Goal: Task Accomplishment & Management: Use online tool/utility

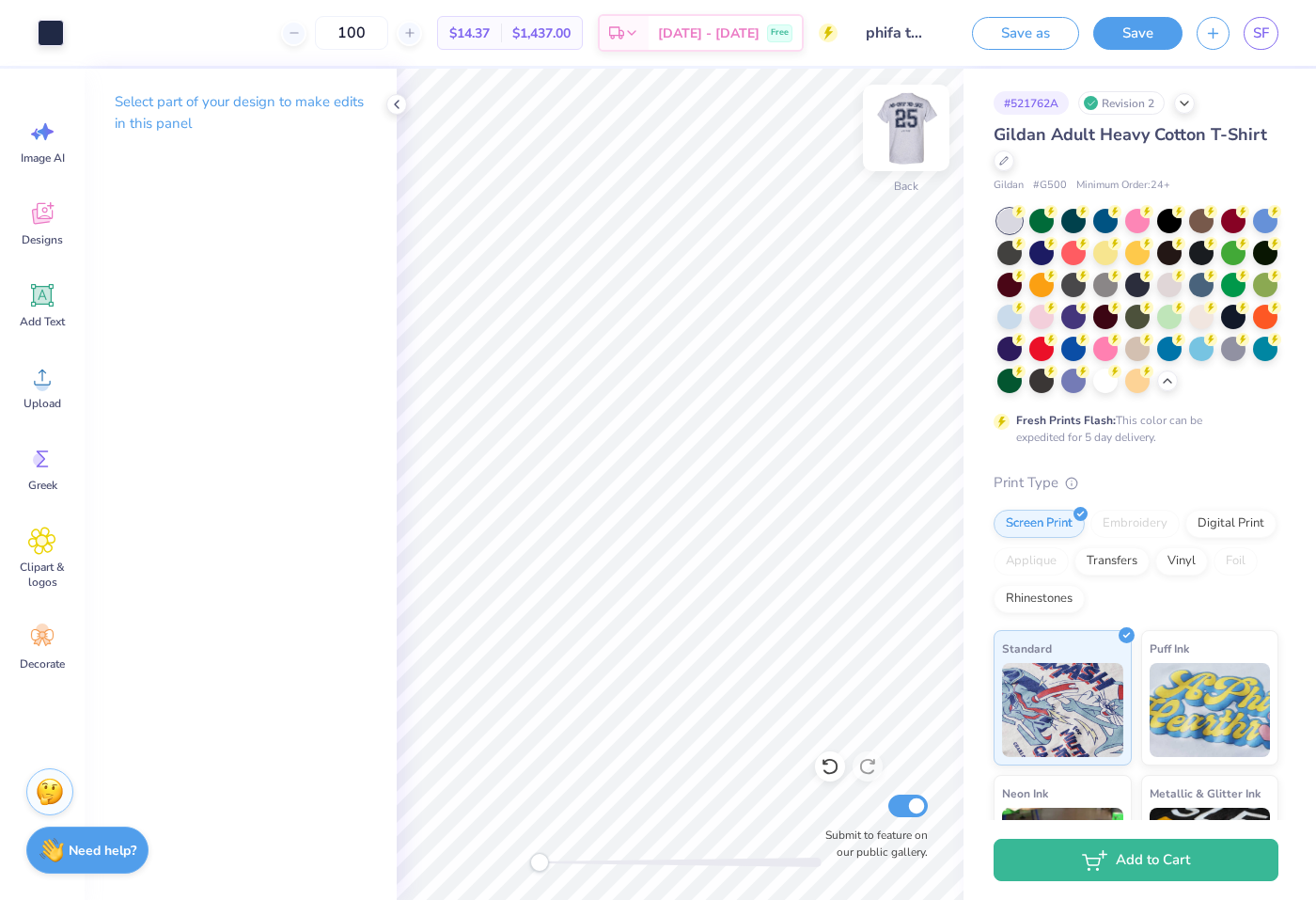
click at [914, 146] on img at bounding box center [906, 128] width 75 height 75
click at [914, 146] on img at bounding box center [906, 128] width 38 height 38
click at [653, 837] on div "Back Submit to feature on our public gallery." at bounding box center [679, 484] width 566 height 831
drag, startPoint x: 560, startPoint y: 853, endPoint x: 622, endPoint y: 869, distance: 64.0
click at [622, 869] on div "Back Submit to feature on our public gallery." at bounding box center [679, 484] width 566 height 831
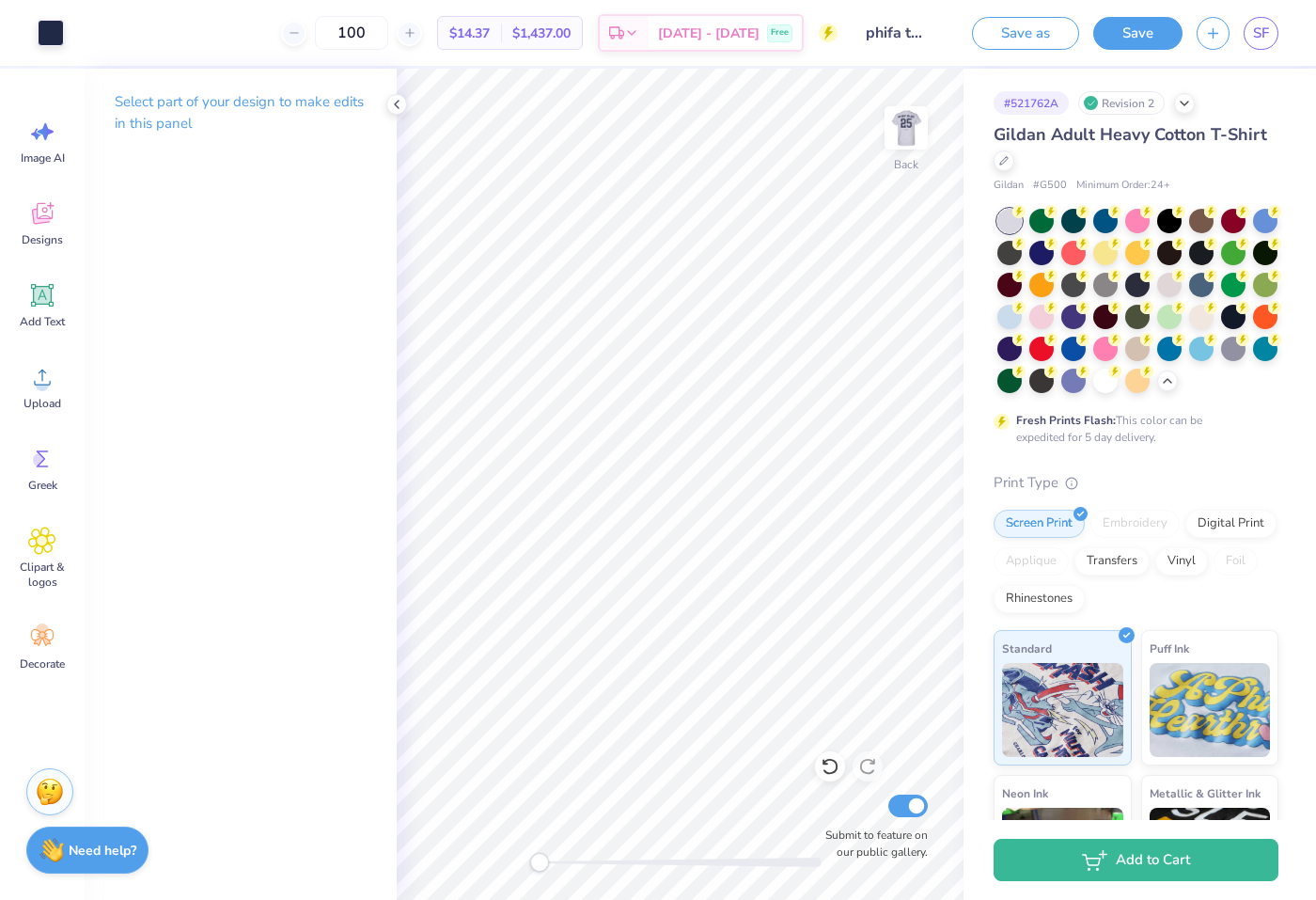
click at [490, 824] on div "Back Submit to feature on our public gallery." at bounding box center [679, 484] width 566 height 831
click at [44, 393] on div "Upload" at bounding box center [42, 387] width 67 height 70
click at [46, 406] on span "Upload" at bounding box center [42, 403] width 38 height 15
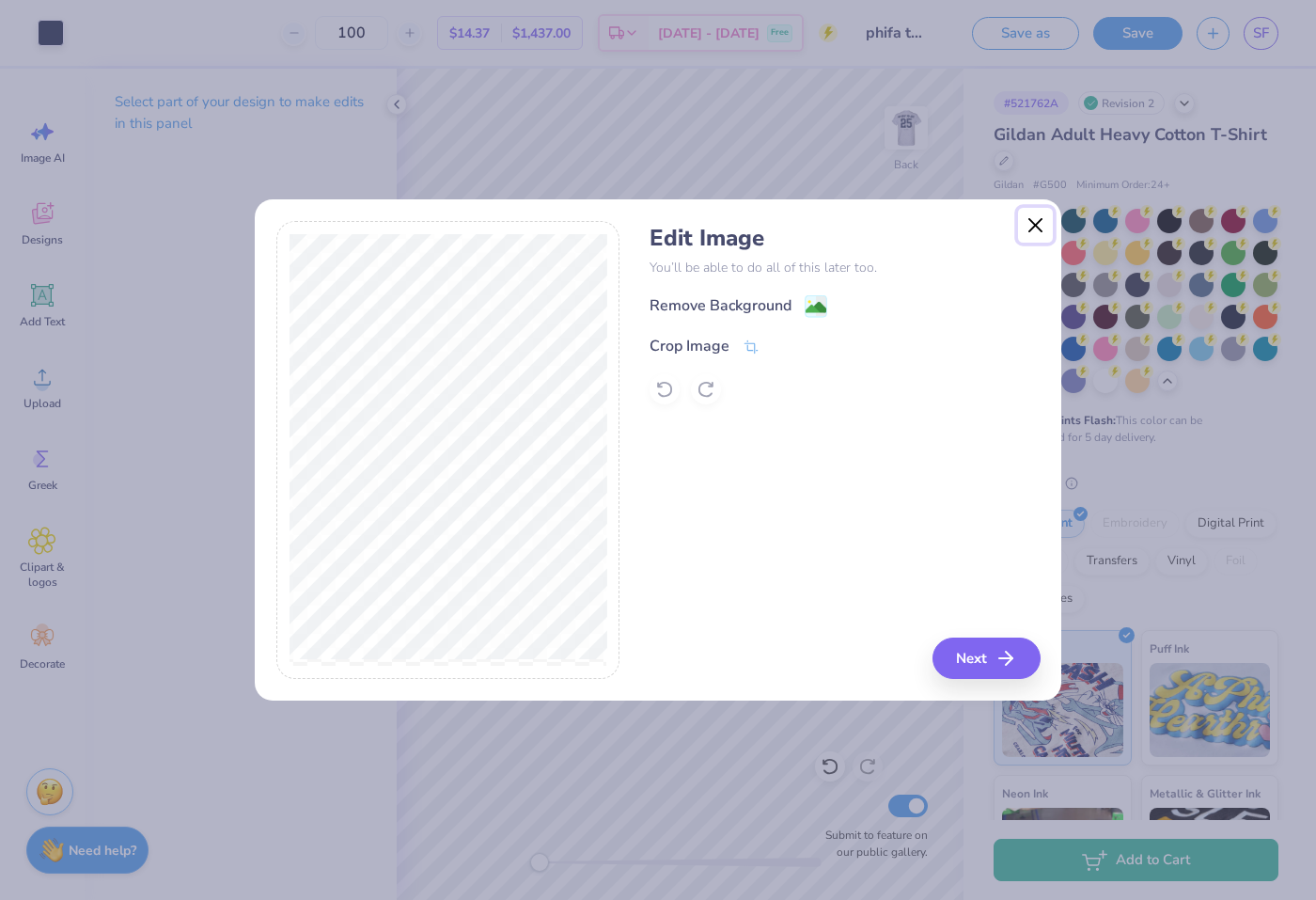
click at [1030, 233] on button "Close" at bounding box center [1035, 225] width 36 height 36
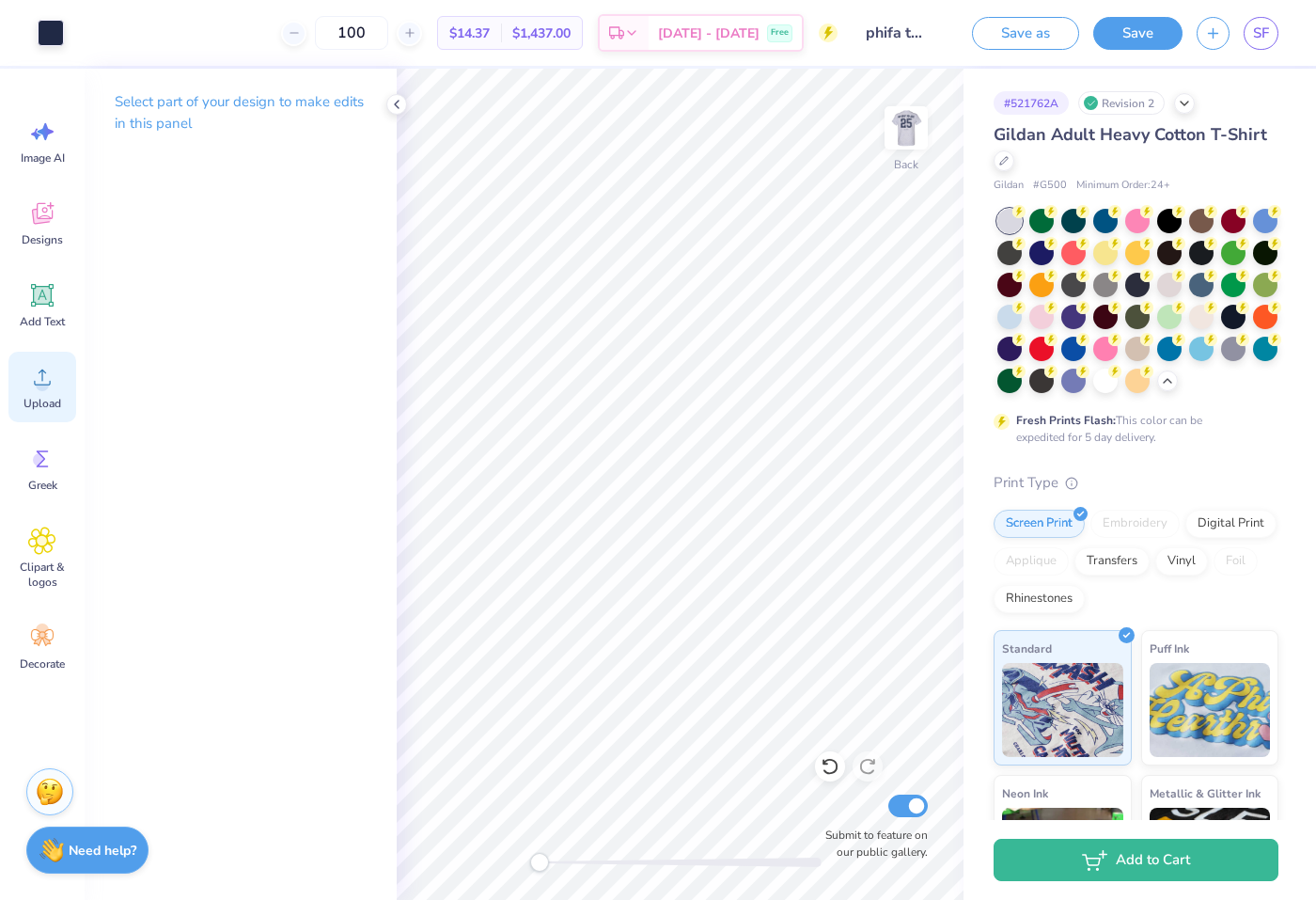
click at [20, 399] on div "Upload" at bounding box center [42, 387] width 67 height 70
click at [48, 380] on circle at bounding box center [42, 384] width 13 height 13
click at [51, 380] on icon at bounding box center [42, 376] width 28 height 28
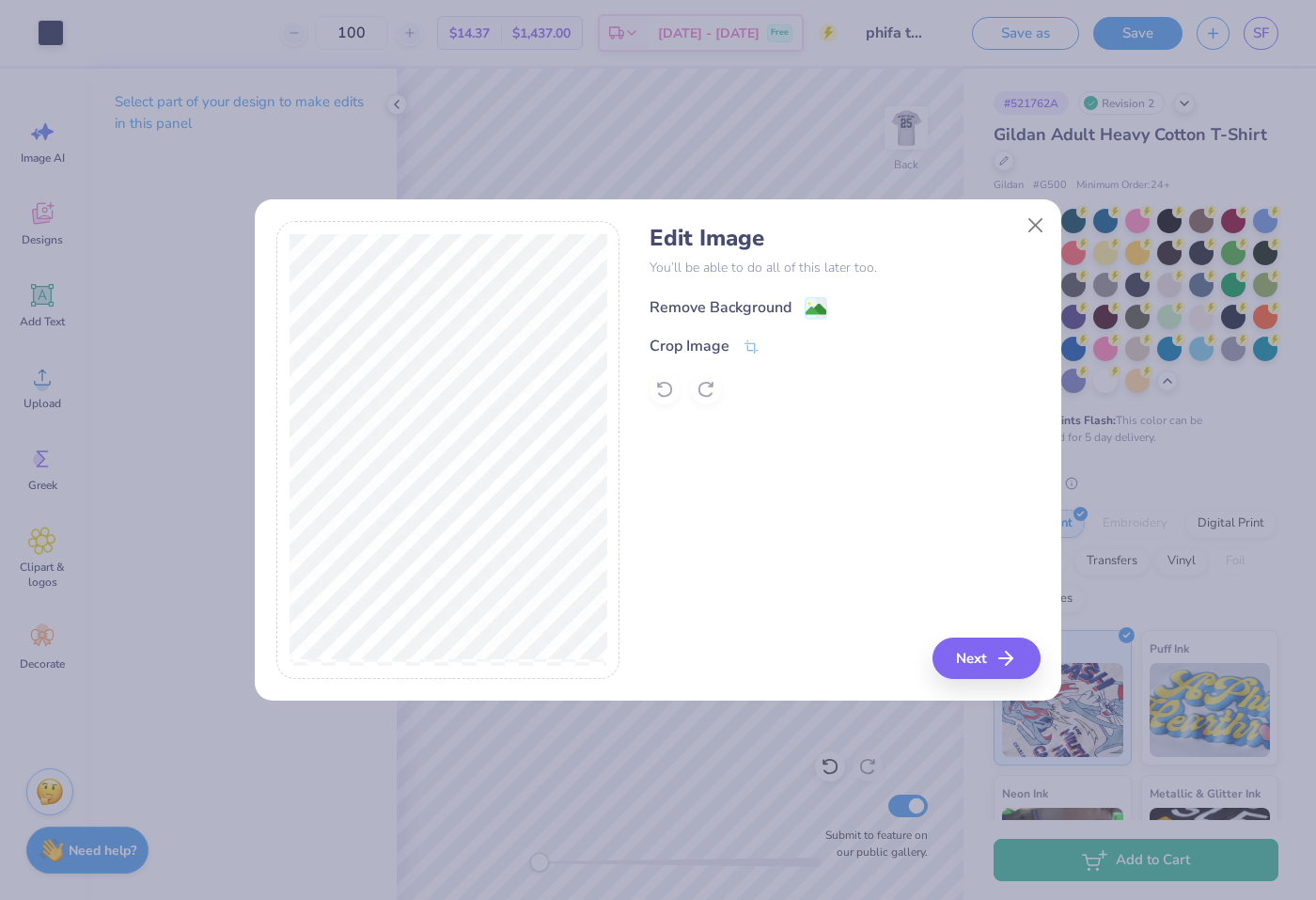
click at [704, 310] on div "Remove Background" at bounding box center [720, 307] width 142 height 22
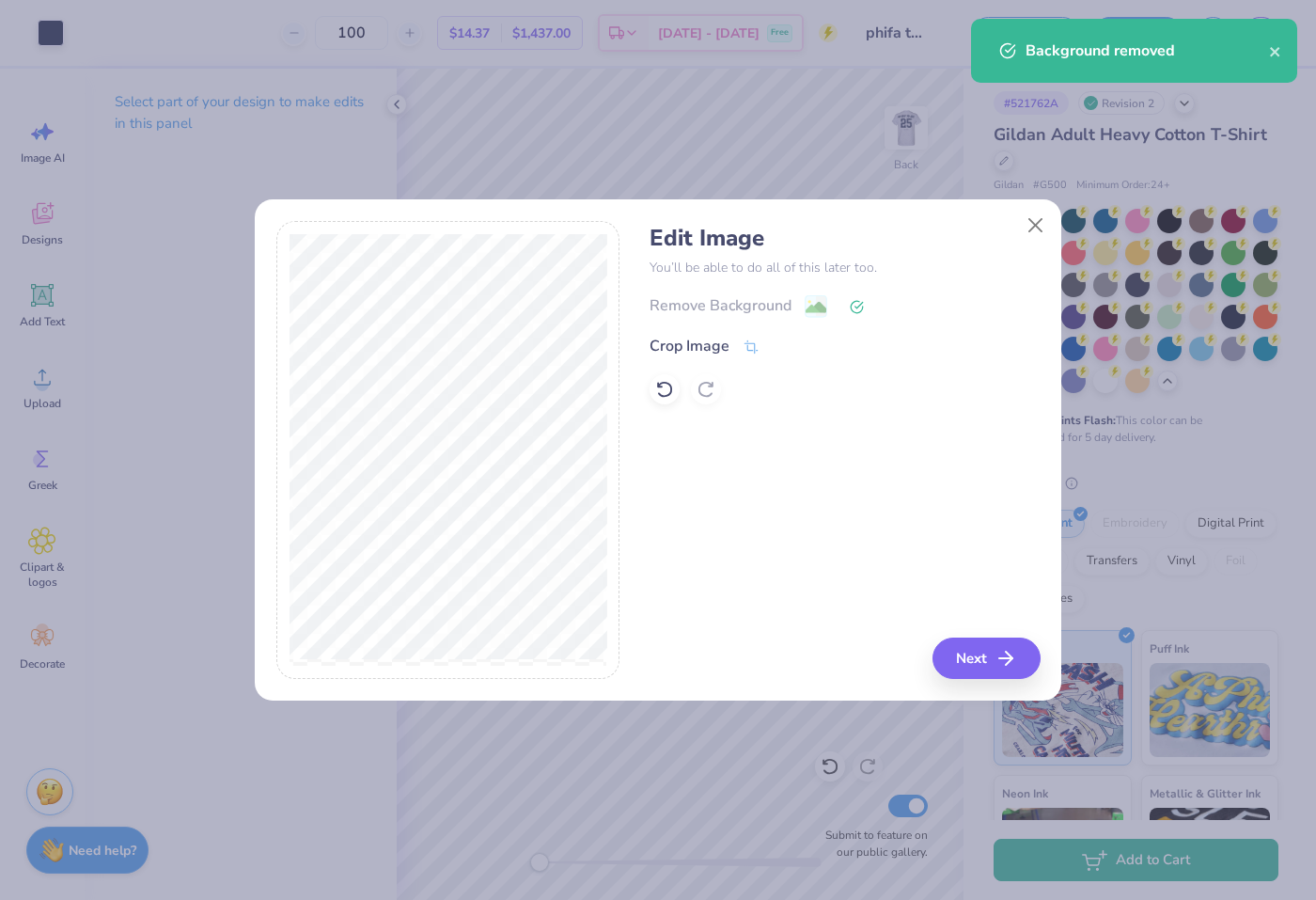
click at [1031, 683] on div "Edit Image You’ll be able to do all of this later too. Remove Background Crop I…" at bounding box center [657, 461] width 806 height 480
click at [994, 652] on button "Next" at bounding box center [988, 658] width 108 height 41
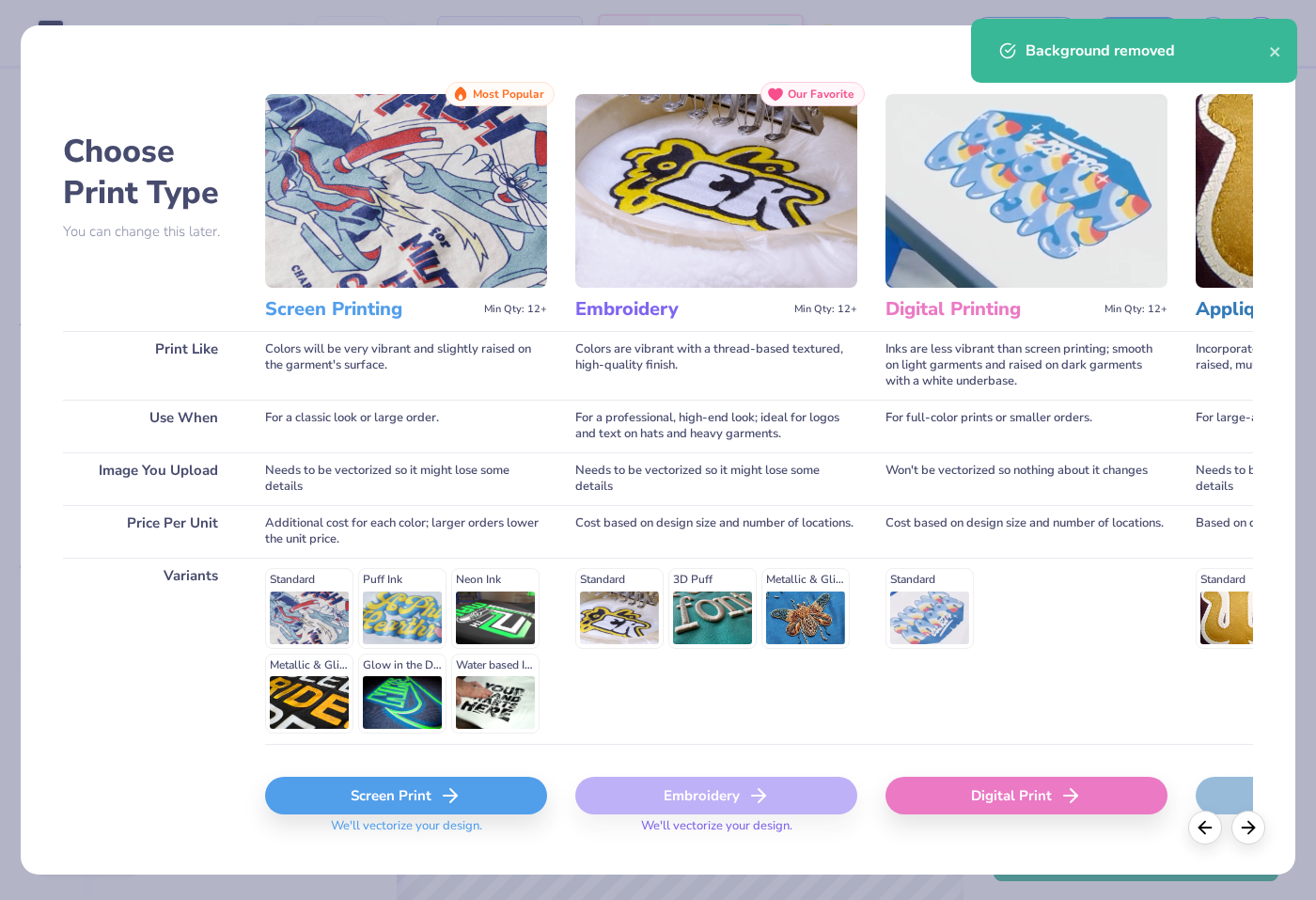
click at [441, 784] on icon at bounding box center [449, 795] width 22 height 22
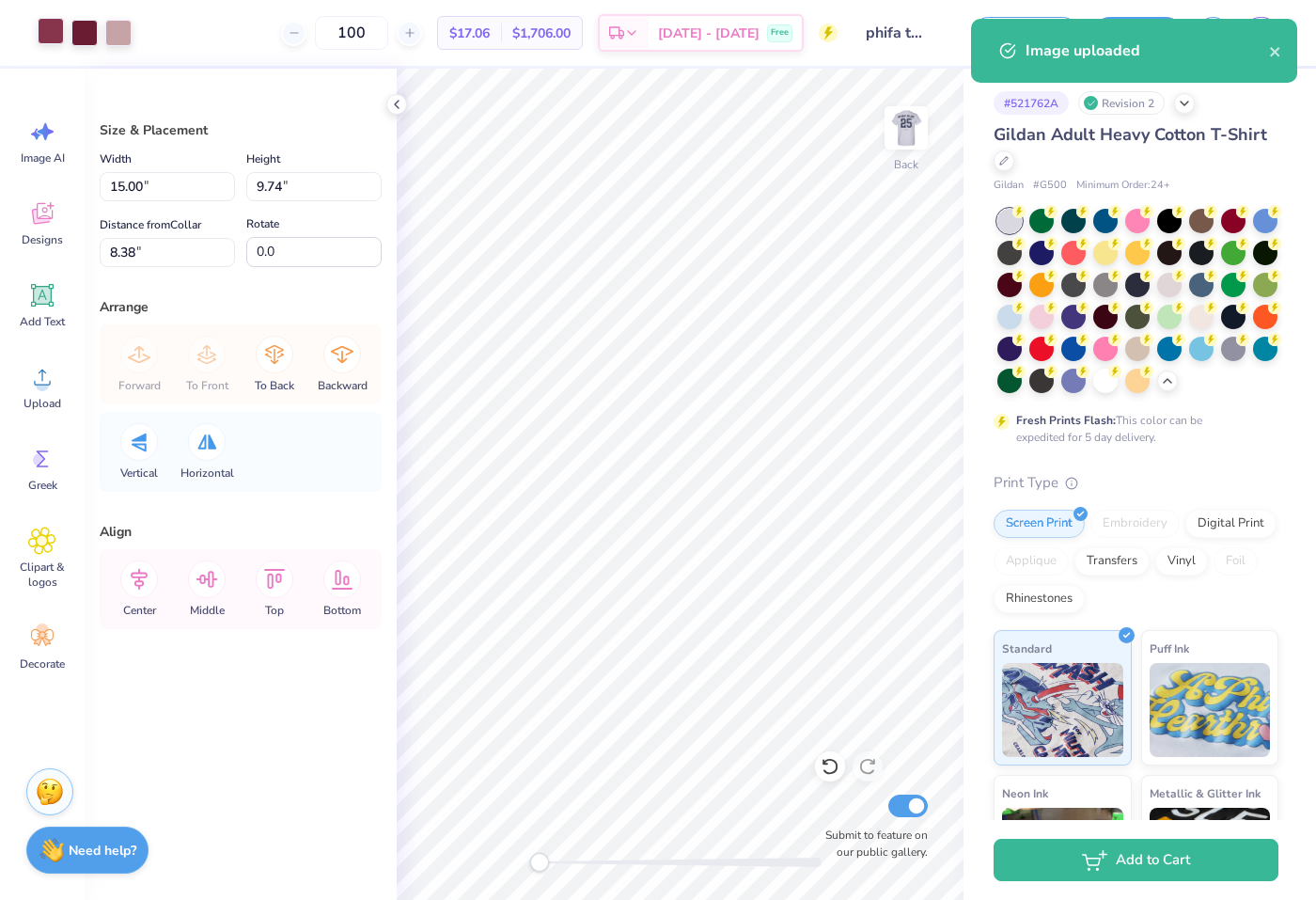
click at [47, 21] on div at bounding box center [51, 30] width 26 height 26
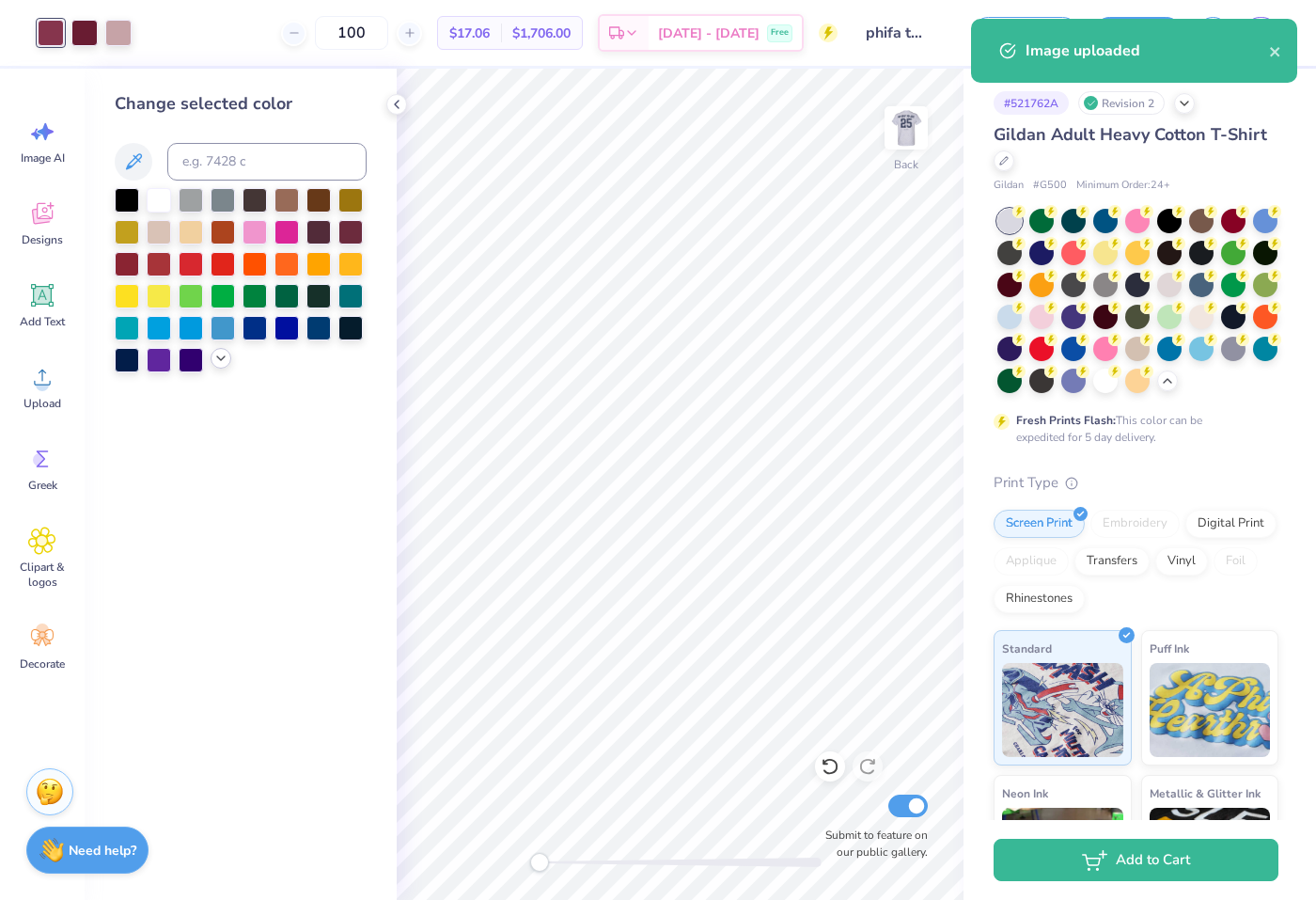
click at [218, 359] on icon at bounding box center [220, 358] width 15 height 15
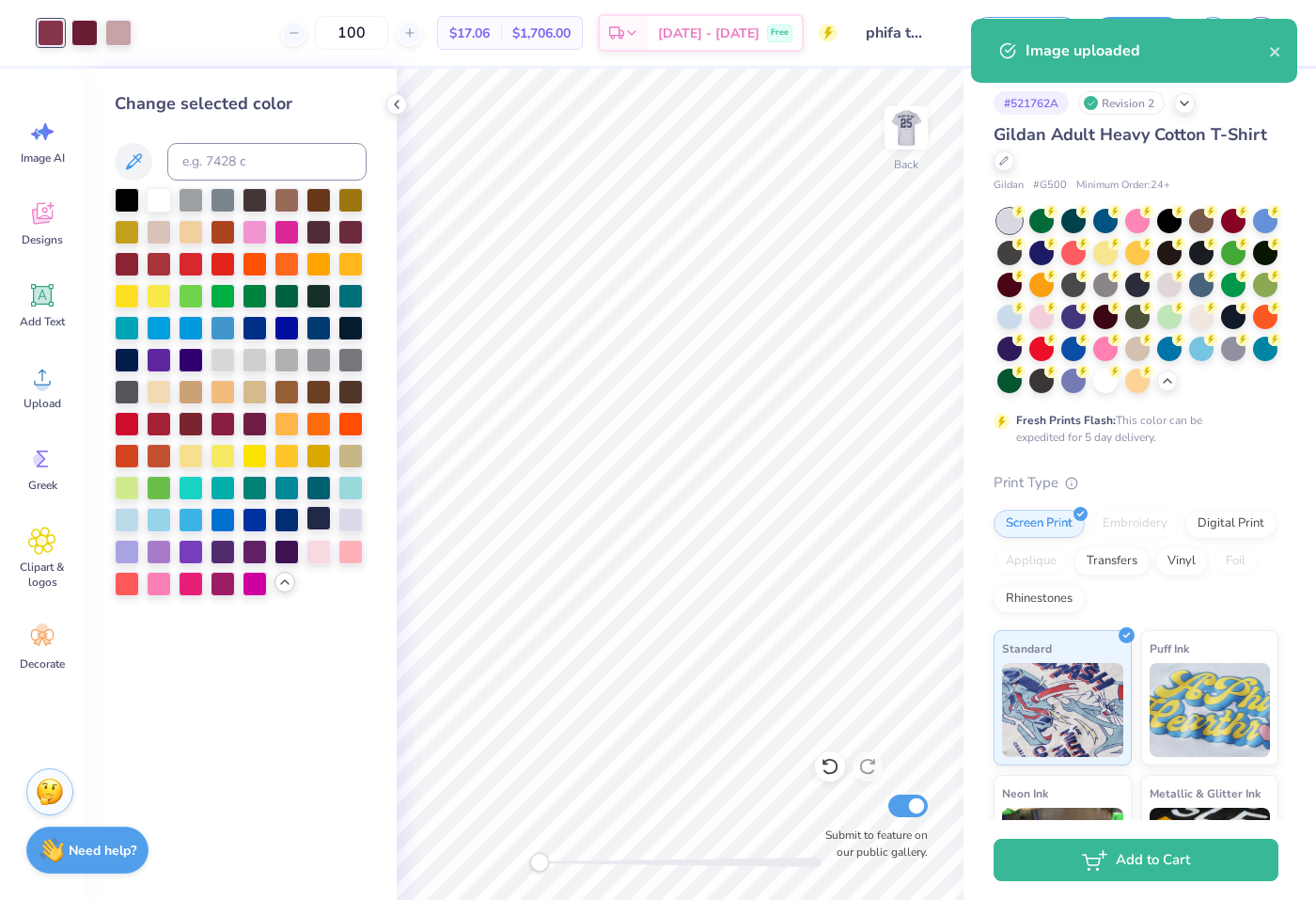
click at [327, 514] on div at bounding box center [318, 518] width 24 height 24
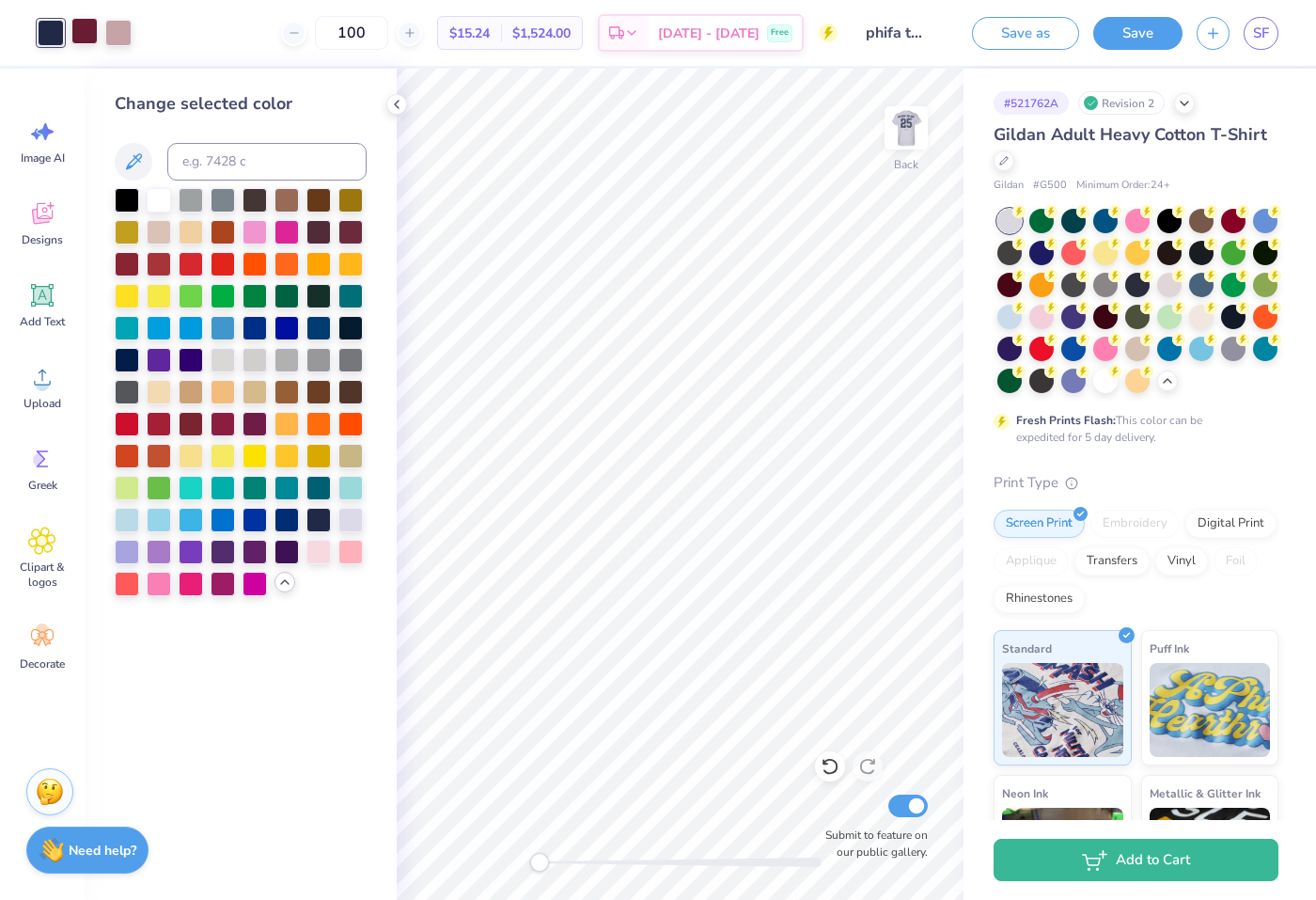
click at [82, 32] on div at bounding box center [84, 30] width 26 height 26
click at [319, 519] on div at bounding box center [318, 518] width 24 height 24
click at [92, 26] on div at bounding box center [84, 30] width 26 height 26
click at [321, 520] on div at bounding box center [318, 518] width 24 height 24
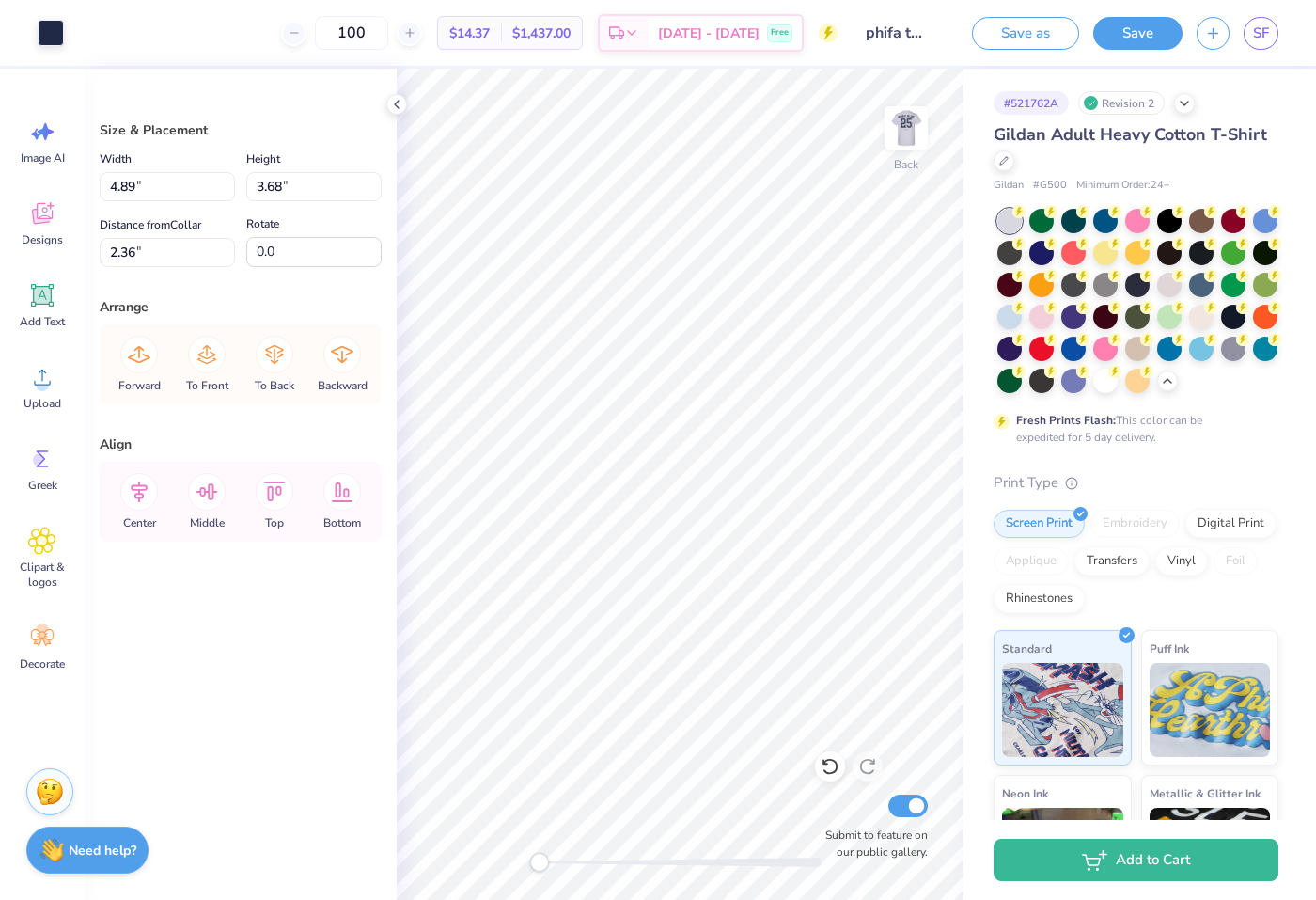
type input "11.92"
type input "3.36"
type input "2.18"
type input "9.42"
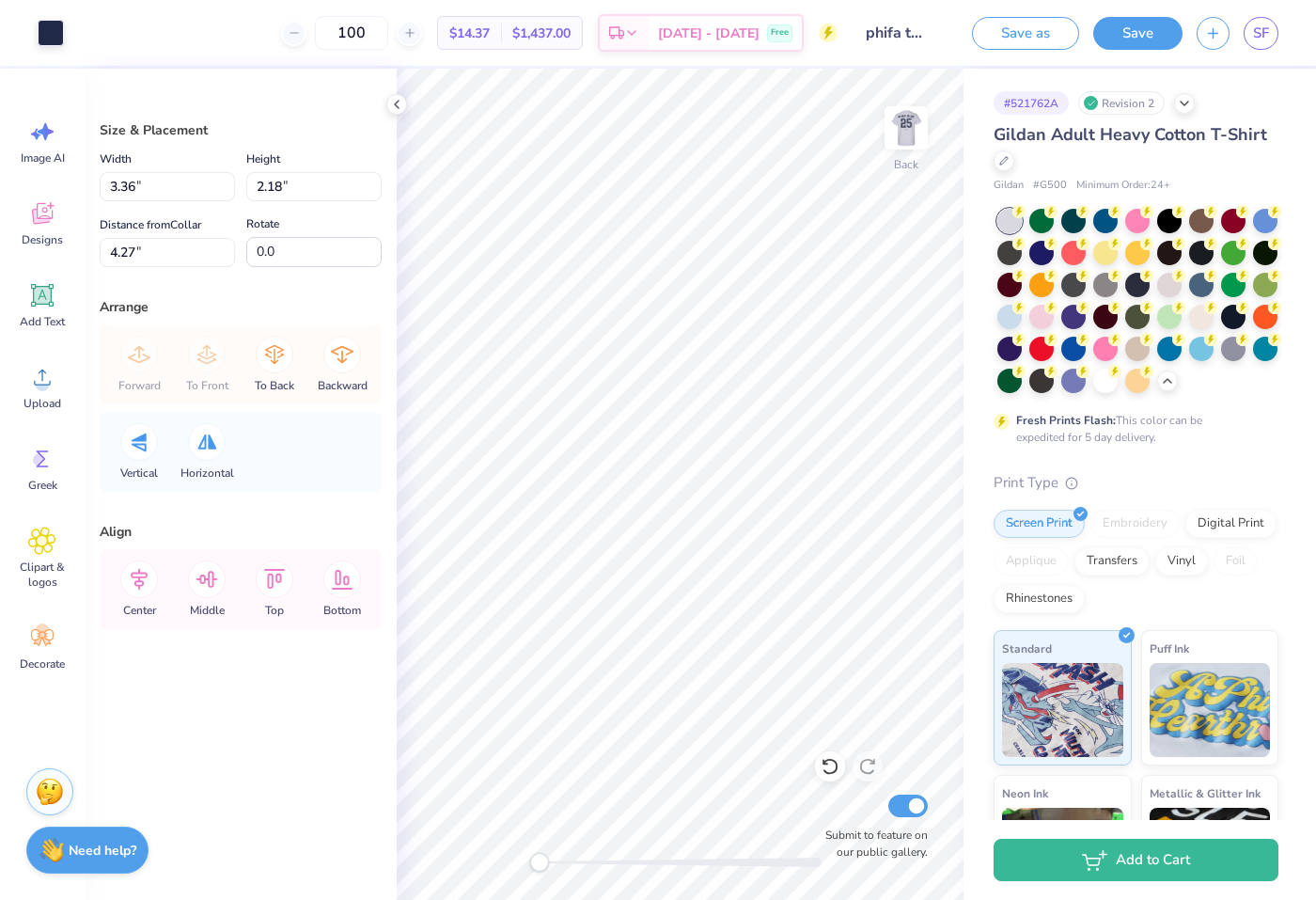
type input "2.81"
type input "1.82"
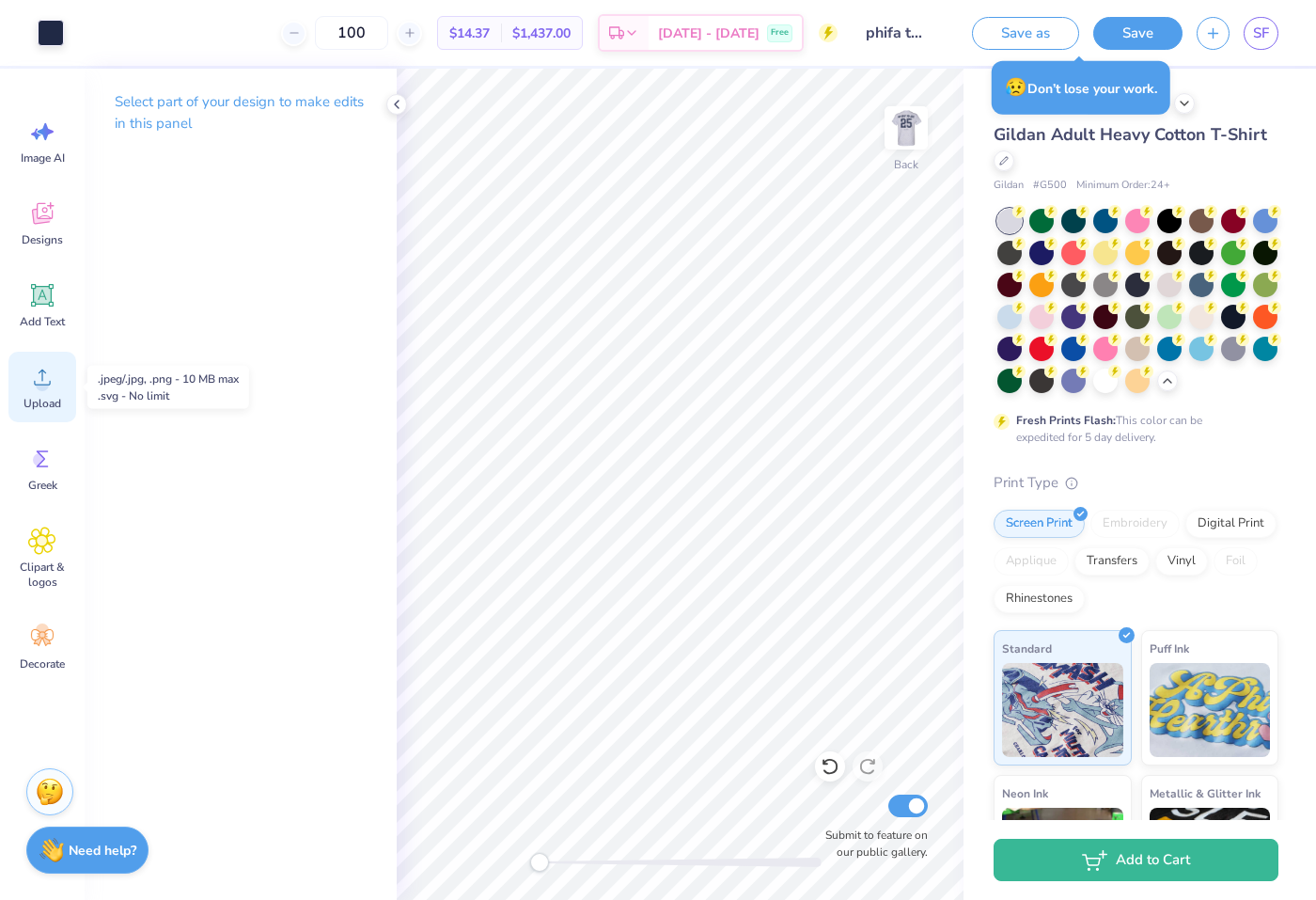
click at [32, 373] on icon at bounding box center [42, 376] width 28 height 28
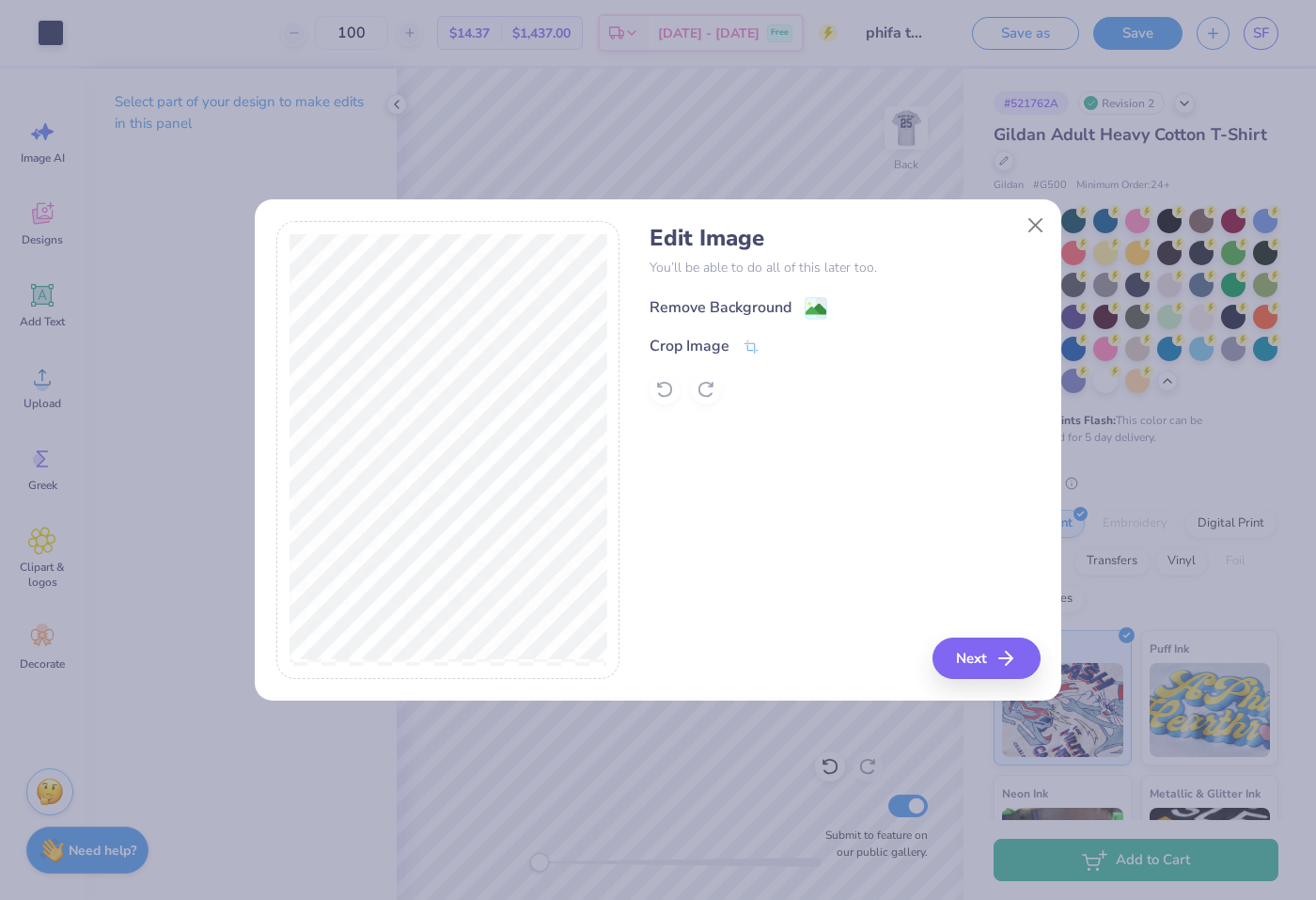
click at [751, 301] on div "Remove Background" at bounding box center [720, 307] width 142 height 22
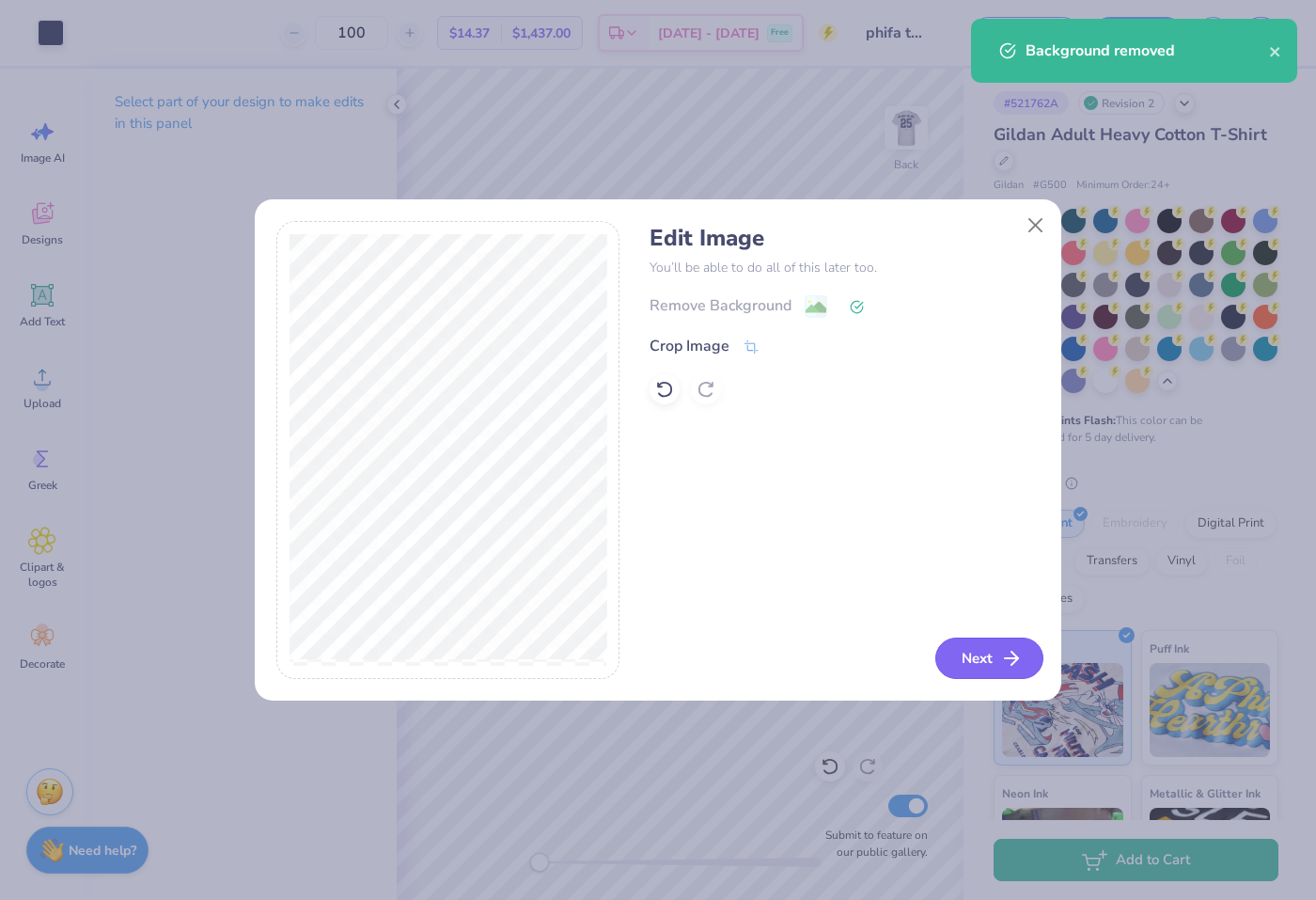
click at [987, 656] on button "Next" at bounding box center [988, 658] width 108 height 41
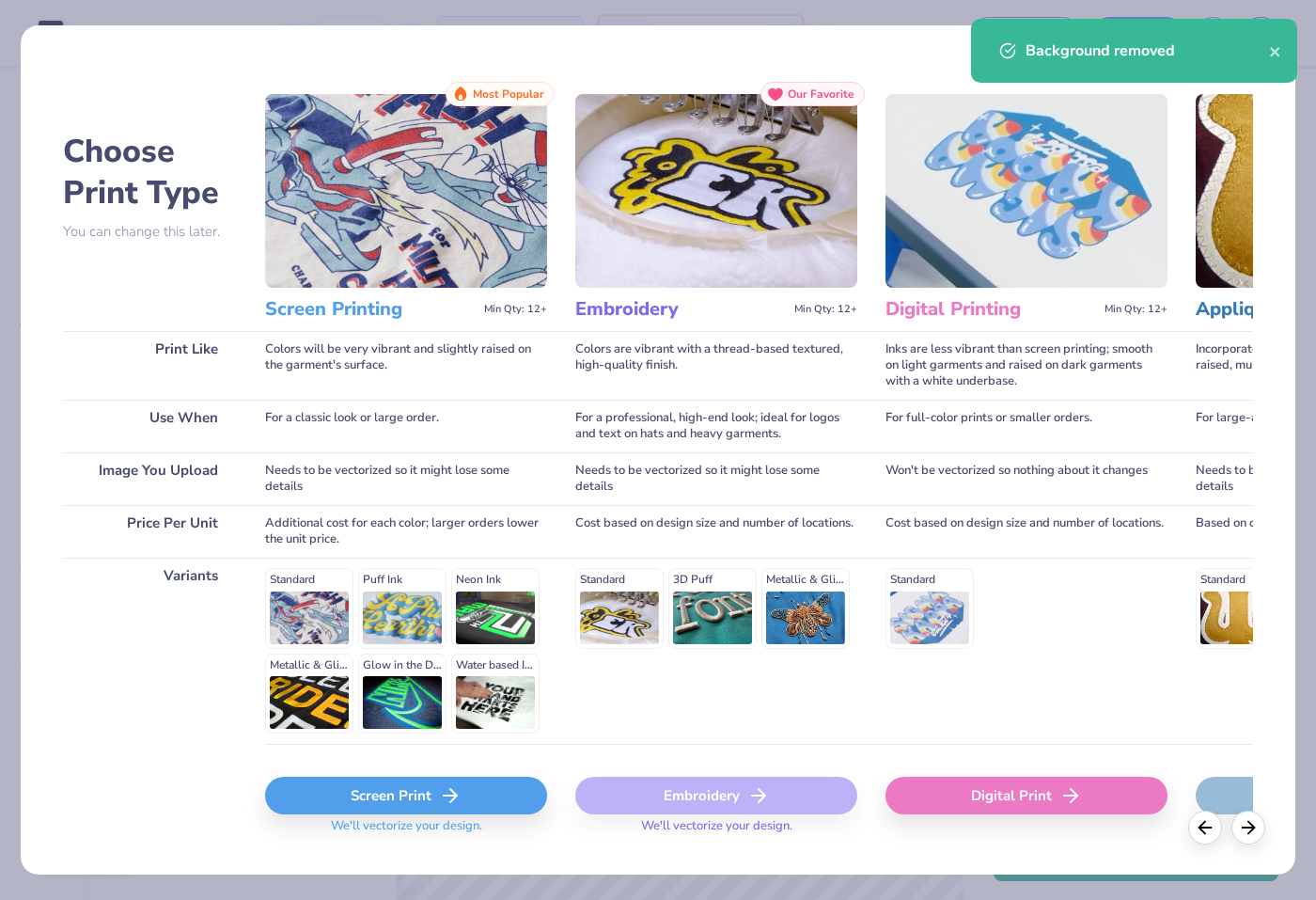
click at [488, 787] on div "Screen Print" at bounding box center [406, 795] width 282 height 38
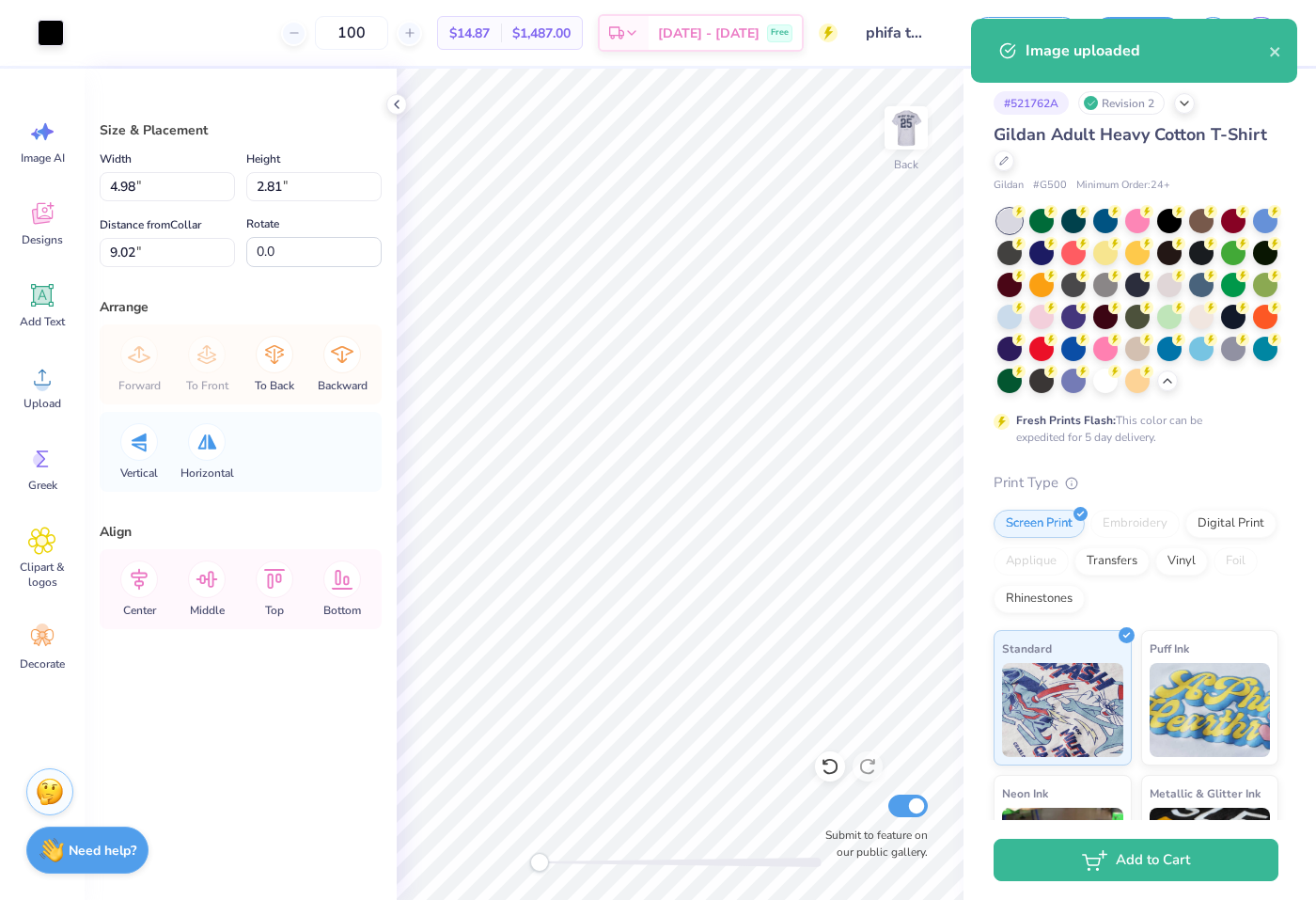
type input "4.98"
type input "2.81"
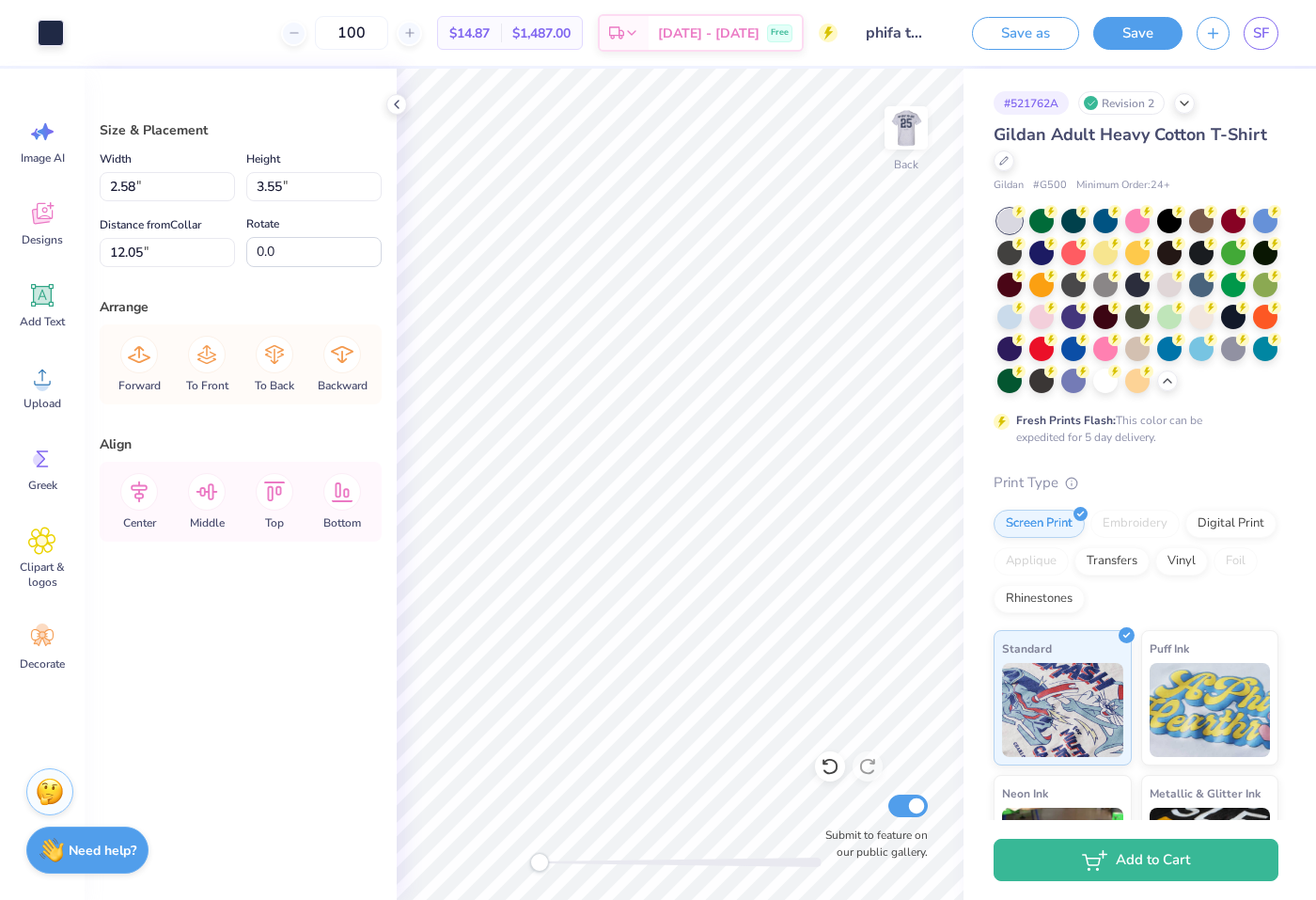
type input "2.81"
type input "3.00"
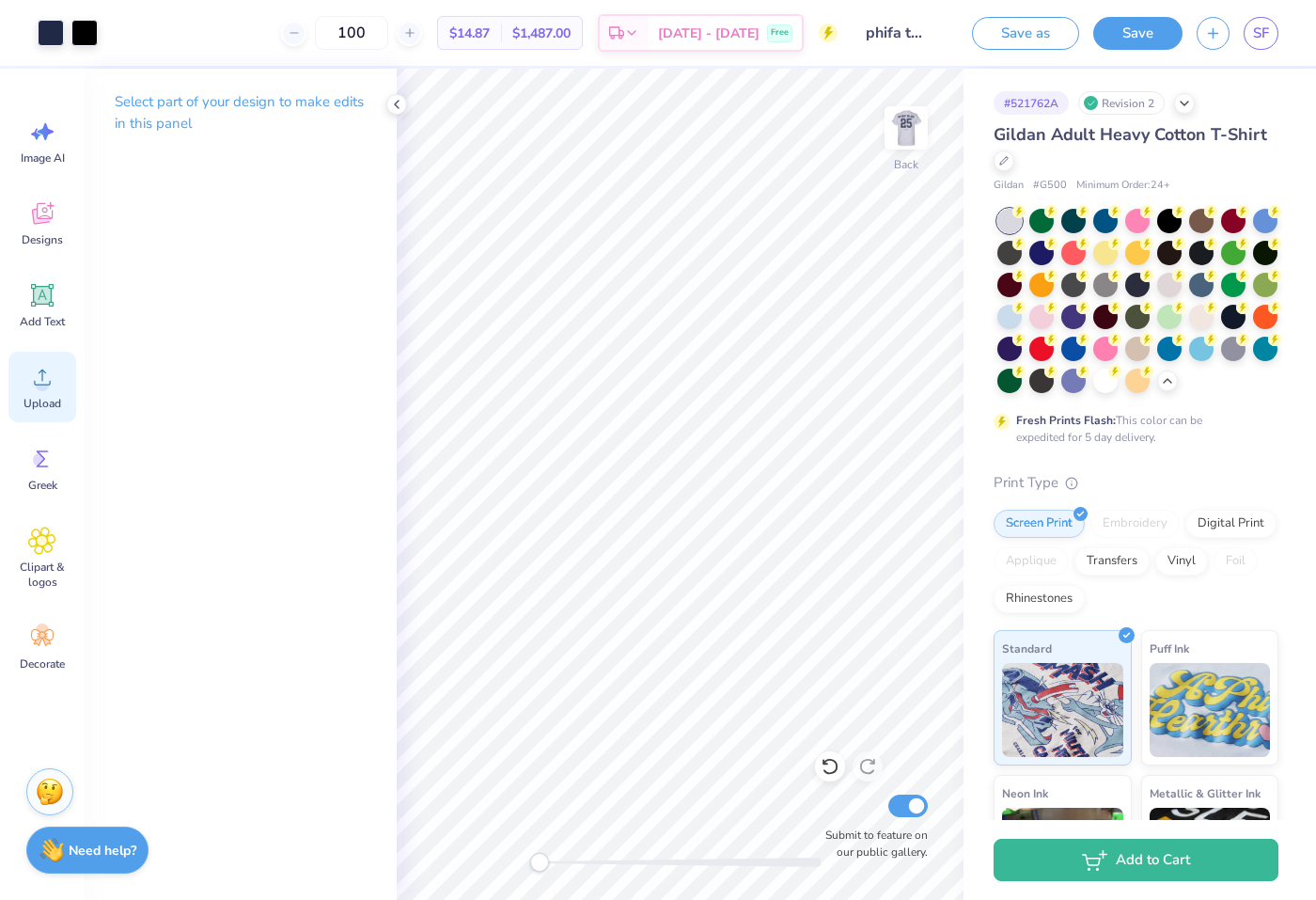
click at [44, 378] on circle at bounding box center [42, 384] width 13 height 13
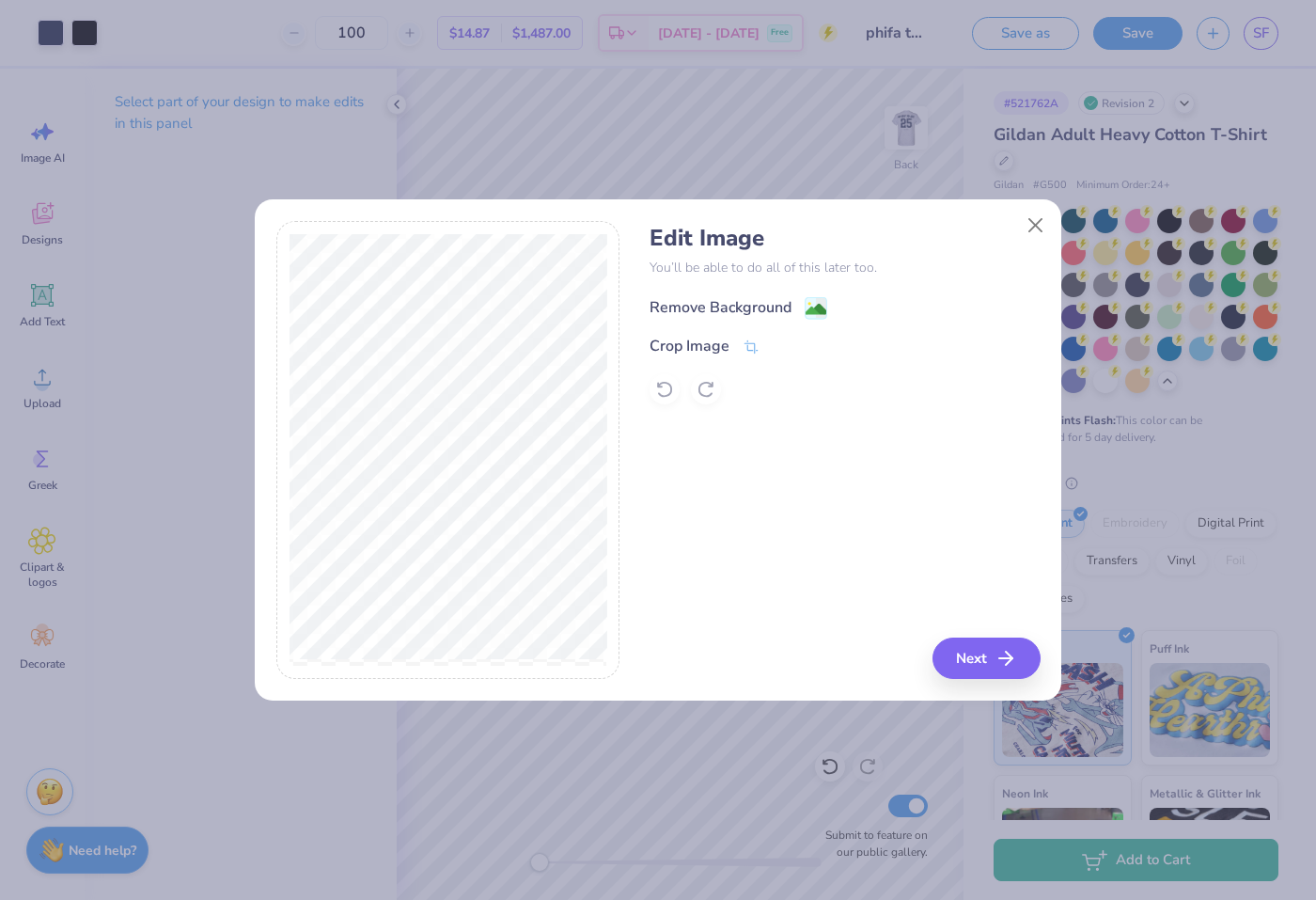
click at [732, 303] on div "Remove Background" at bounding box center [720, 307] width 142 height 22
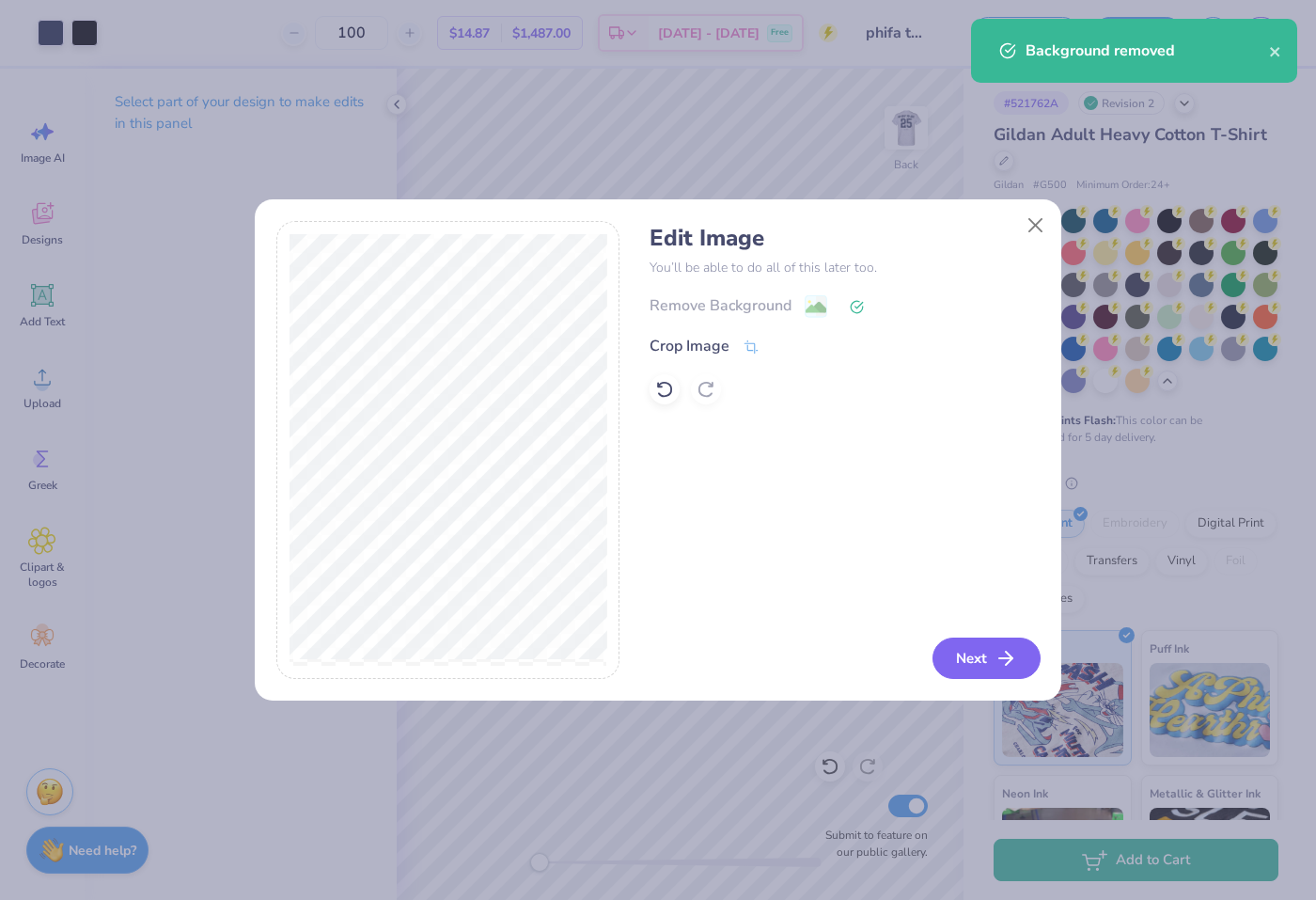
click at [1004, 646] on icon "button" at bounding box center [1005, 657] width 22 height 22
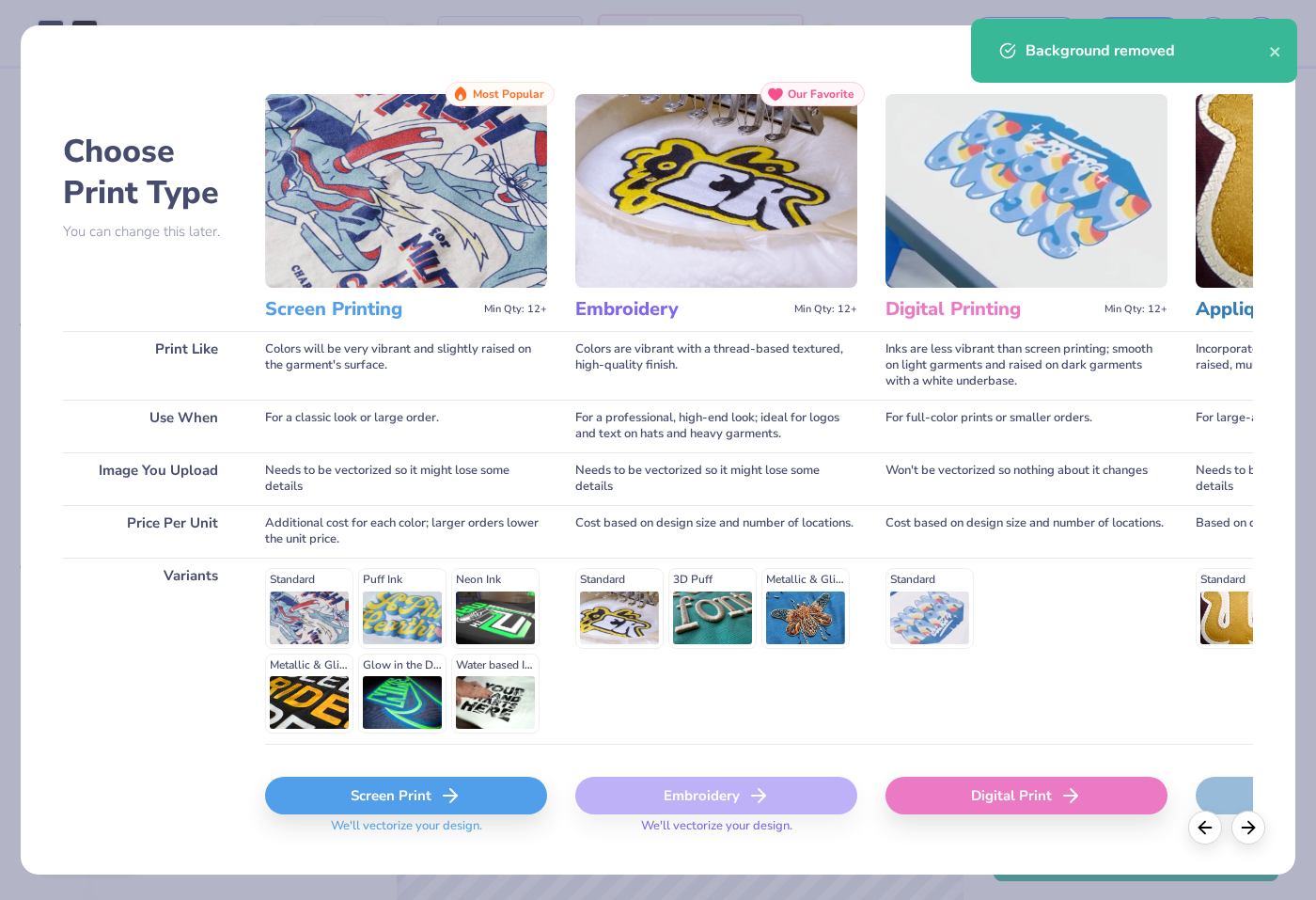
click at [472, 795] on div "Screen Print" at bounding box center [406, 795] width 282 height 38
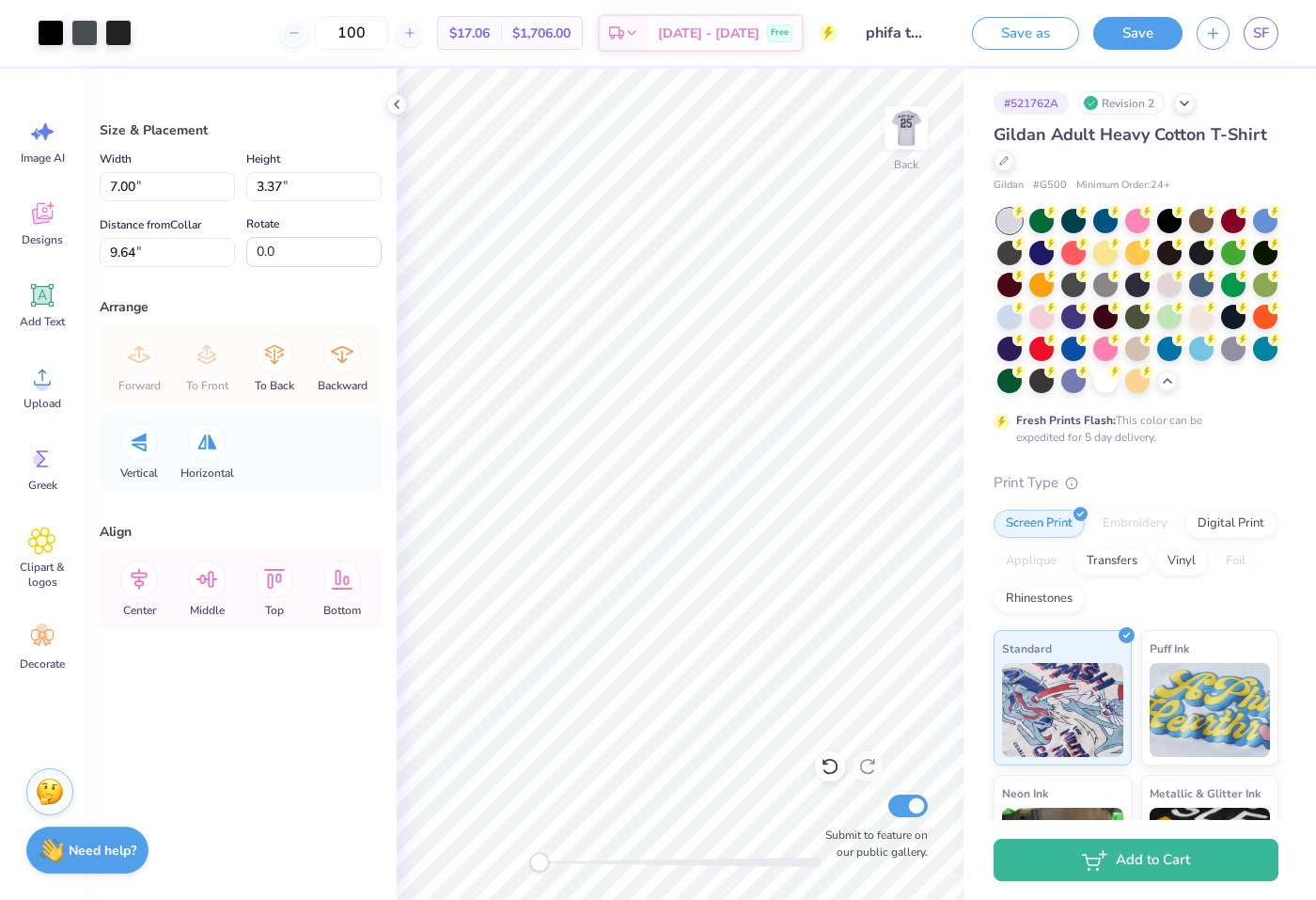
type input "7.00"
type input "3.37"
type input "4.98"
type input "2.81"
type input "4.94"
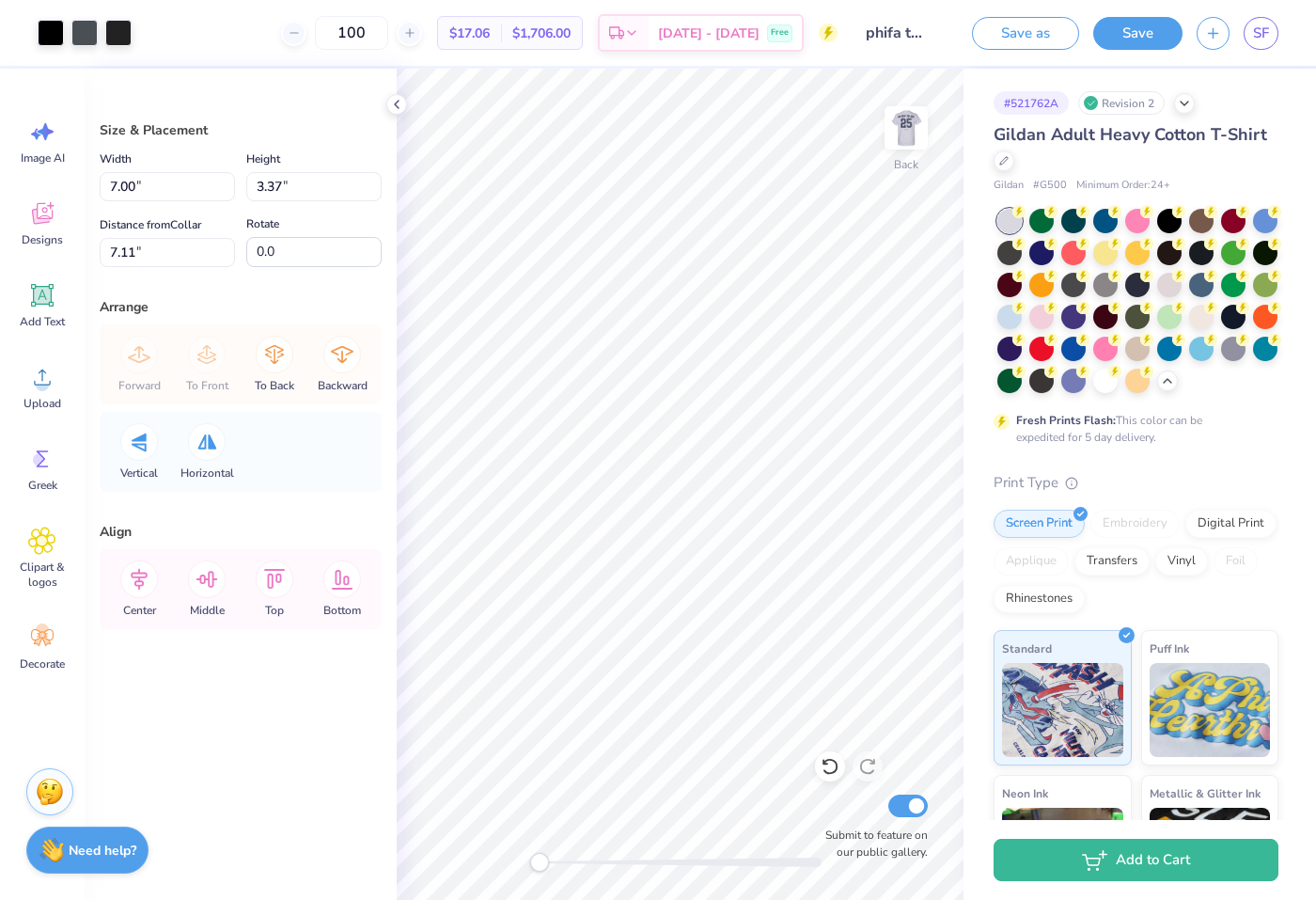
type input "4.91"
type input "2.36"
type input "6.16"
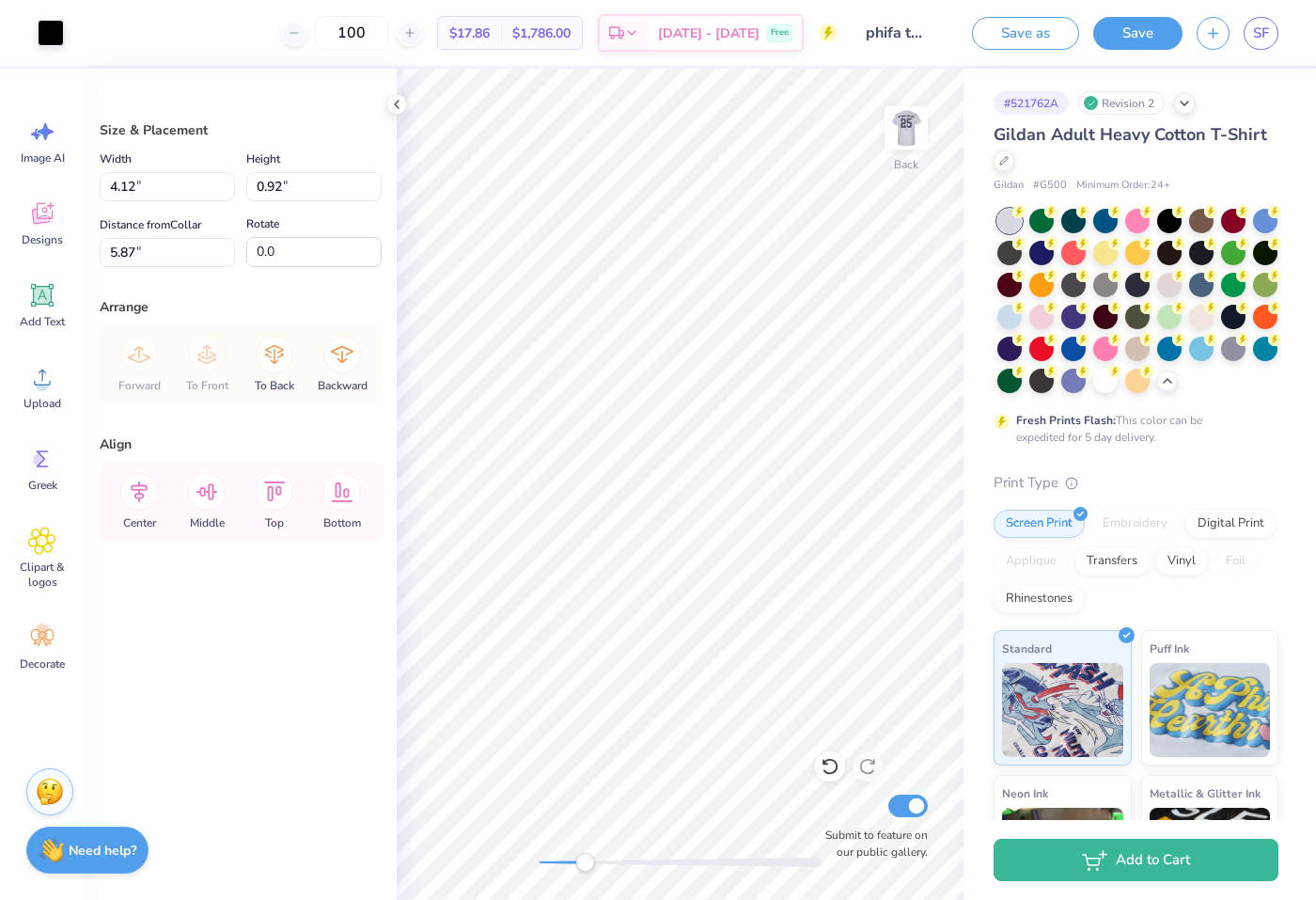
type input "4.12"
type input "0.92"
drag, startPoint x: 613, startPoint y: 860, endPoint x: 636, endPoint y: 860, distance: 23.0
click at [636, 860] on div at bounding box center [679, 862] width 282 height 10
type input "6.48"
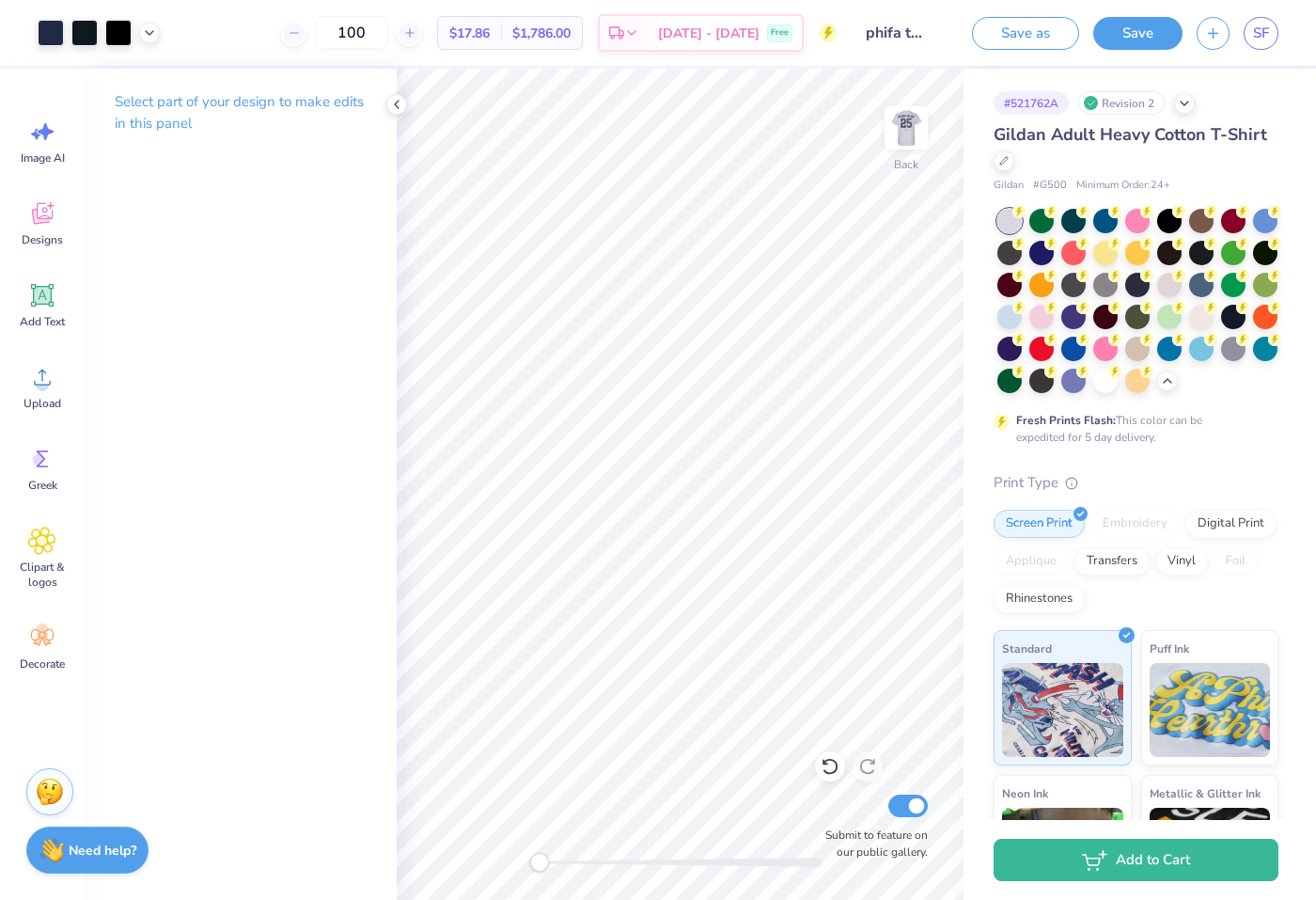
click at [511, 834] on div "Back Submit to feature on our public gallery." at bounding box center [679, 484] width 566 height 831
click at [122, 29] on div at bounding box center [118, 30] width 26 height 26
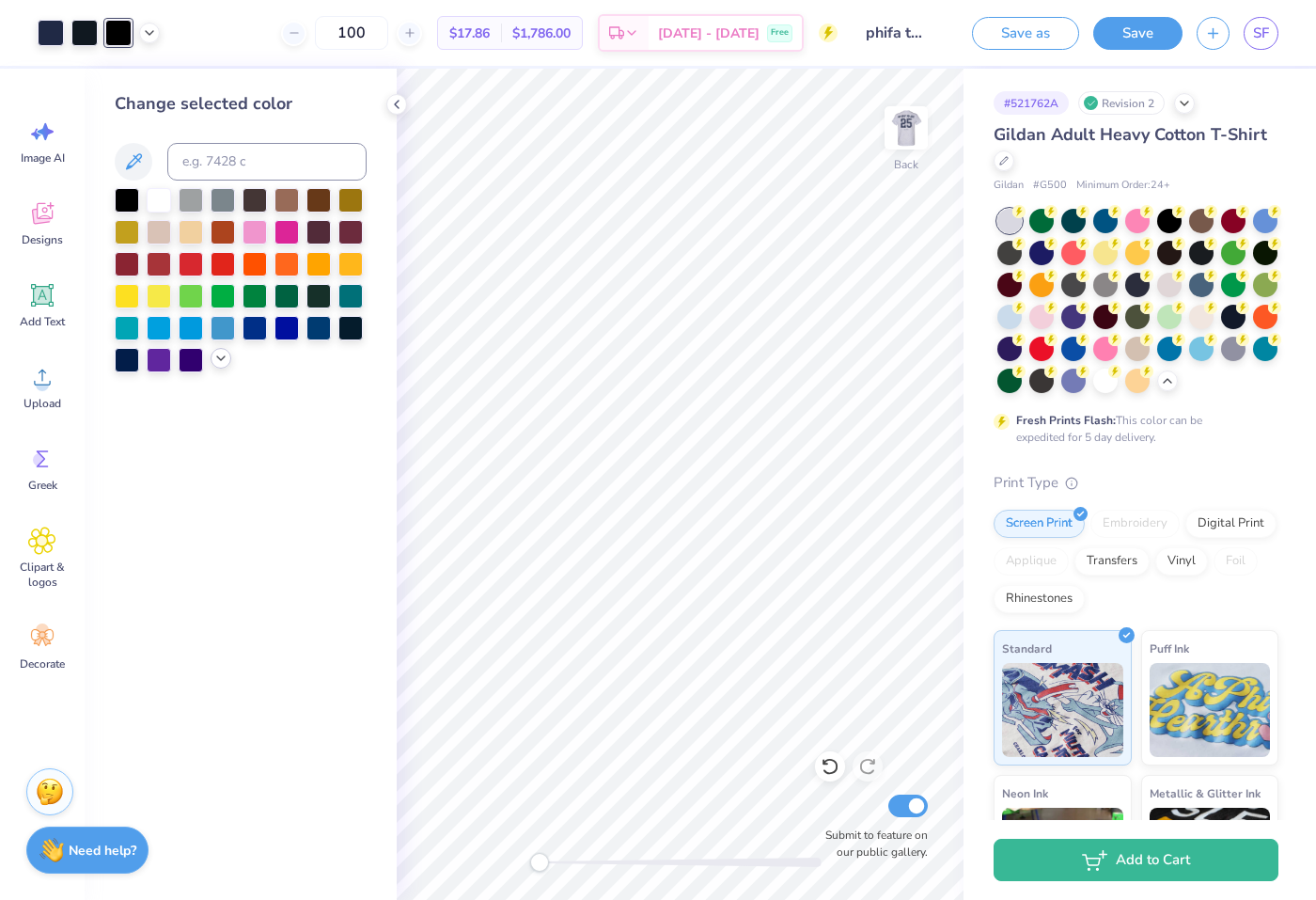
click at [220, 367] on div at bounding box center [220, 358] width 20 height 20
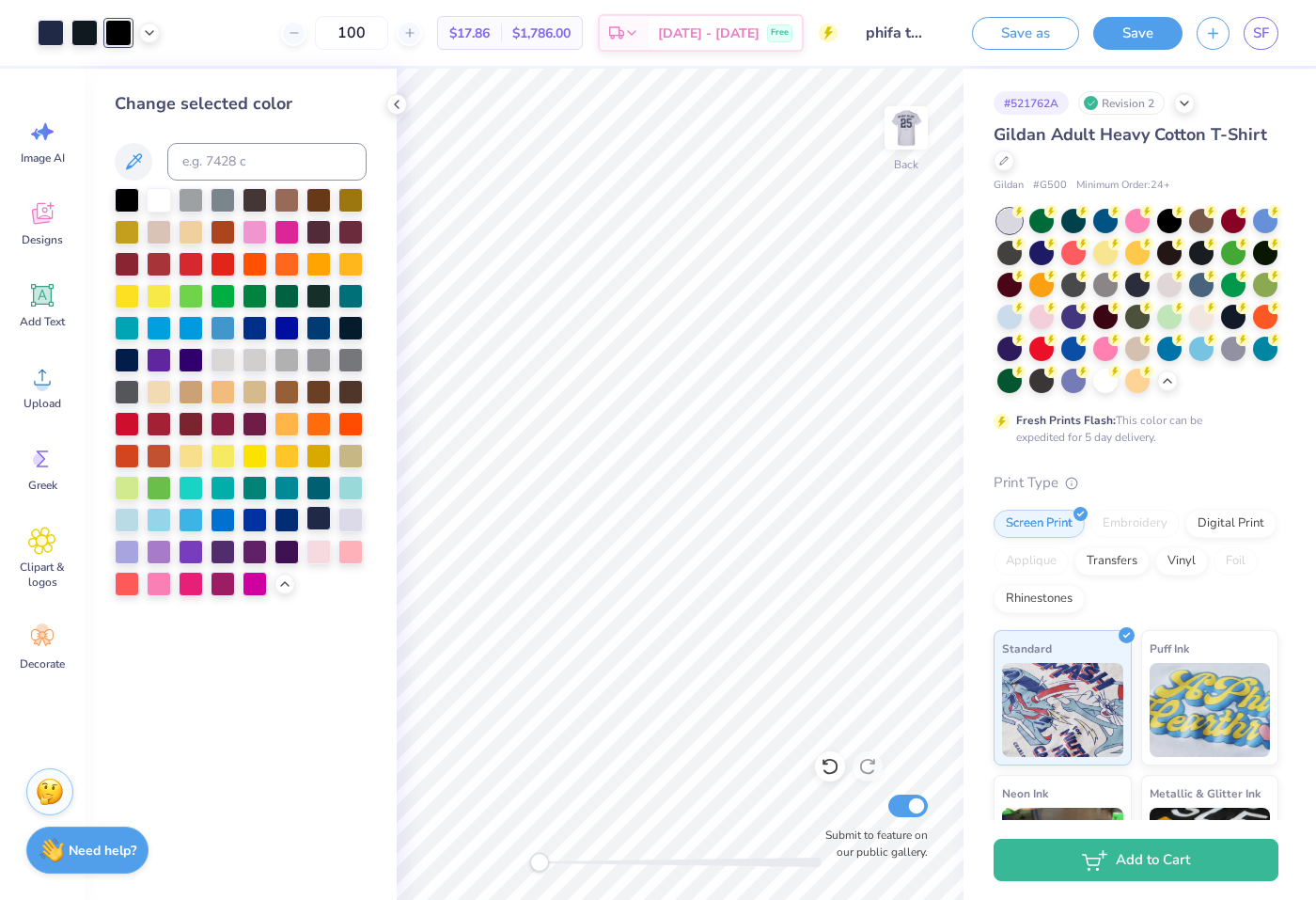
click at [315, 518] on div at bounding box center [318, 518] width 24 height 24
click at [119, 31] on div at bounding box center [118, 30] width 26 height 26
click at [325, 519] on div at bounding box center [318, 518] width 24 height 24
click at [86, 37] on div at bounding box center [84, 30] width 26 height 26
click at [315, 514] on div at bounding box center [318, 518] width 24 height 24
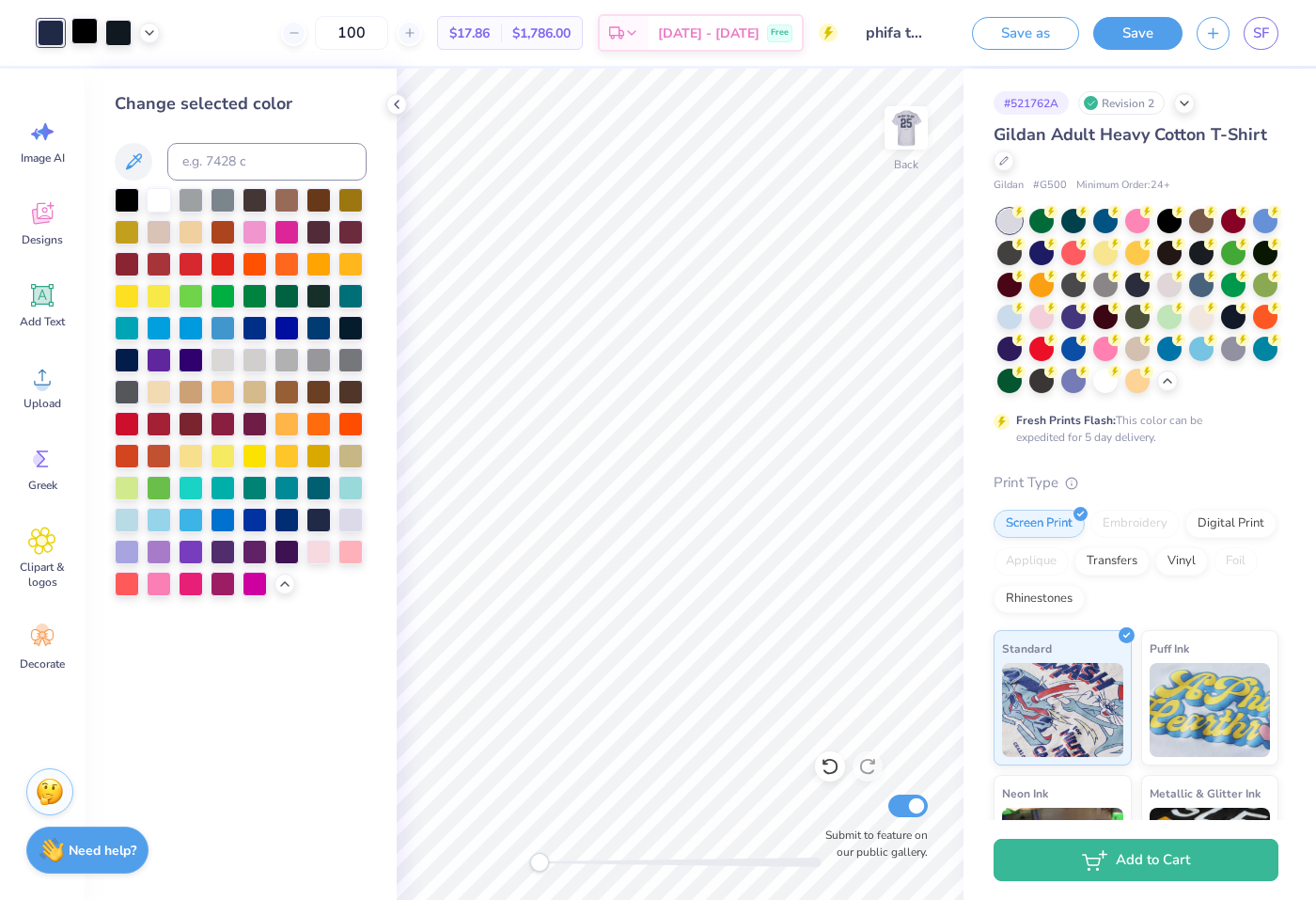
click at [81, 30] on div at bounding box center [84, 30] width 26 height 26
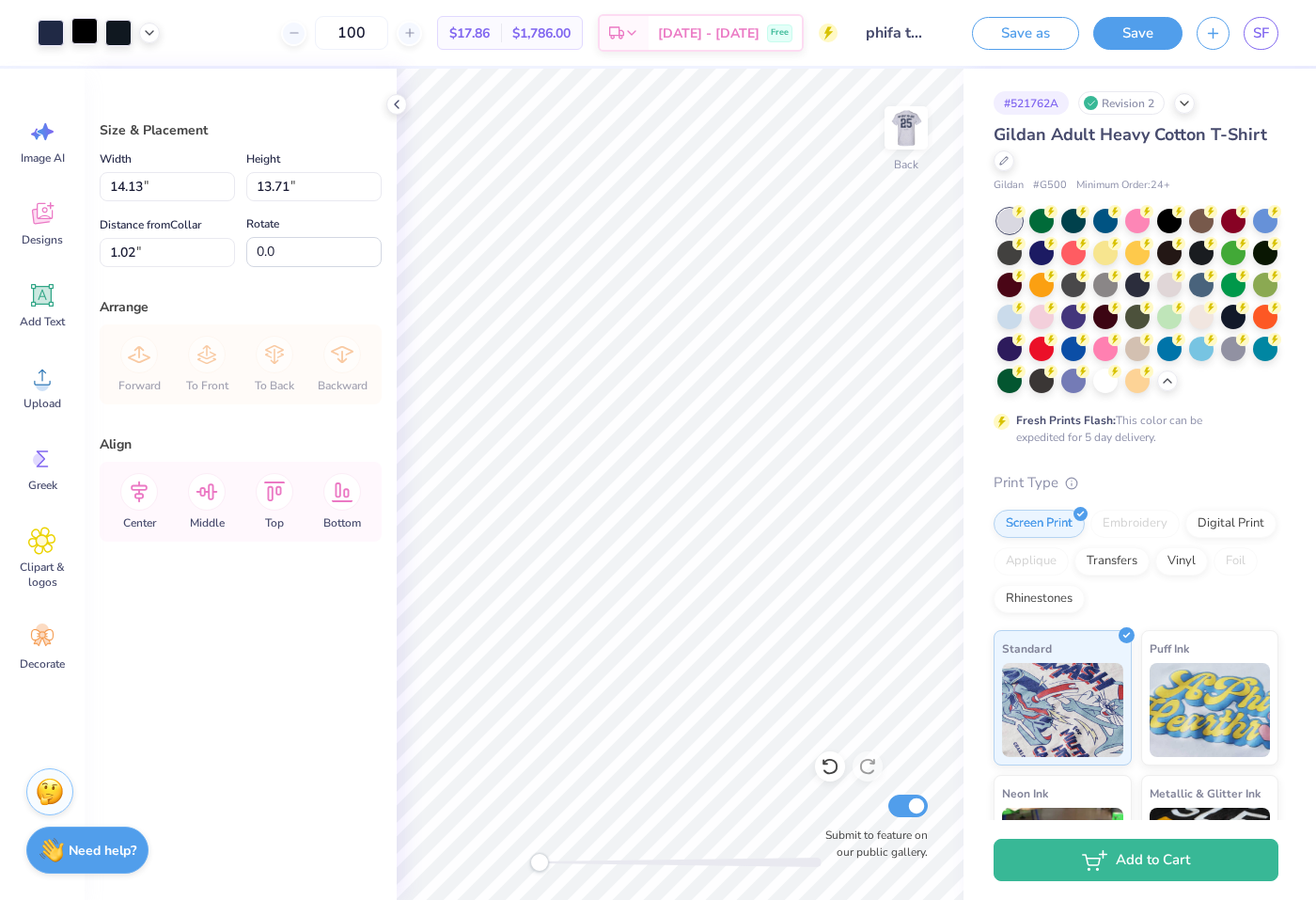
click at [82, 29] on div at bounding box center [84, 30] width 26 height 26
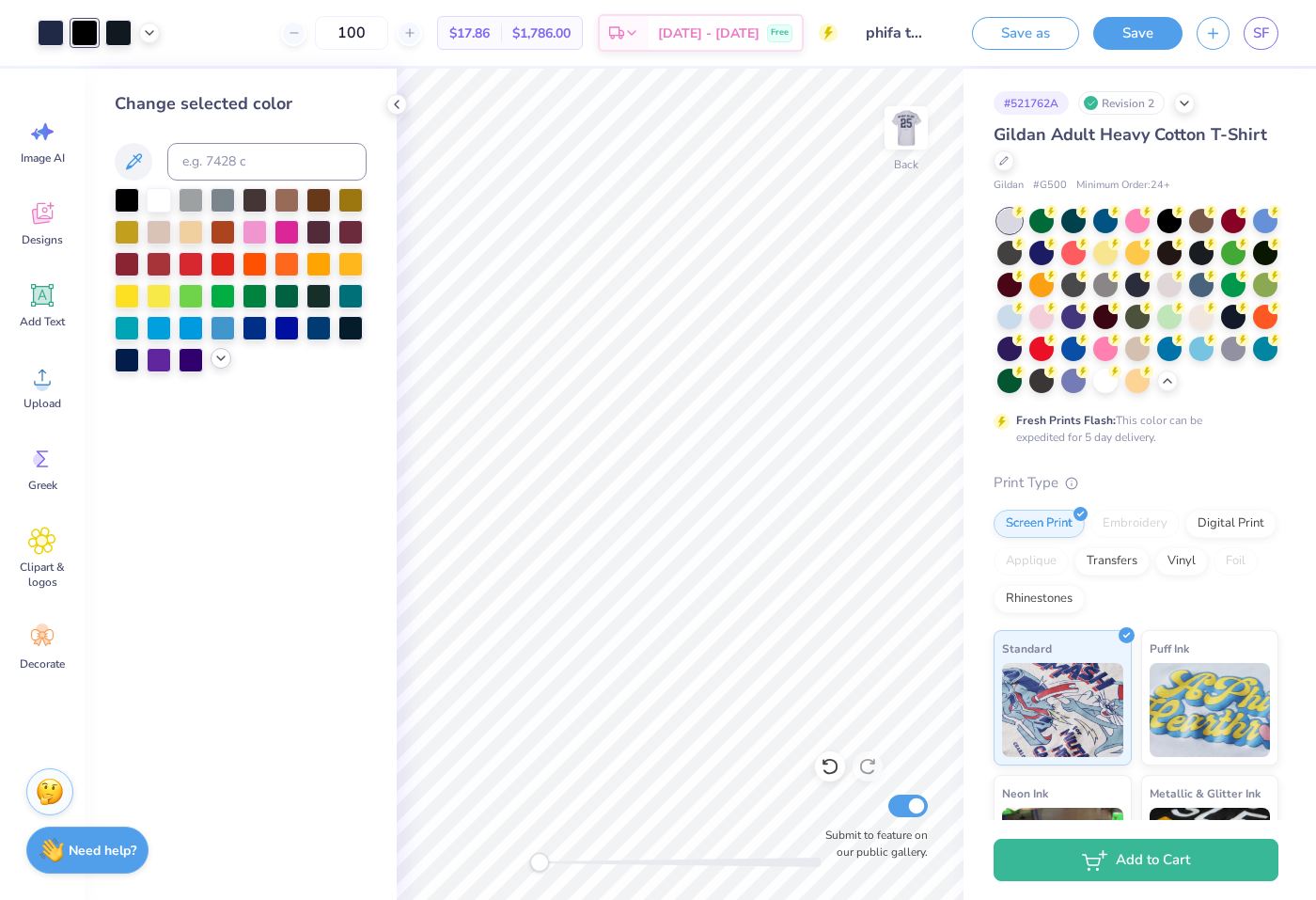
click at [221, 367] on div at bounding box center [220, 358] width 20 height 20
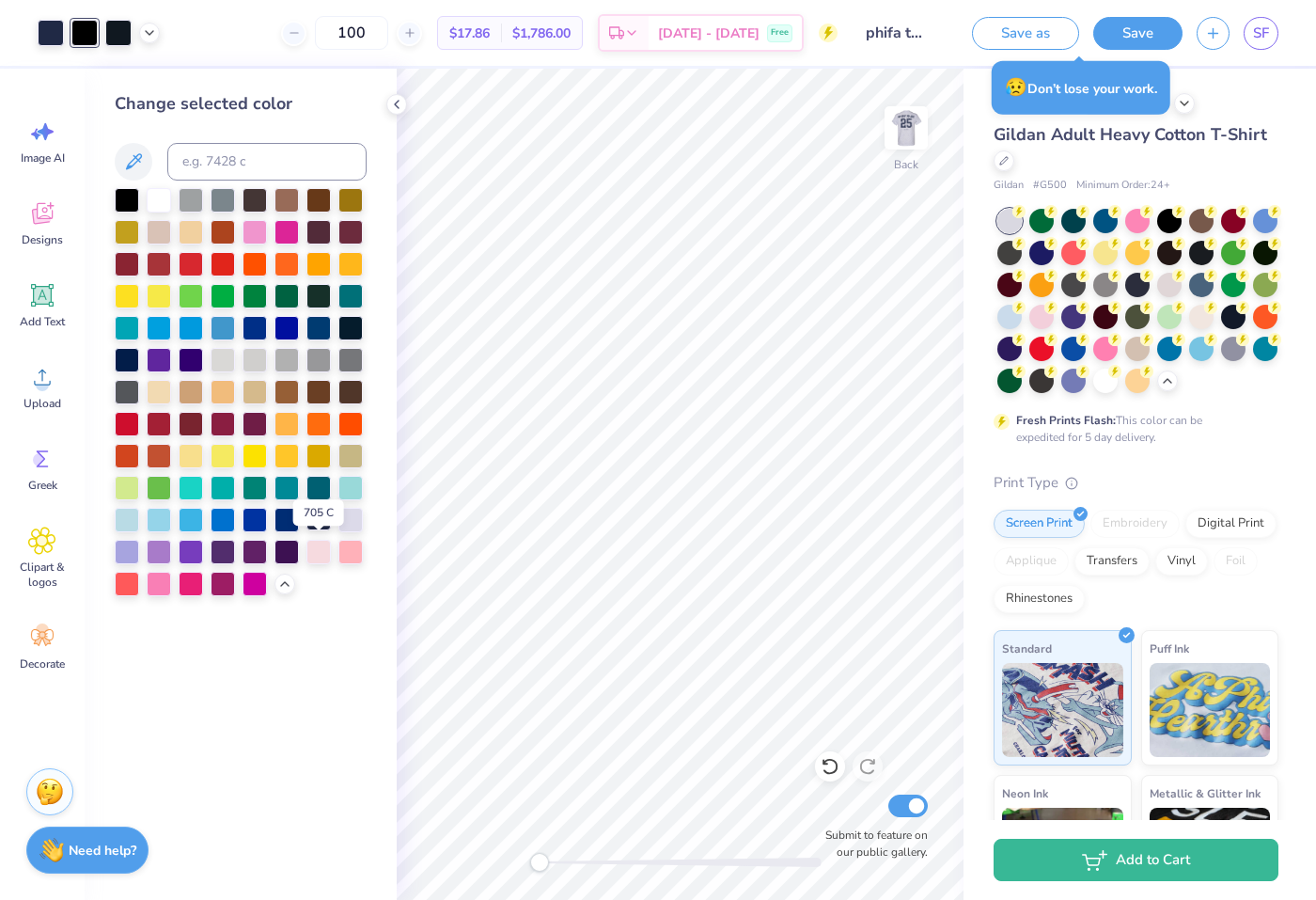
click at [321, 523] on div at bounding box center [318, 518] width 24 height 24
click at [118, 20] on div at bounding box center [118, 30] width 26 height 26
click at [329, 517] on div at bounding box center [318, 518] width 24 height 24
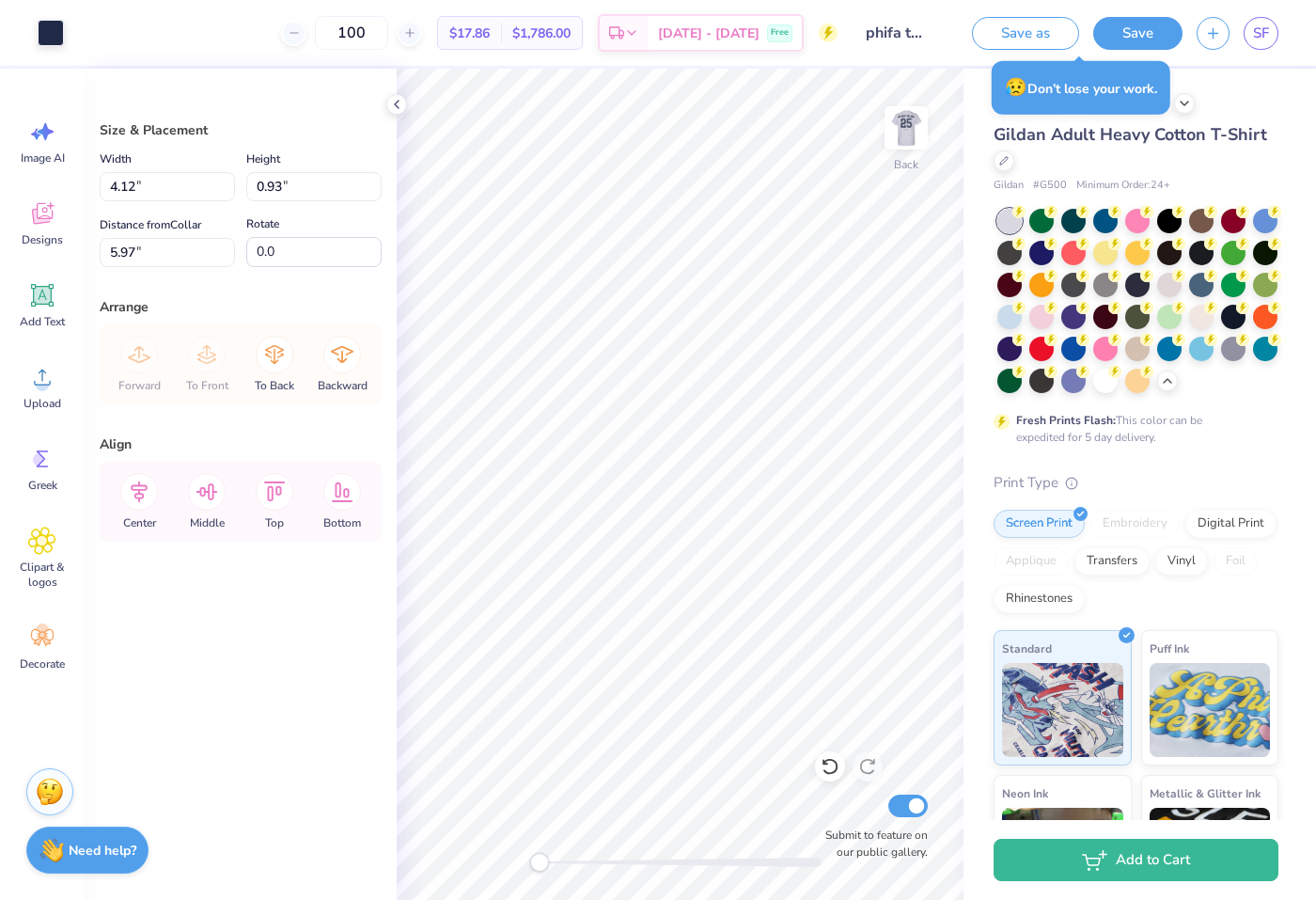
type input "4.90"
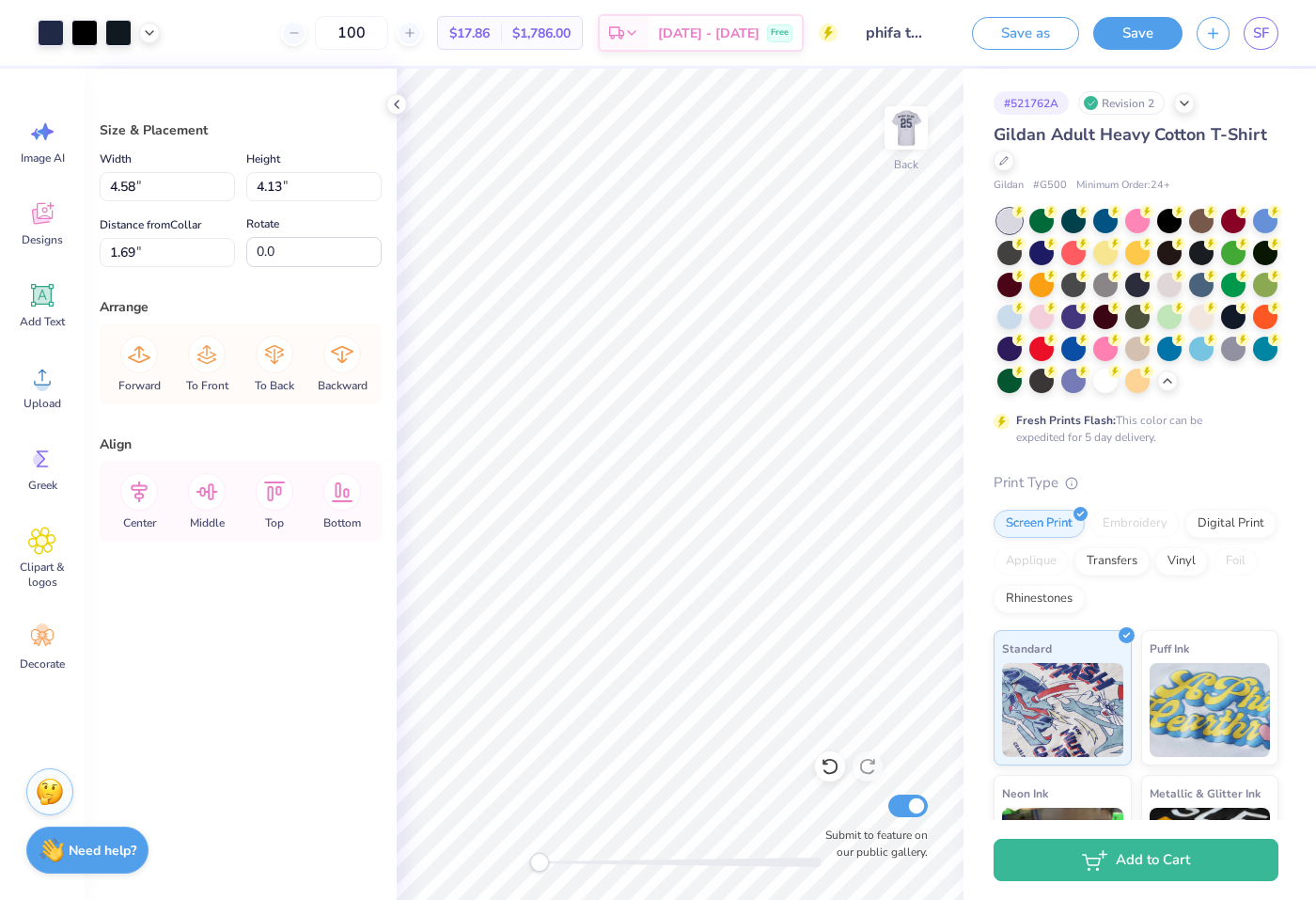
type input "4.02"
type input "3.75"
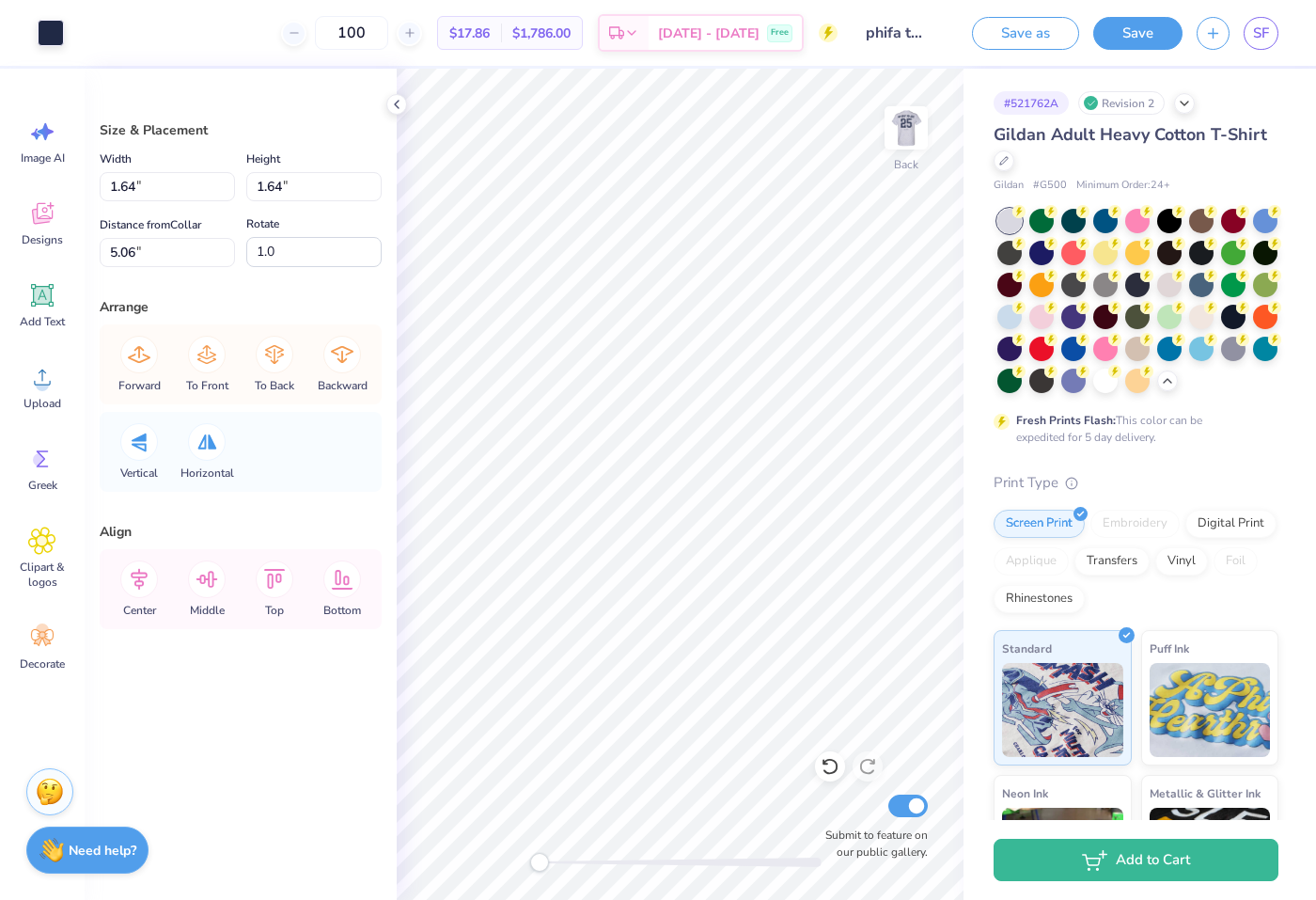
type input "2.41"
type input "3.68"
type input "11.06"
type input "0.0"
type input "1.30"
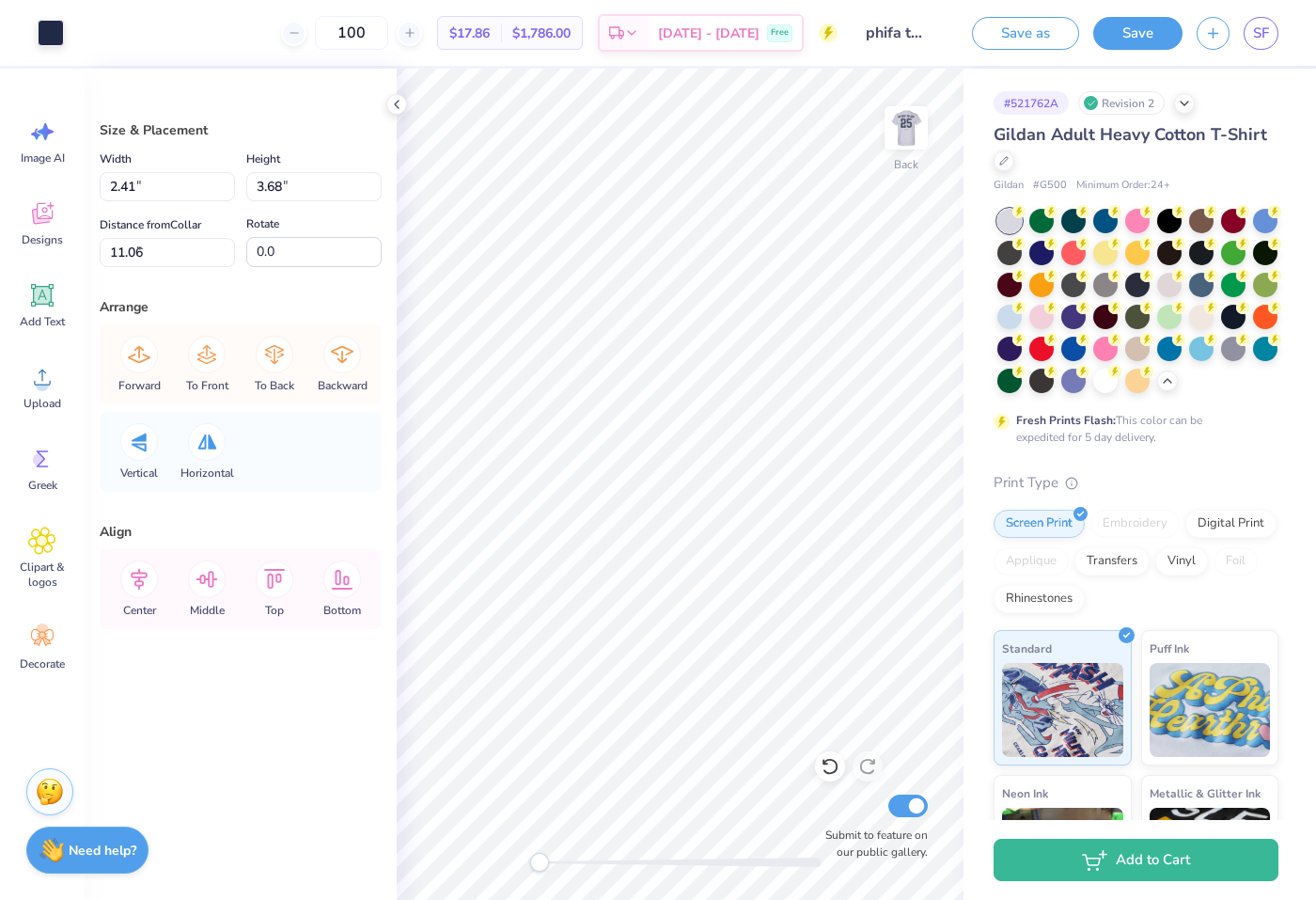
type input "1.98"
type input "5.22"
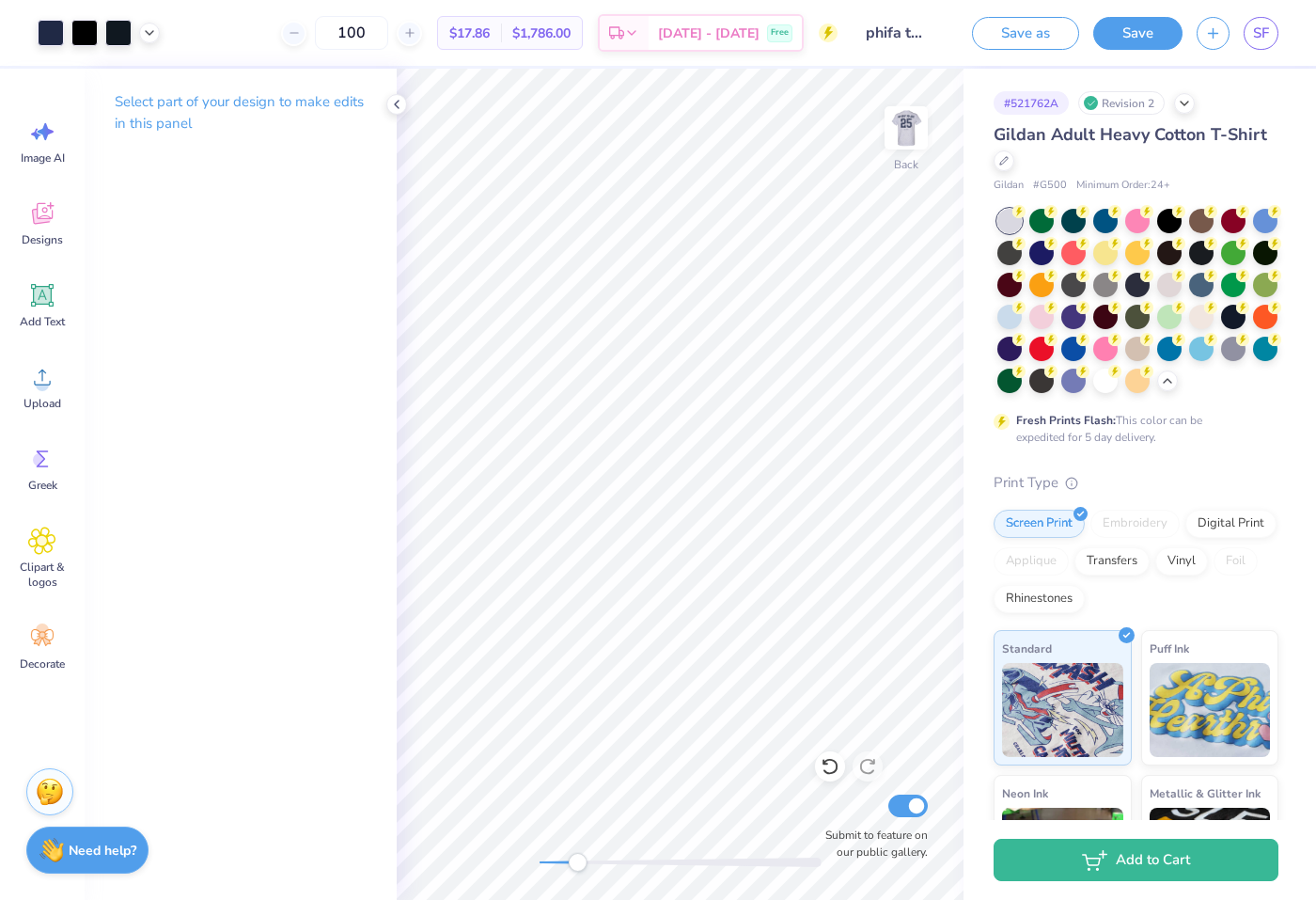
drag, startPoint x: 557, startPoint y: 863, endPoint x: 573, endPoint y: 863, distance: 16.0
click at [573, 863] on div at bounding box center [679, 862] width 282 height 10
click at [498, 844] on div "Back Submit to feature on our public gallery." at bounding box center [679, 484] width 566 height 831
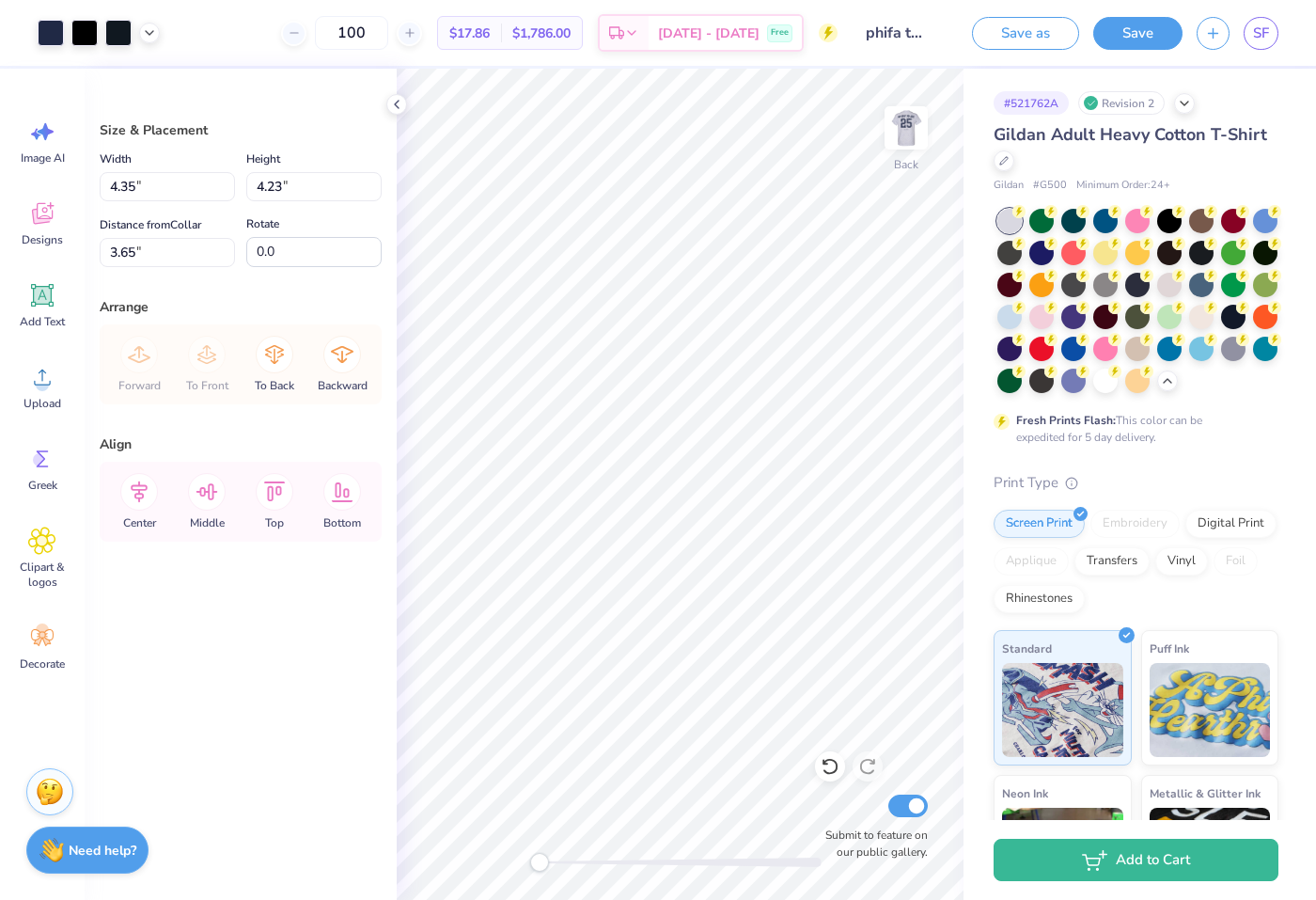
type input "6.38"
type input "3.92"
type input "3.56"
type input "10.27"
type input "4.08"
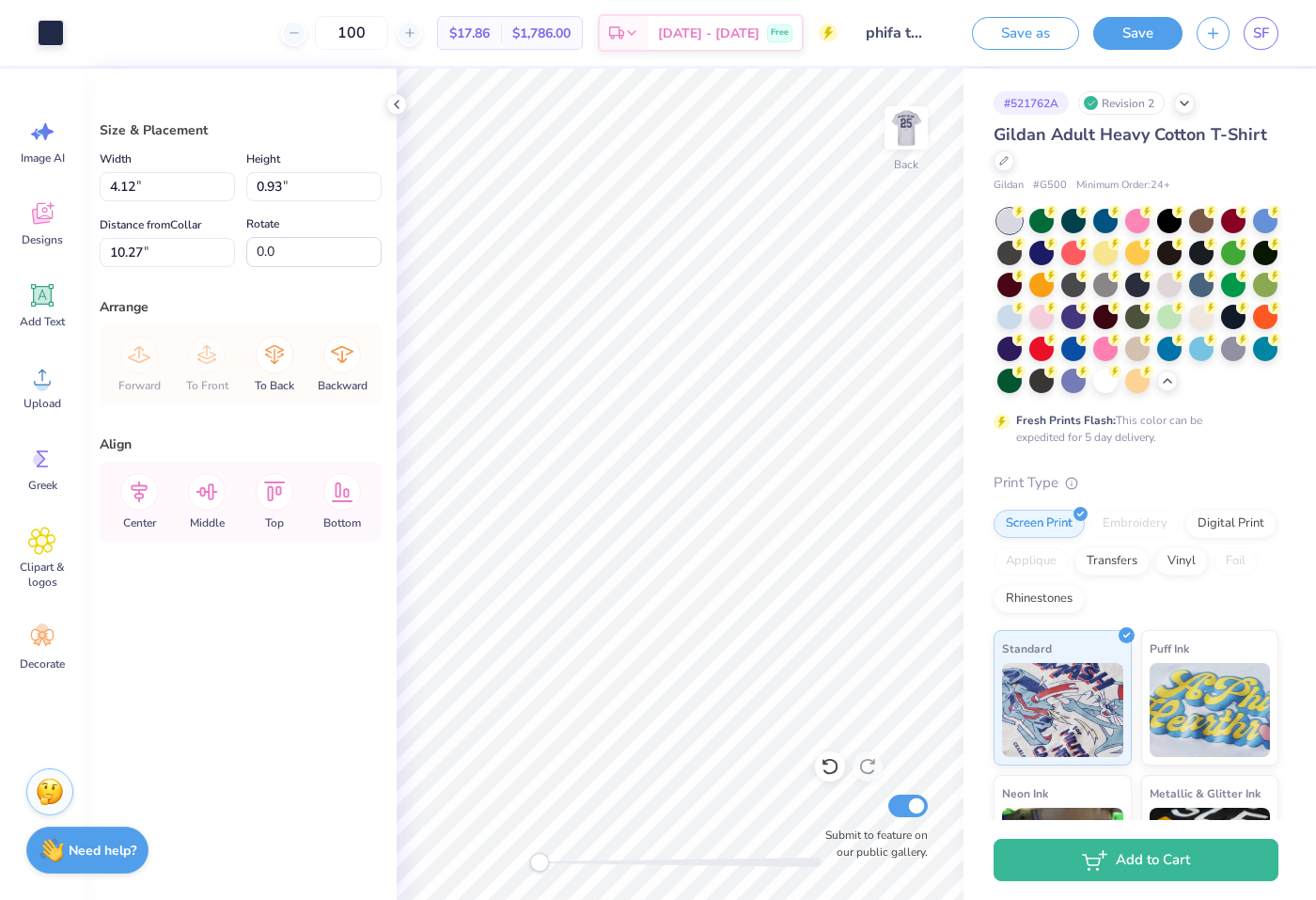
type input "0.87"
type input "7.72"
type input "7.69"
type input "3.00"
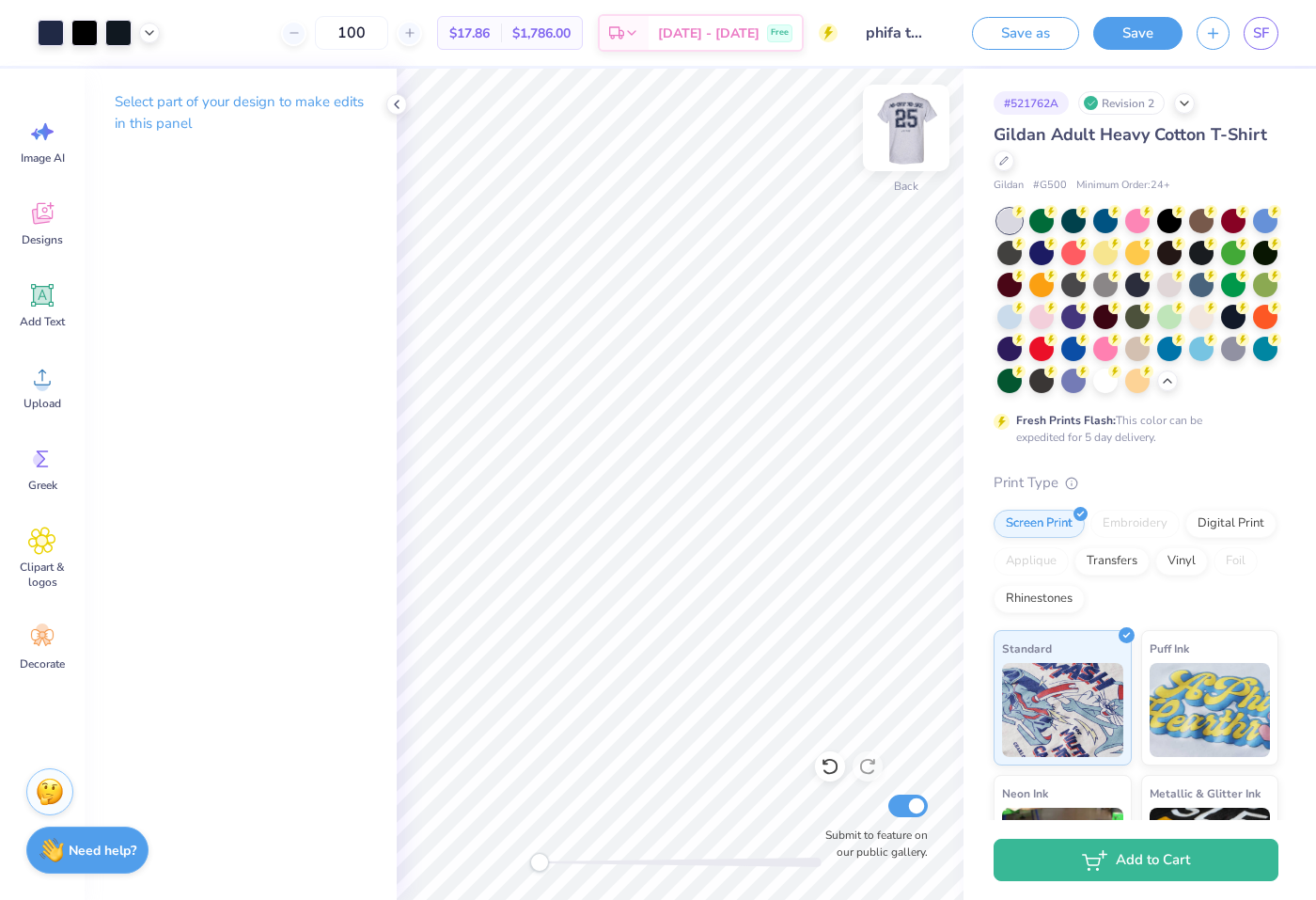
click at [902, 130] on img at bounding box center [906, 128] width 75 height 75
click at [902, 131] on img at bounding box center [906, 128] width 38 height 38
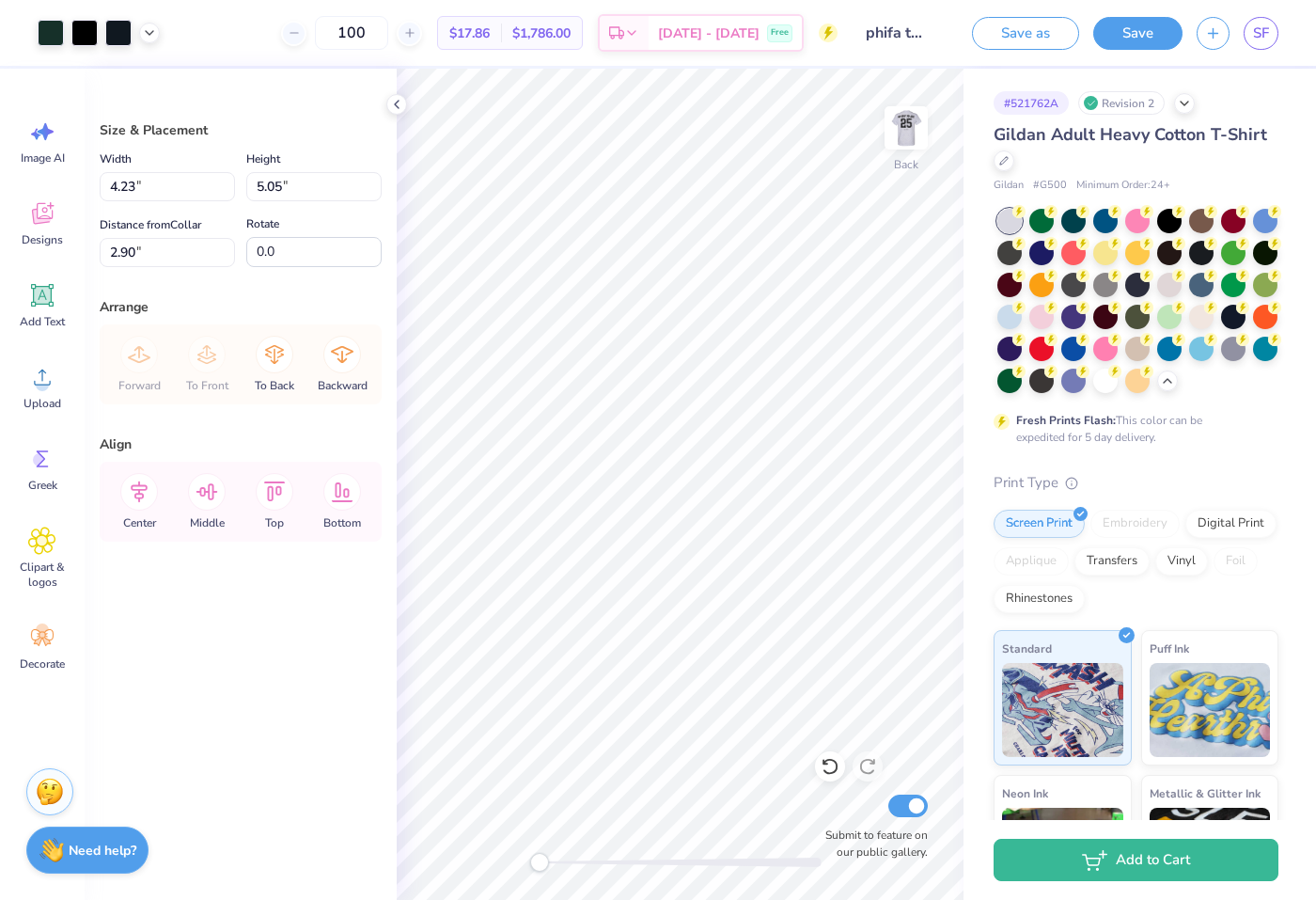
type input "8.61"
type input "3.00"
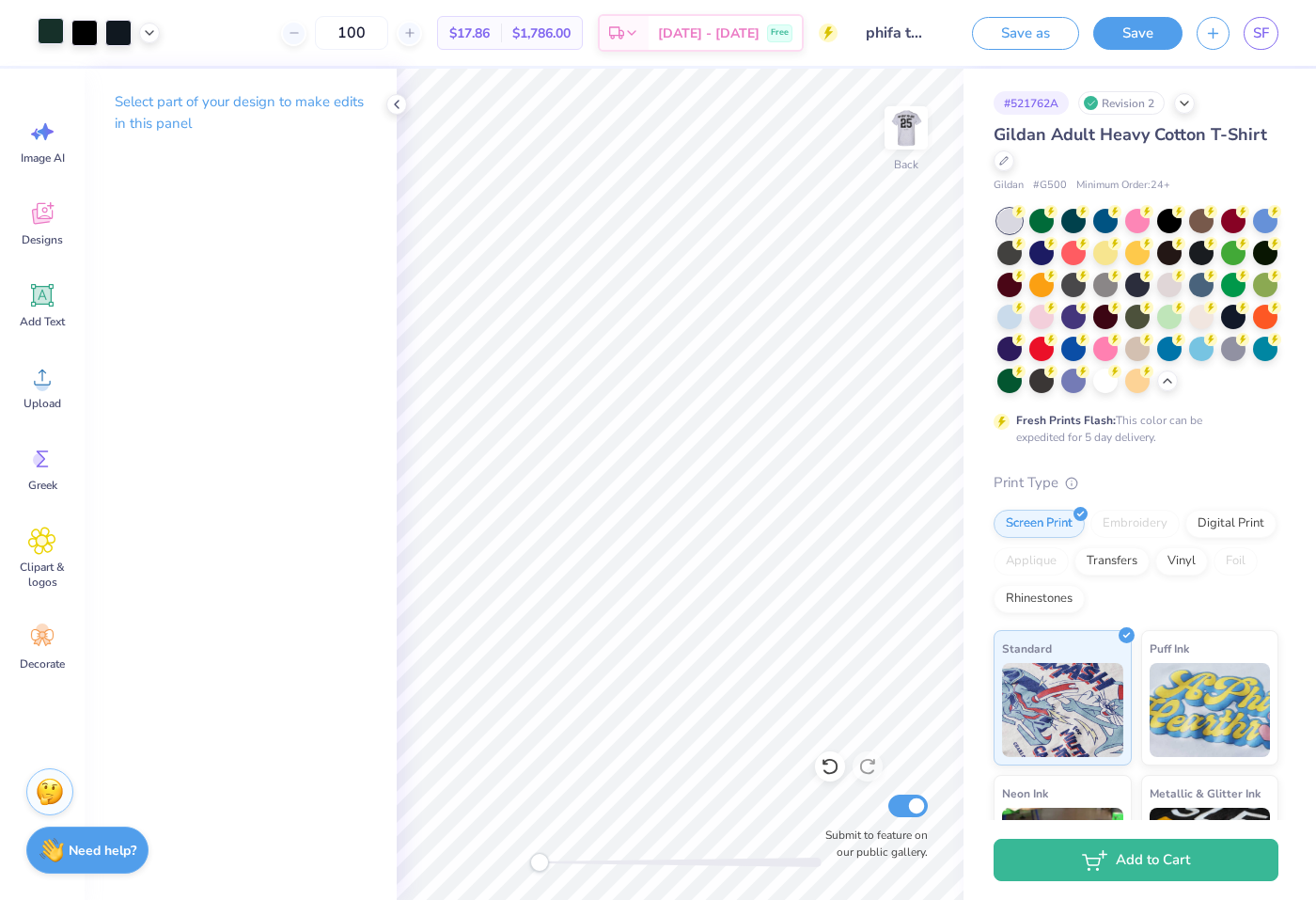
click at [51, 40] on div at bounding box center [51, 30] width 26 height 26
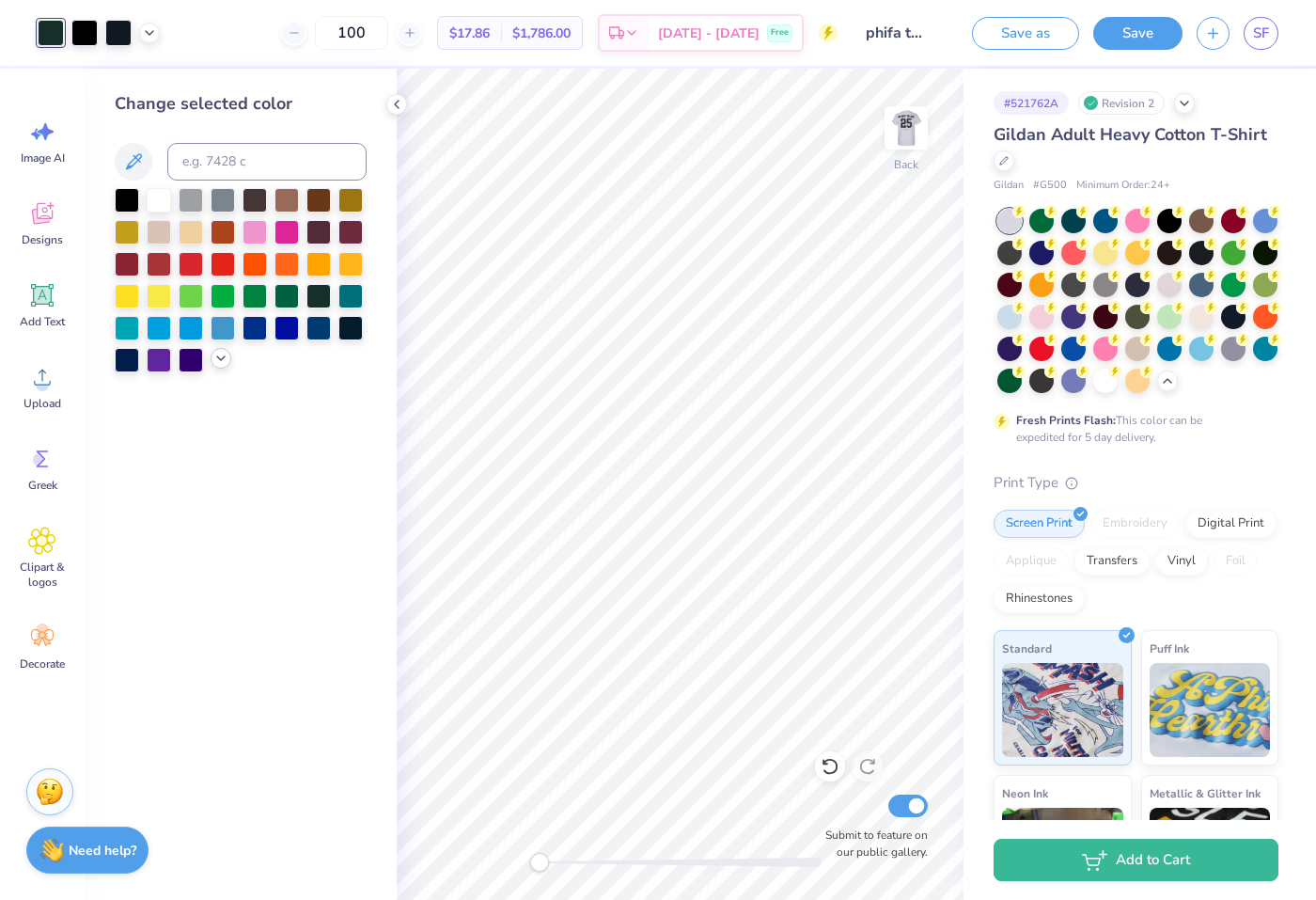
click at [215, 351] on div at bounding box center [220, 358] width 20 height 20
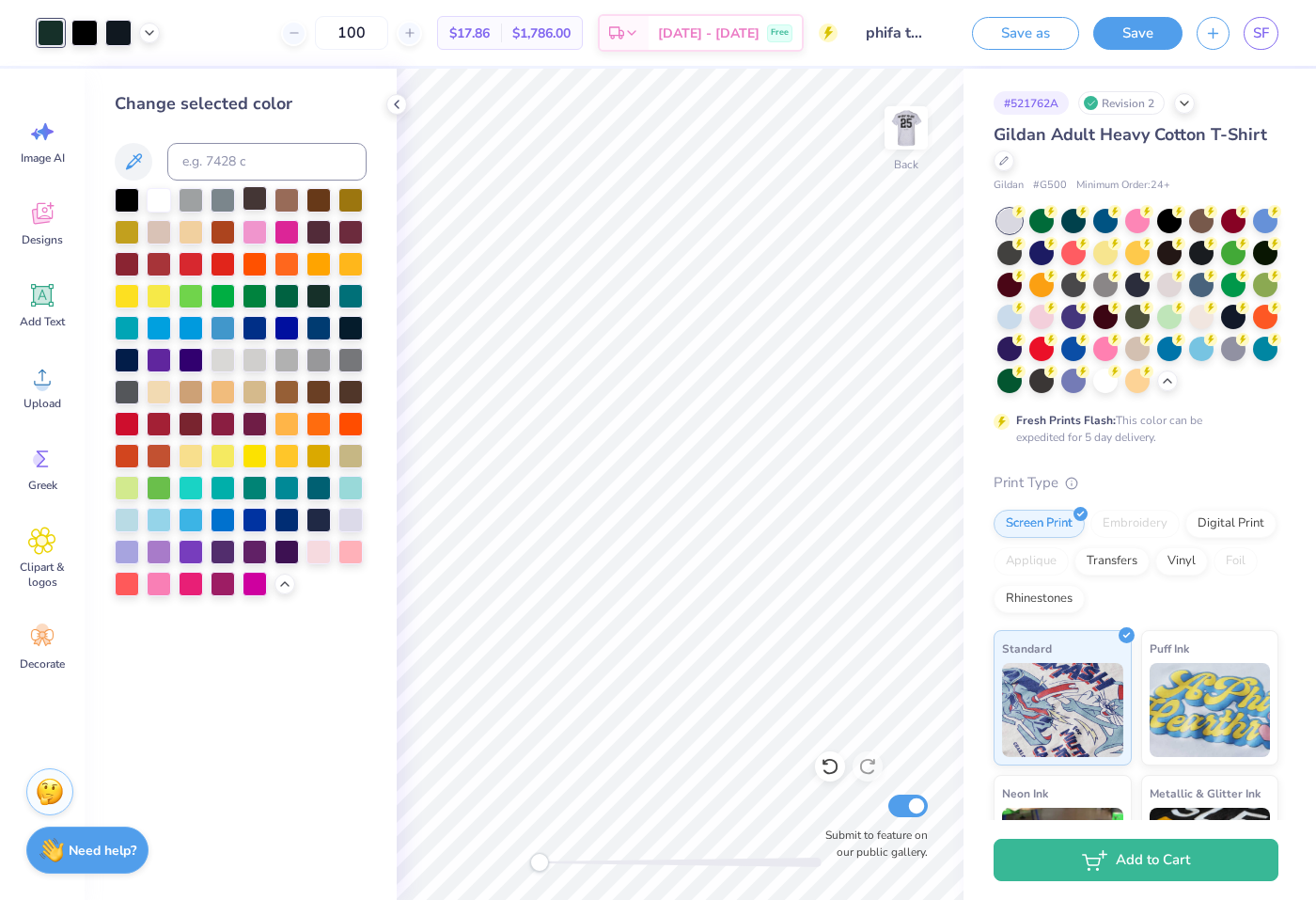
click at [250, 202] on div at bounding box center [254, 198] width 24 height 24
click at [318, 524] on div at bounding box center [318, 518] width 24 height 24
click at [283, 556] on div at bounding box center [287, 549] width 24 height 24
click at [224, 423] on div at bounding box center [222, 421] width 24 height 24
click at [243, 423] on div at bounding box center [254, 421] width 24 height 24
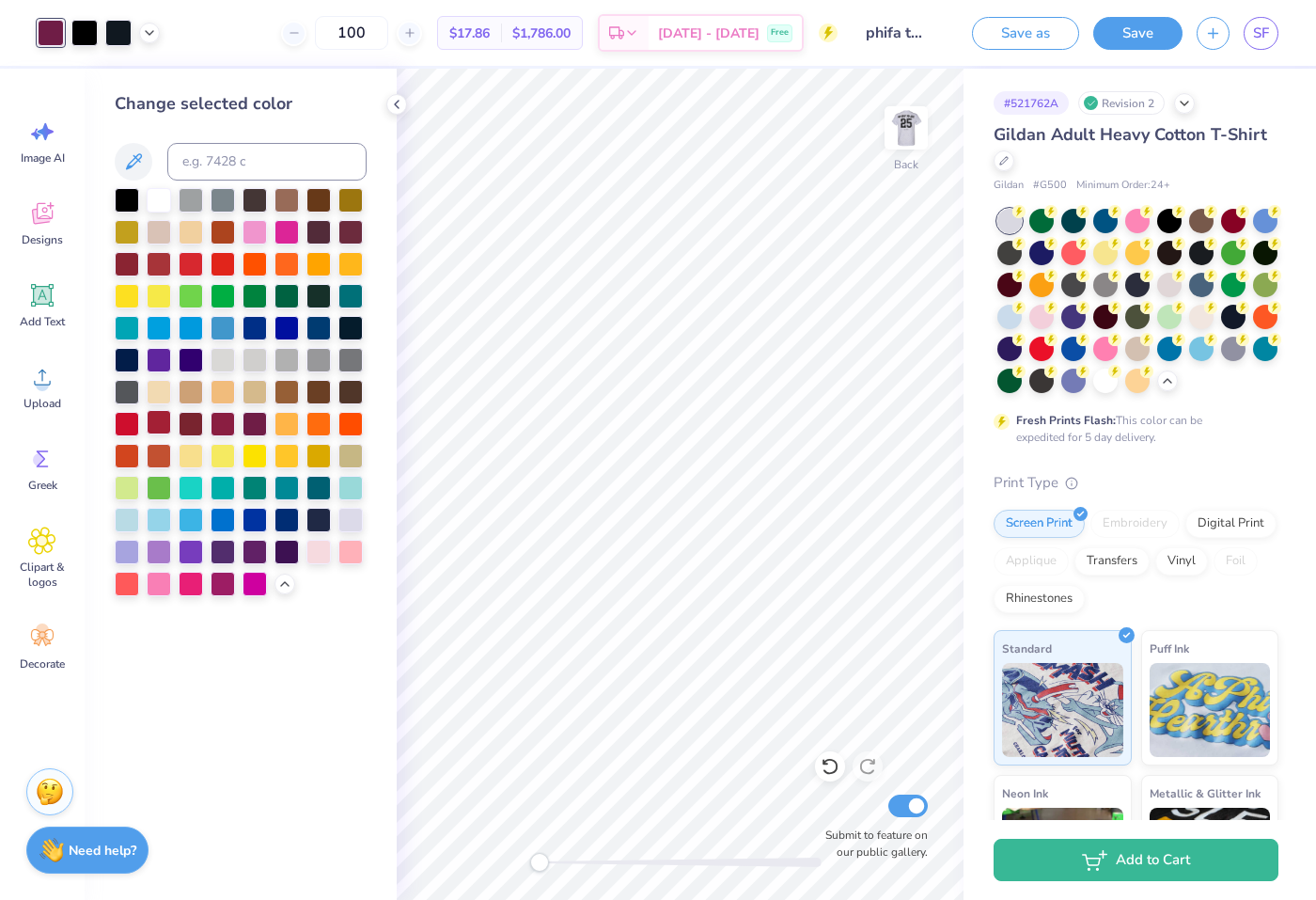
click at [167, 423] on div at bounding box center [158, 421] width 24 height 24
click at [343, 364] on div at bounding box center [350, 358] width 24 height 24
click at [132, 393] on div at bounding box center [127, 390] width 24 height 24
click at [352, 385] on div at bounding box center [350, 390] width 24 height 24
click at [352, 366] on div at bounding box center [350, 360] width 24 height 24
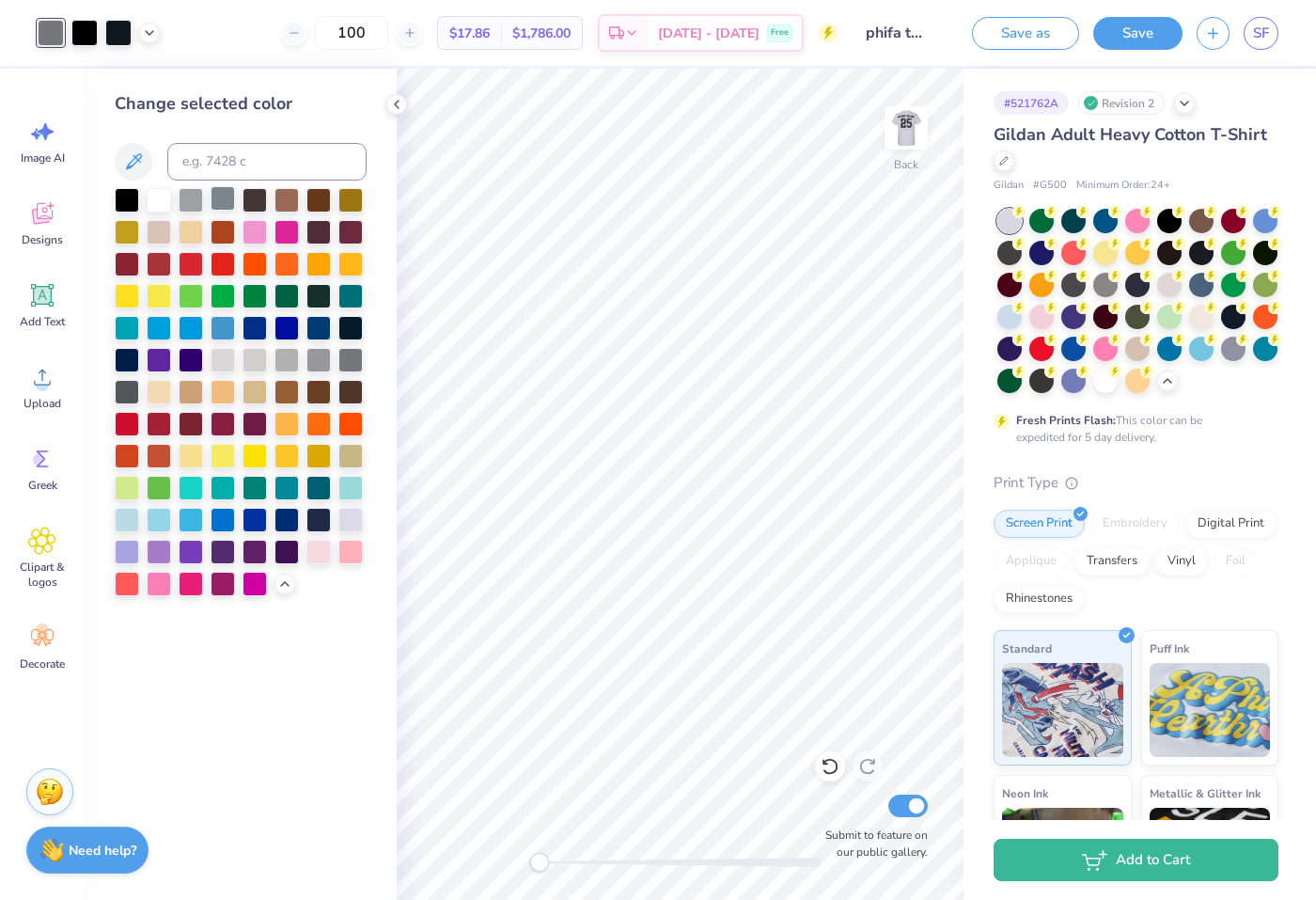
click at [215, 197] on div at bounding box center [222, 198] width 24 height 24
click at [245, 197] on div at bounding box center [254, 198] width 24 height 24
click at [132, 385] on div at bounding box center [127, 390] width 24 height 24
click at [351, 393] on div at bounding box center [350, 390] width 24 height 24
click at [132, 393] on div at bounding box center [127, 390] width 24 height 24
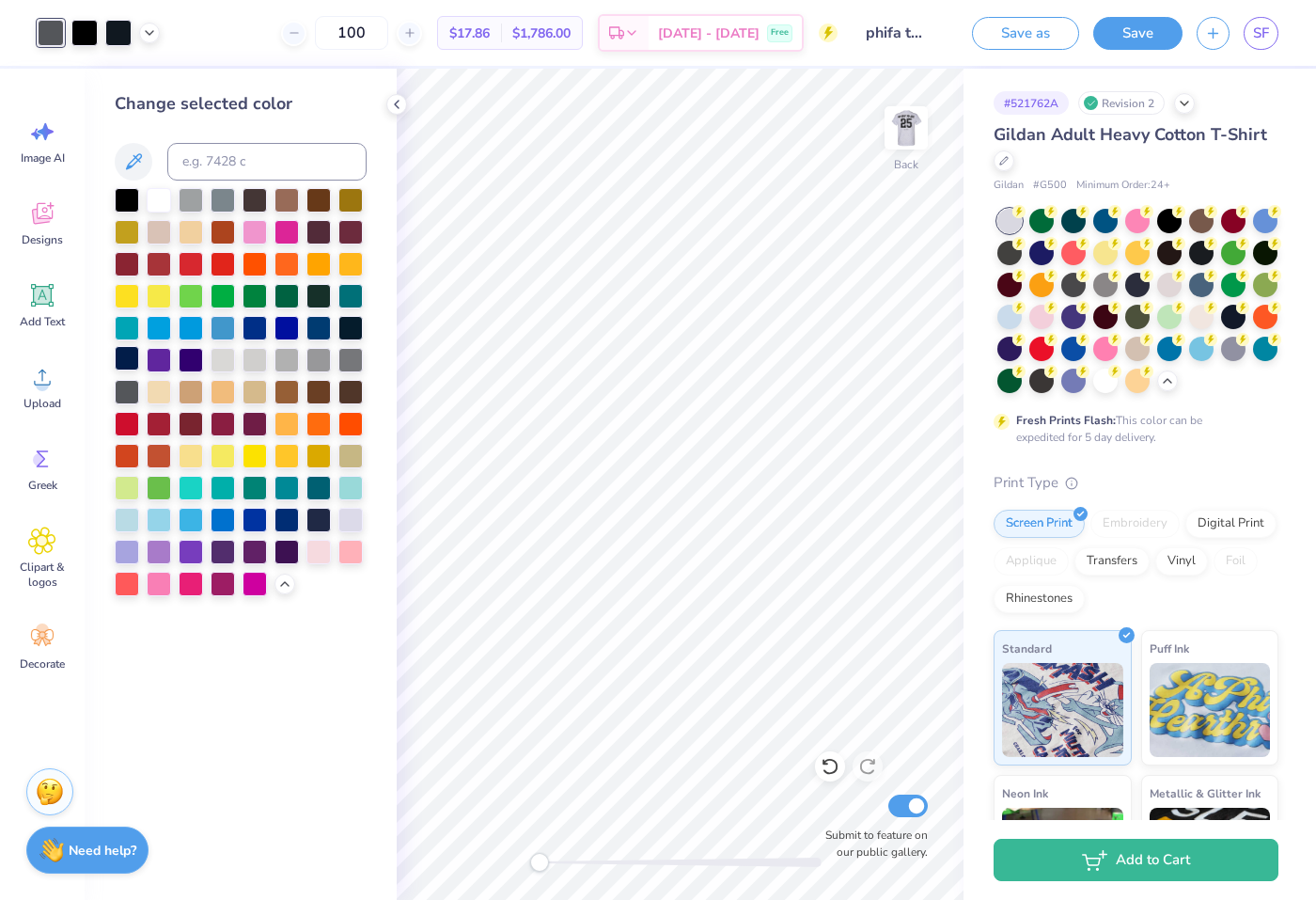
click at [128, 356] on div at bounding box center [127, 358] width 24 height 24
click at [319, 514] on div at bounding box center [318, 518] width 24 height 24
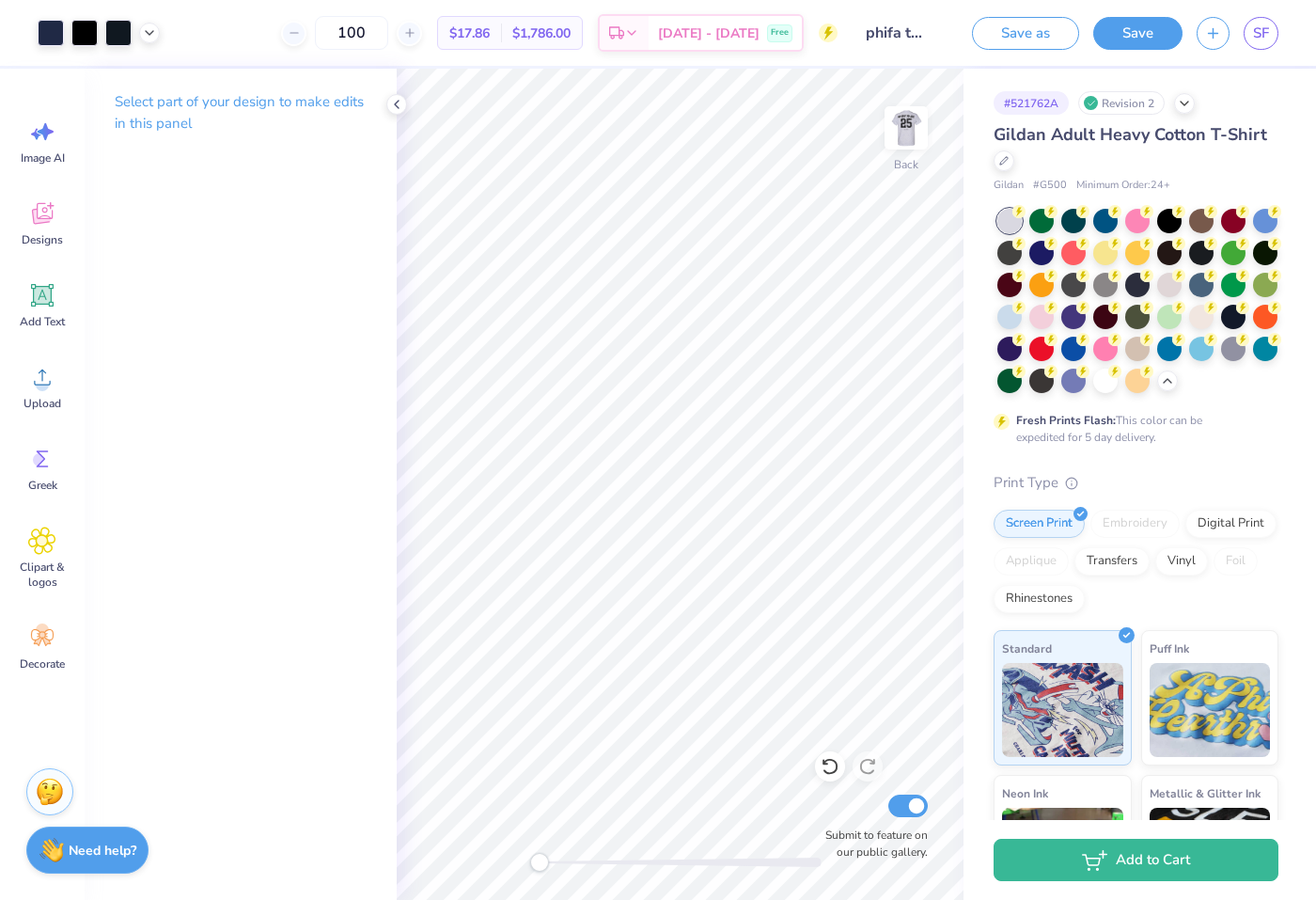
click at [1003, 446] on div "Art colors 100 $17.86 Per Item $1,786.00 Total Est. Delivery Oct 8 - 11 Free De…" at bounding box center [658, 450] width 1316 height 900
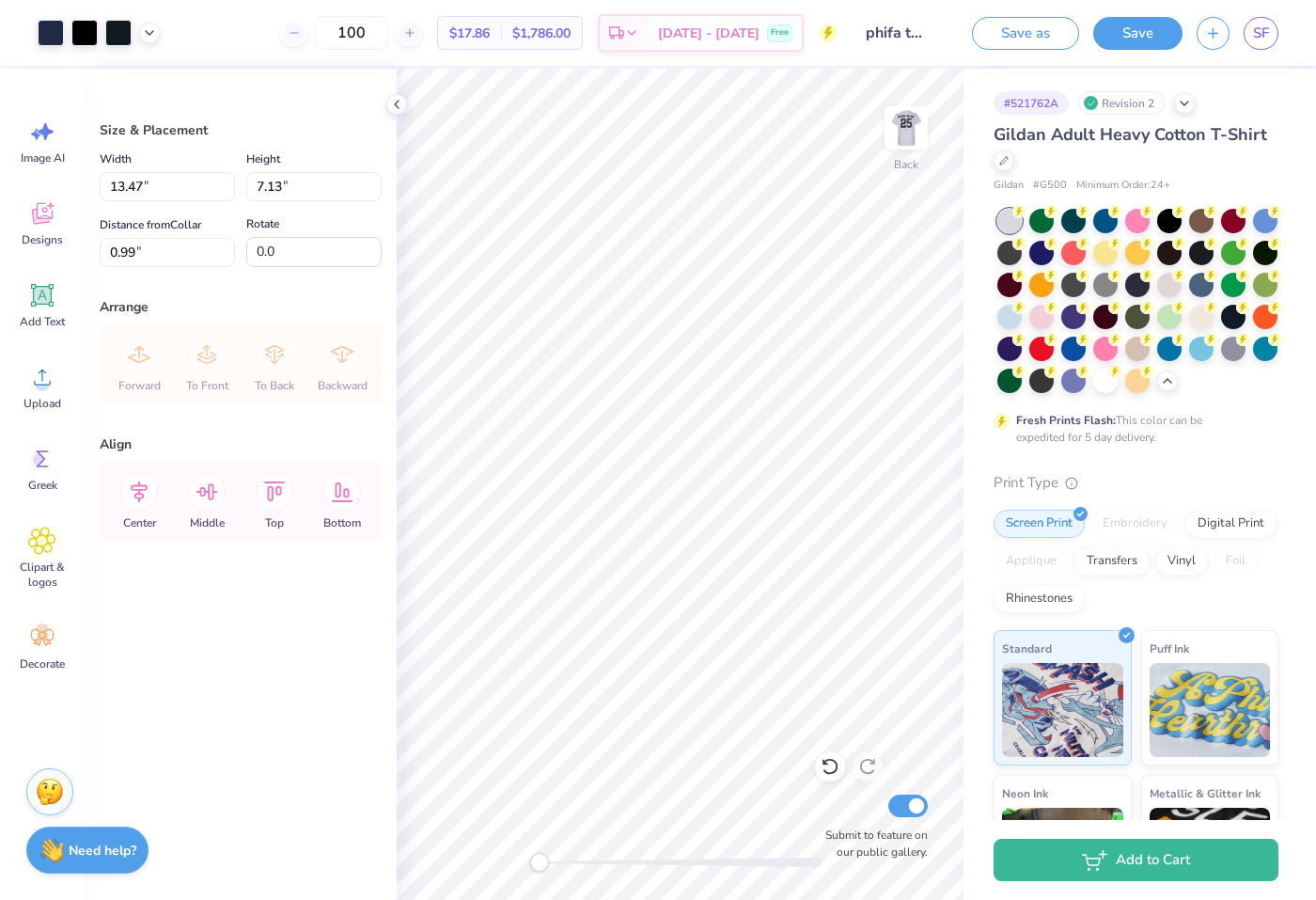
type input "0.98"
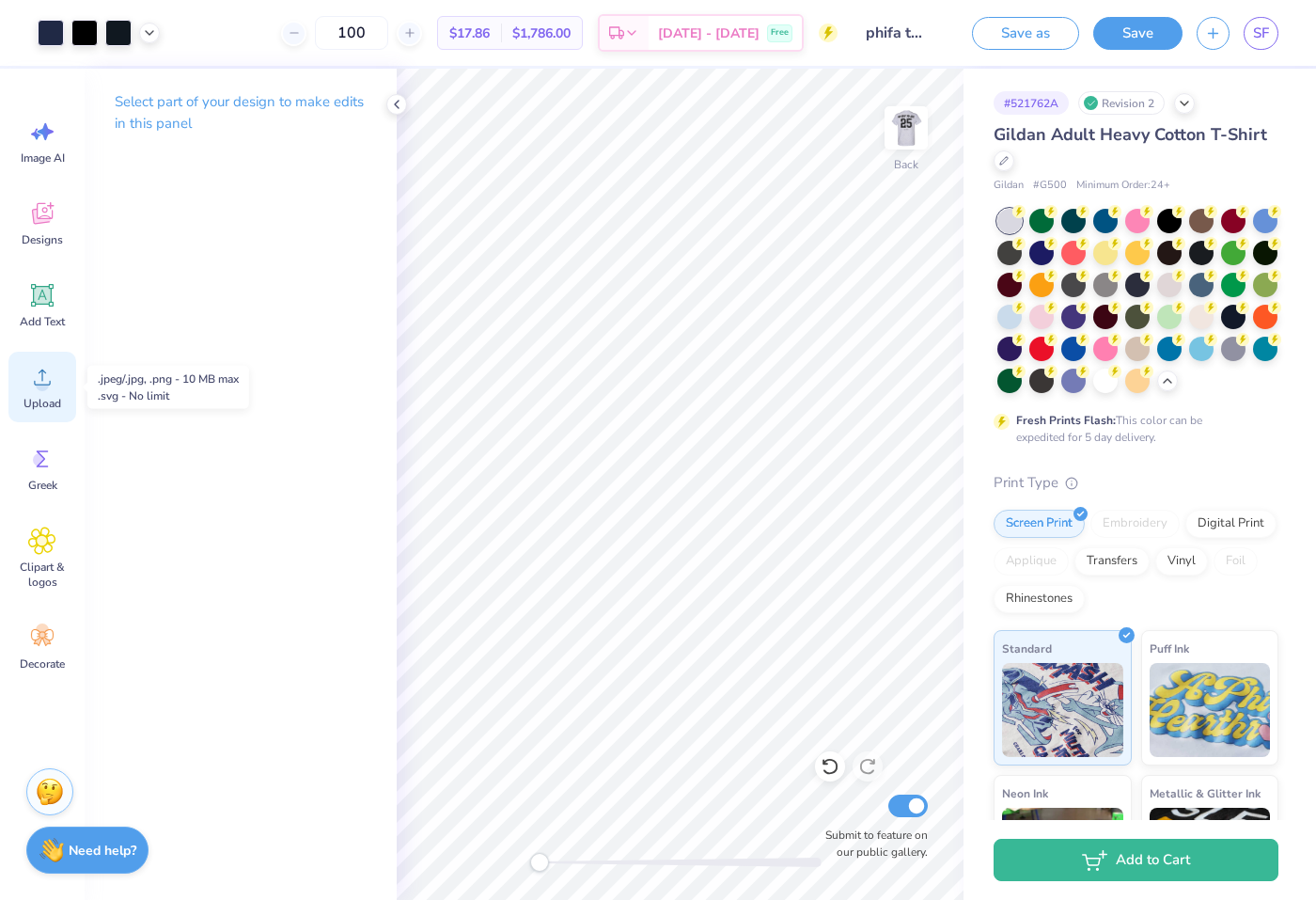
click at [42, 411] on div "Upload" at bounding box center [42, 387] width 67 height 70
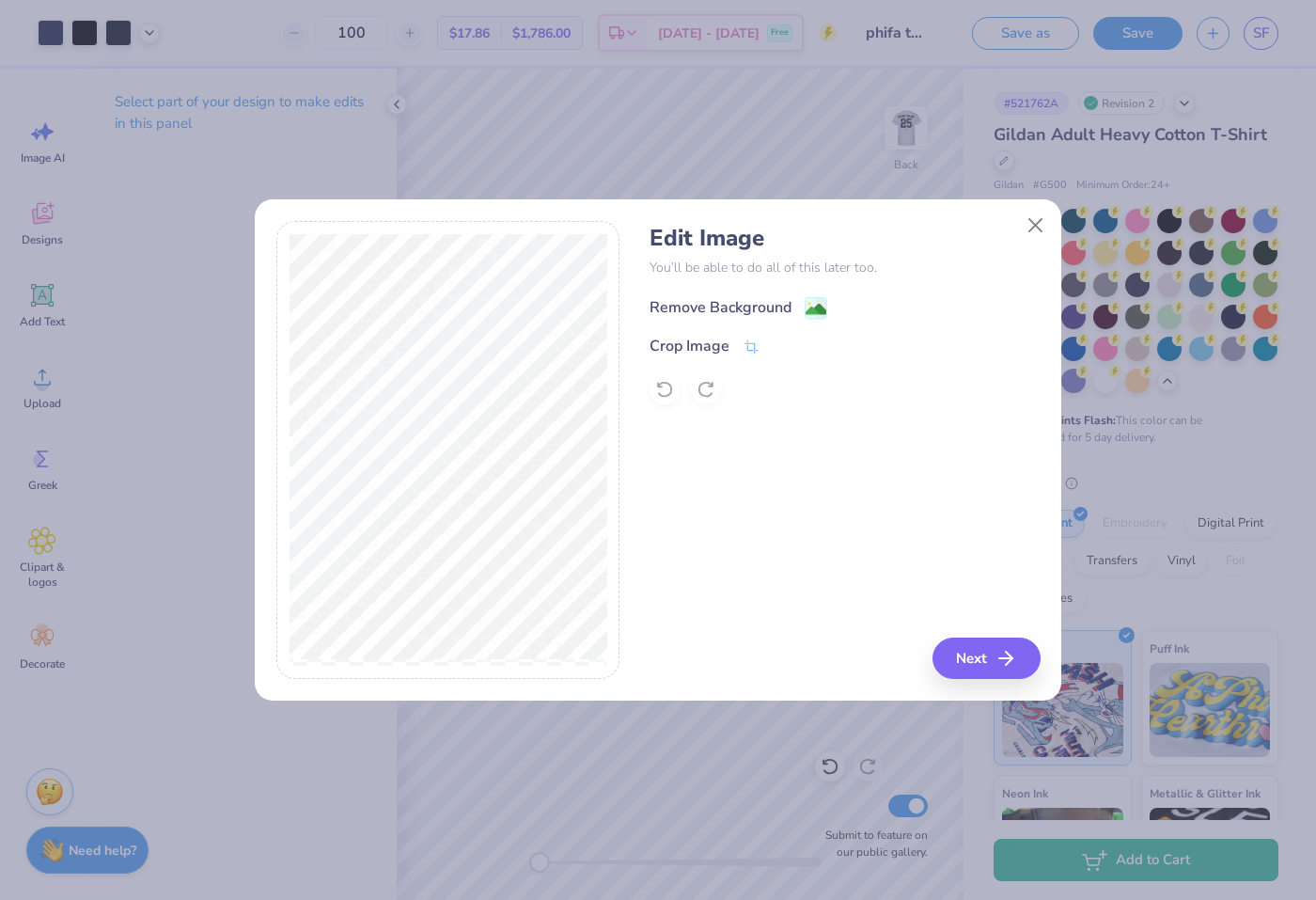
click at [704, 296] on div "Remove Background" at bounding box center [720, 307] width 142 height 22
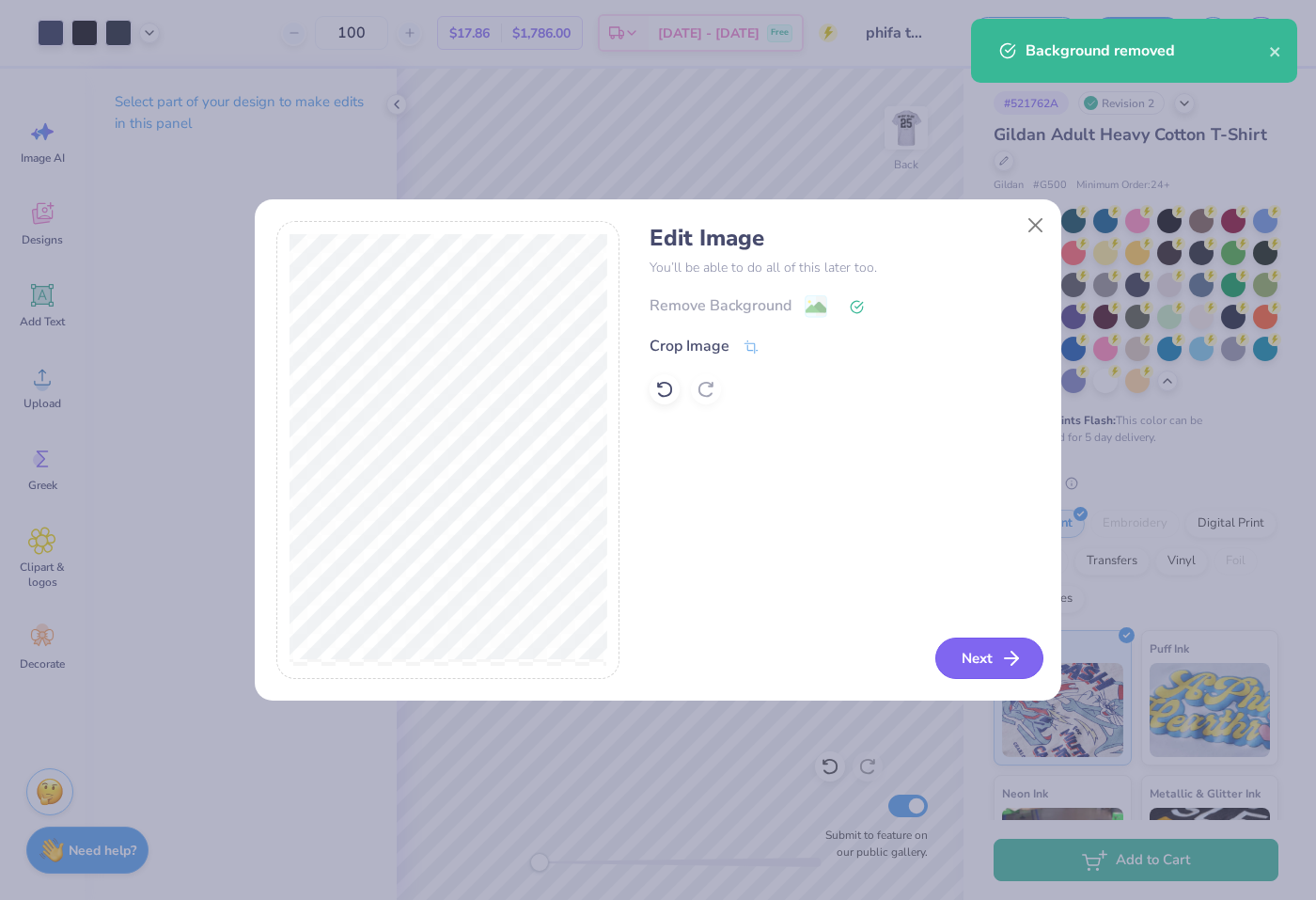
click at [1001, 664] on icon "button" at bounding box center [1011, 657] width 22 height 22
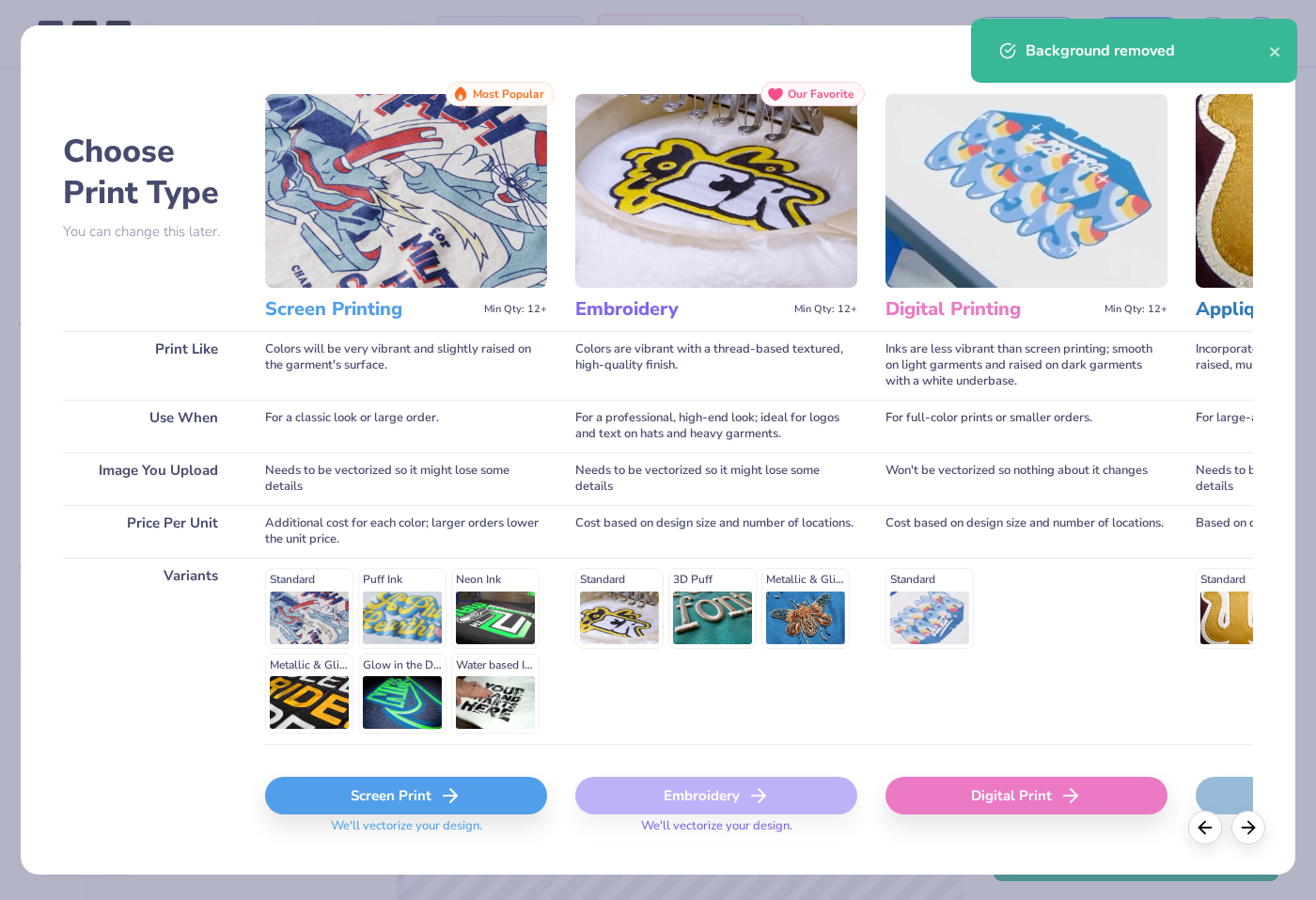
click at [375, 792] on div "Screen Print" at bounding box center [406, 795] width 282 height 38
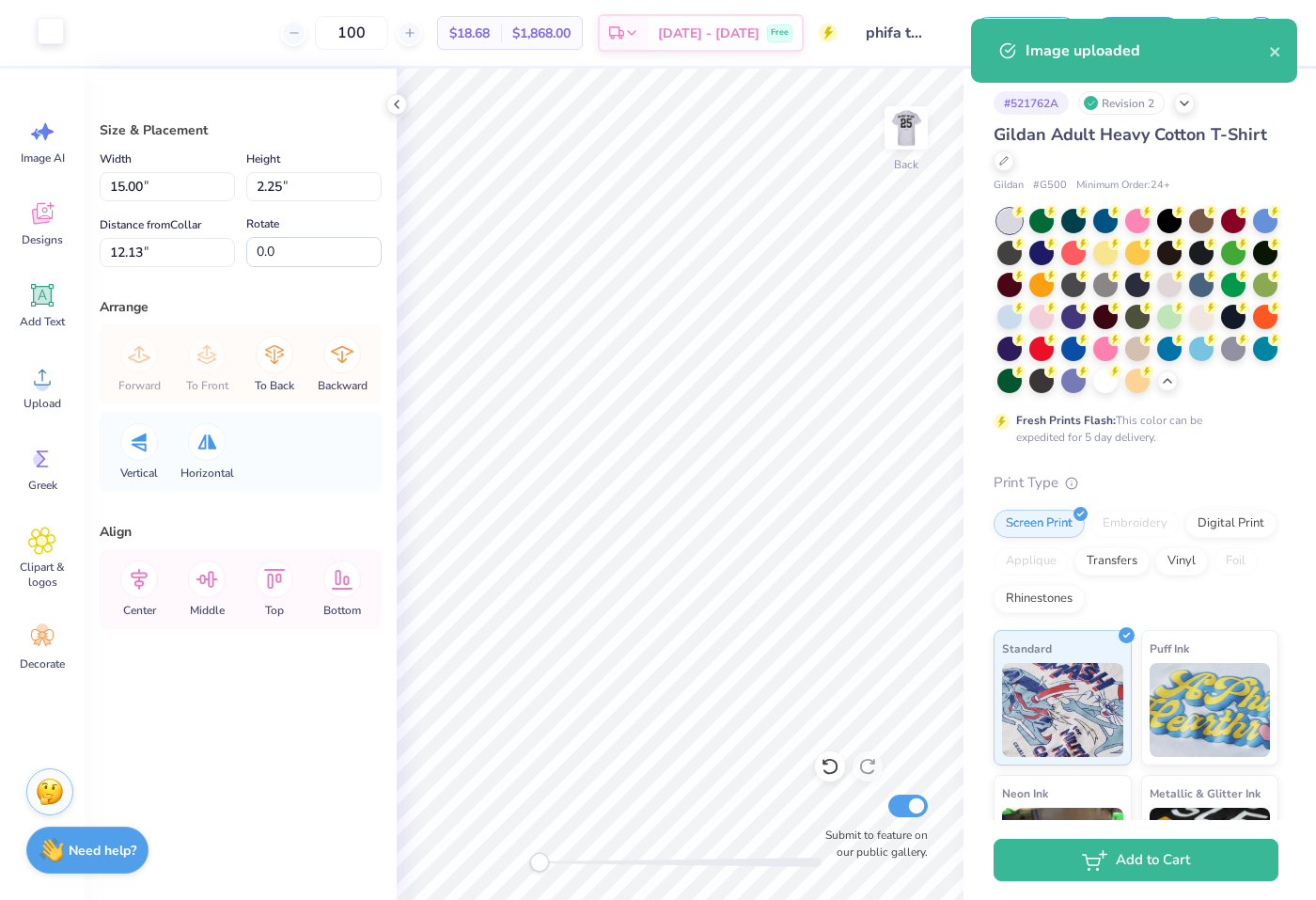
click at [51, 38] on div at bounding box center [51, 30] width 26 height 26
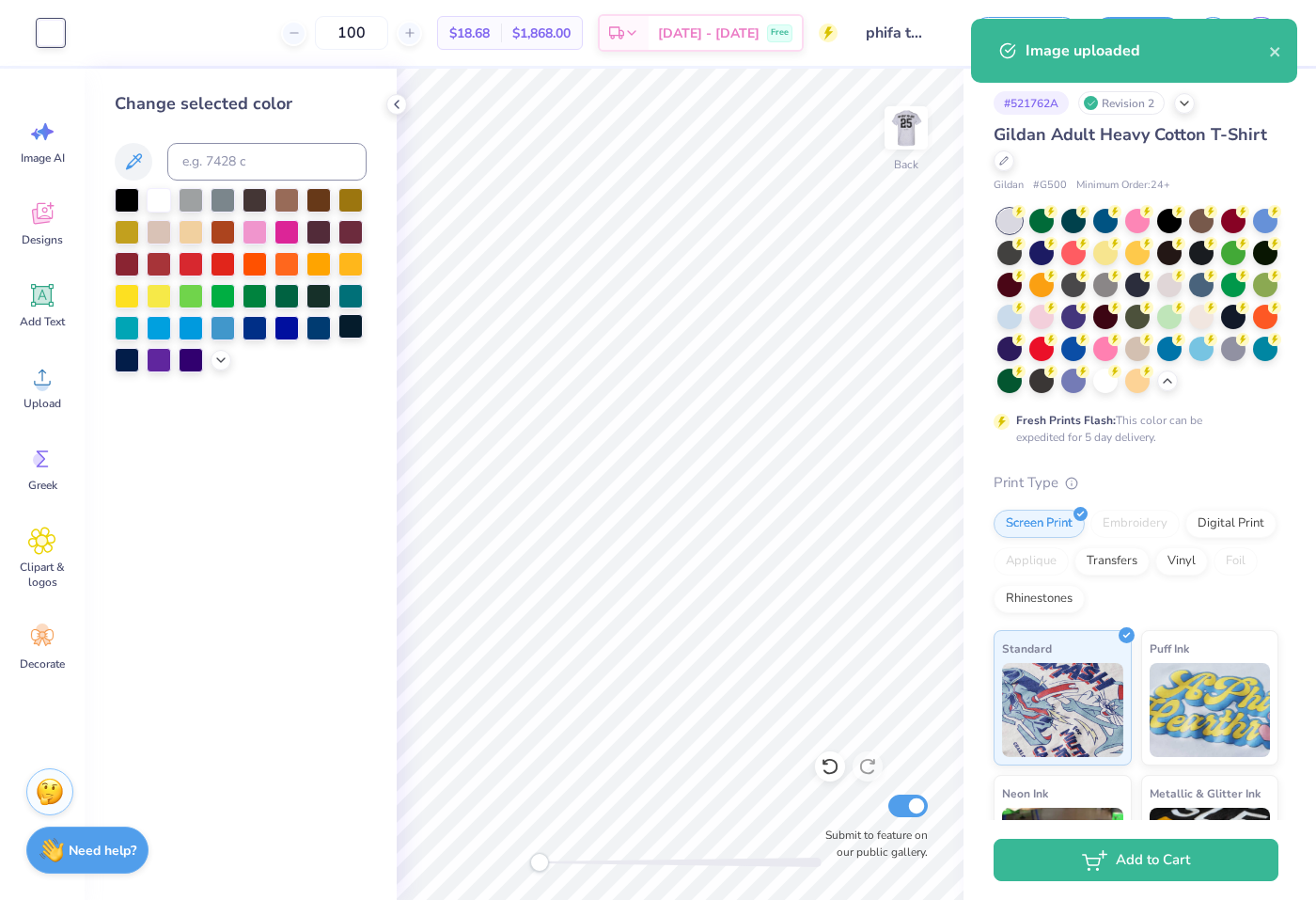
click at [353, 327] on div at bounding box center [350, 326] width 24 height 24
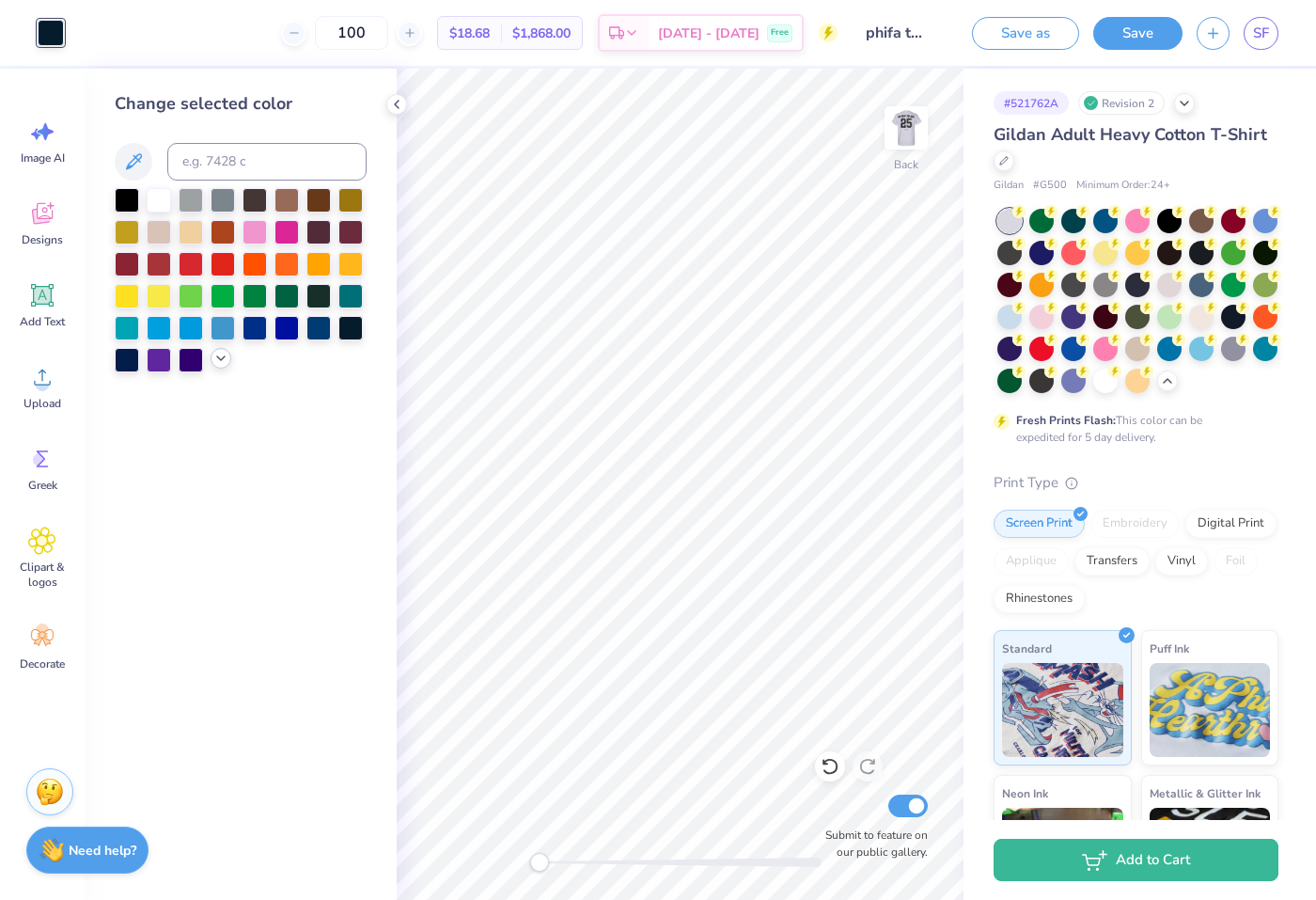
click at [223, 363] on icon at bounding box center [220, 358] width 15 height 15
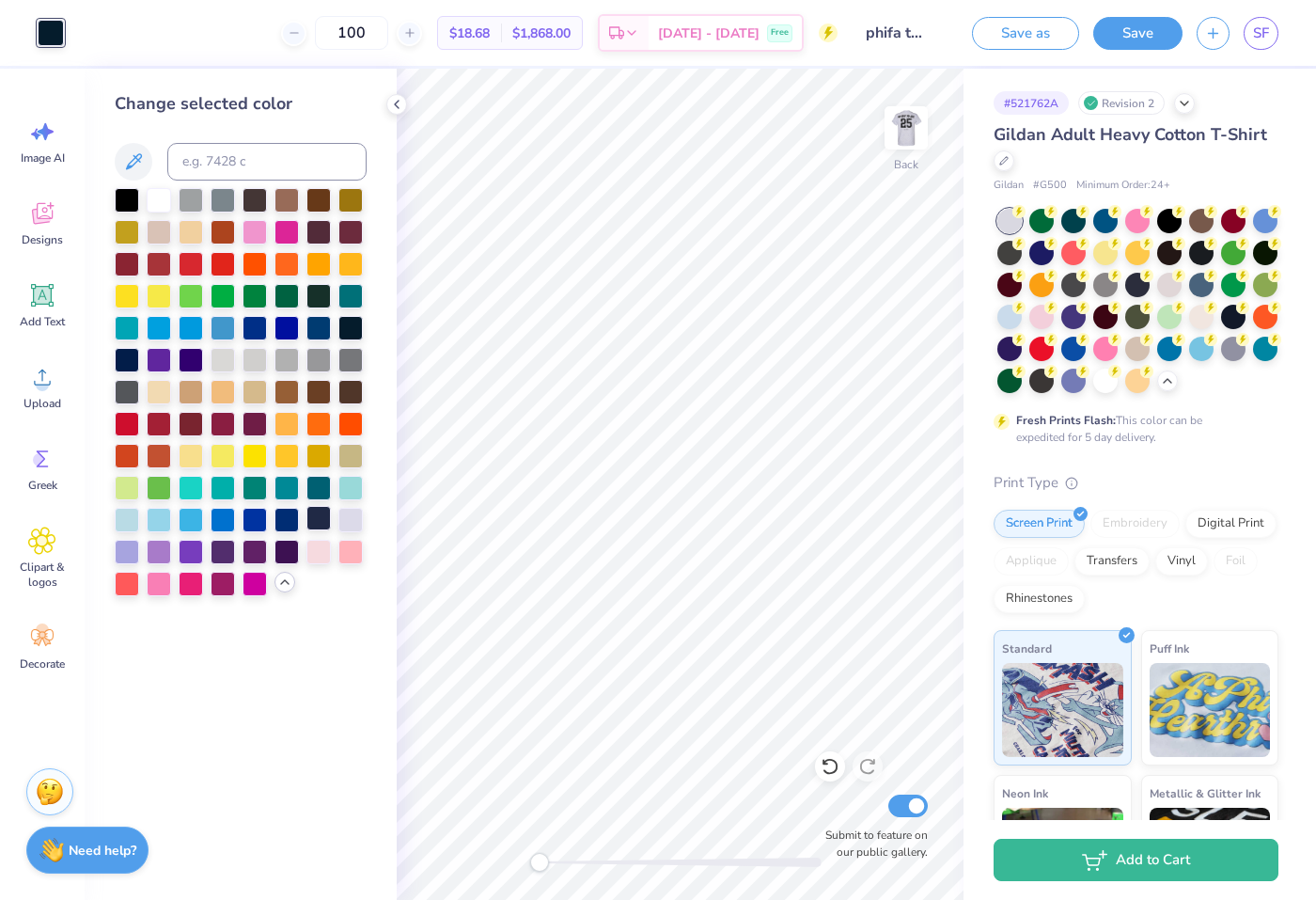
click at [314, 522] on div at bounding box center [318, 518] width 24 height 24
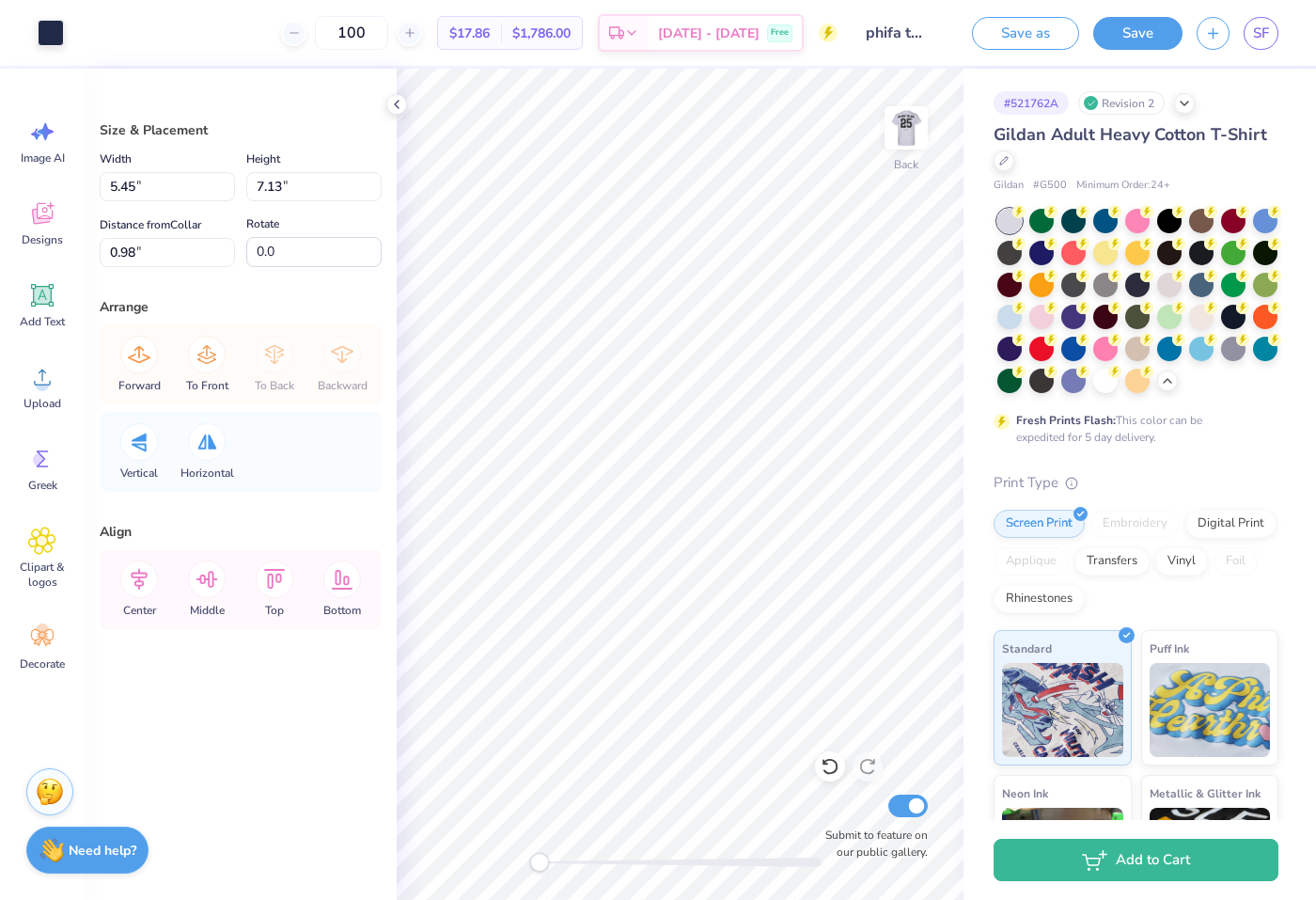
type input "8.68"
type input "1.30"
type input "9.12"
type input "4.08"
type input "0.87"
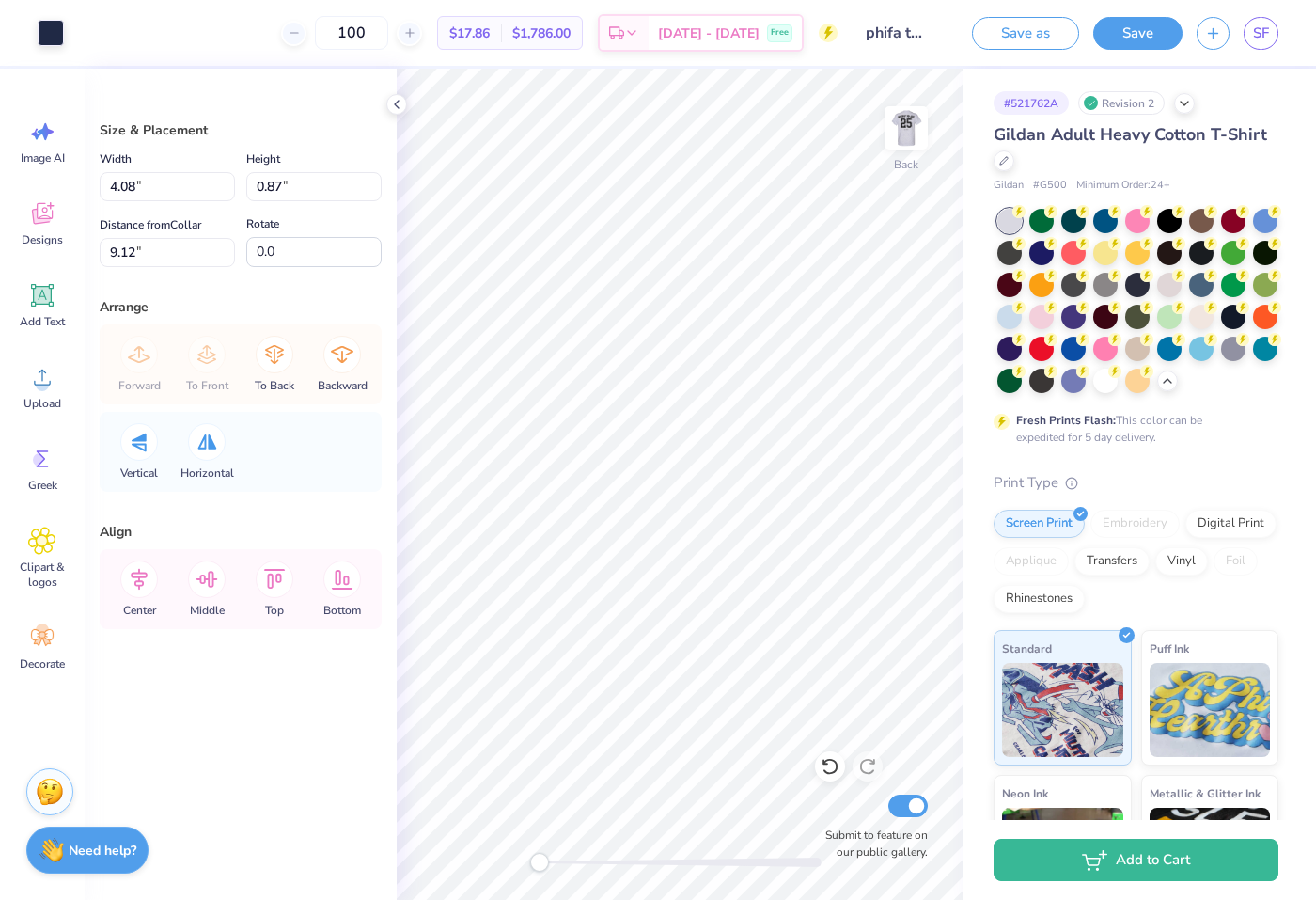
type input "5.13"
type input "8.68"
type input "1.30"
type input "9.59"
type input "5.05"
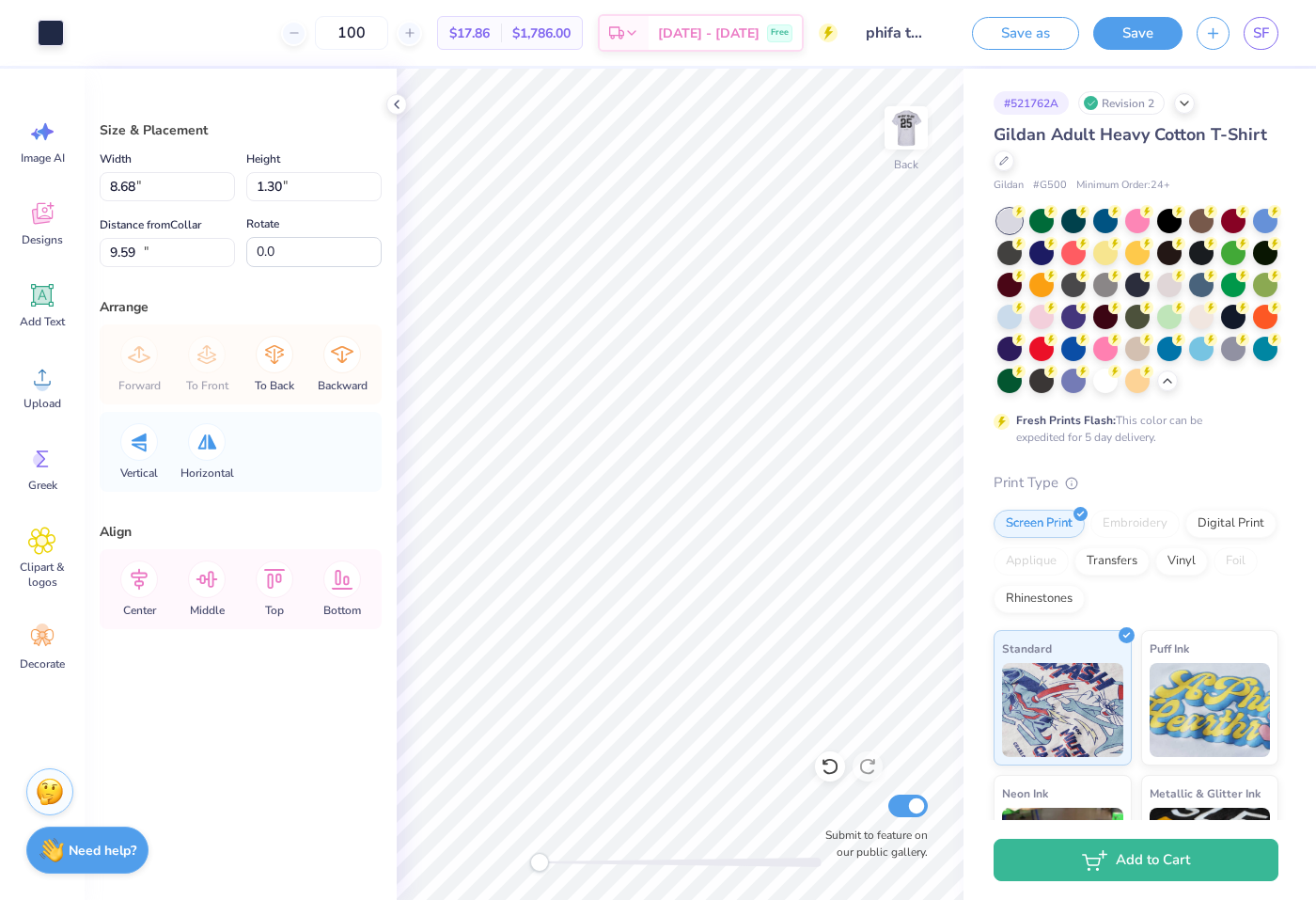
type input "0.76"
type input "10.14"
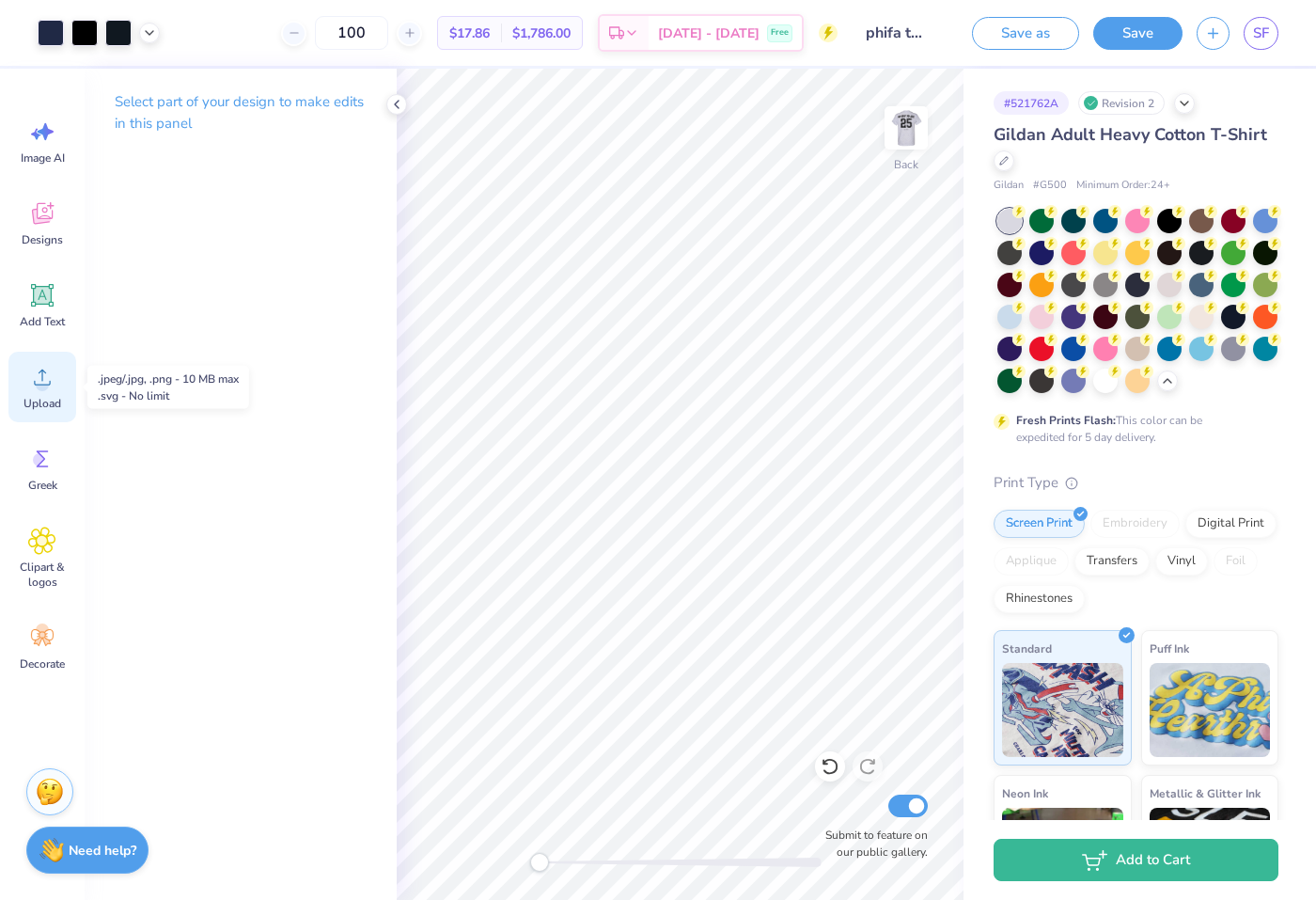
click at [31, 384] on icon at bounding box center [42, 376] width 28 height 28
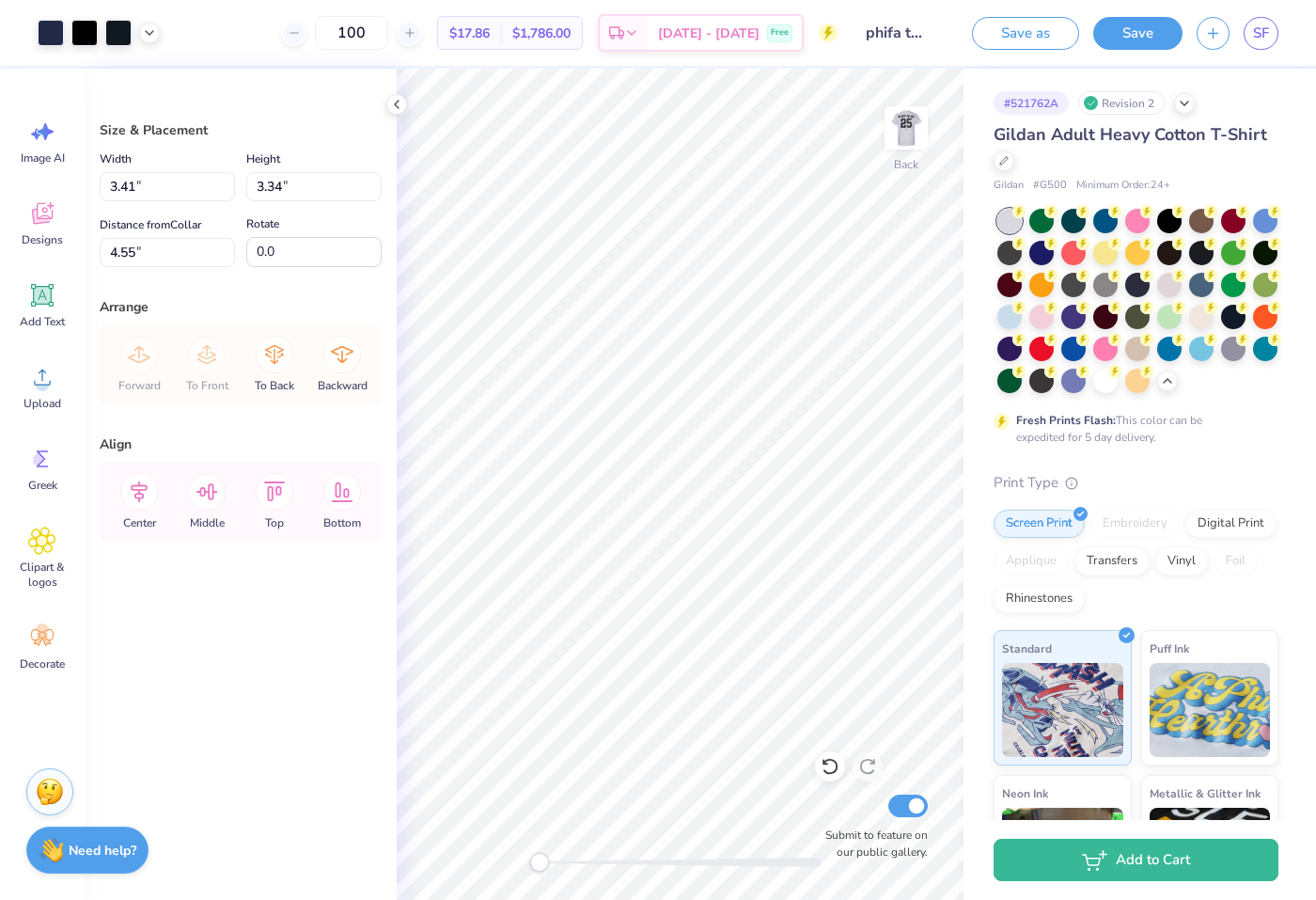
type input "3.82"
type input "3.75"
type input "4.14"
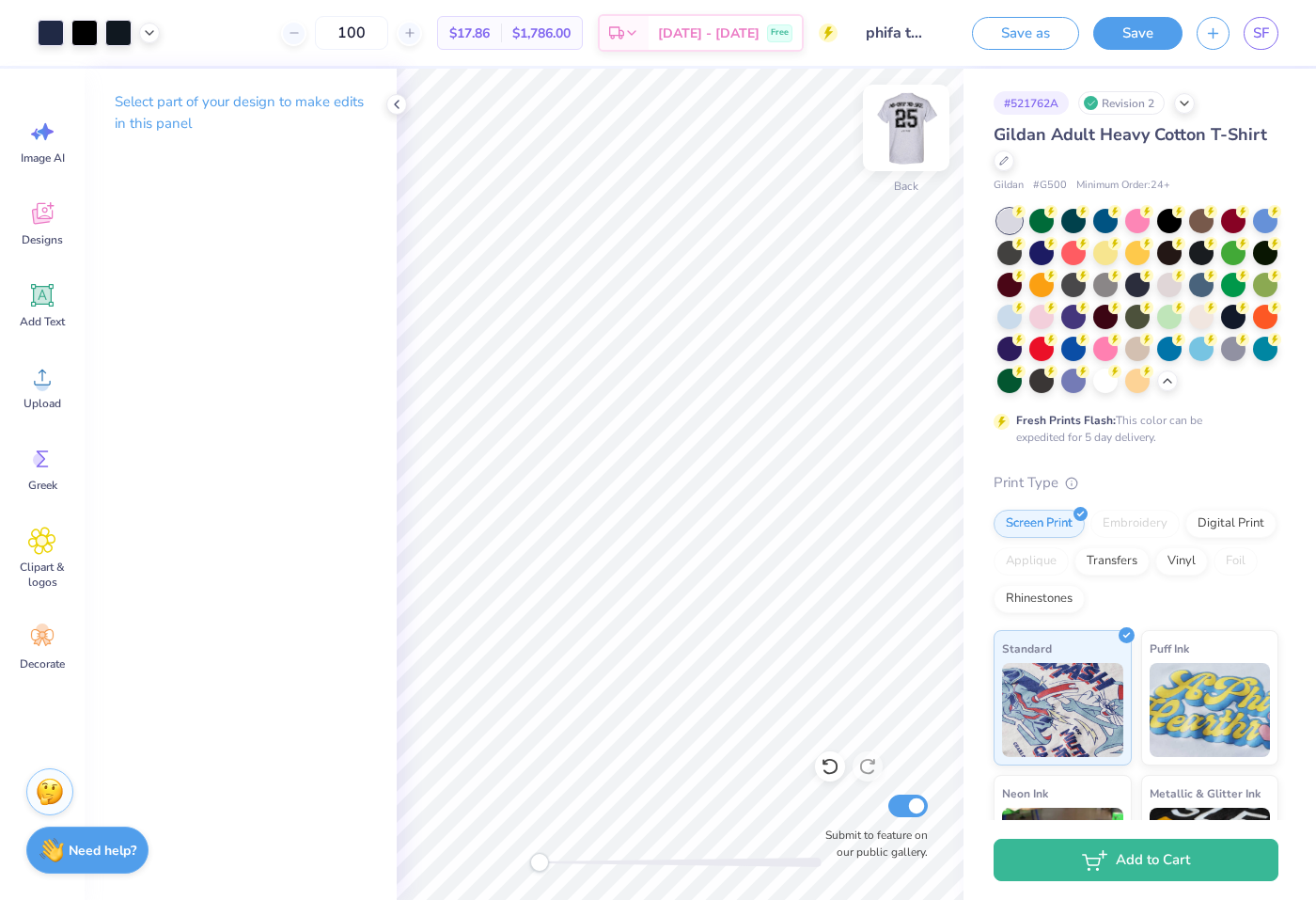
click at [902, 137] on img at bounding box center [906, 128] width 75 height 75
click at [51, 39] on div at bounding box center [51, 30] width 26 height 26
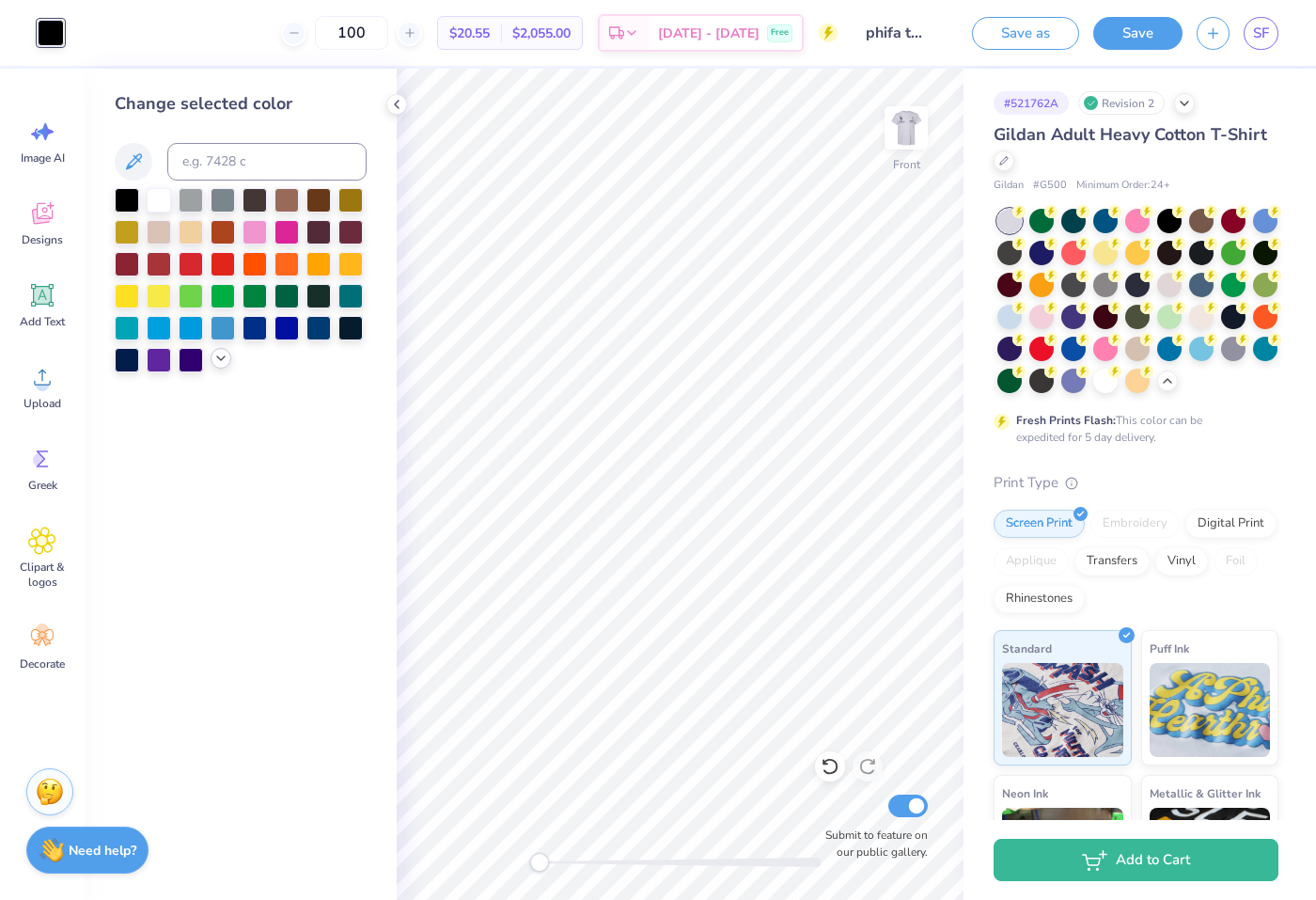
click at [221, 362] on icon at bounding box center [220, 358] width 15 height 15
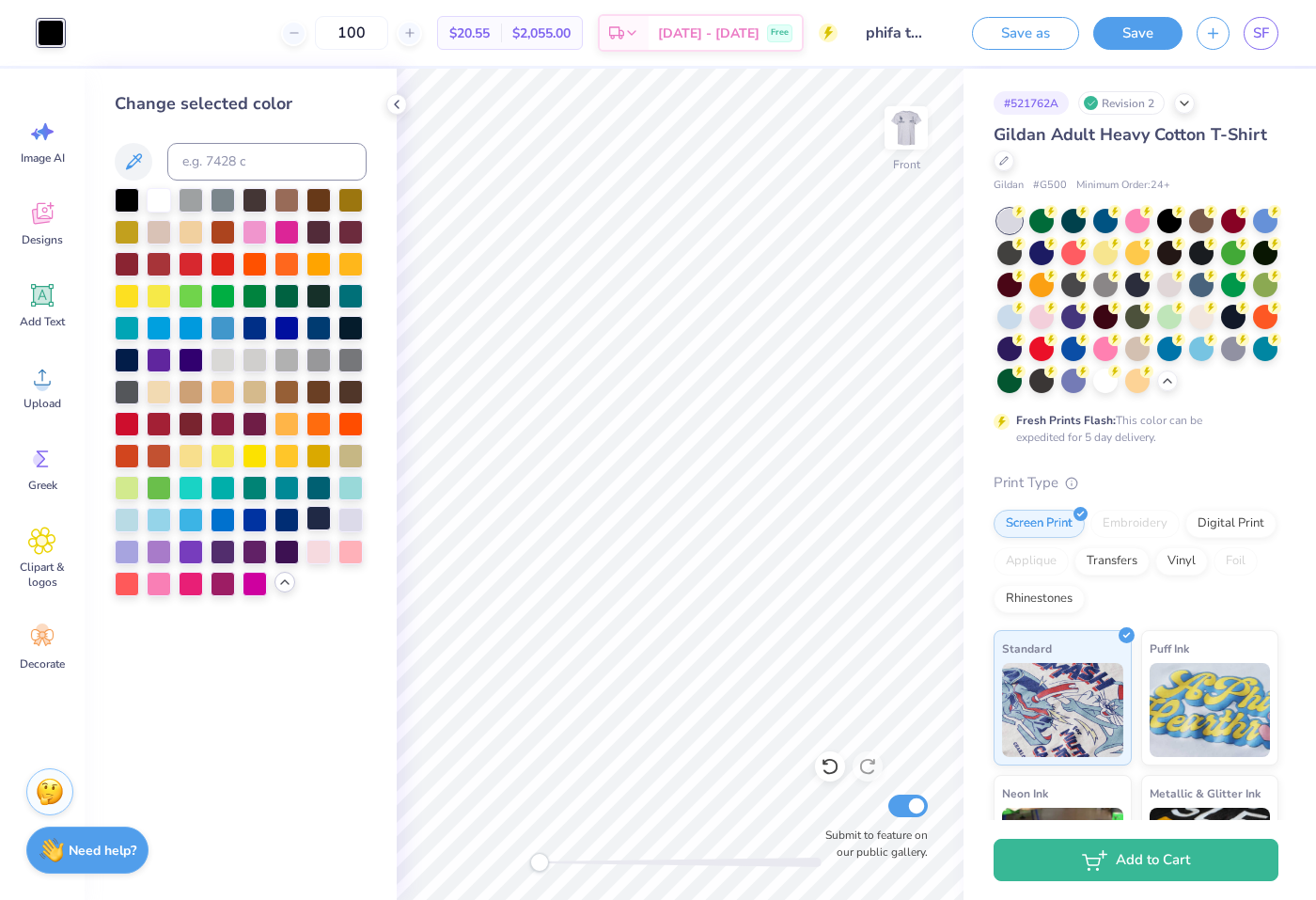
click at [322, 523] on div at bounding box center [318, 518] width 24 height 24
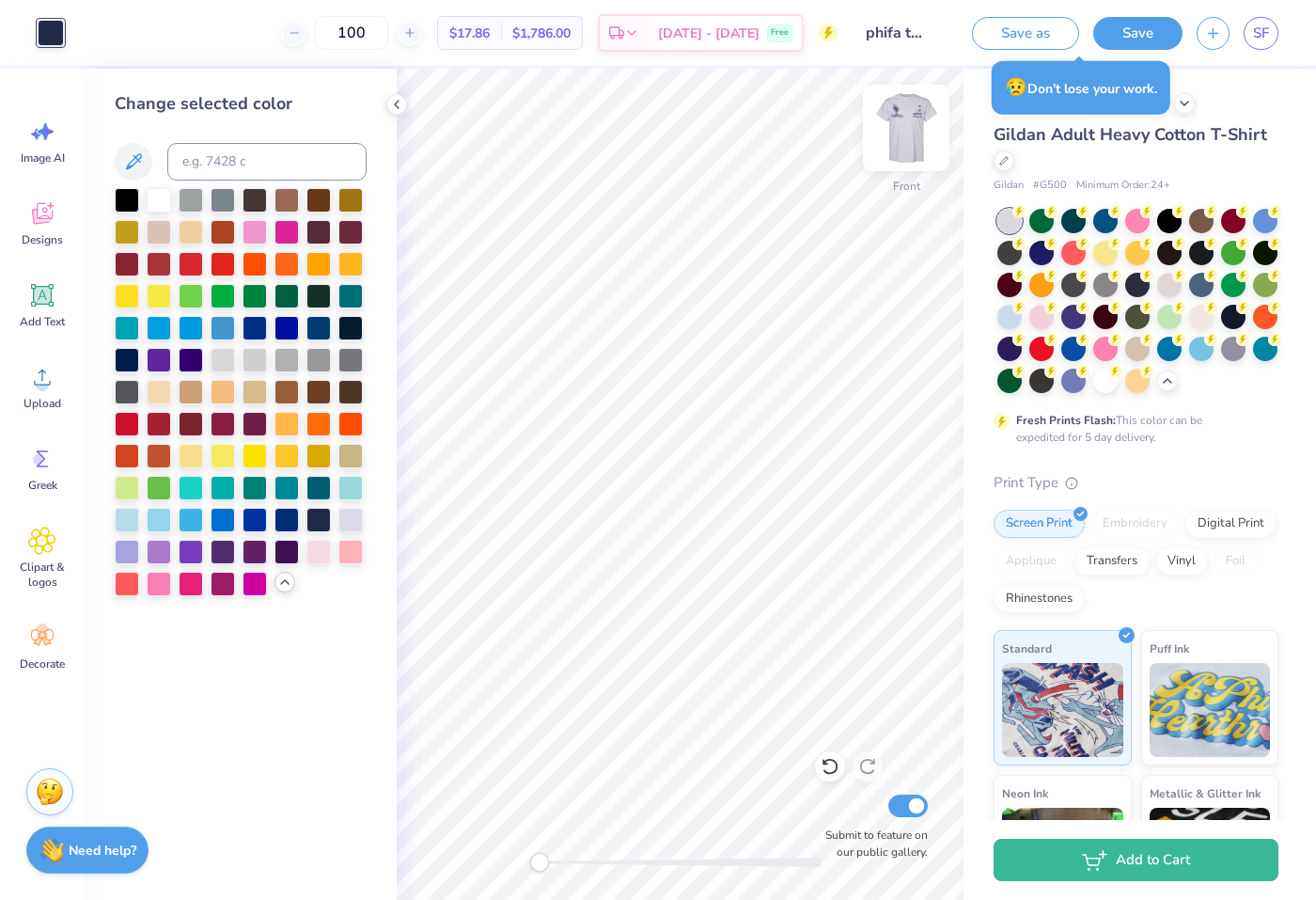
click at [903, 142] on img at bounding box center [906, 128] width 75 height 75
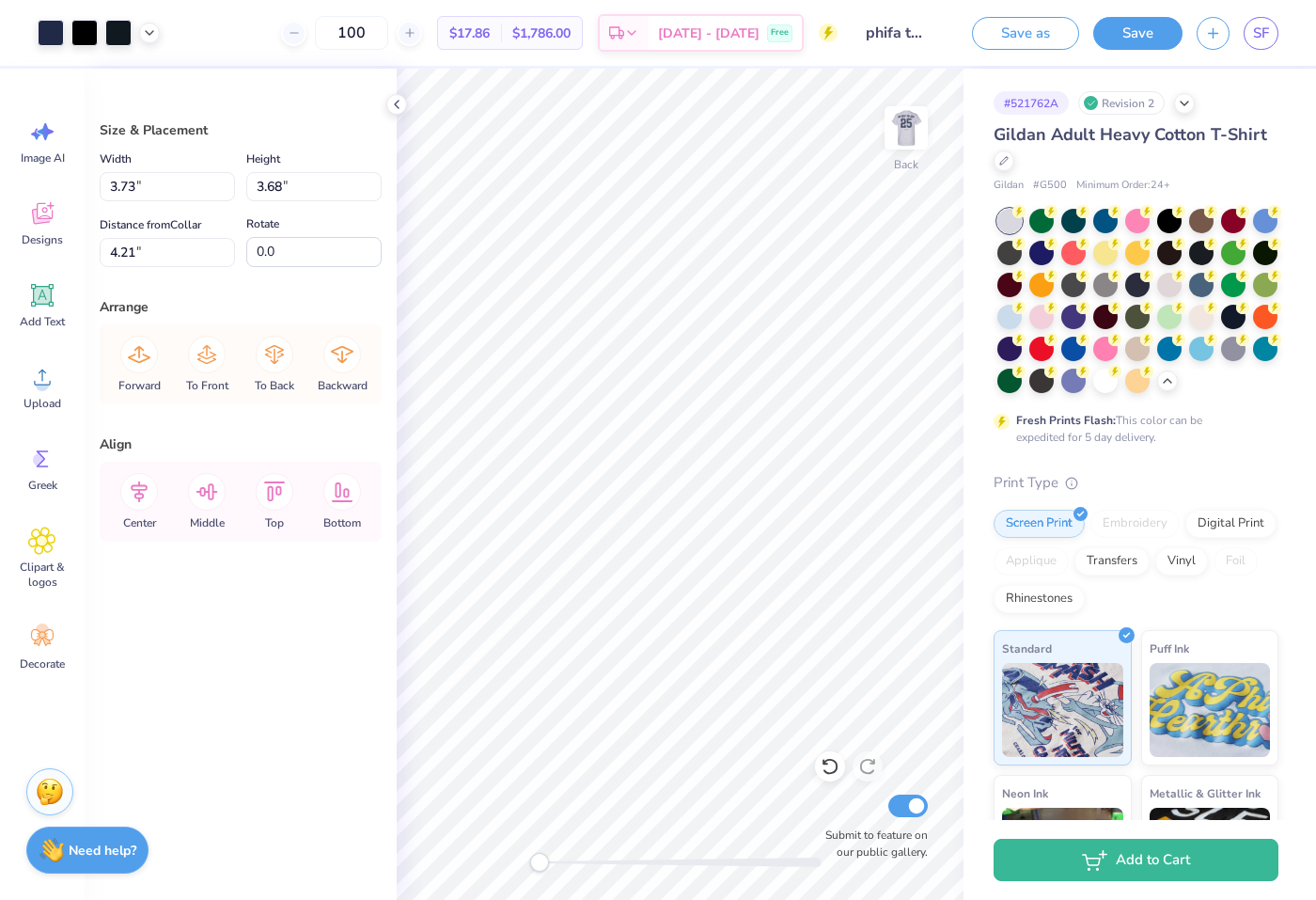
type input "3.00"
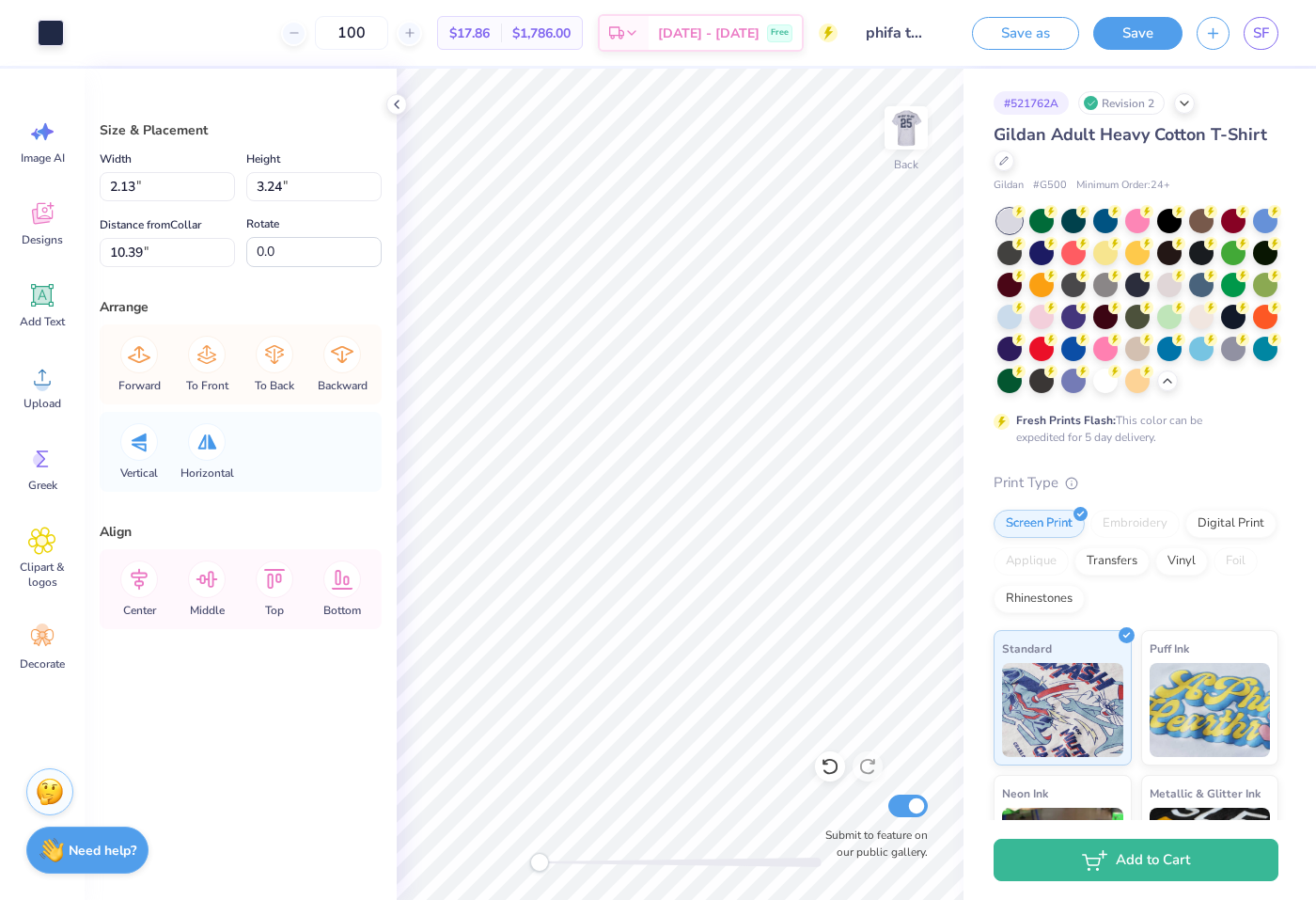
type input "2.13"
type input "3.24"
type input "10.39"
type input "1.55"
type input "2.36"
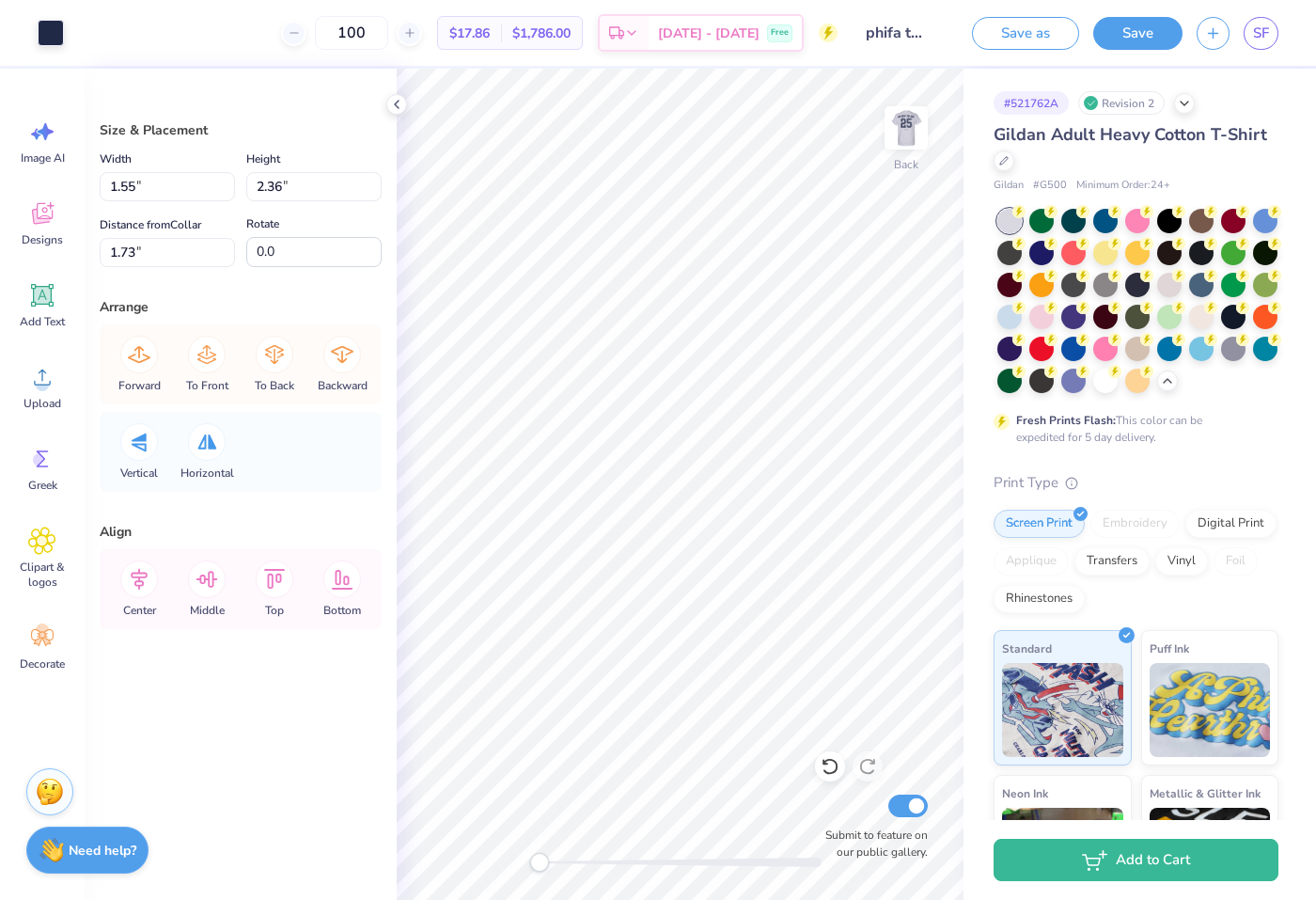
type input "1.73"
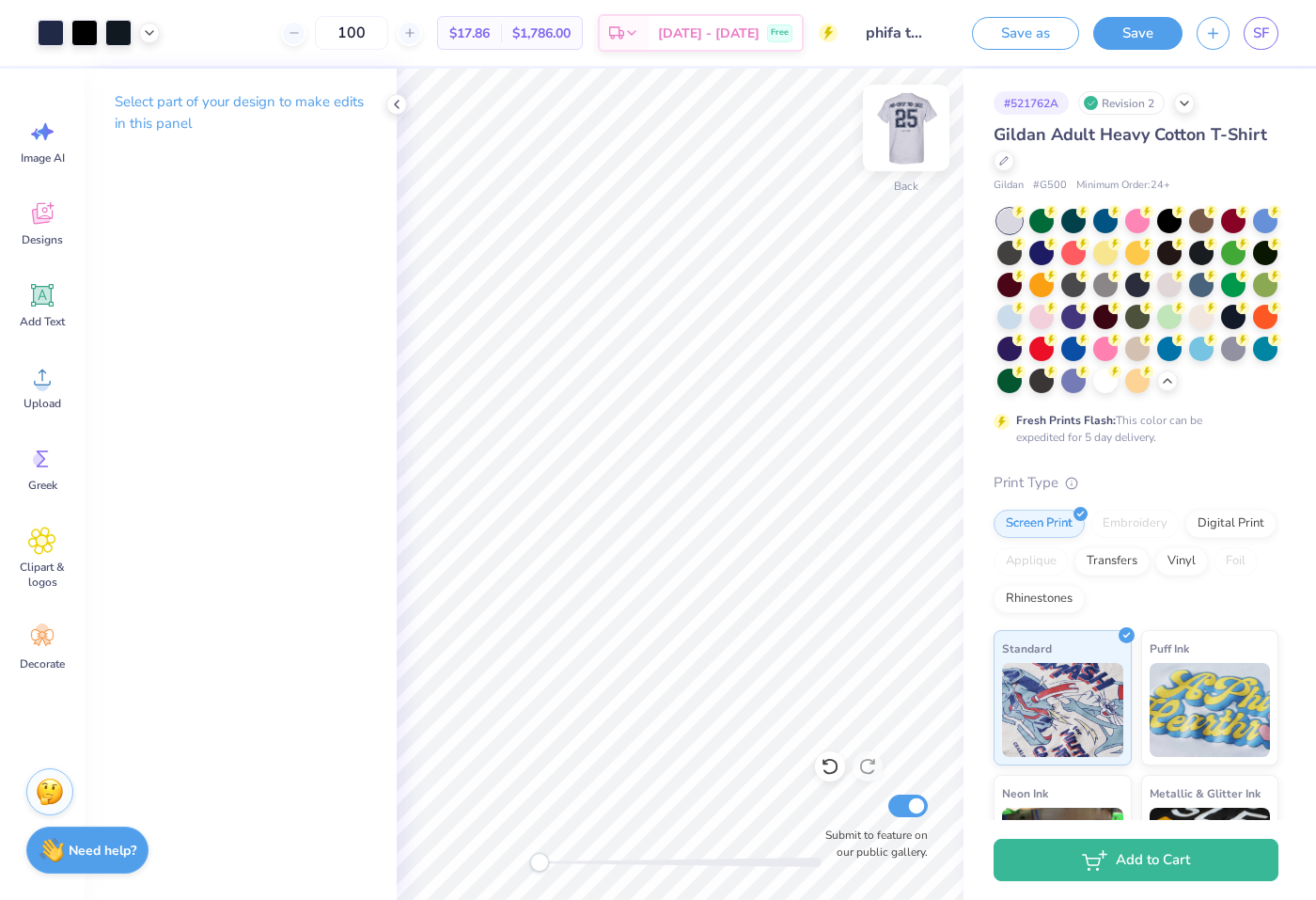
click at [901, 170] on div at bounding box center [906, 128] width 87 height 87
click at [903, 154] on img at bounding box center [906, 128] width 75 height 75
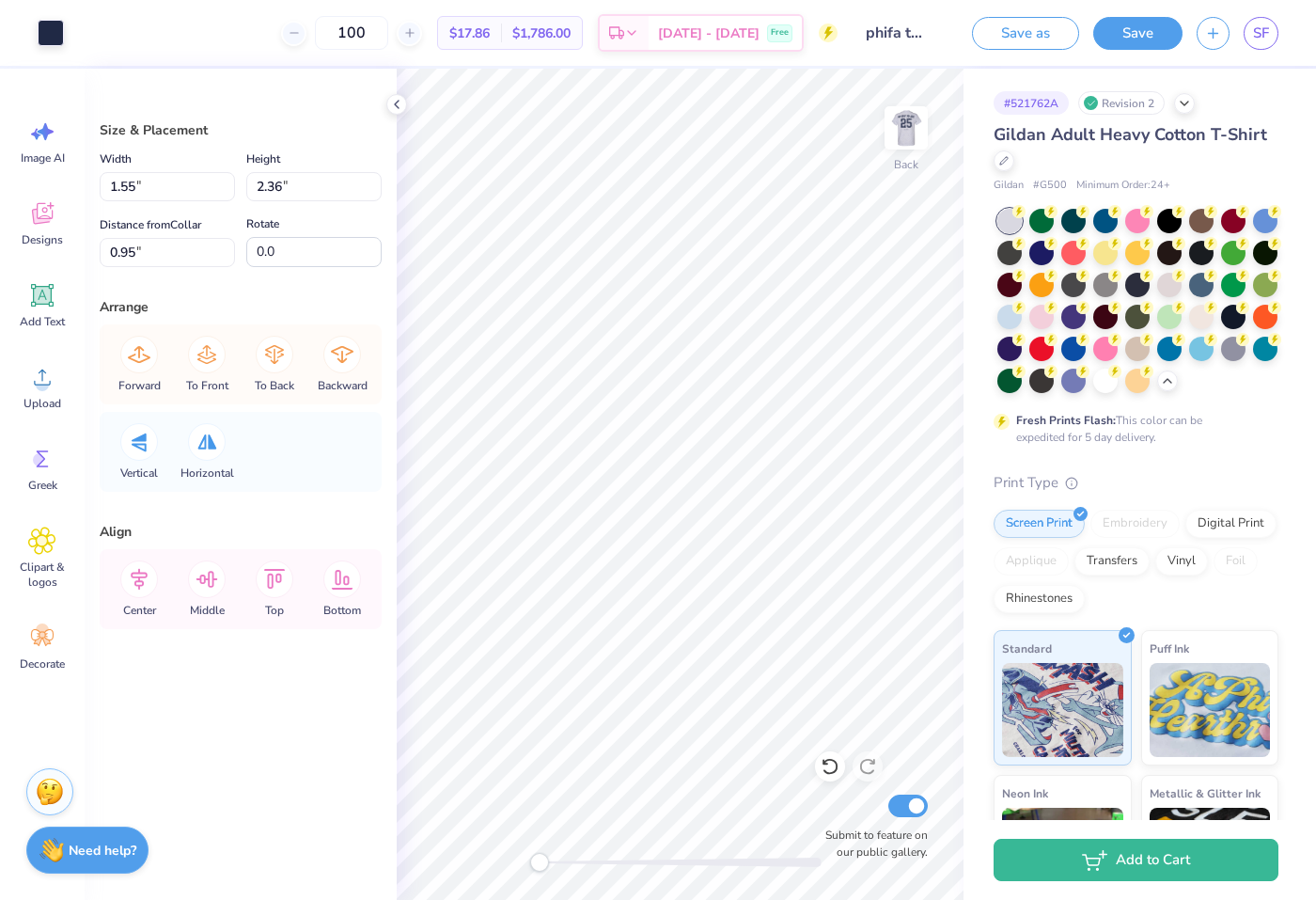
type input "1.20"
type input "1.82"
type input "6.93"
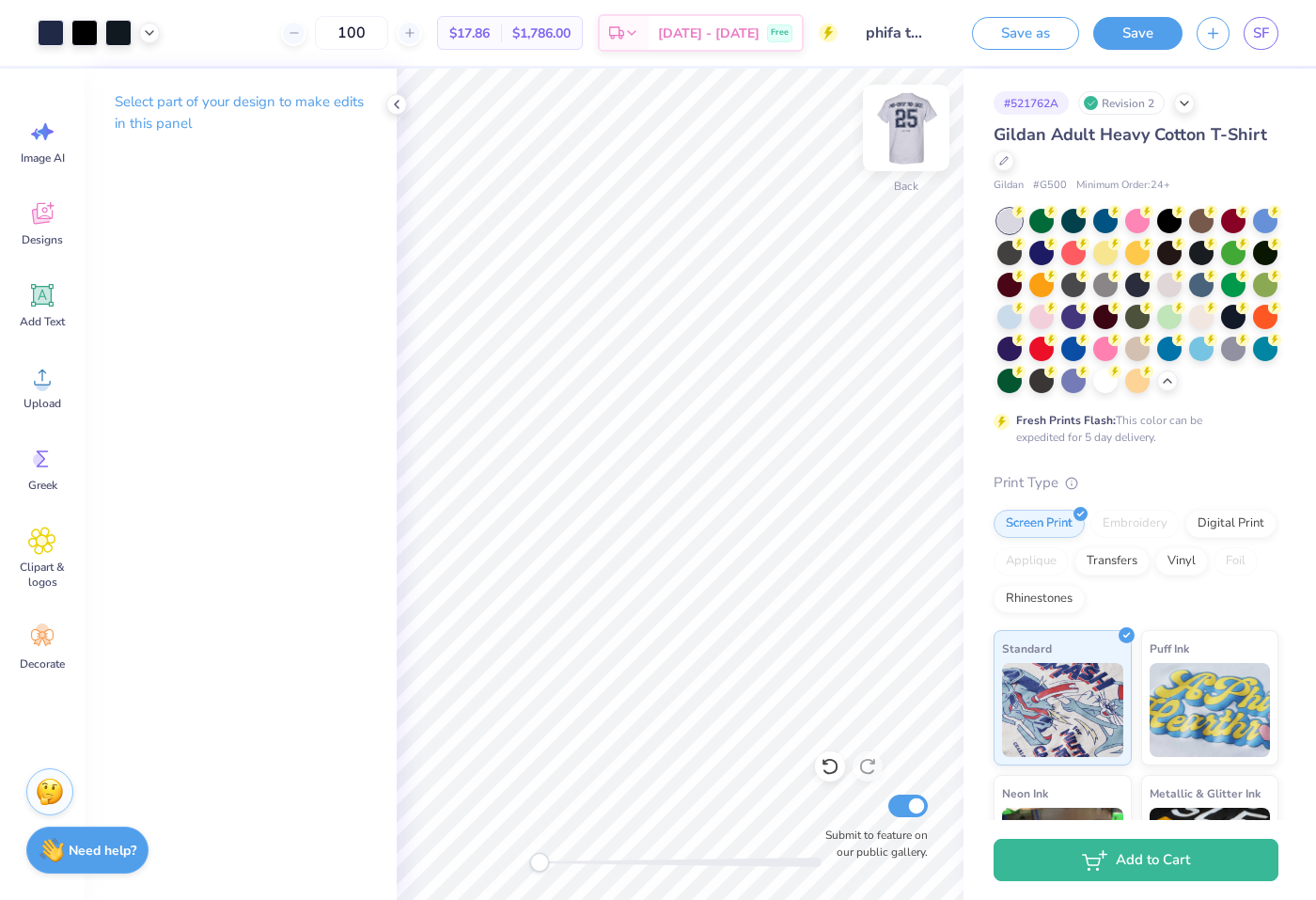
click at [918, 111] on img at bounding box center [906, 128] width 75 height 75
click at [918, 111] on img at bounding box center [906, 128] width 38 height 38
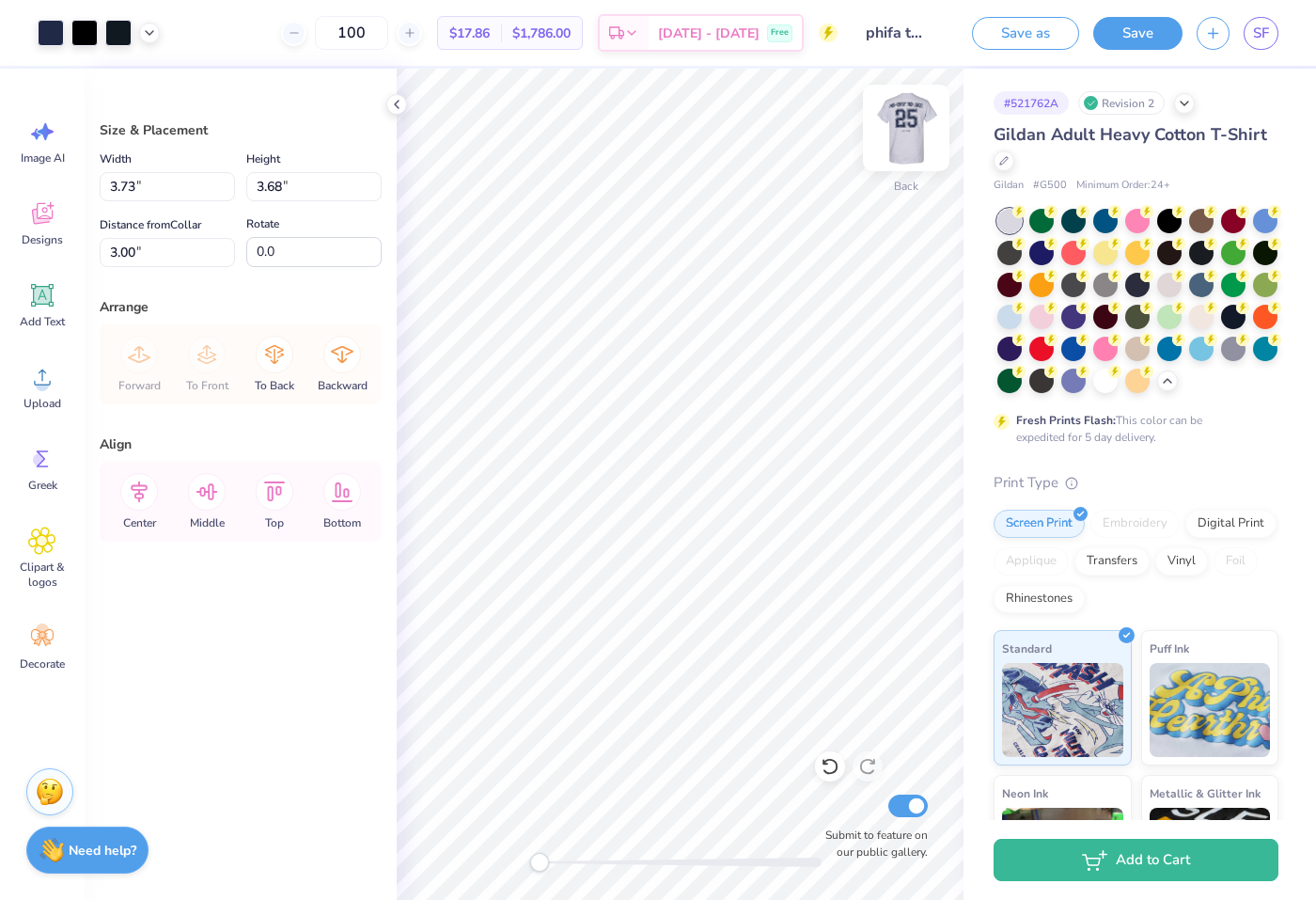
type input "9.57"
type input "5.45"
type input "7.13"
type input "0.98"
type input "3.00"
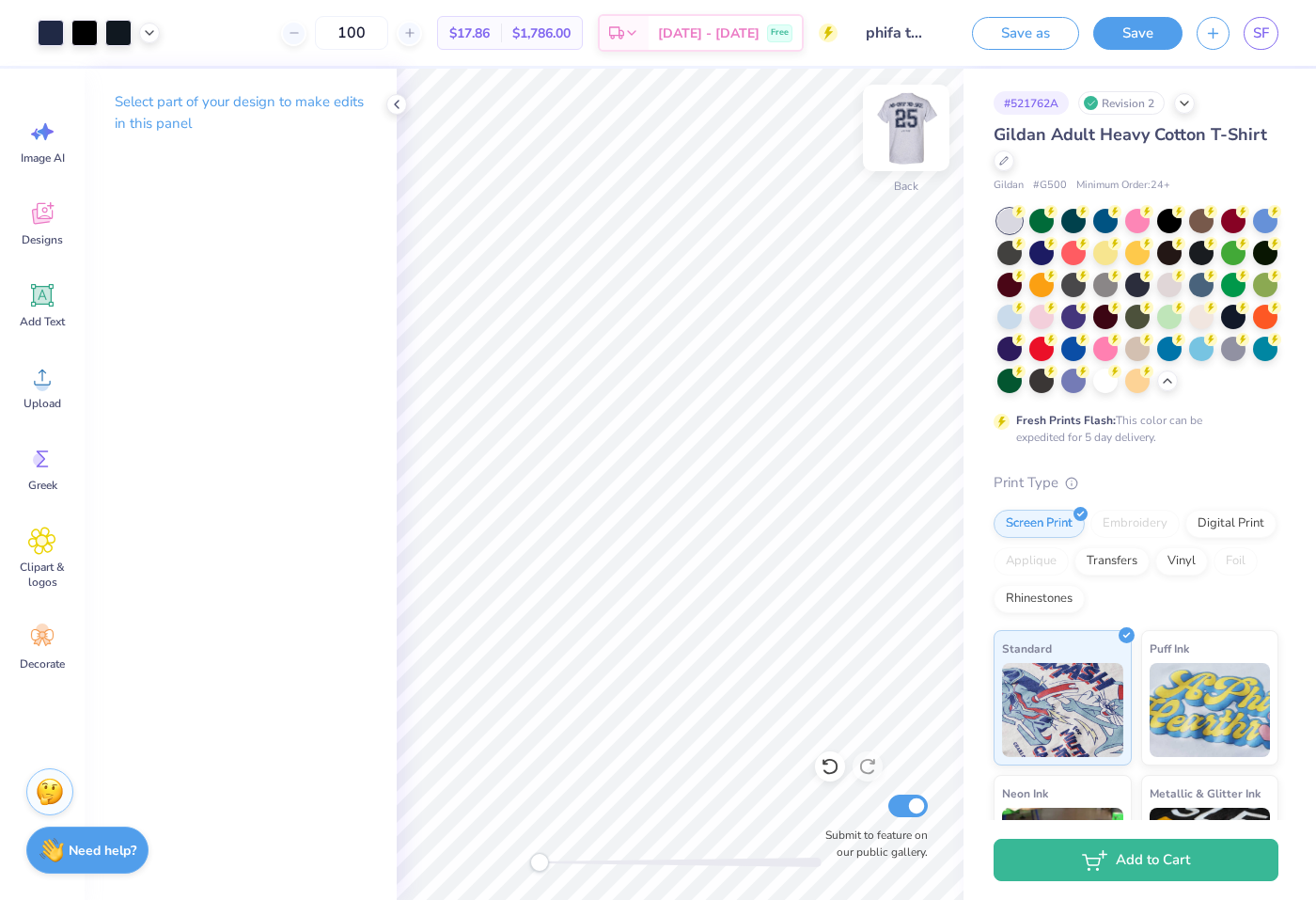
click at [898, 123] on img at bounding box center [906, 128] width 75 height 75
click at [920, 135] on img at bounding box center [906, 128] width 75 height 75
click at [884, 138] on img at bounding box center [906, 128] width 75 height 75
click at [910, 141] on img at bounding box center [906, 128] width 75 height 75
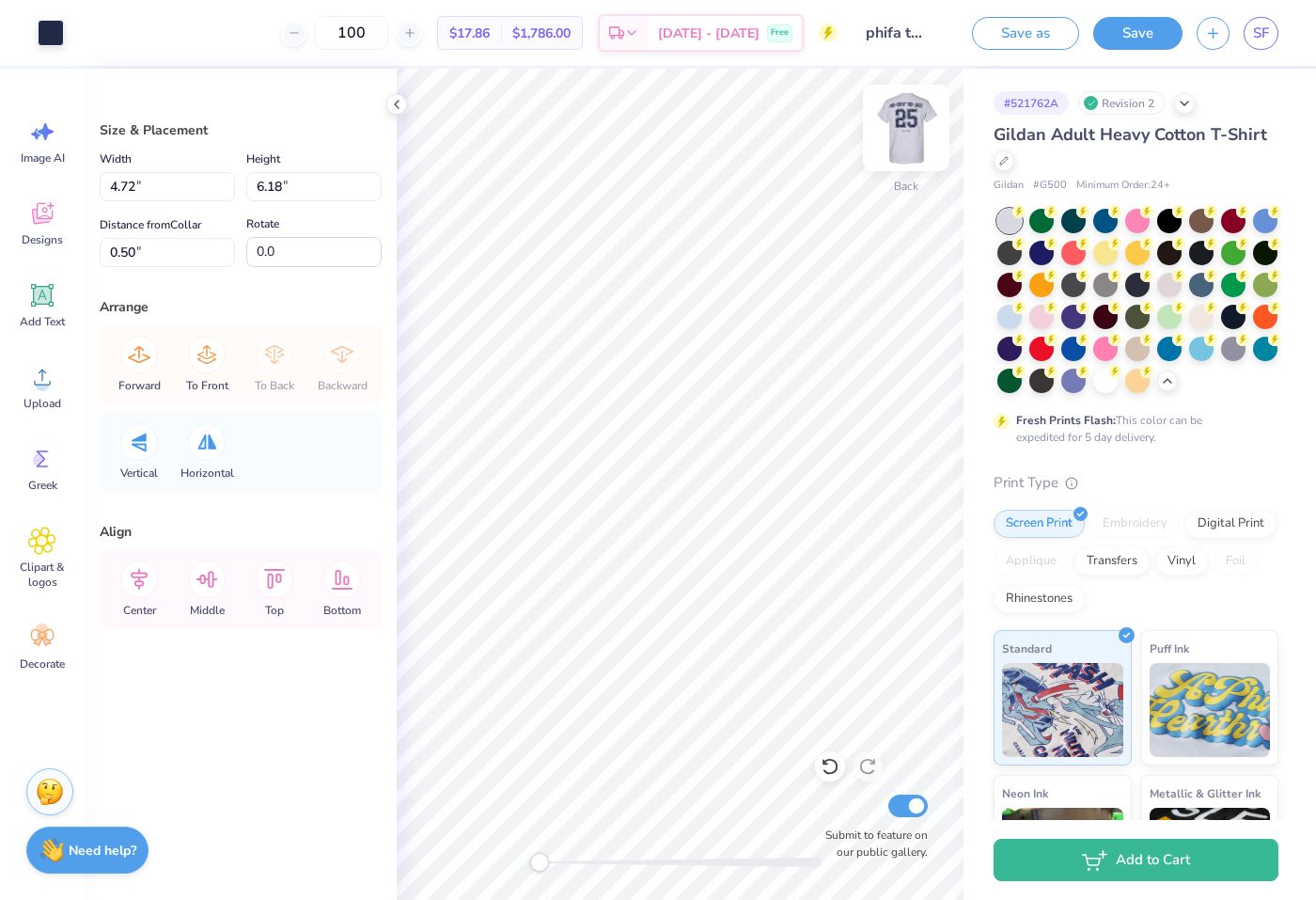
click at [905, 116] on img at bounding box center [906, 128] width 75 height 75
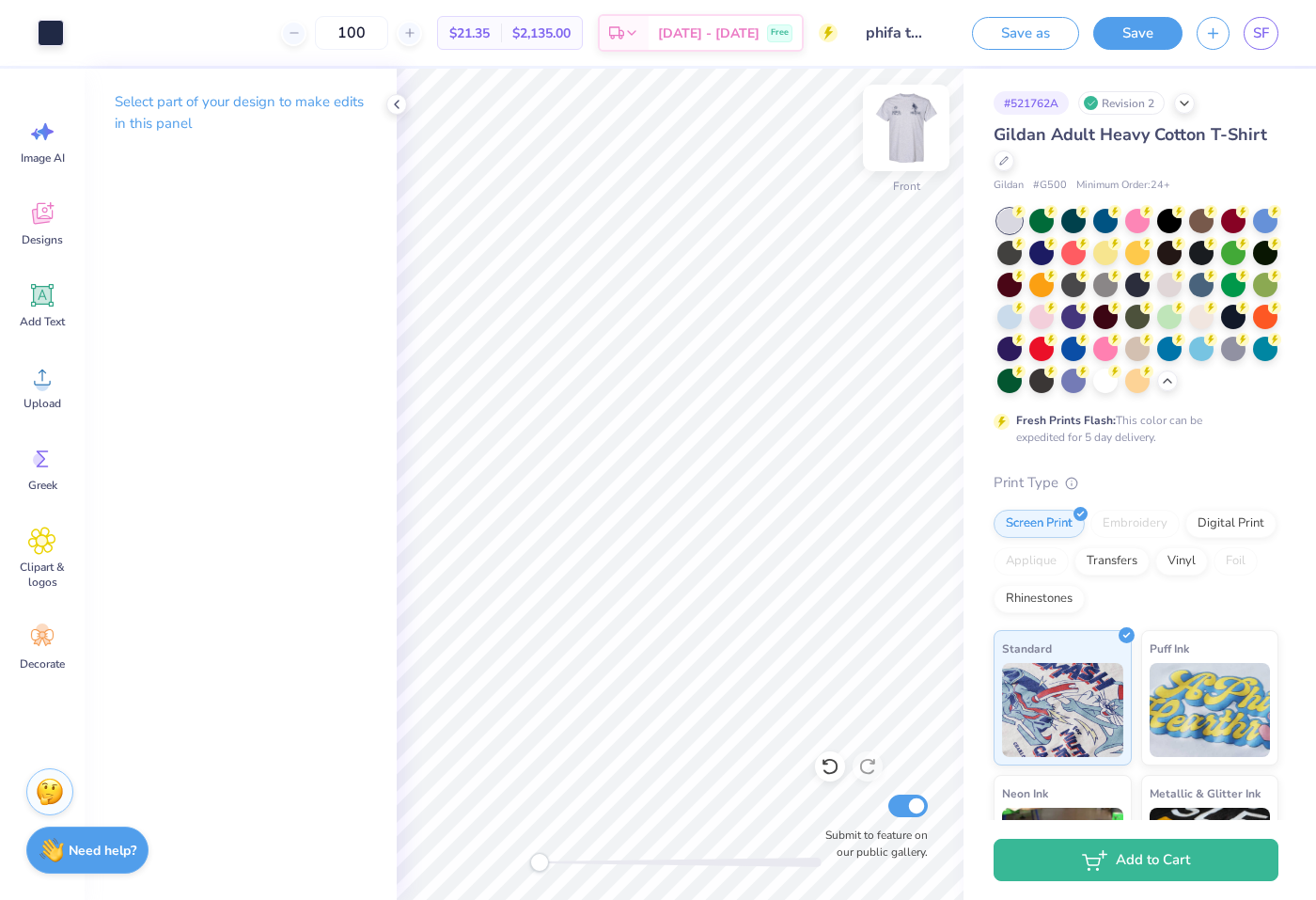
click at [907, 141] on img at bounding box center [906, 128] width 75 height 75
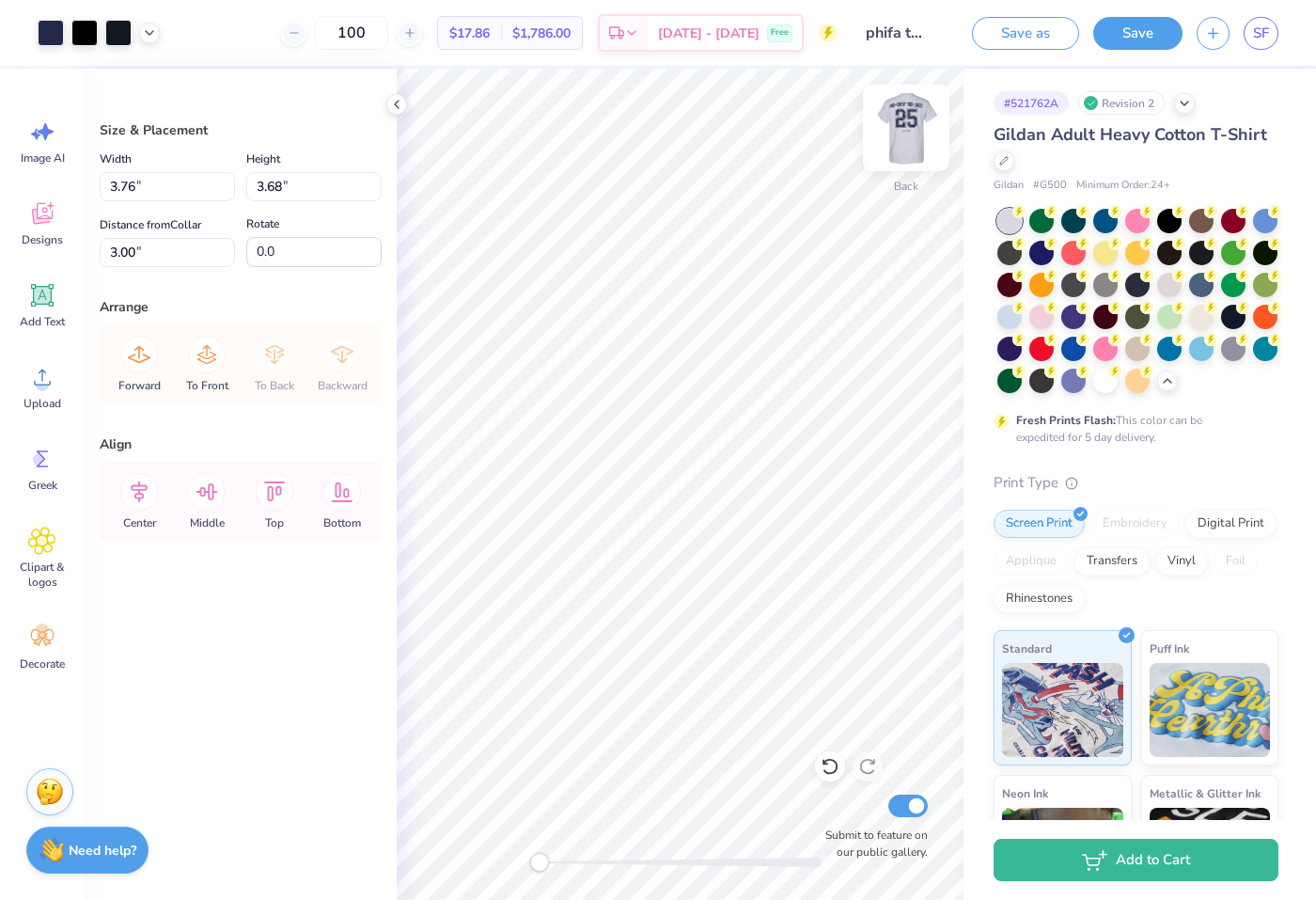
type input "10.24"
type input "1.24"
type input "3.00"
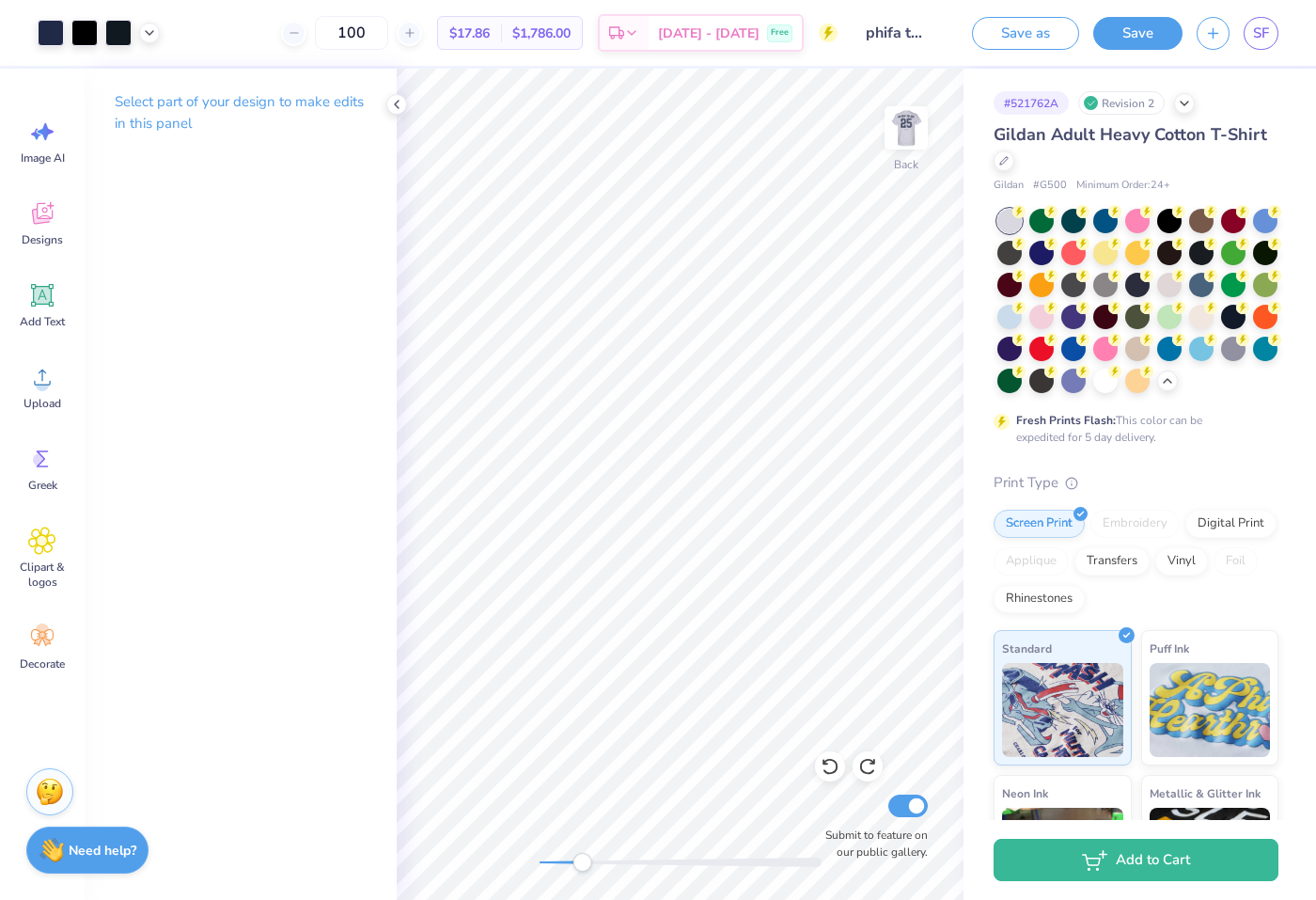
drag, startPoint x: 540, startPoint y: 868, endPoint x: 600, endPoint y: 861, distance: 60.4
click at [591, 861] on div "Accessibility label" at bounding box center [581, 861] width 19 height 19
click at [560, 860] on div "Accessibility label" at bounding box center [559, 861] width 19 height 19
drag, startPoint x: 558, startPoint y: 864, endPoint x: 540, endPoint y: 865, distance: 18.0
click at [540, 865] on div "Accessibility label" at bounding box center [540, 861] width 19 height 19
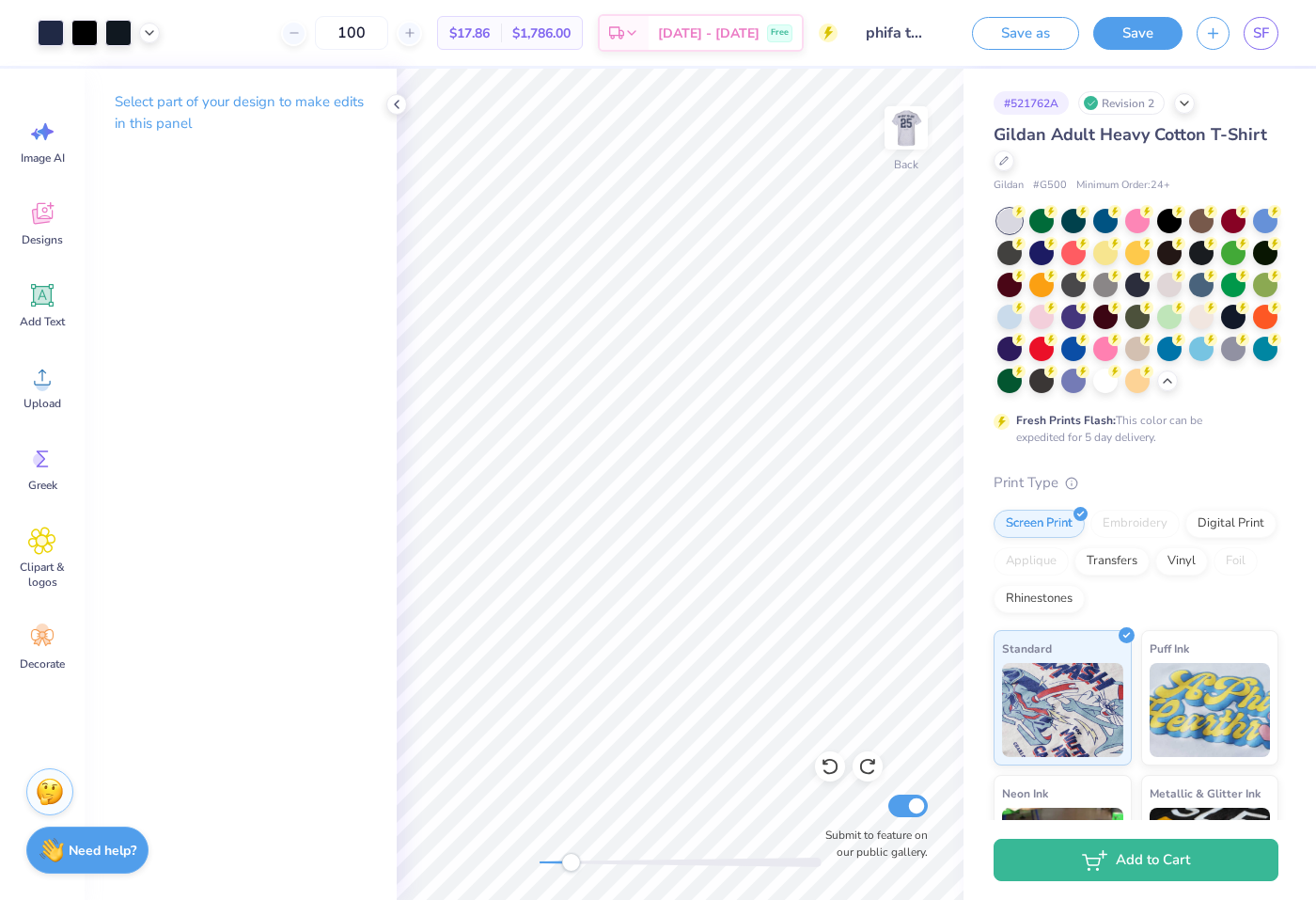
drag, startPoint x: 537, startPoint y: 869, endPoint x: 571, endPoint y: 869, distance: 34.0
click at [571, 869] on div "Accessibility label" at bounding box center [570, 861] width 19 height 19
click at [517, 873] on div "Back Submit to feature on our public gallery." at bounding box center [679, 484] width 566 height 831
click at [600, 845] on div "Back Submit to feature on our public gallery." at bounding box center [679, 484] width 566 height 831
click at [477, 853] on div "Back Submit to feature on our public gallery." at bounding box center [679, 484] width 566 height 831
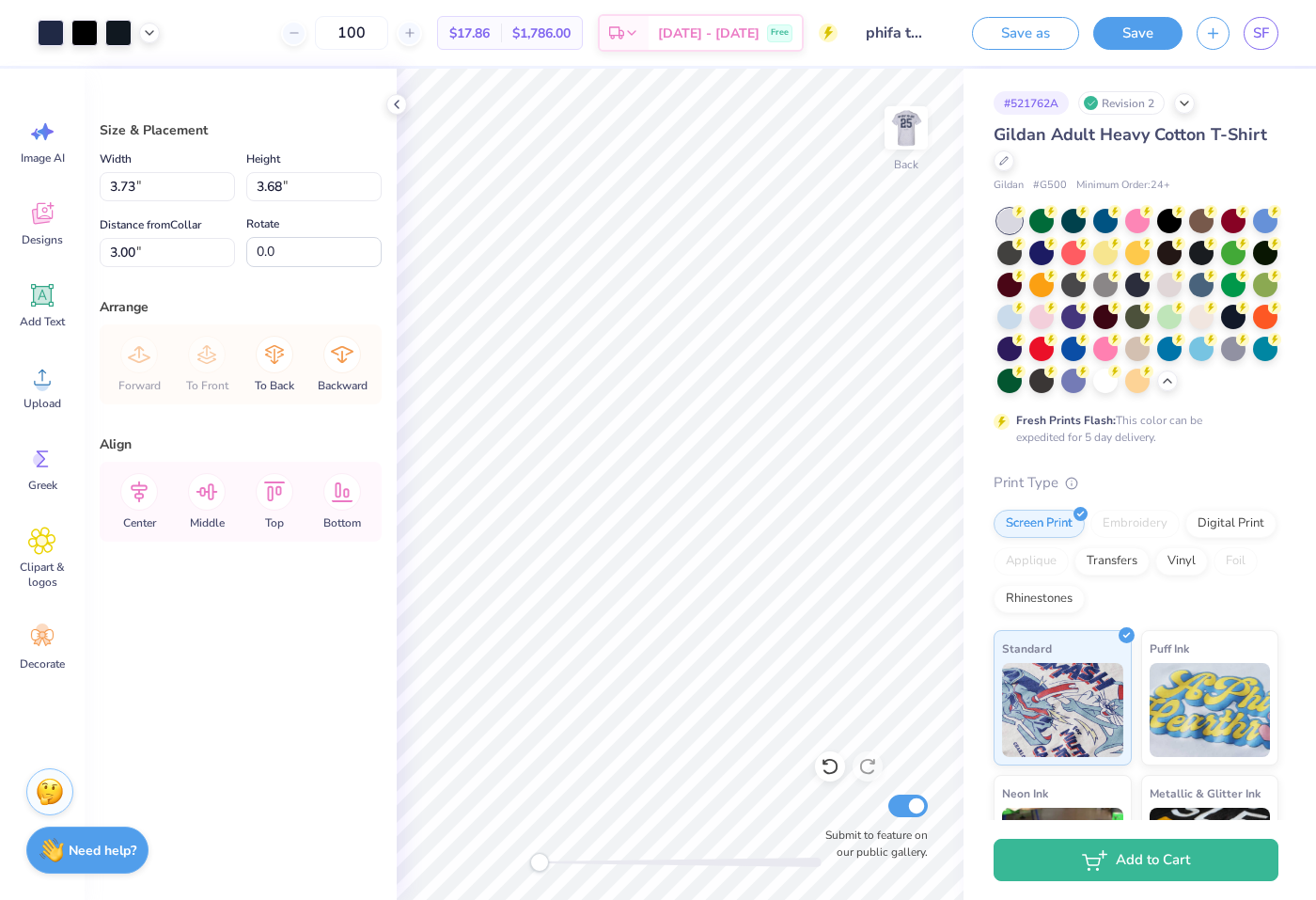
type input "2.70"
type input "3.54"
type input "13.05"
type input "3.00"
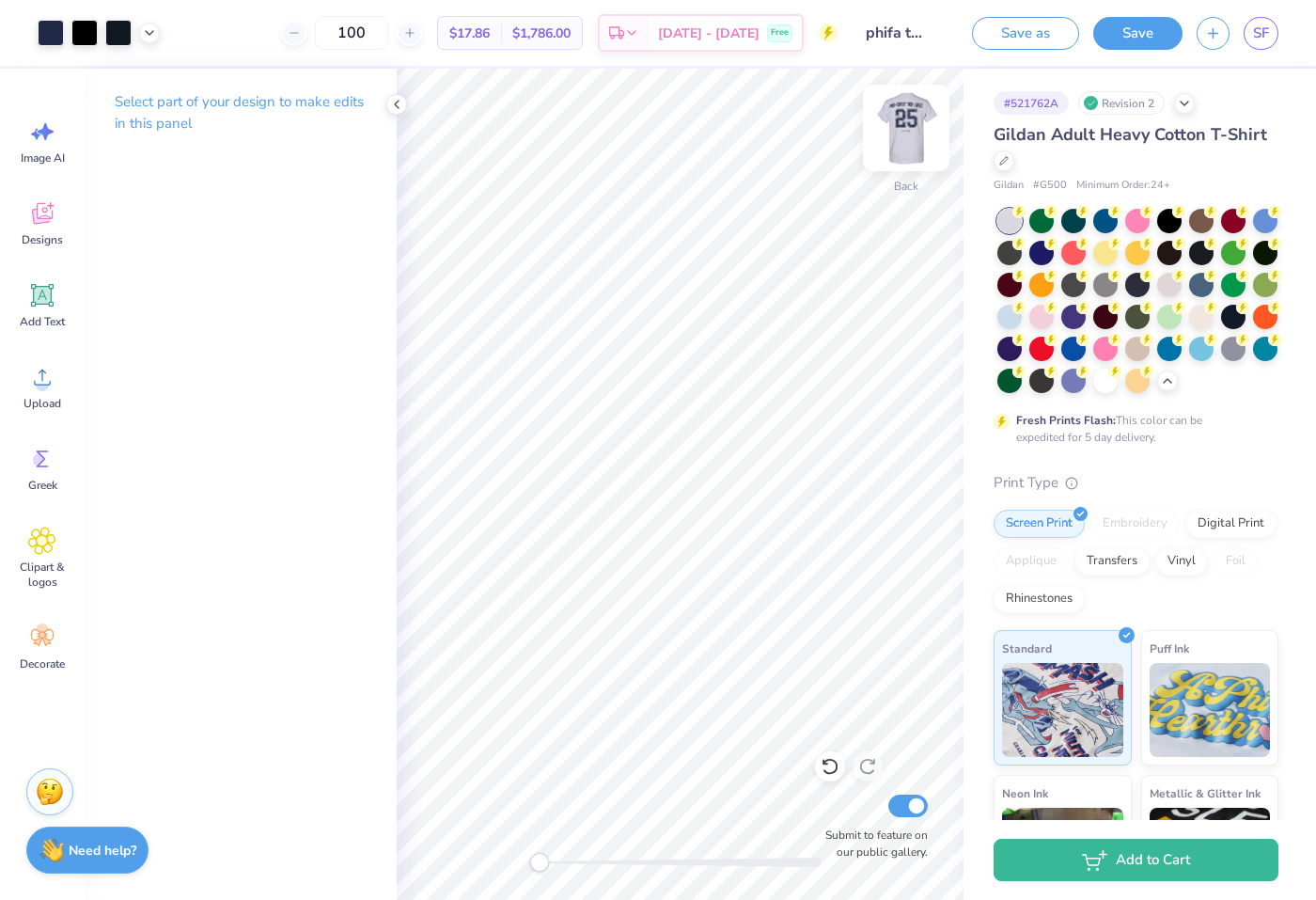
click at [929, 133] on img at bounding box center [906, 128] width 75 height 75
click at [894, 133] on img at bounding box center [906, 128] width 75 height 75
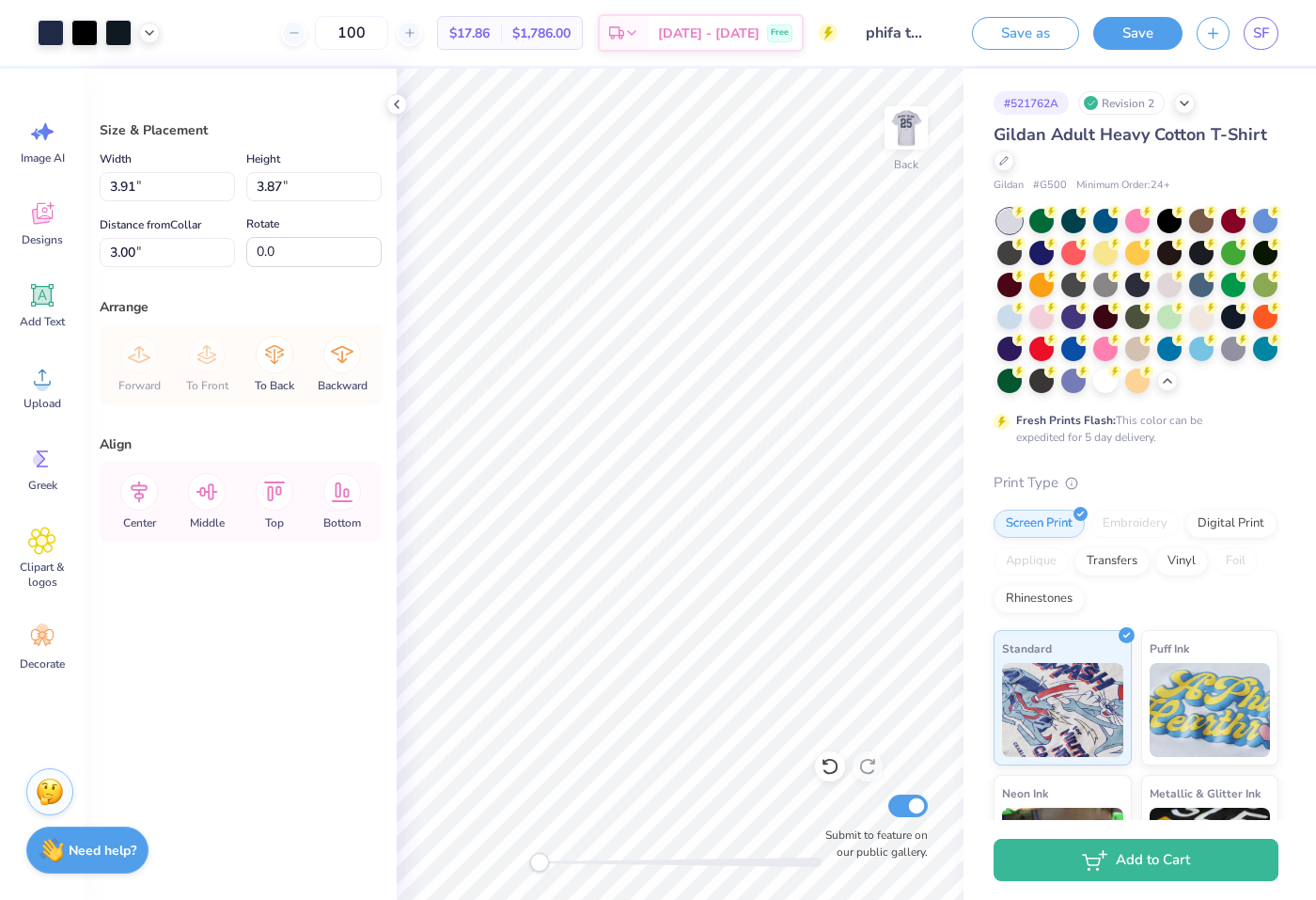
type input "15.68"
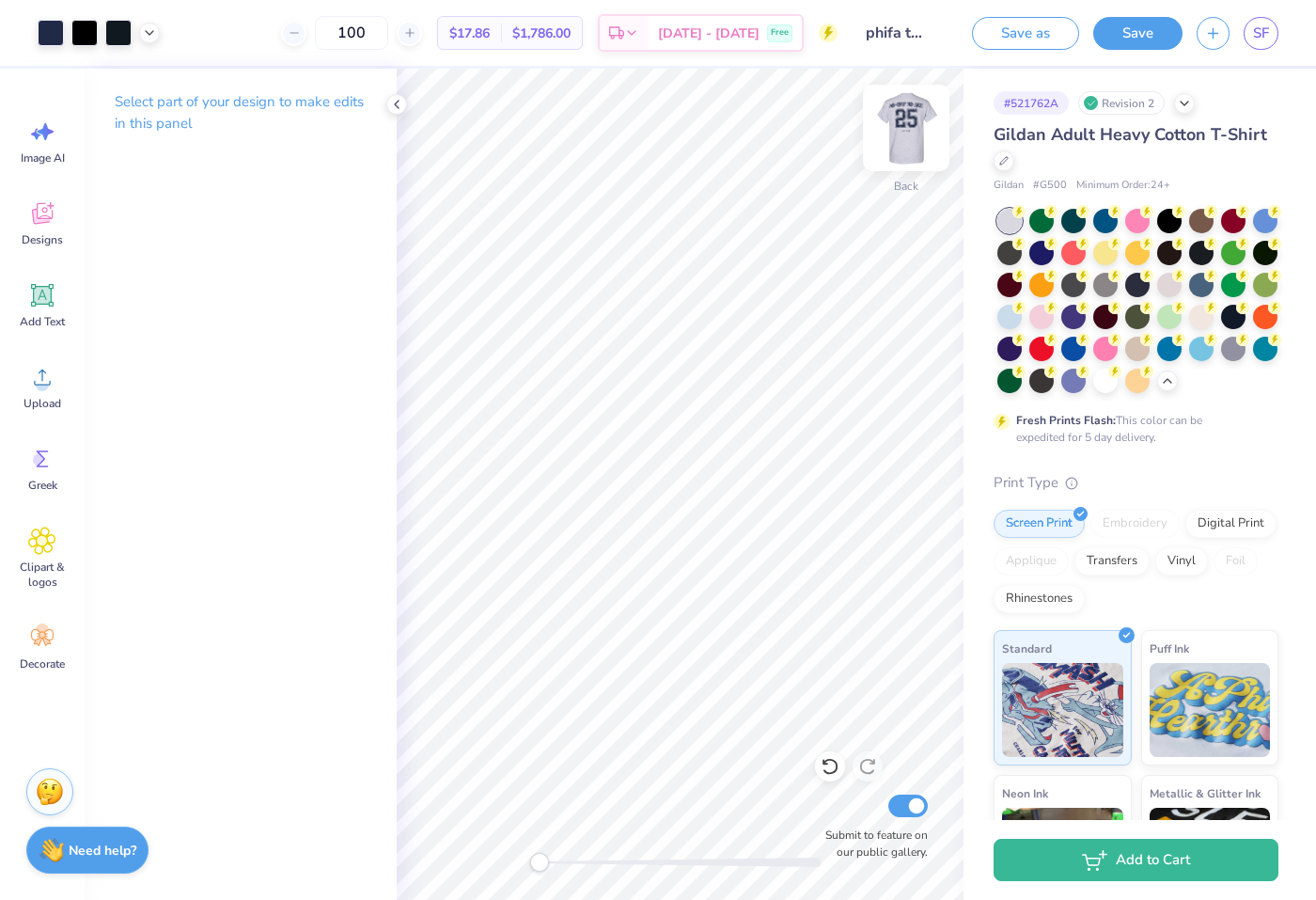
click at [899, 121] on img at bounding box center [906, 128] width 75 height 75
click at [901, 144] on img at bounding box center [906, 128] width 75 height 75
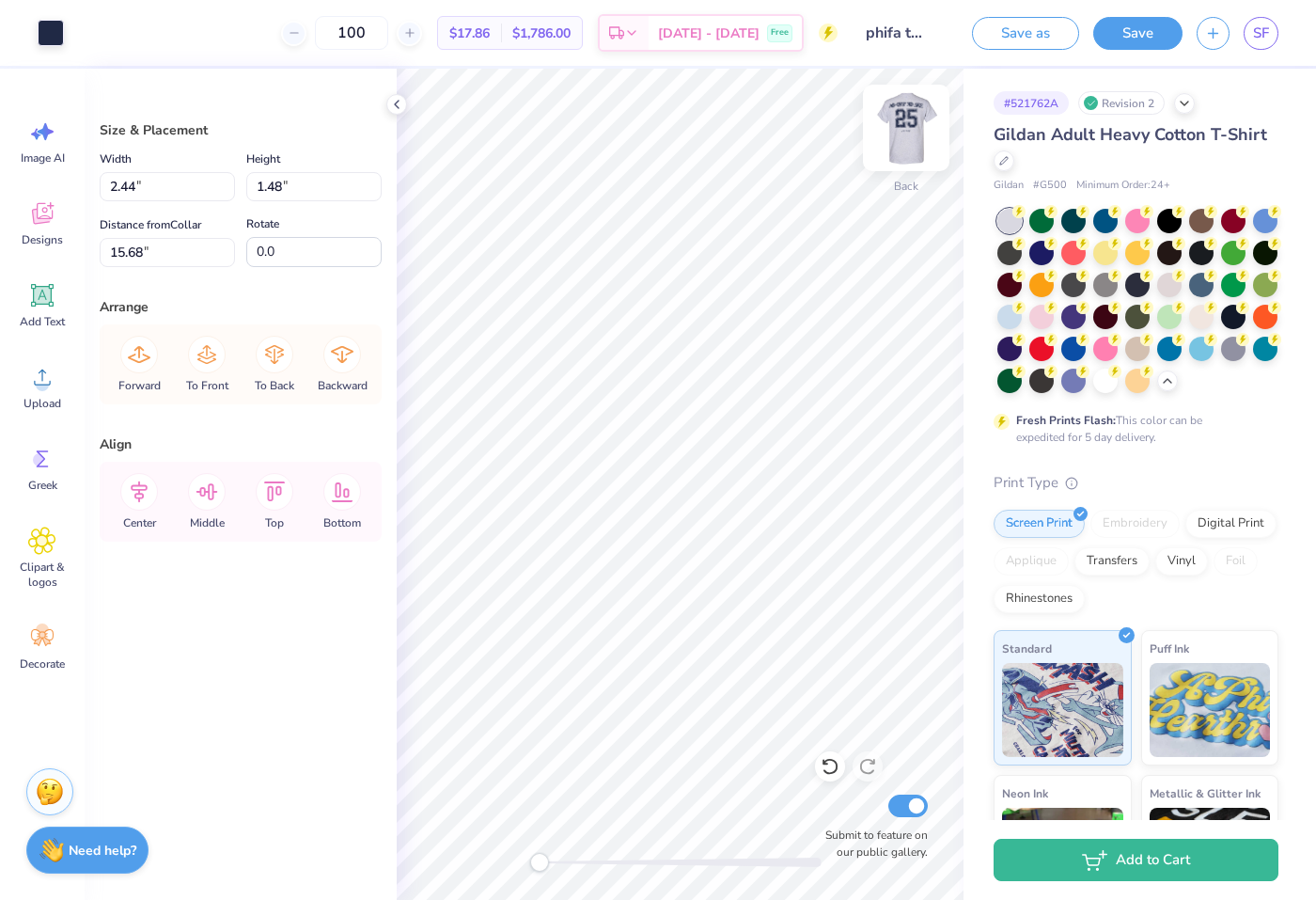
type input "3.00"
type input "3.24"
type input "1.49"
type input "3.00"
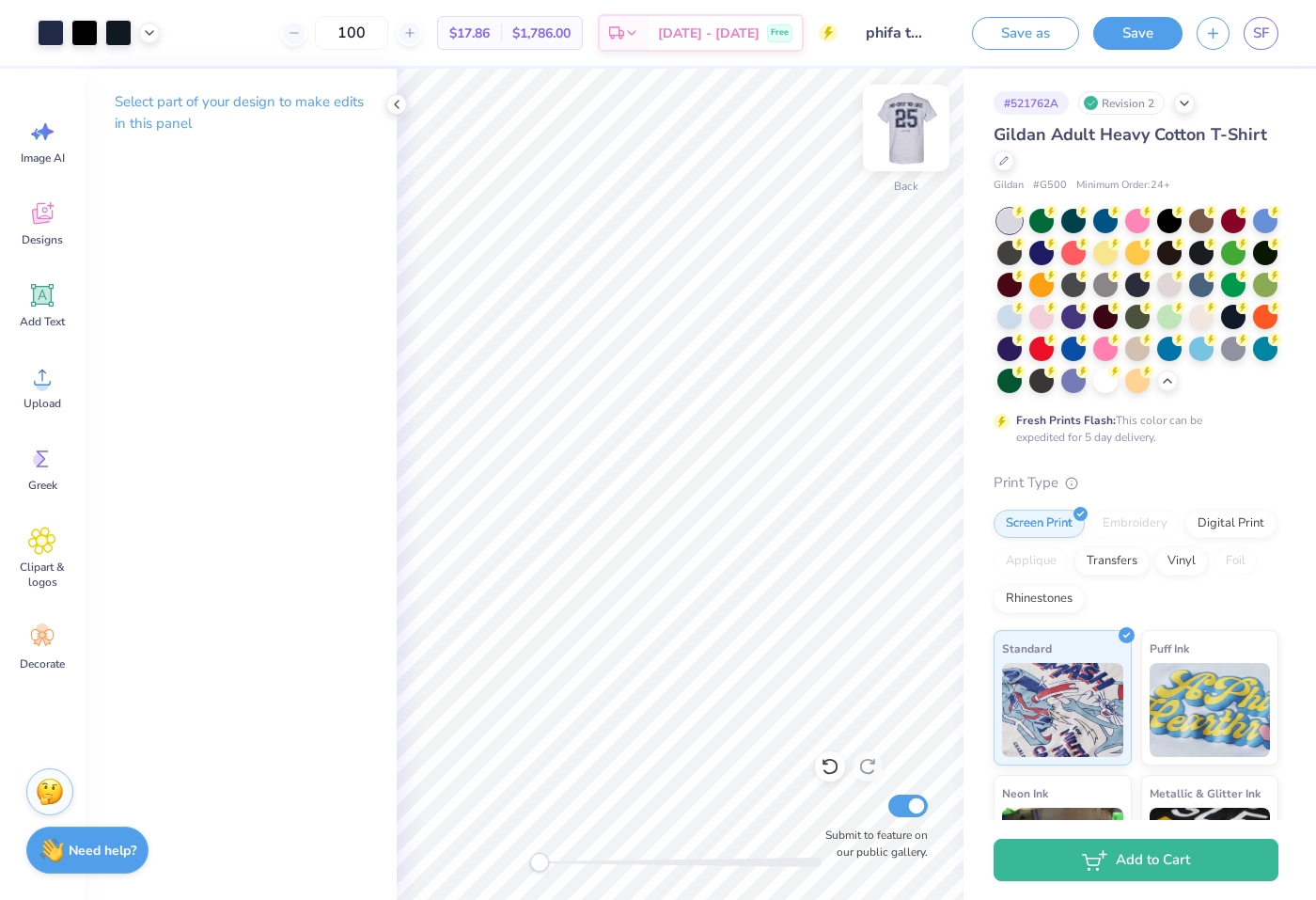
click at [909, 137] on img at bounding box center [906, 128] width 75 height 75
click at [884, 152] on img at bounding box center [906, 128] width 75 height 75
click at [27, 372] on div "Upload" at bounding box center [42, 387] width 67 height 70
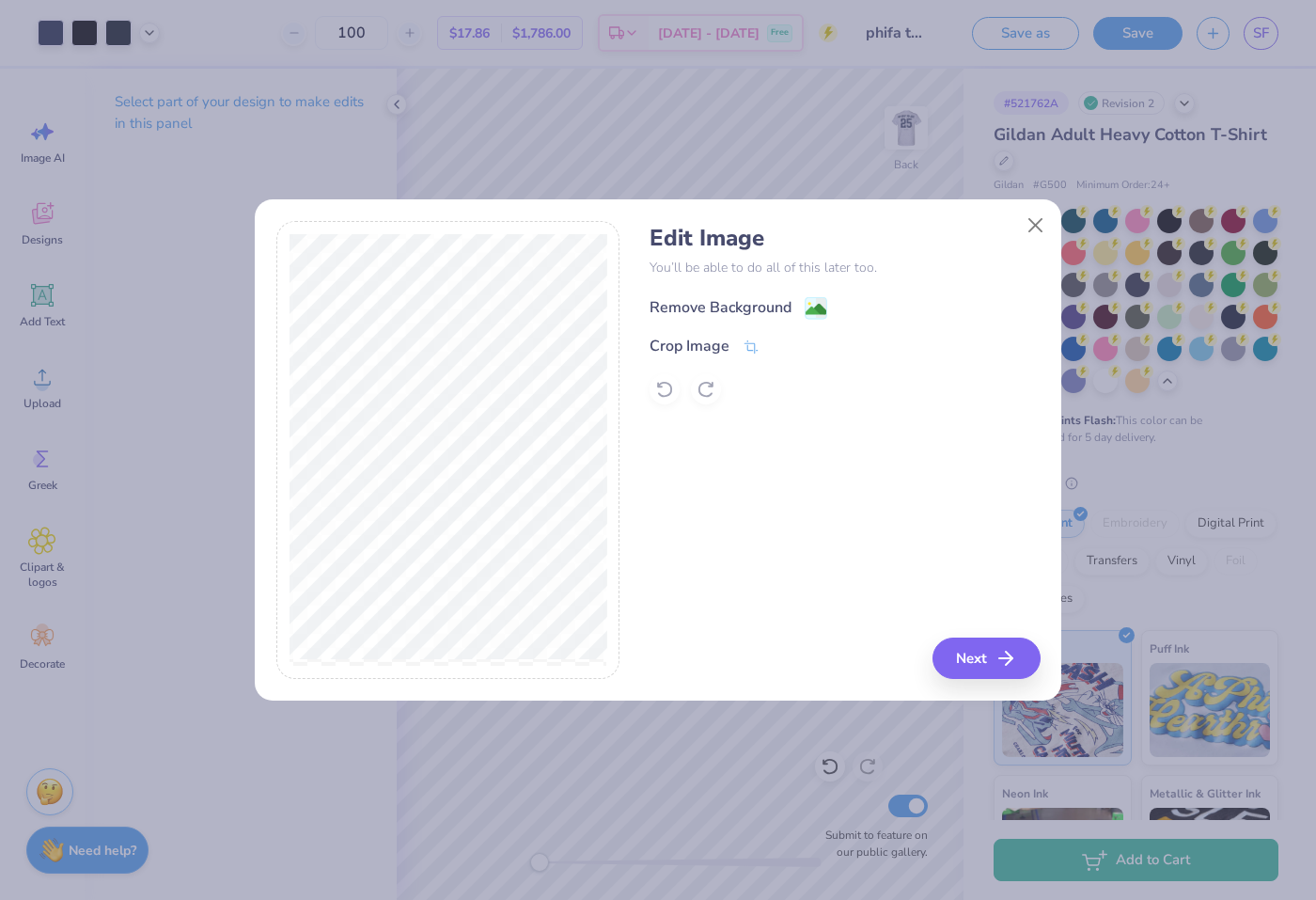
click at [721, 296] on div "Remove Background" at bounding box center [720, 307] width 142 height 22
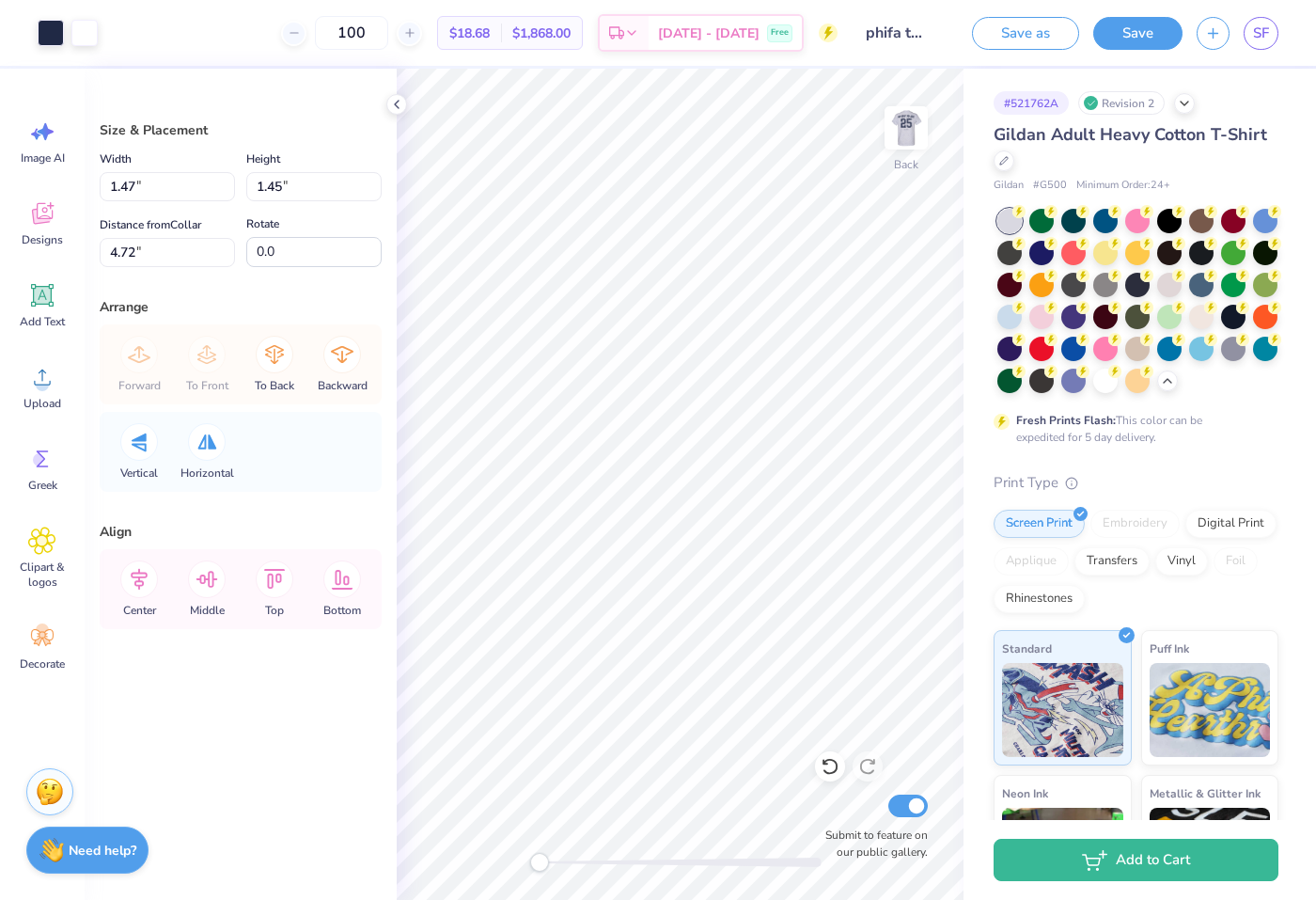
type input "3.77"
type input "3.74"
type input "9.97"
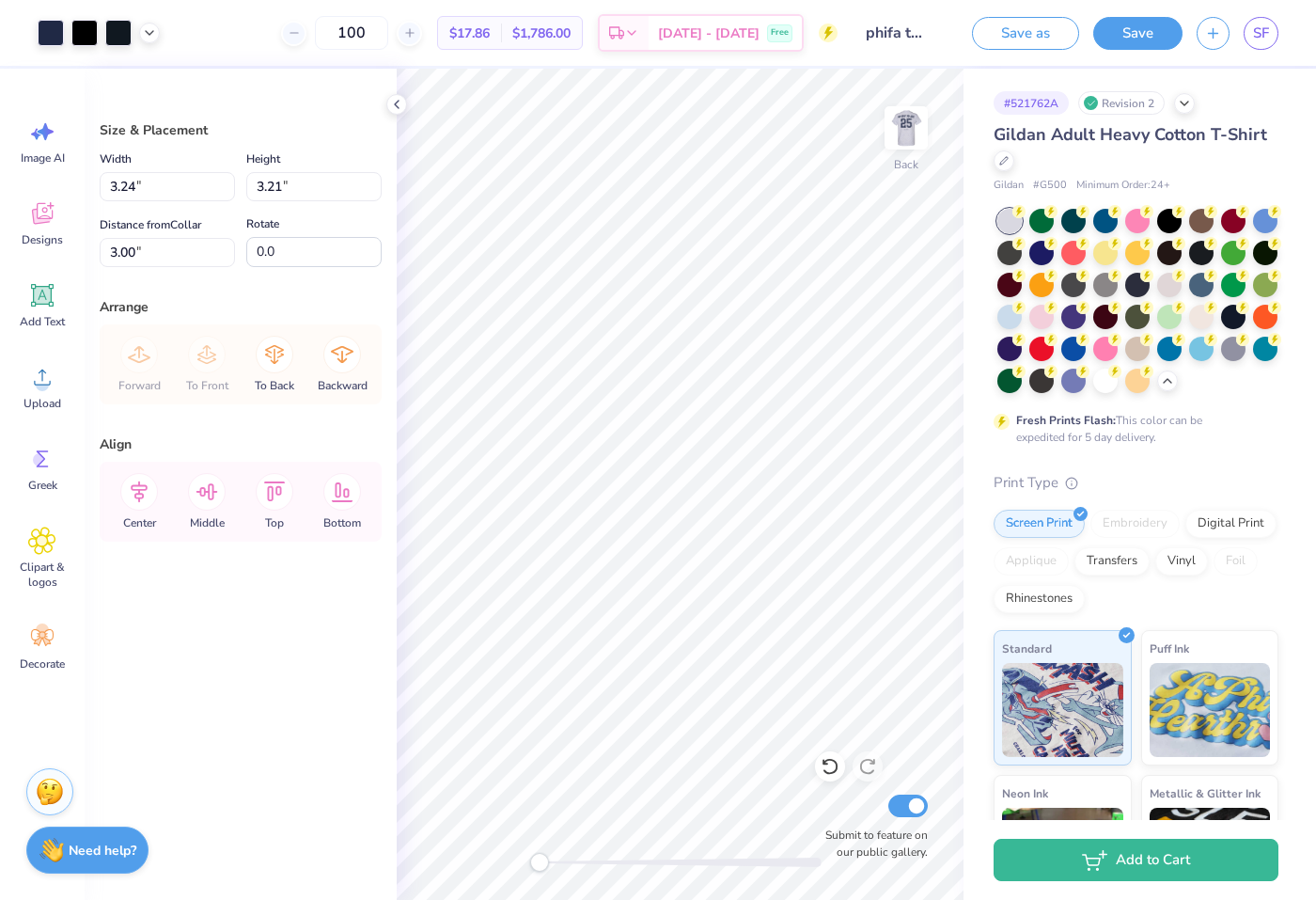
type input "12.38"
type input "5.45"
type input "7.13"
type input "0.50"
type input "2.40"
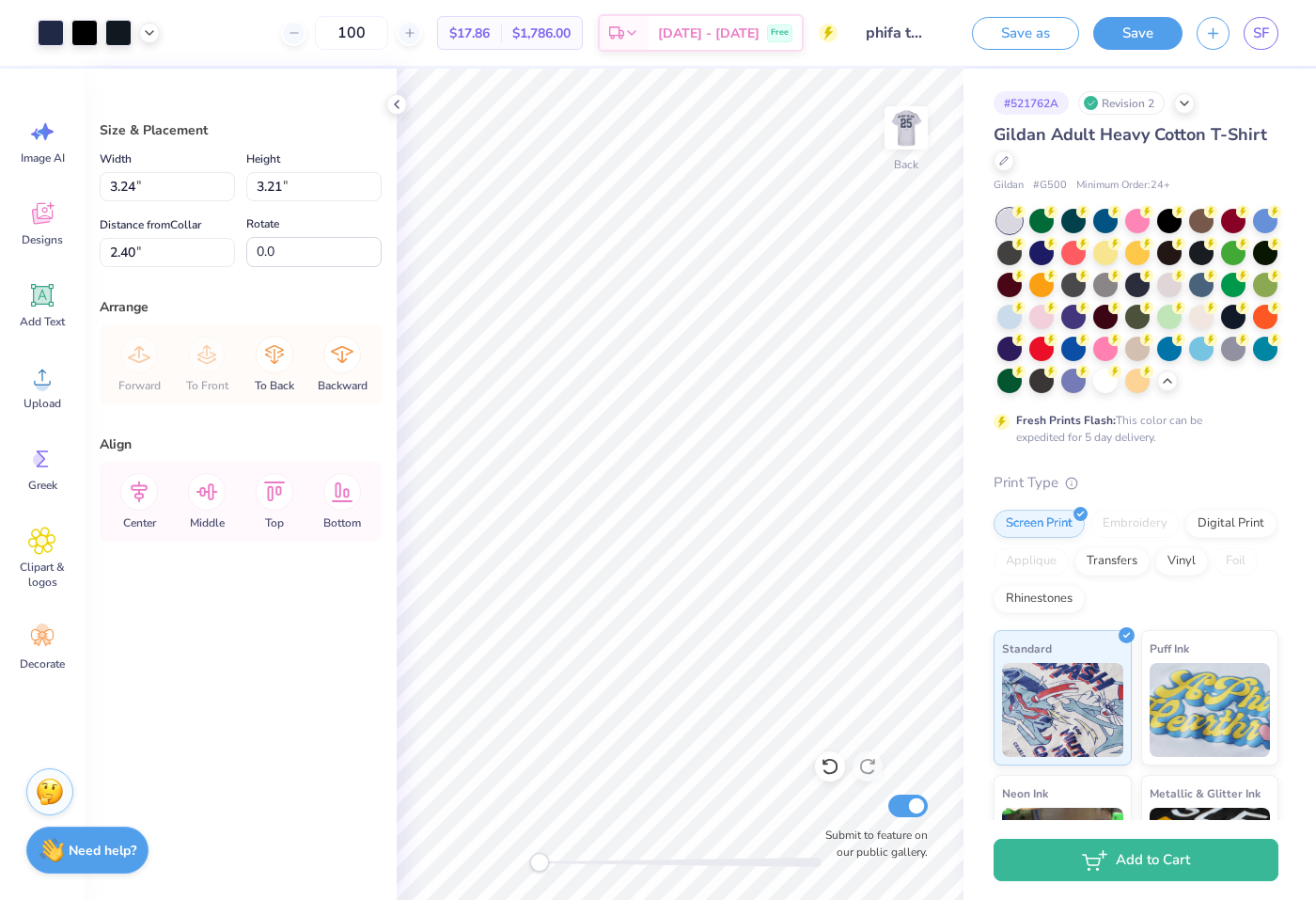
type input "21.54"
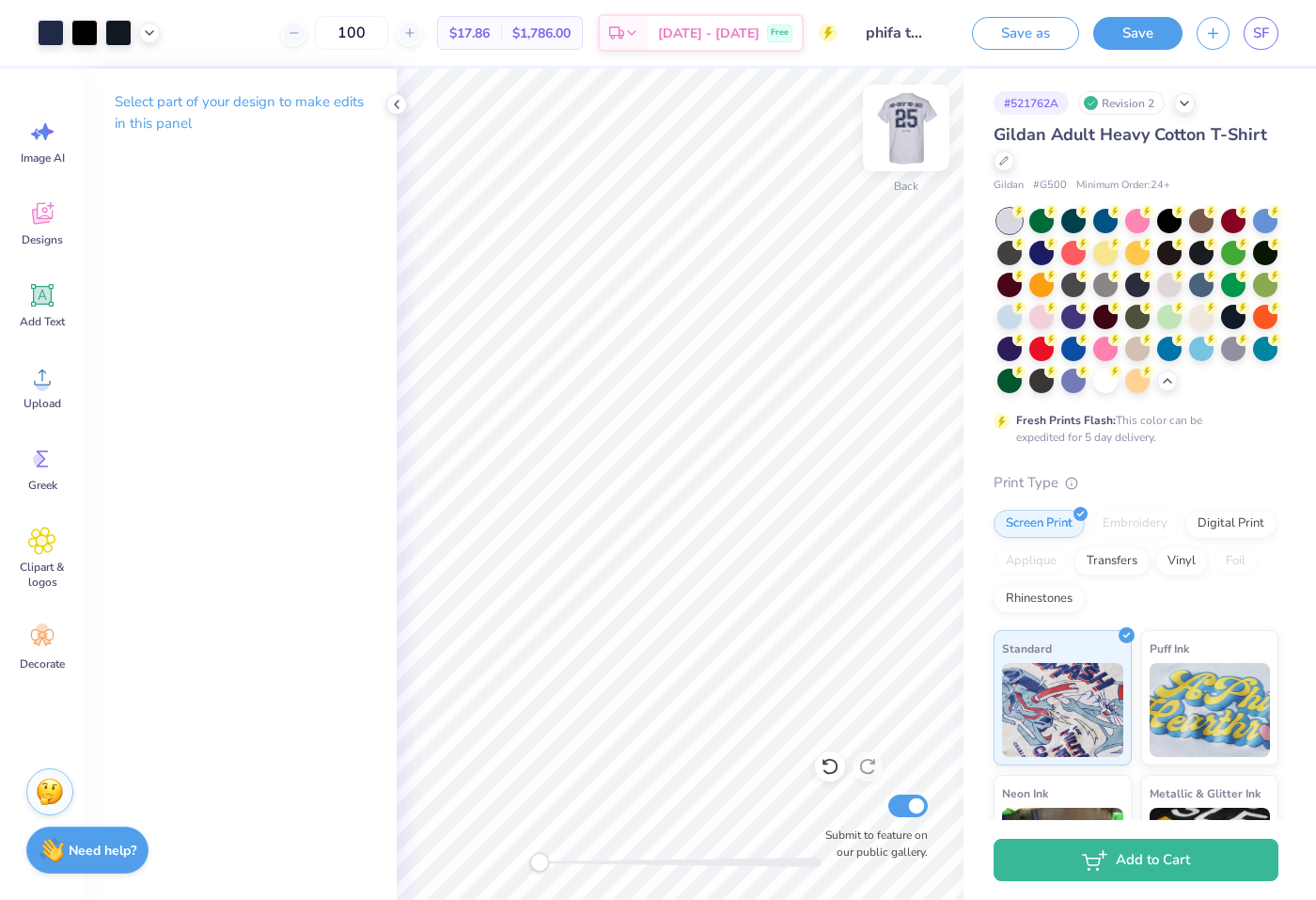
click at [897, 143] on img at bounding box center [906, 128] width 75 height 75
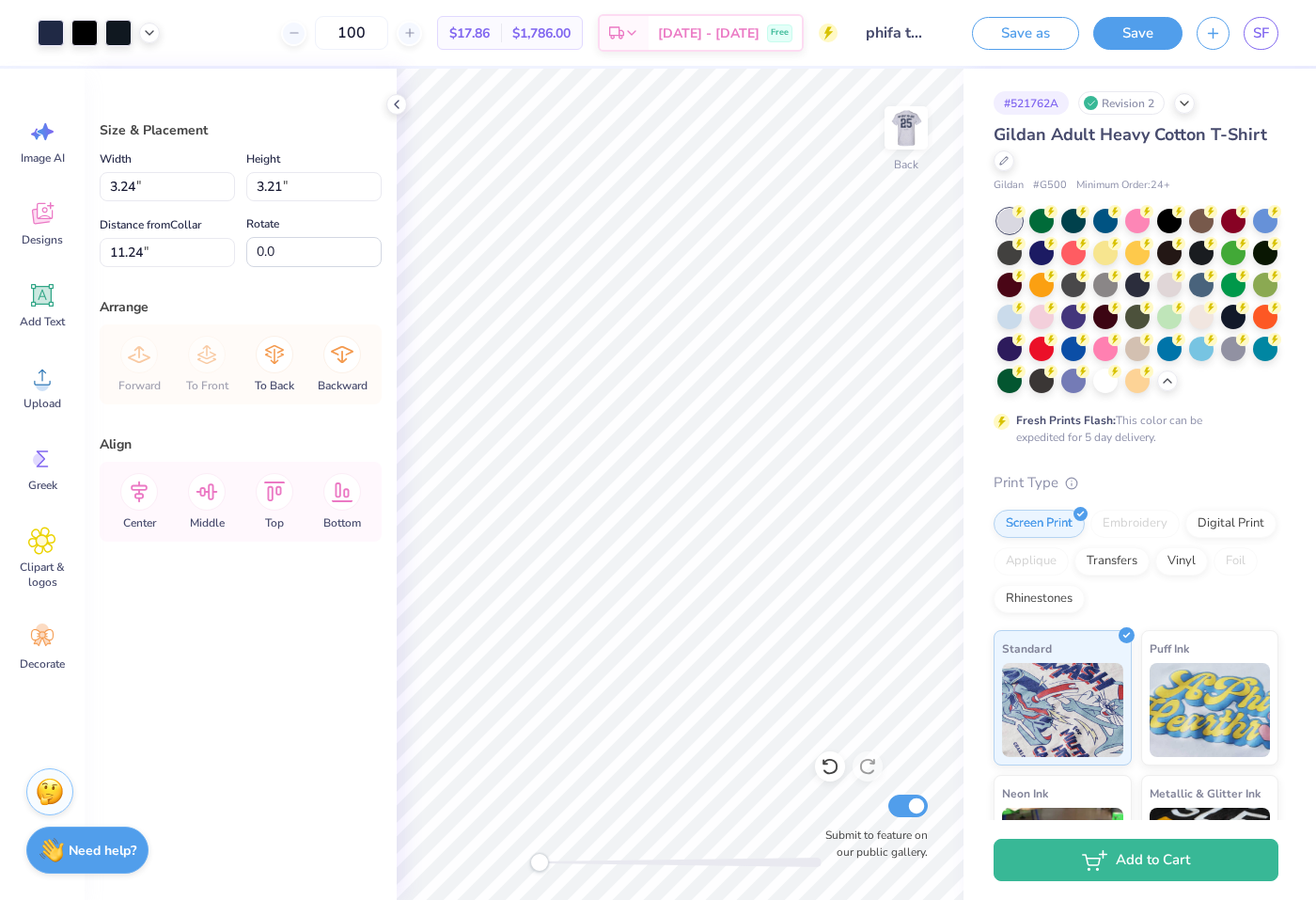
type input "11.65"
type input "13.25"
type input "12.88"
type input "2.80"
type input "2.78"
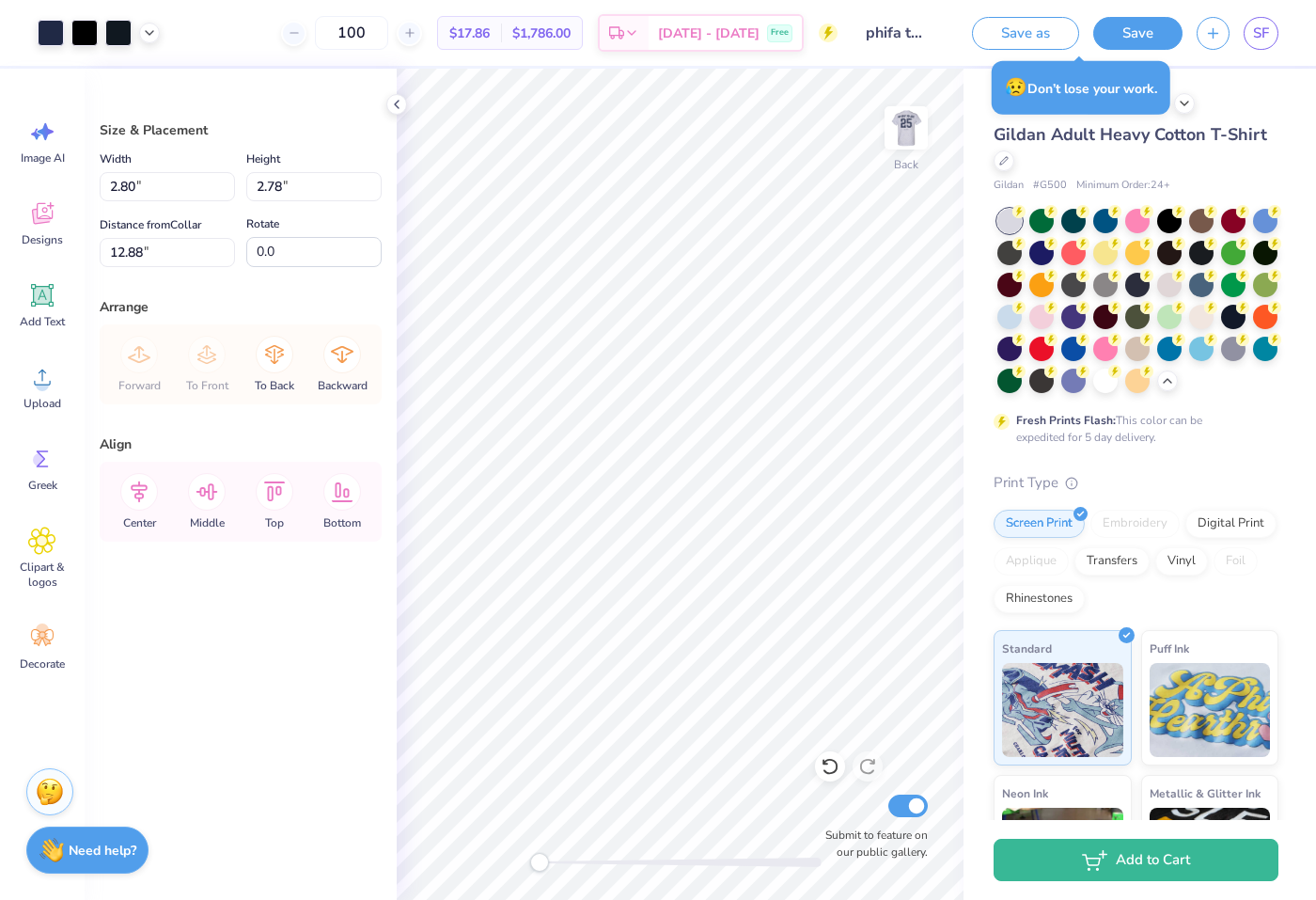
type input "2.31"
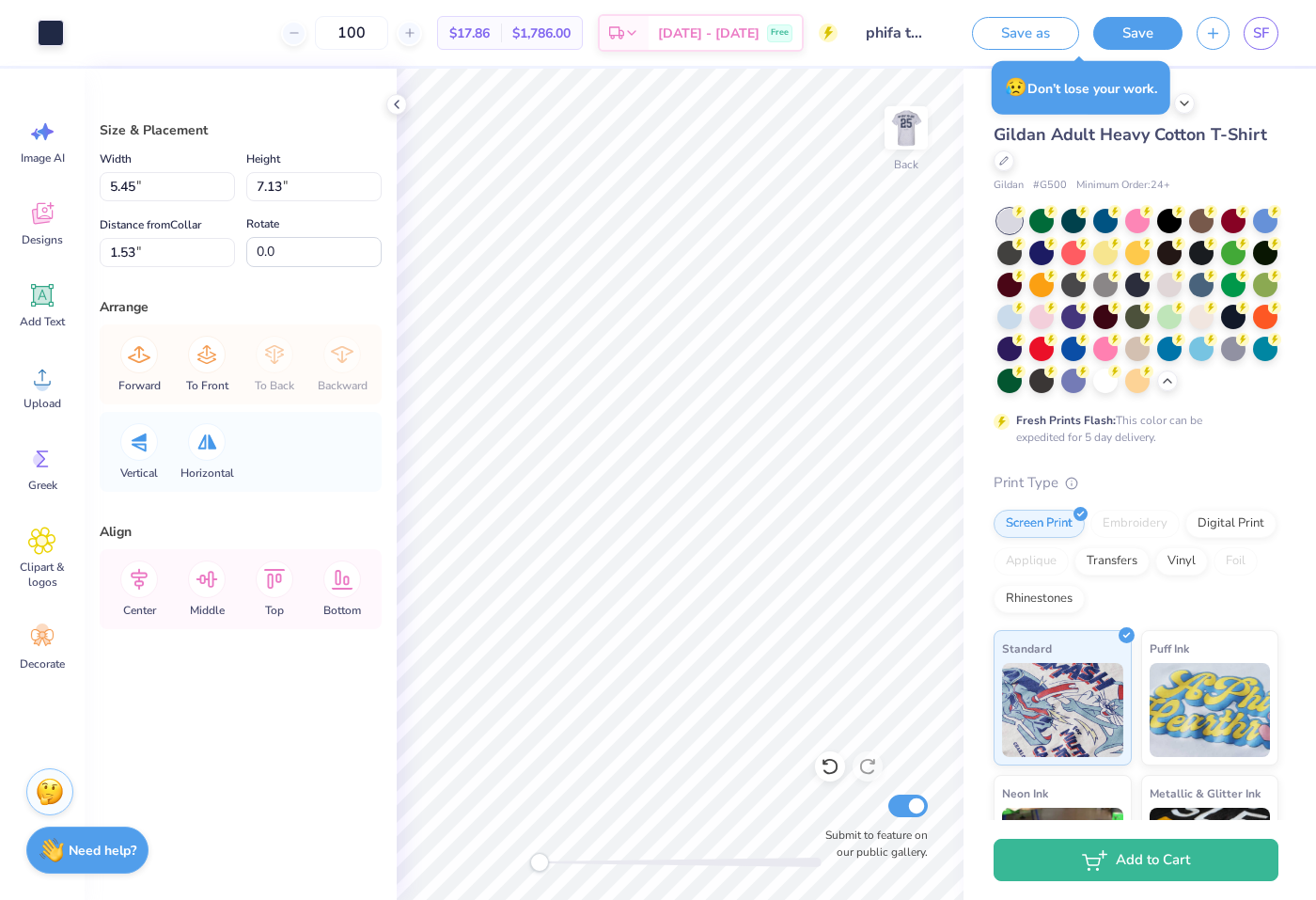
type input "6.34"
type input "8.30"
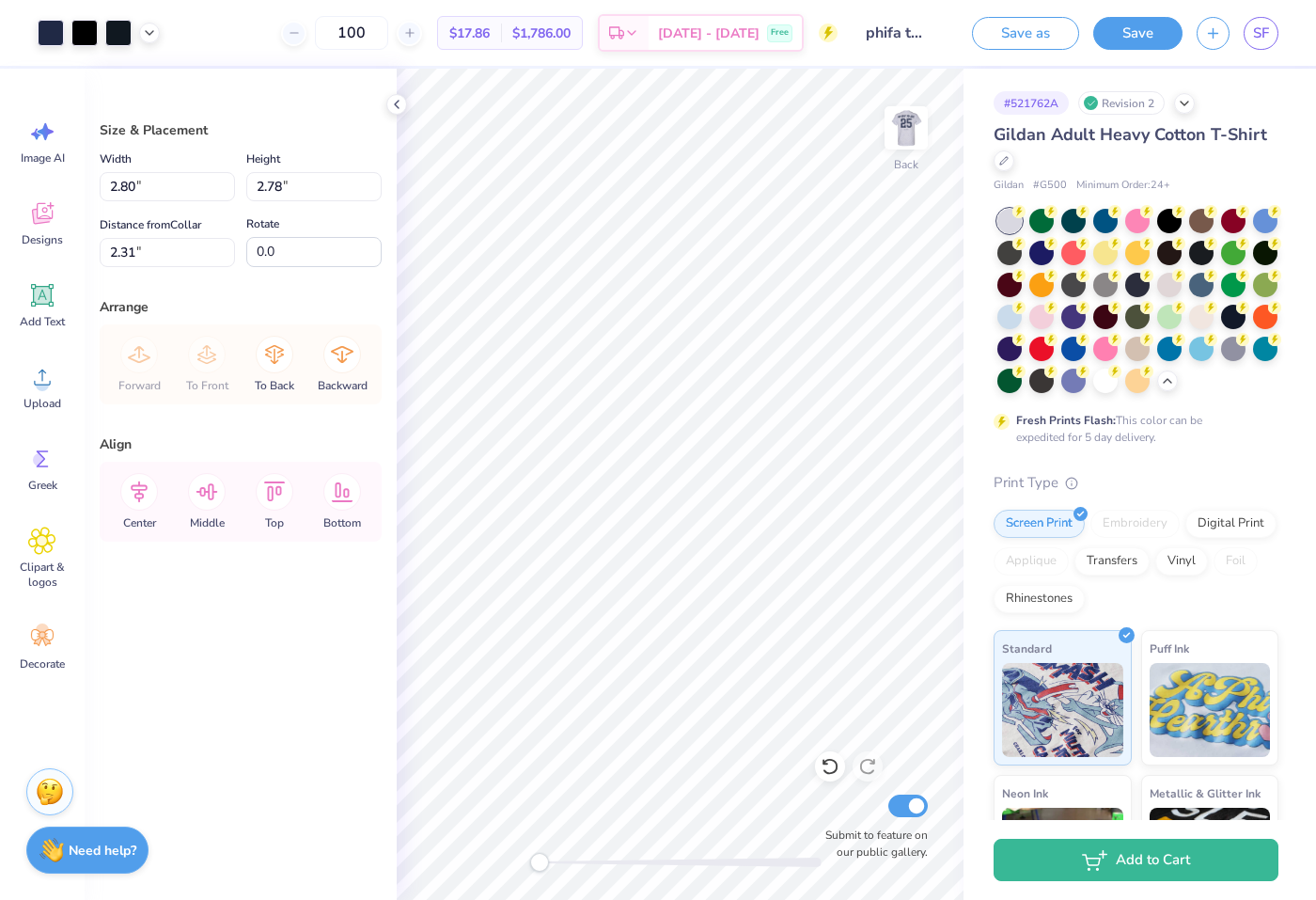
type input "9.64"
type input "3.26"
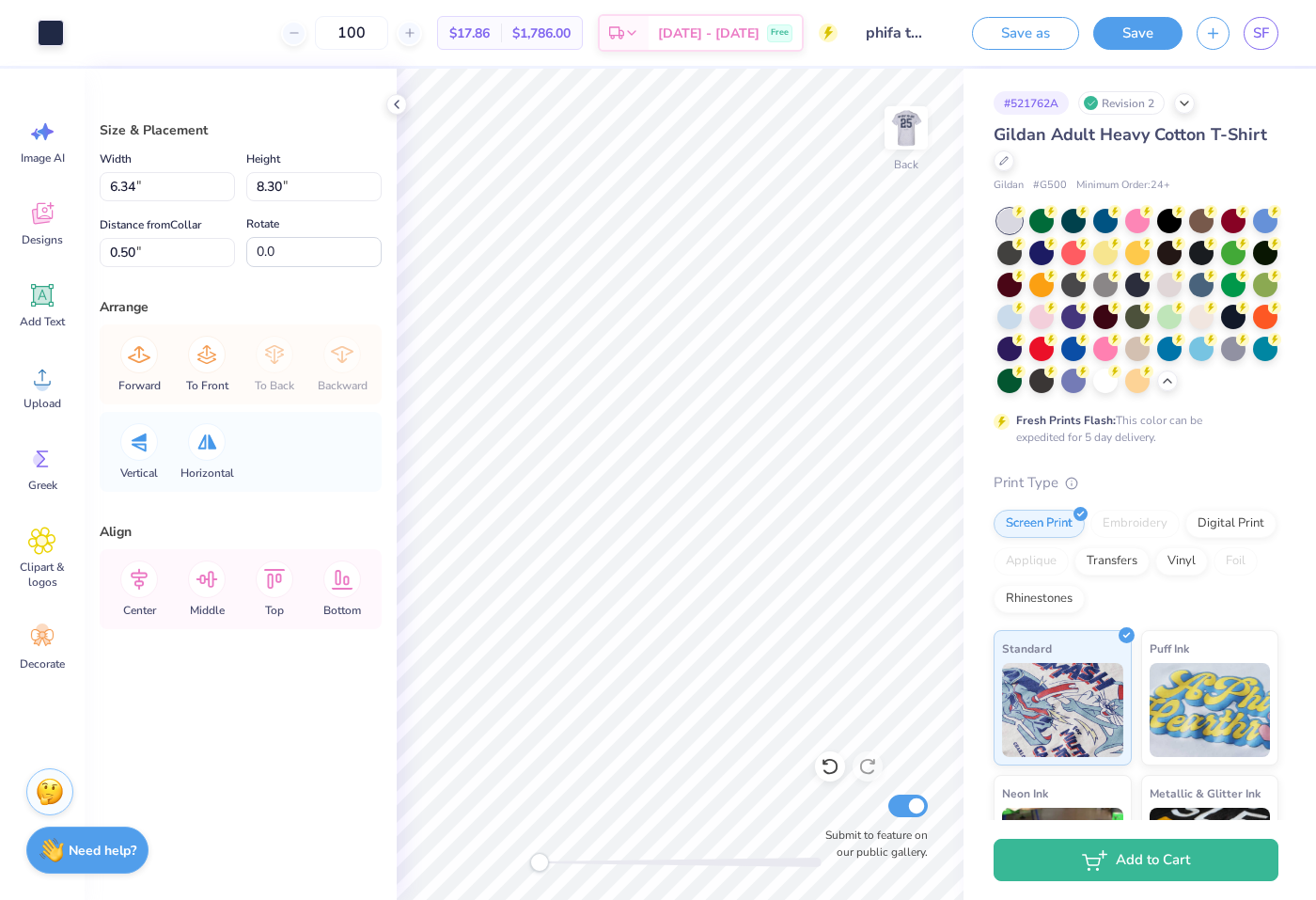
type input "5.32"
type input "6.97"
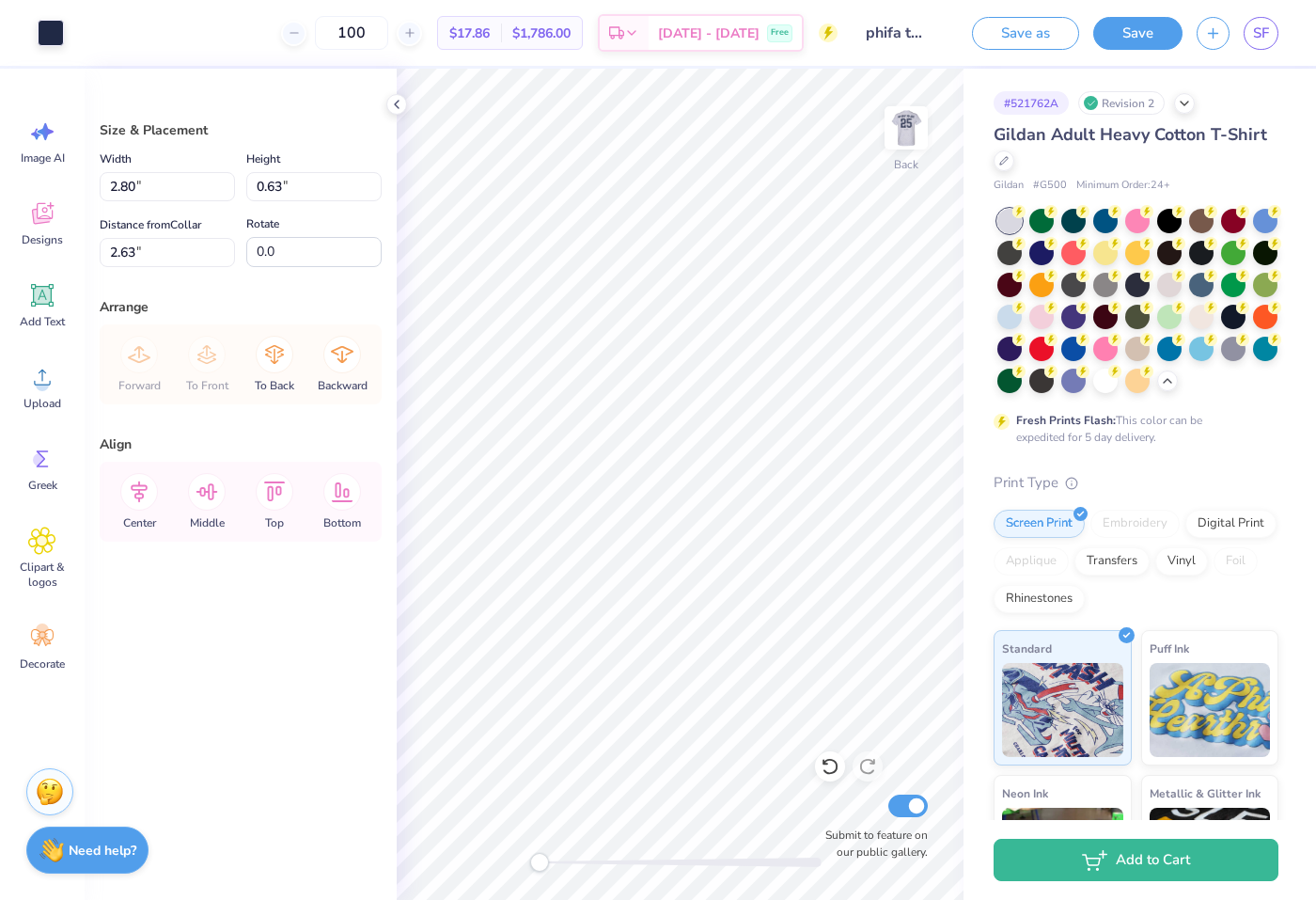
type input "2.37"
type input "3.51"
type input "3.00"
type input "2.32"
type input "3.00"
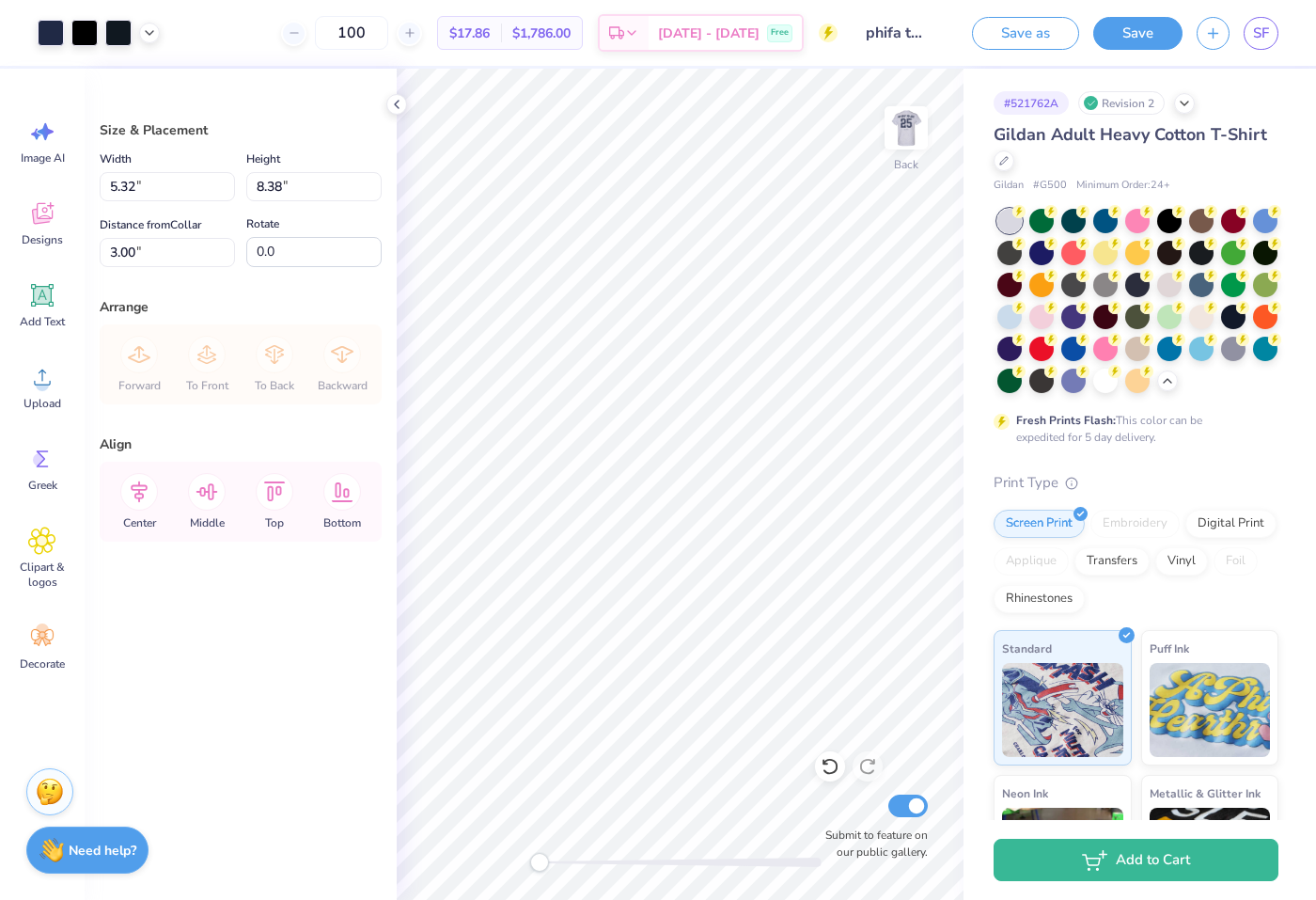
type input "6.77"
type input "10.66"
type input "2.26"
type input "9.48"
type input "14.24"
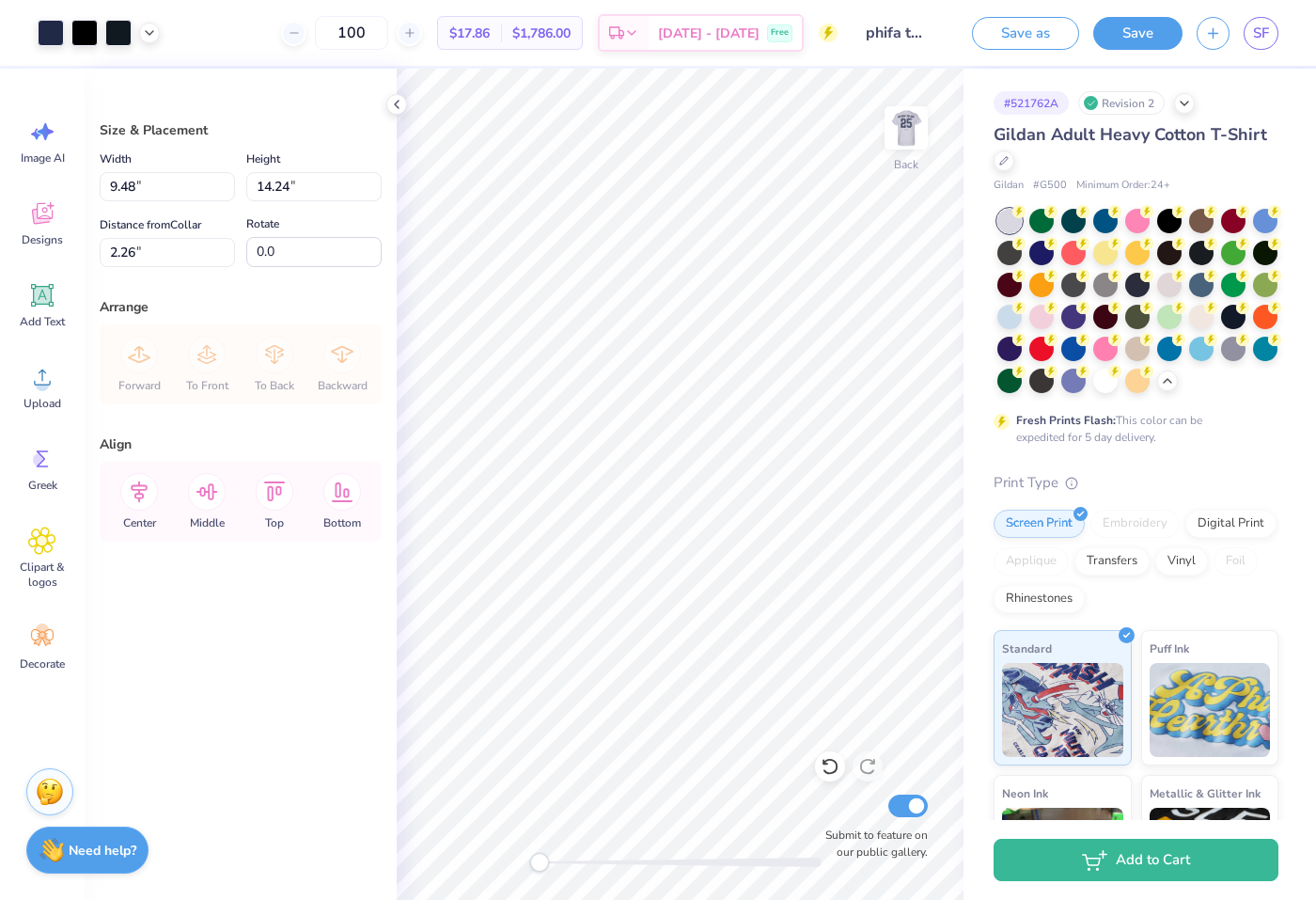
type input "3.00"
type input "7.59"
type input "11.40"
type input "6.45"
type input "9.70"
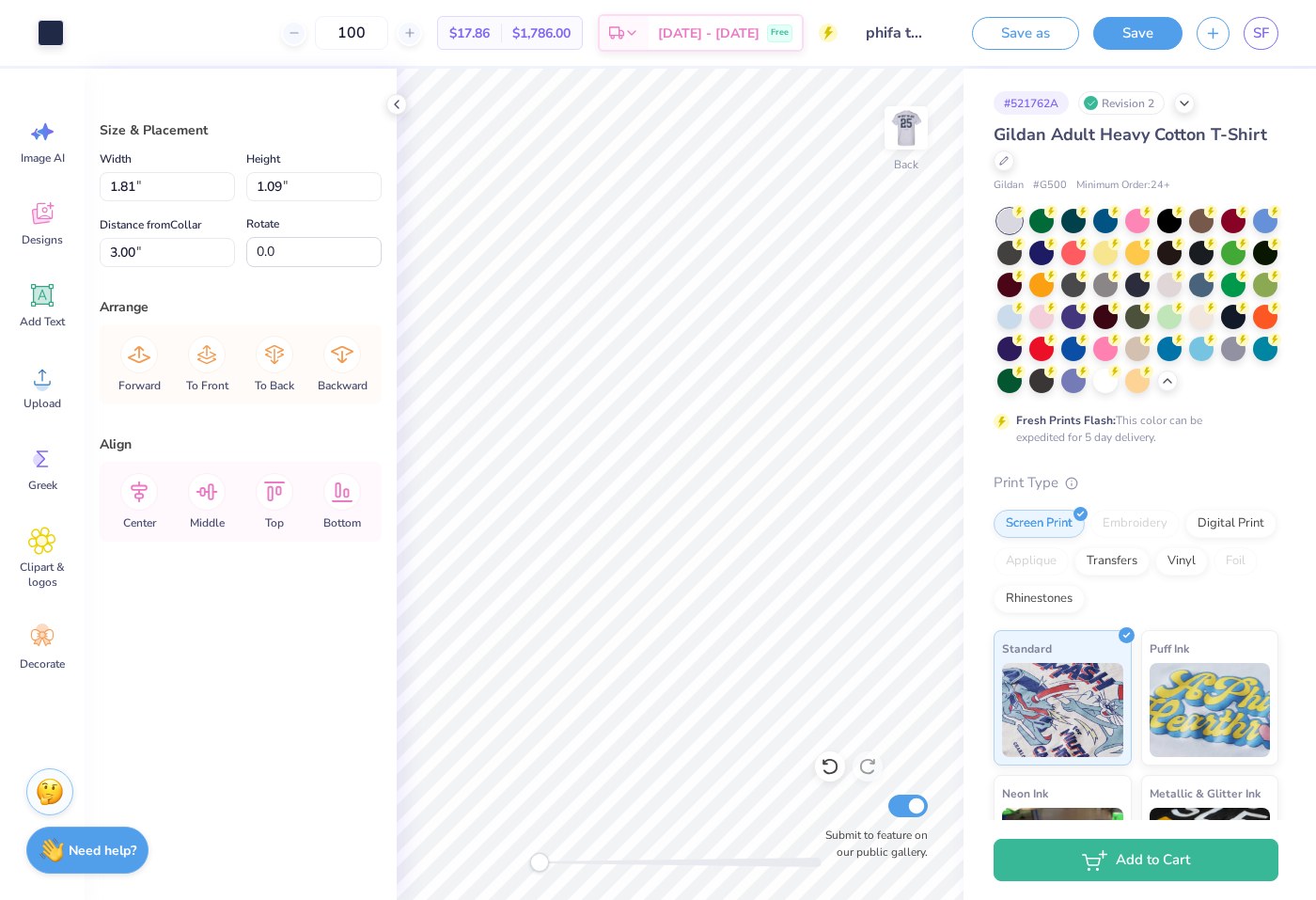
type input "17.37"
type input "6.43"
type input "8.41"
type input "4.28"
type input "8.45"
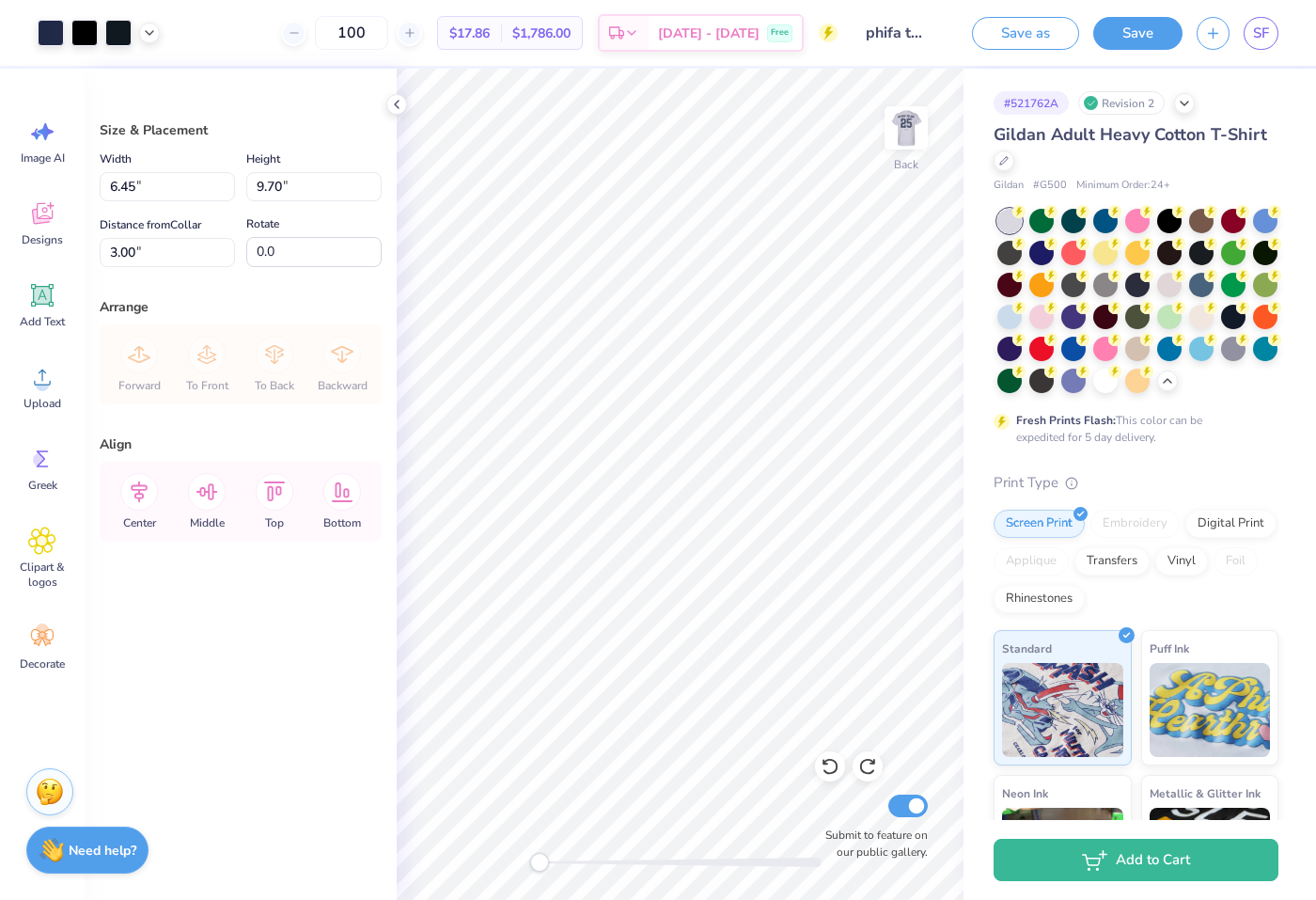
type input "5.45"
type input "8.19"
type input "2.17"
type input "2.58"
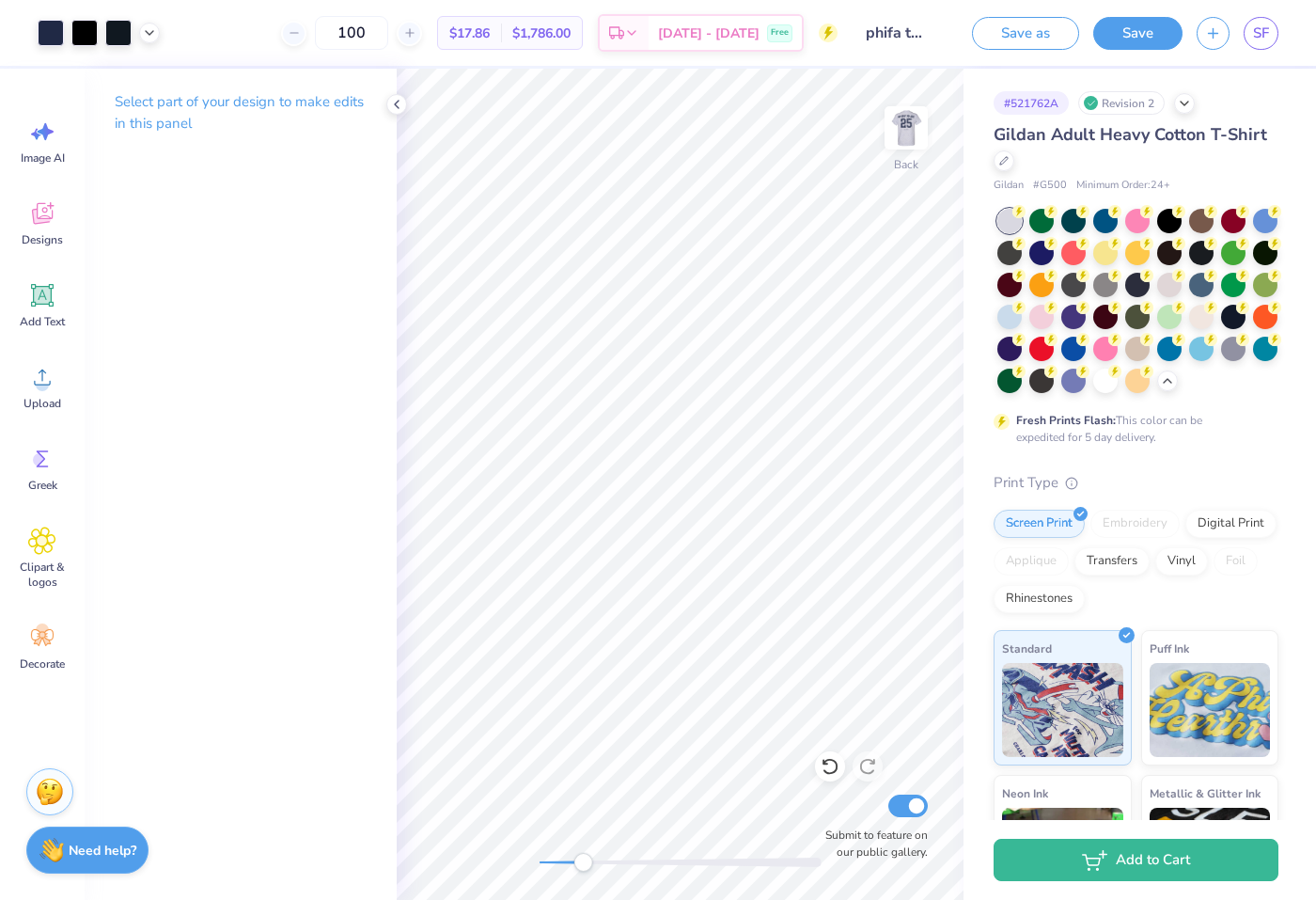
drag, startPoint x: 541, startPoint y: 864, endPoint x: 587, endPoint y: 862, distance: 46.0
click at [586, 862] on div "Accessibility label" at bounding box center [582, 861] width 19 height 19
click at [487, 848] on div "Back Submit to feature on our public gallery." at bounding box center [679, 484] width 566 height 831
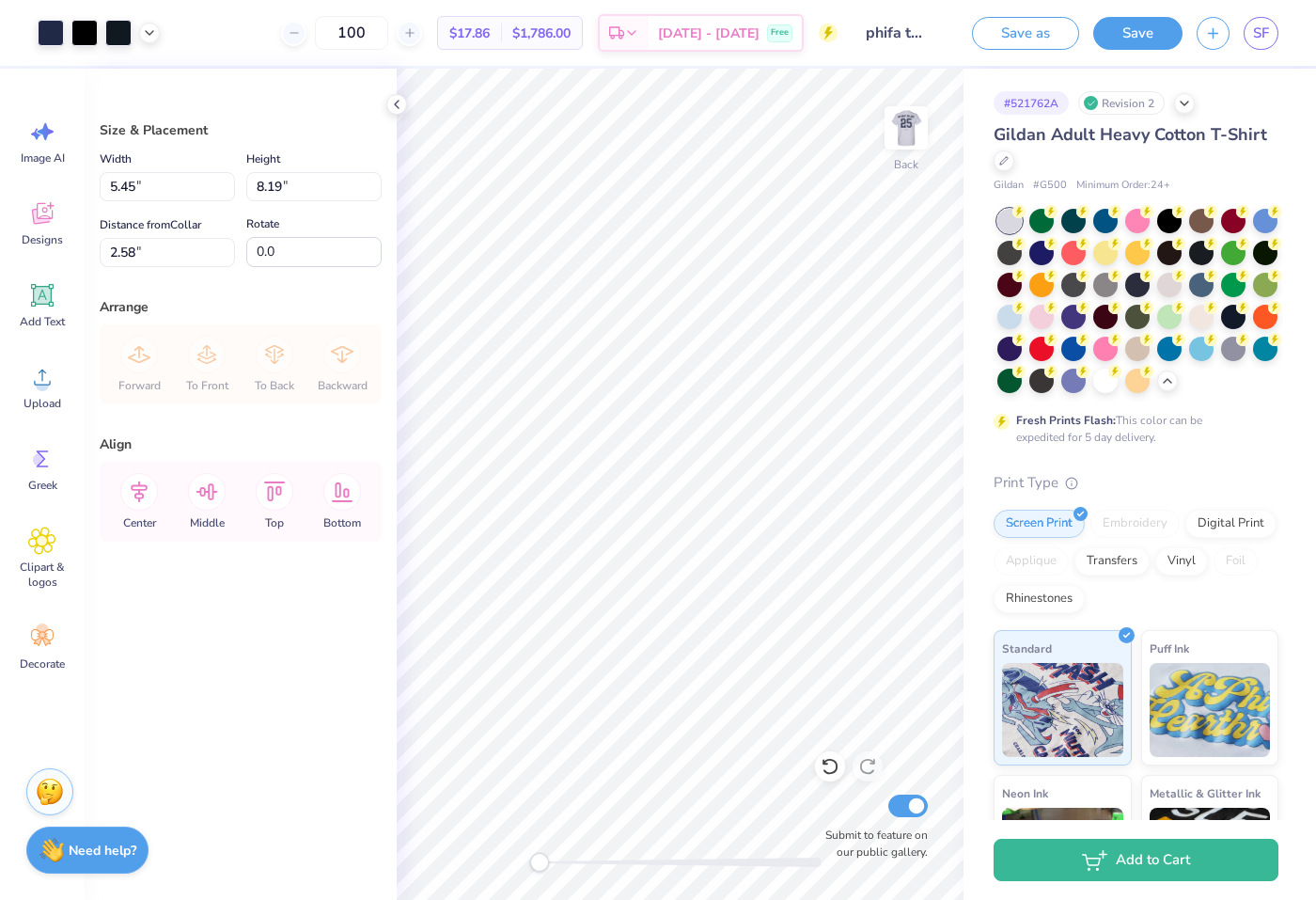
type input "4.47"
type input "6.72"
type input "3.00"
type input "2.00"
type input "0.75"
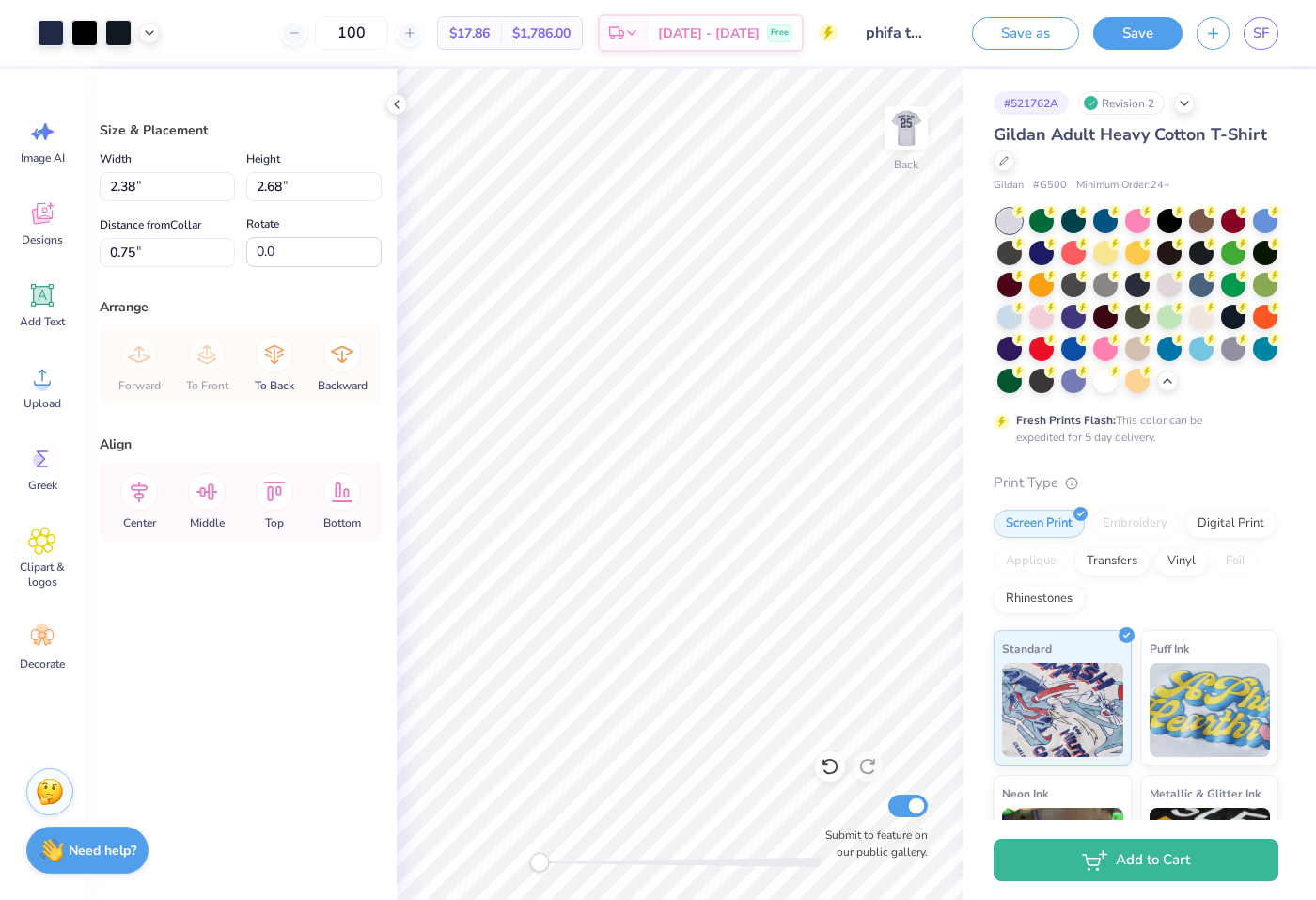
type input "3.29"
type input "3.72"
type input "2.30"
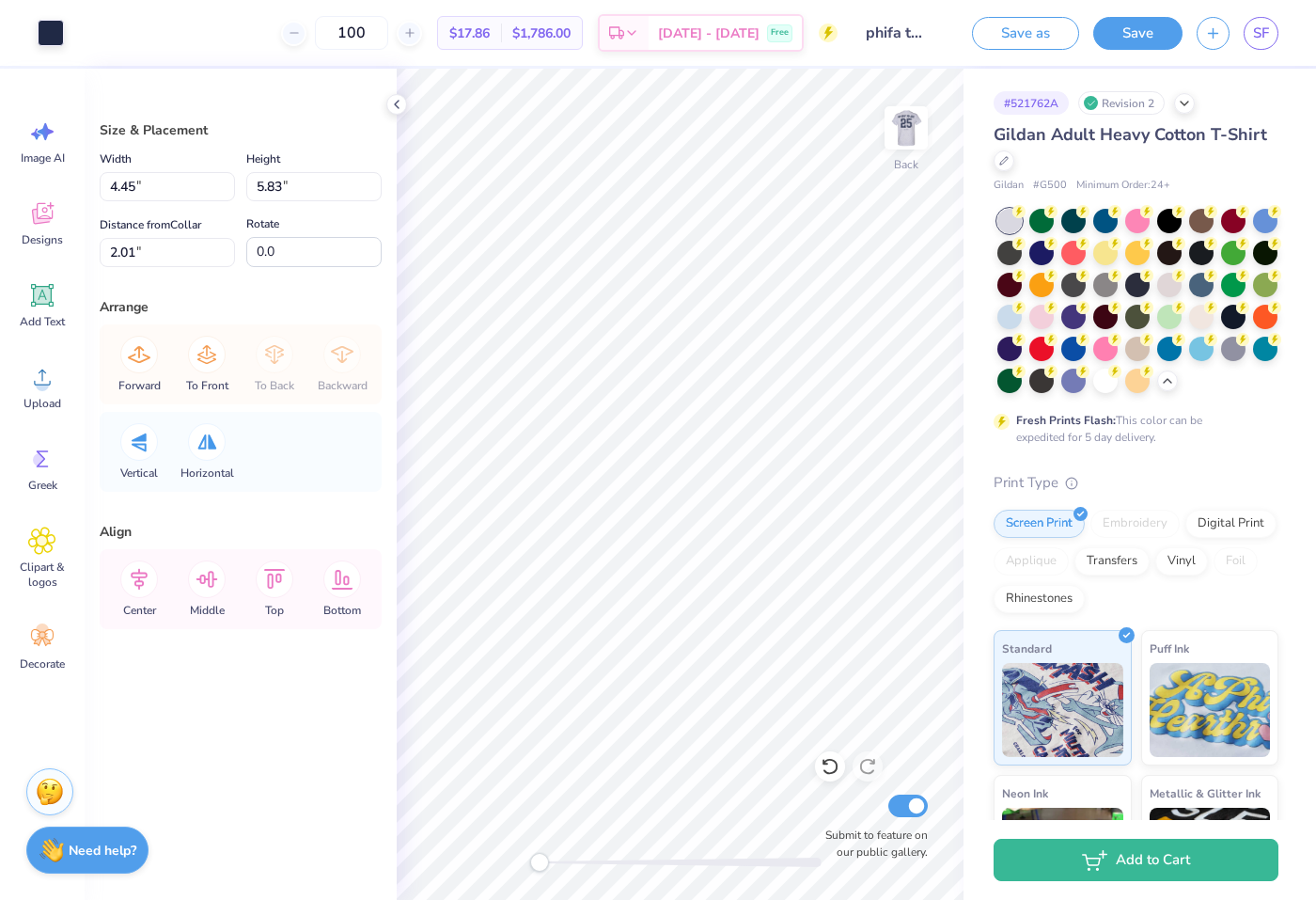
type input "5.92"
type input "7.74"
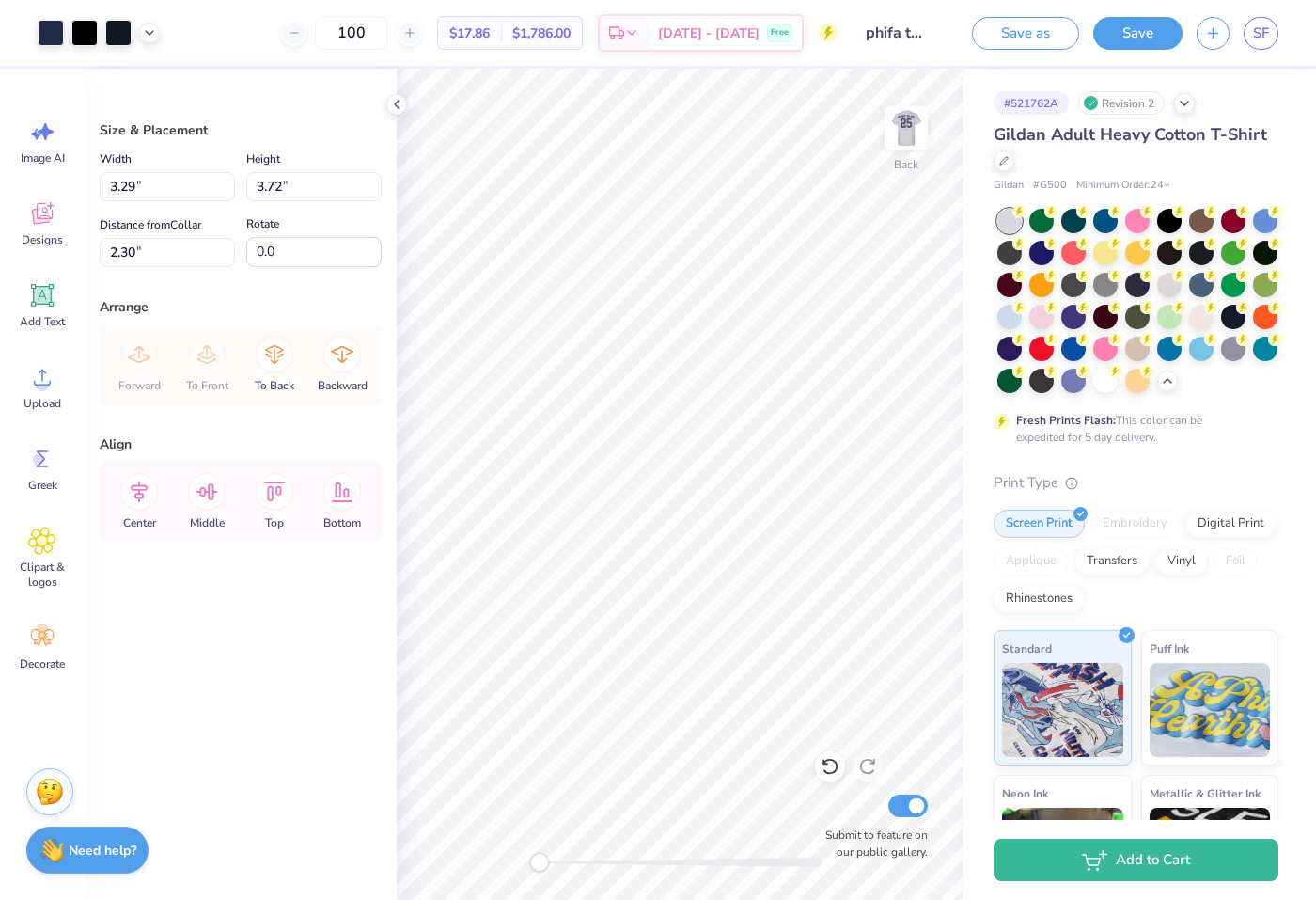
type input "4.64"
type input "5.24"
type input "2.19"
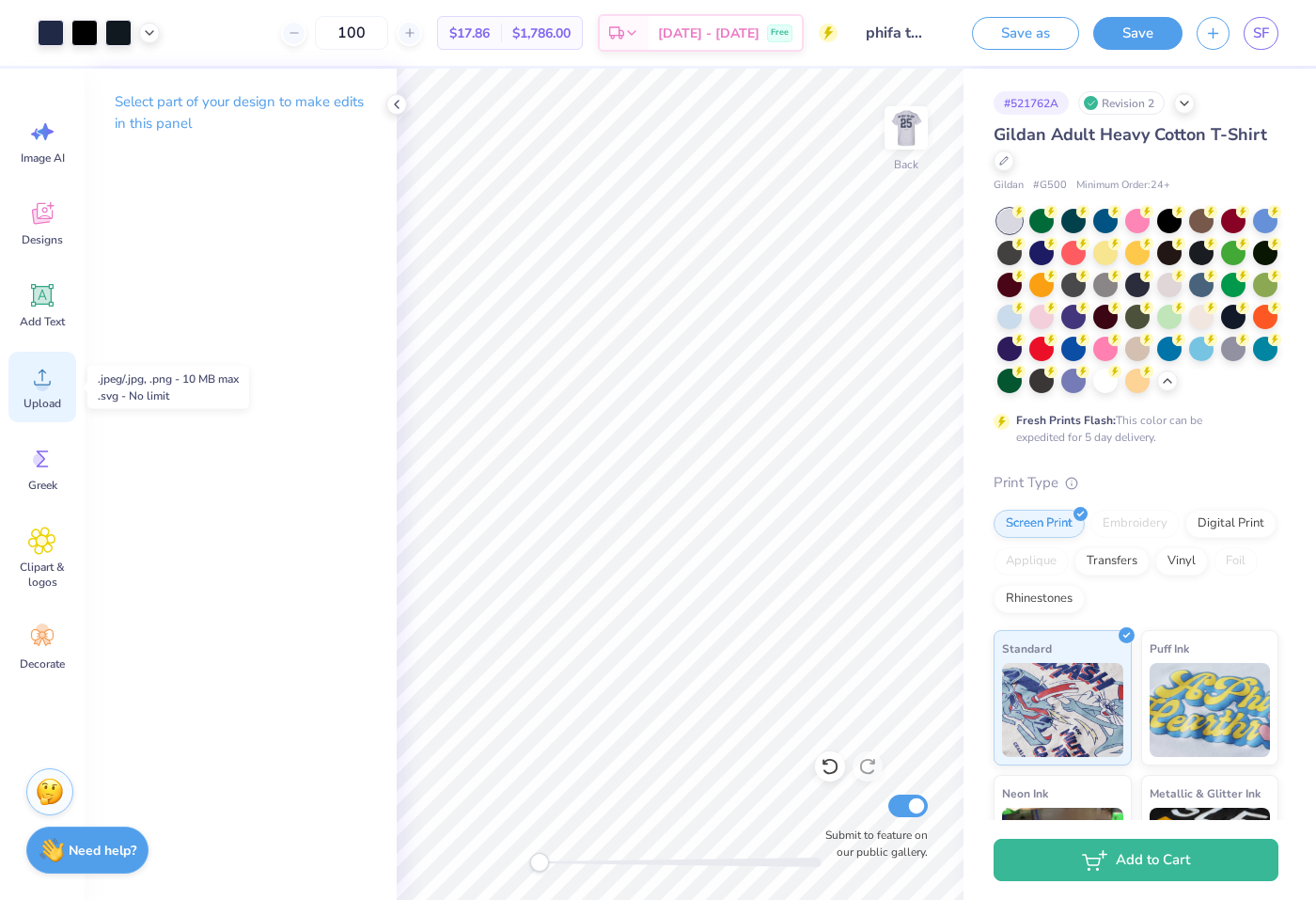
click at [39, 379] on circle at bounding box center [42, 384] width 13 height 13
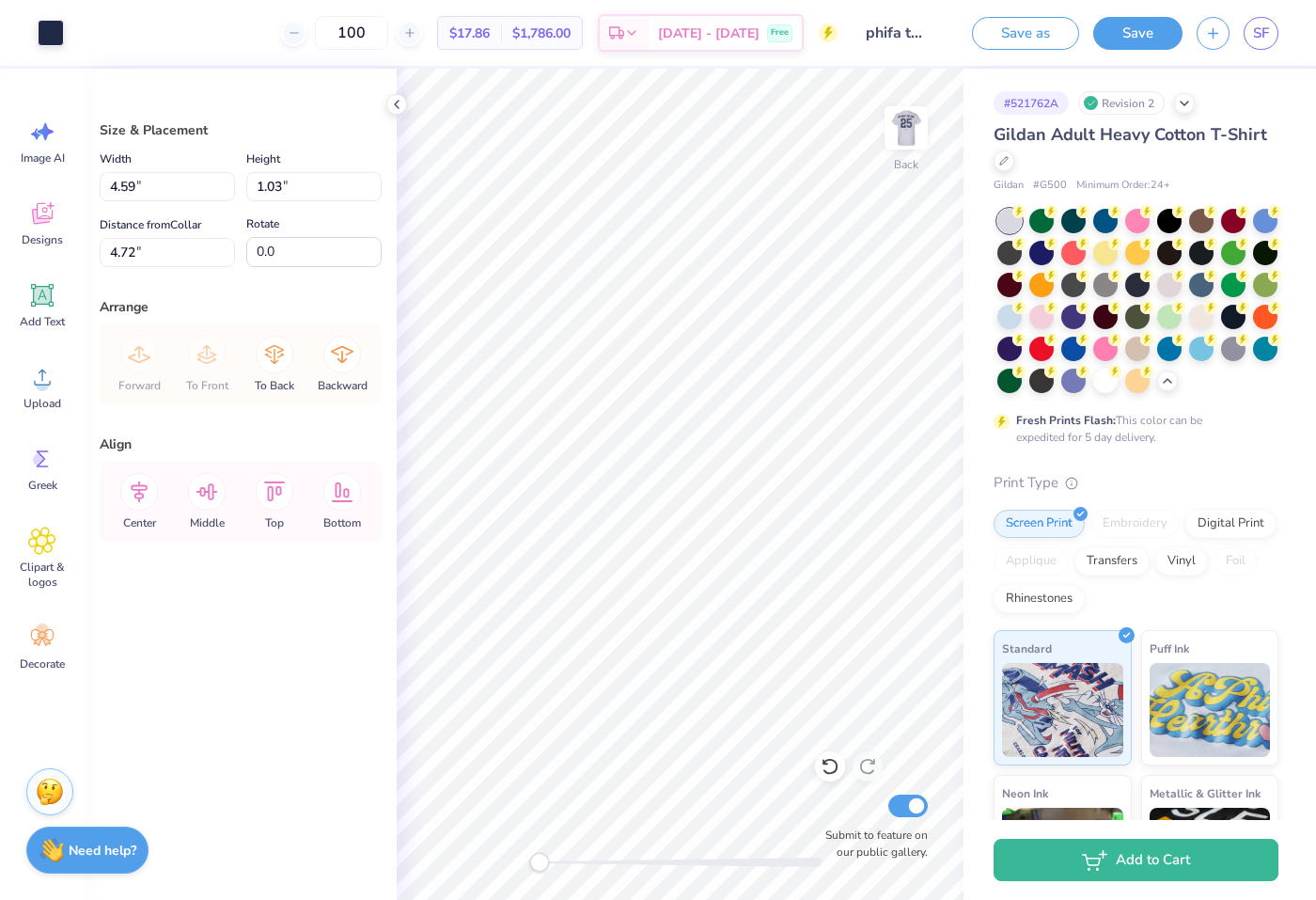
type input "7.38"
type input "4.89"
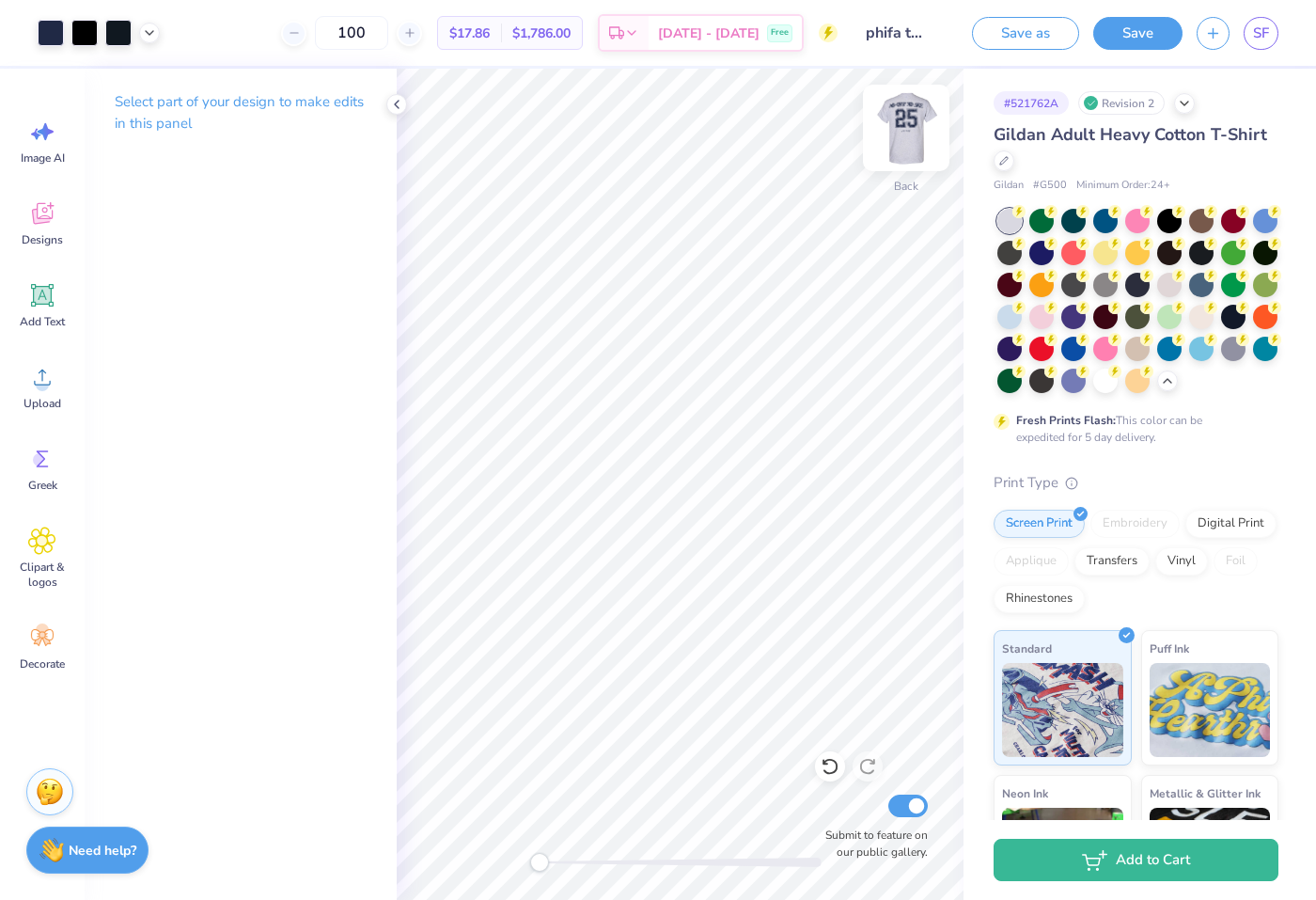
click at [906, 122] on img at bounding box center [906, 128] width 75 height 75
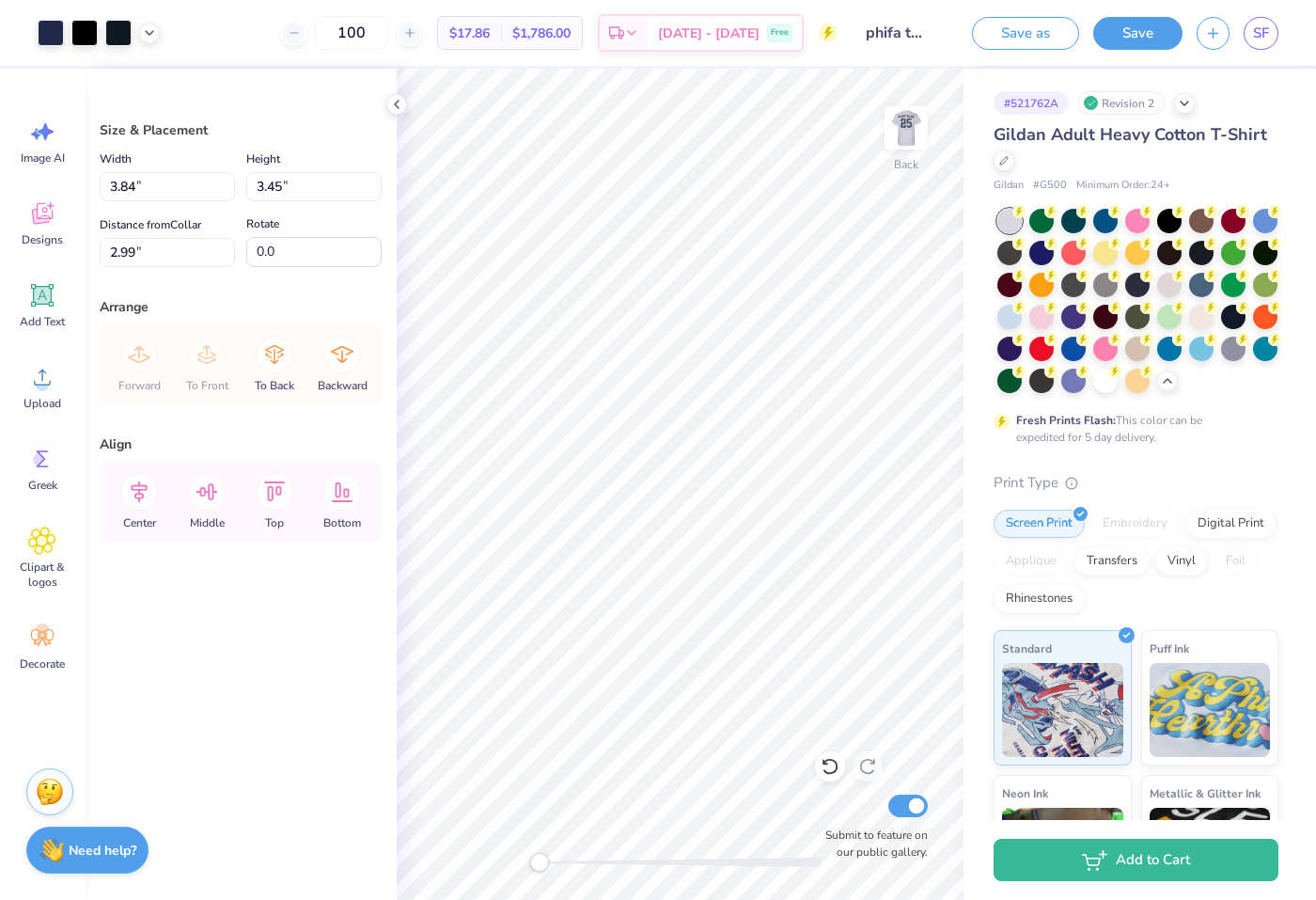
type input "12.99"
type input "2.99"
type input "2.69"
type input "11.58"
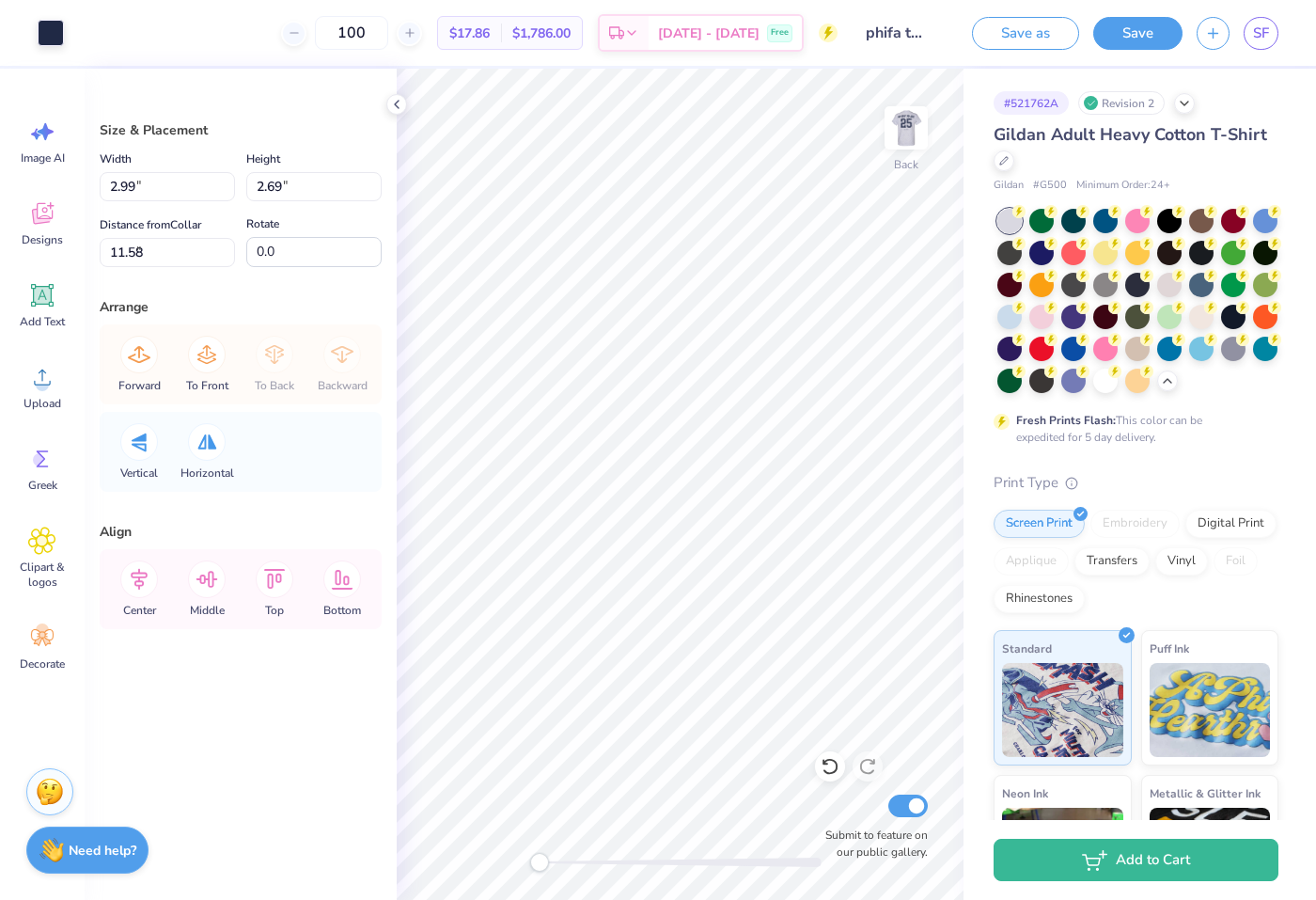
type input "5.31"
type input "6.95"
type input "1.88"
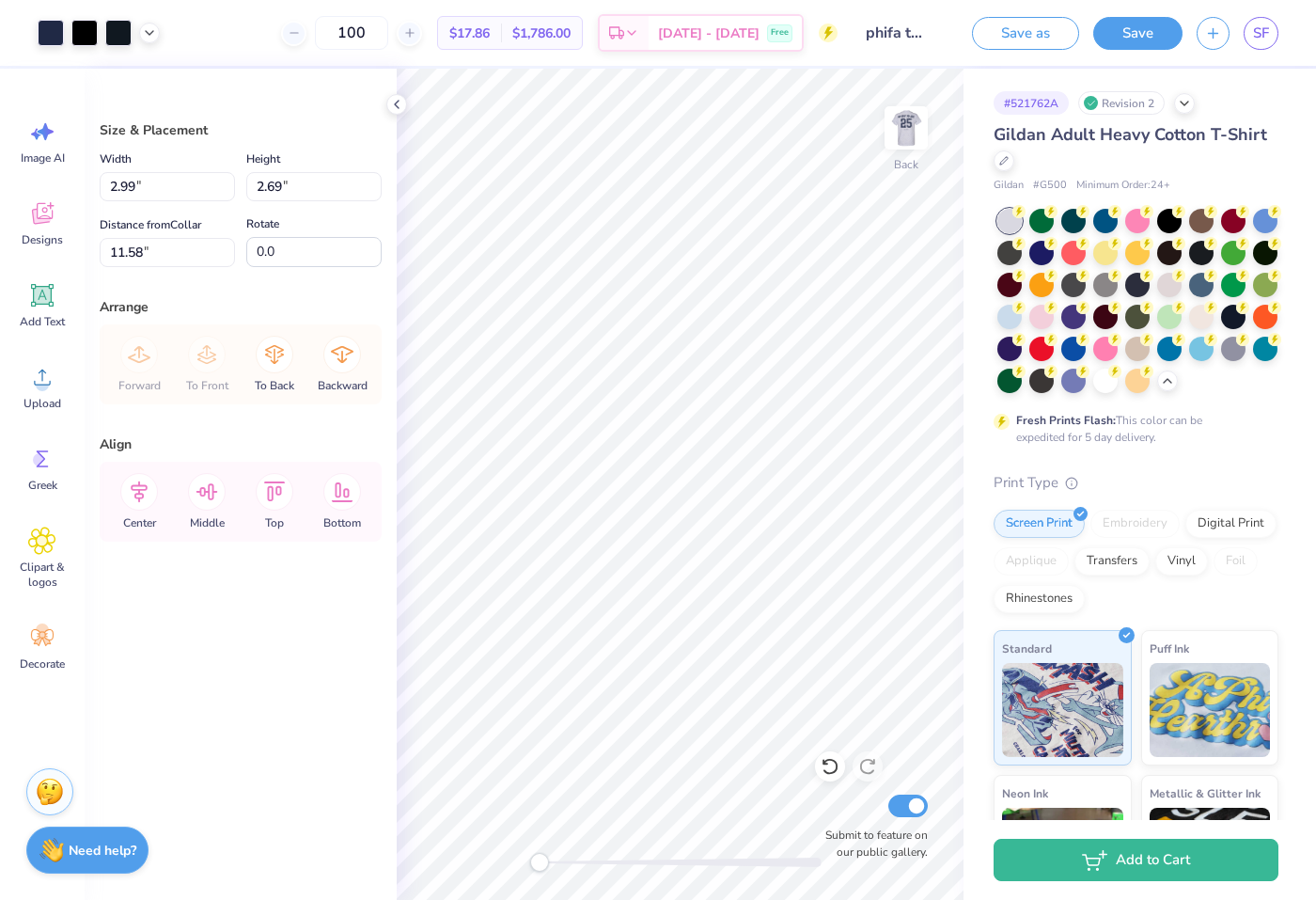
type input "2.18"
type input "13.25"
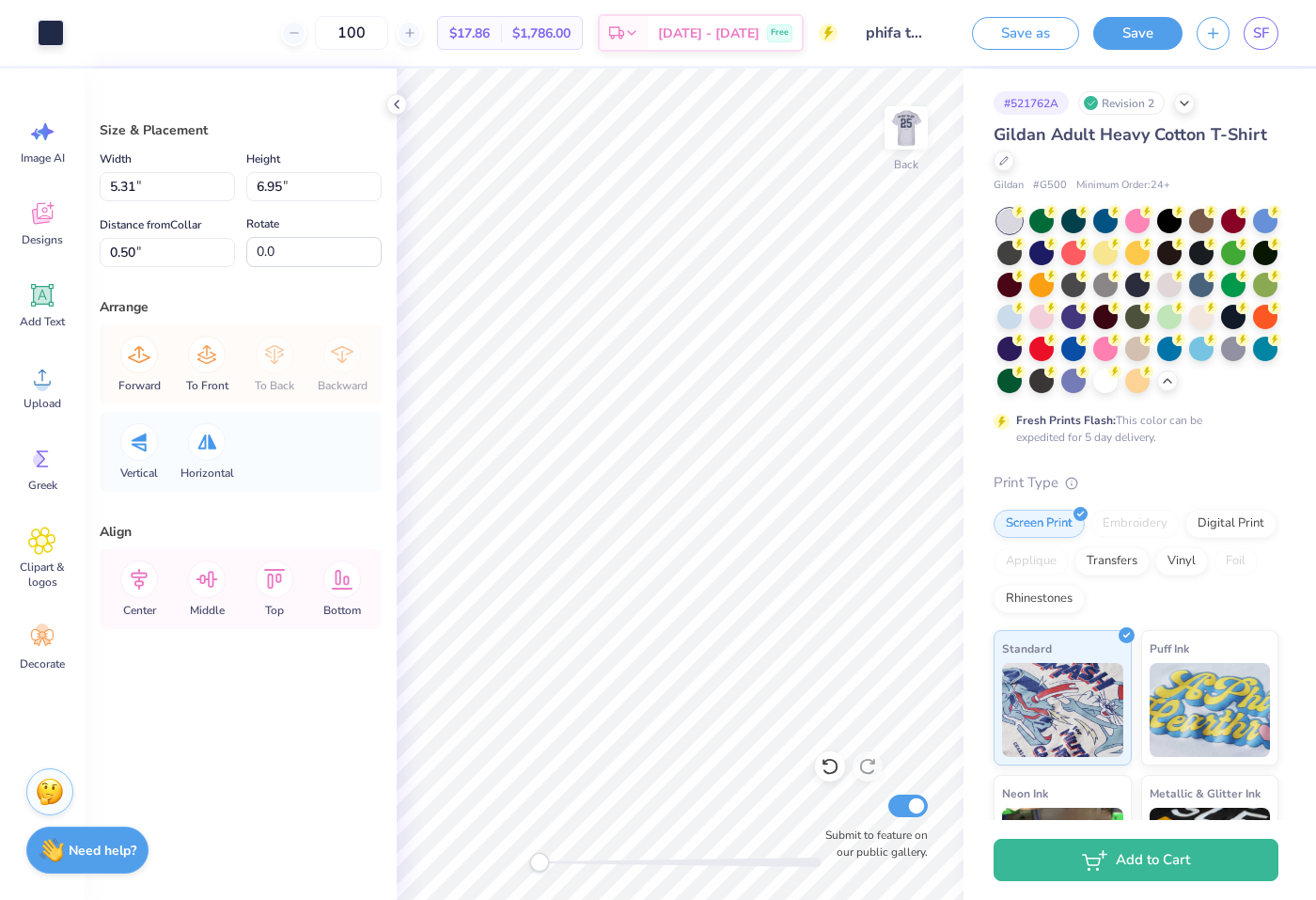
type input "7.98"
type input "10.44"
type input "6.52"
type input "8.53"
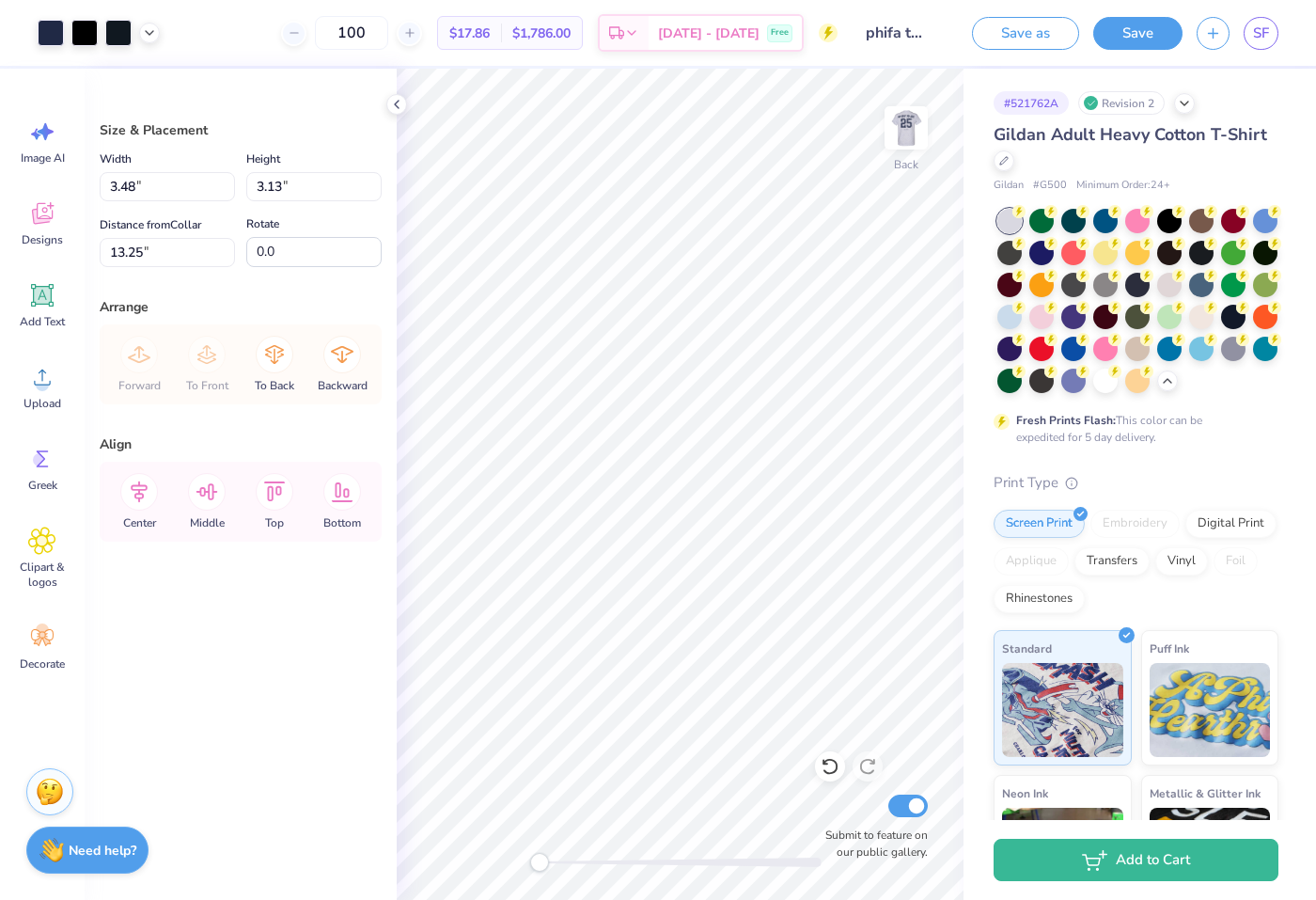
type input "2.31"
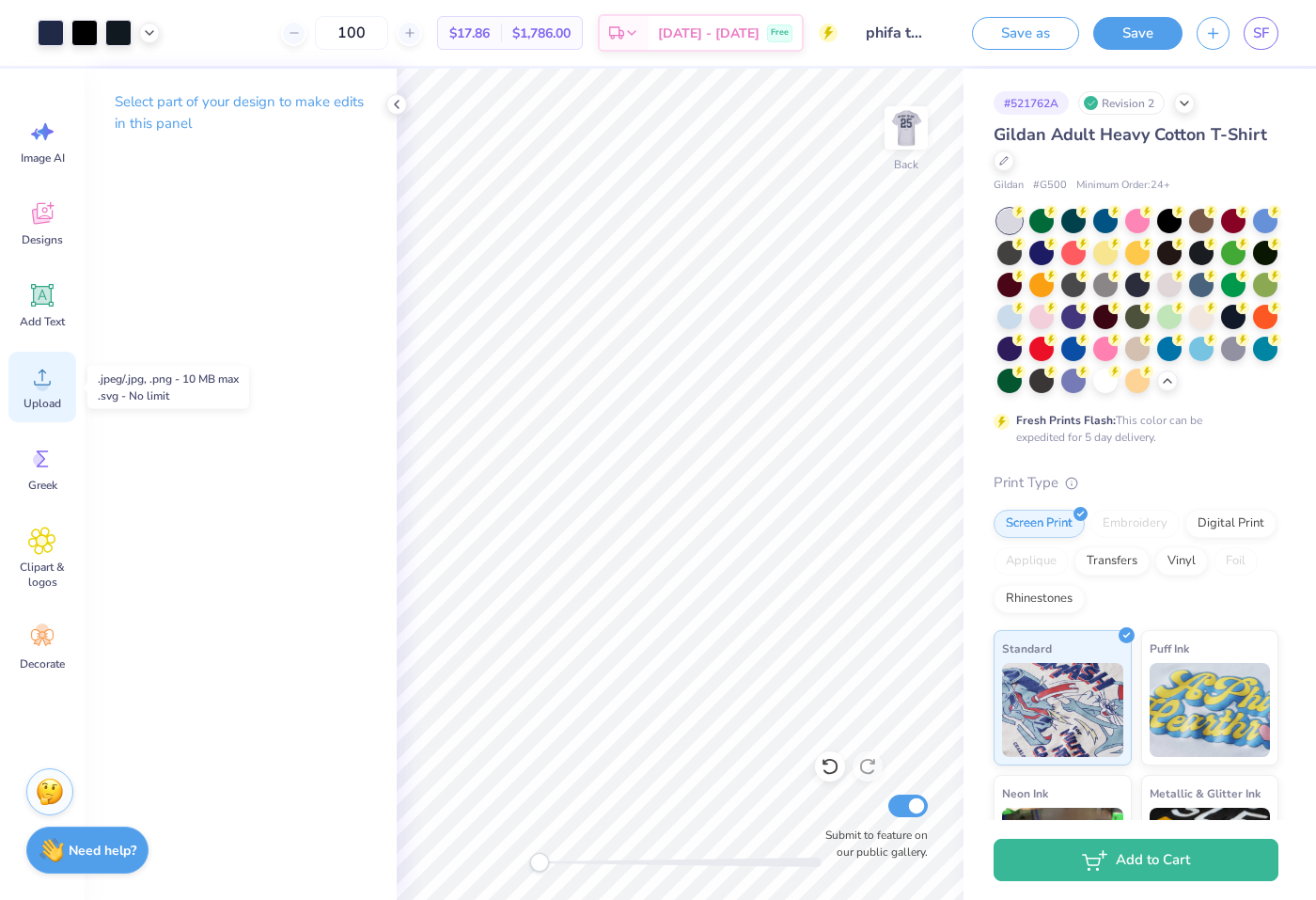
click at [59, 396] on span "Upload" at bounding box center [42, 403] width 38 height 15
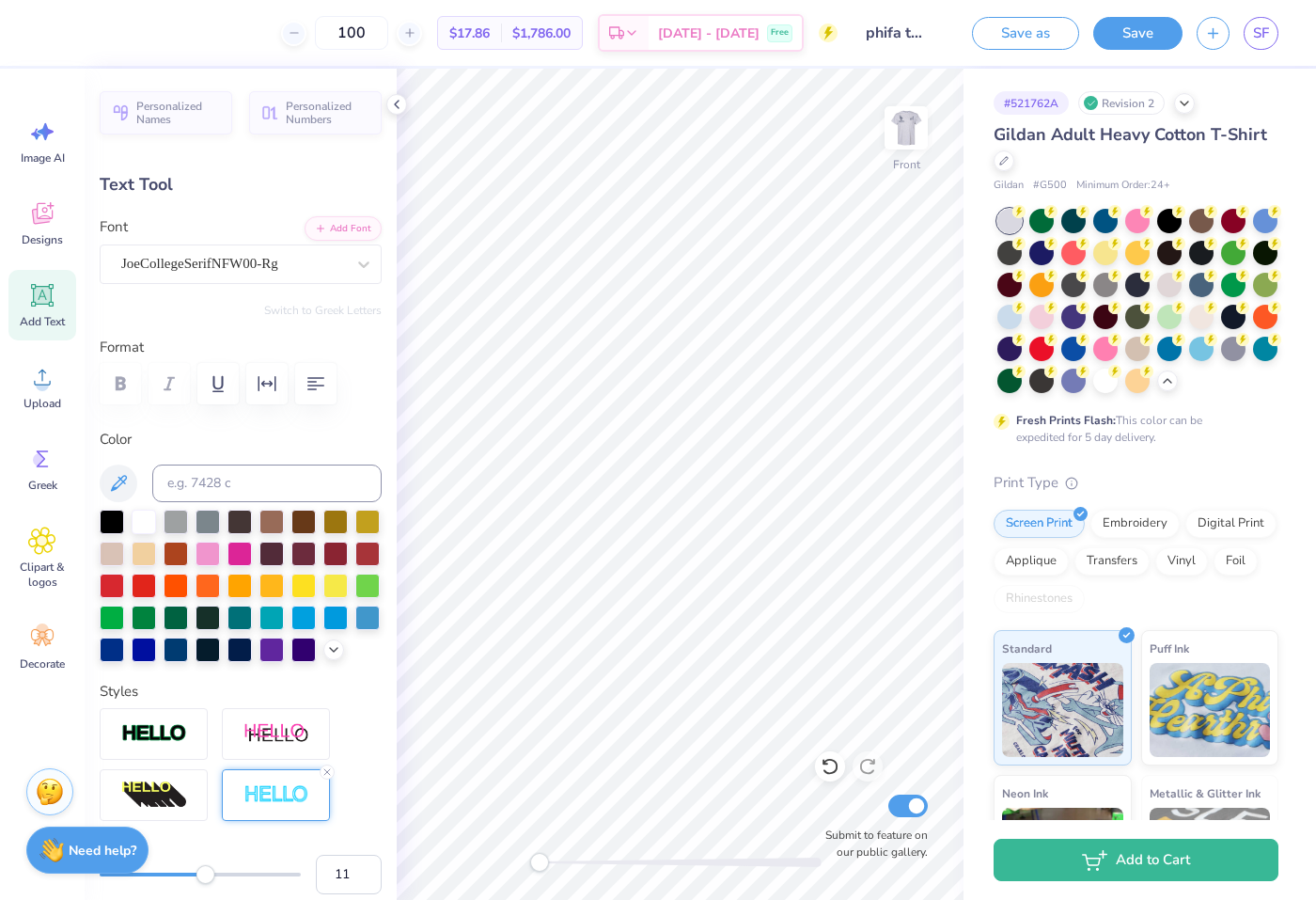
scroll to position [329, 0]
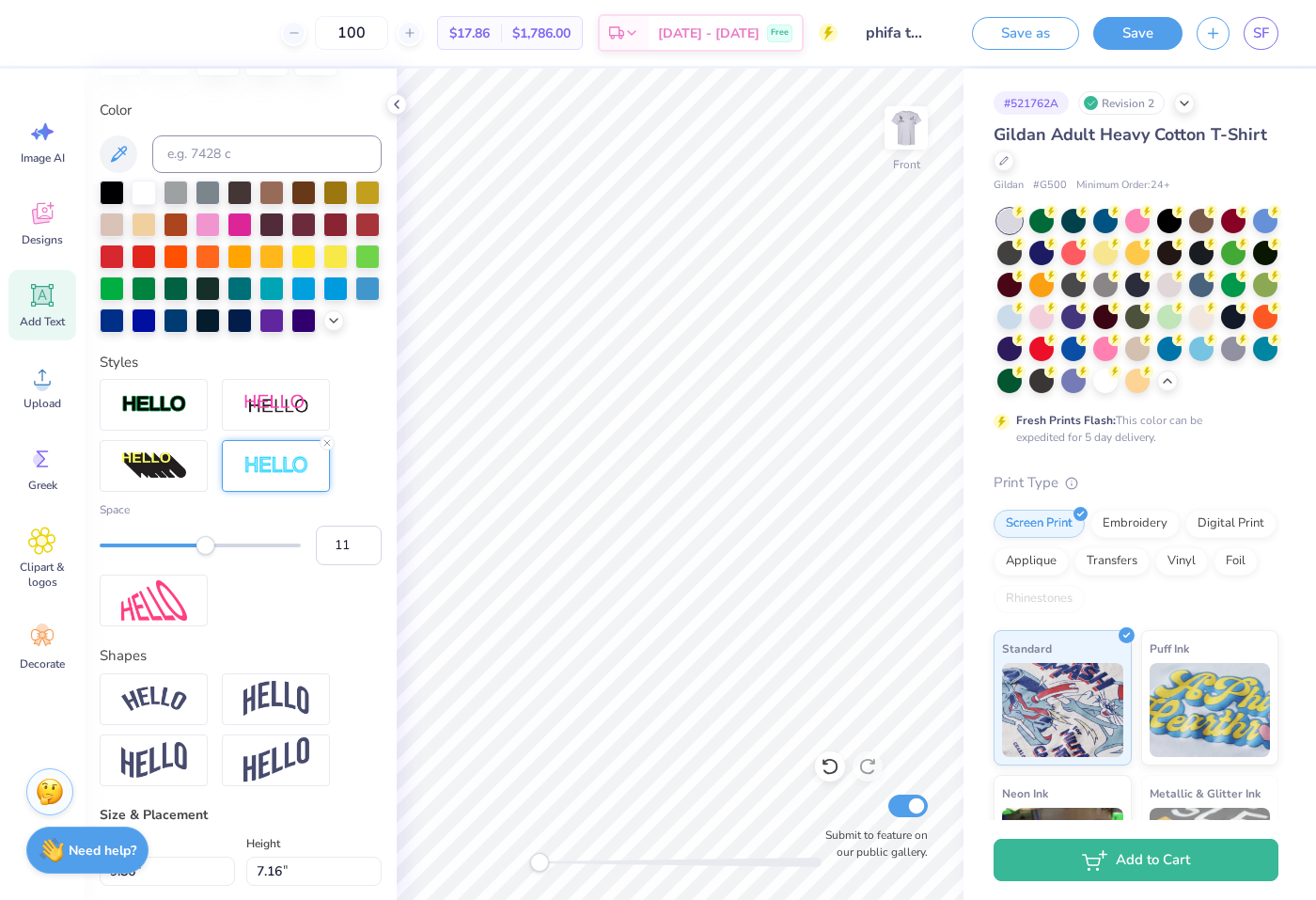
type input "9"
click at [180, 548] on div at bounding box center [200, 545] width 201 height 19
click at [922, 115] on img at bounding box center [906, 128] width 75 height 75
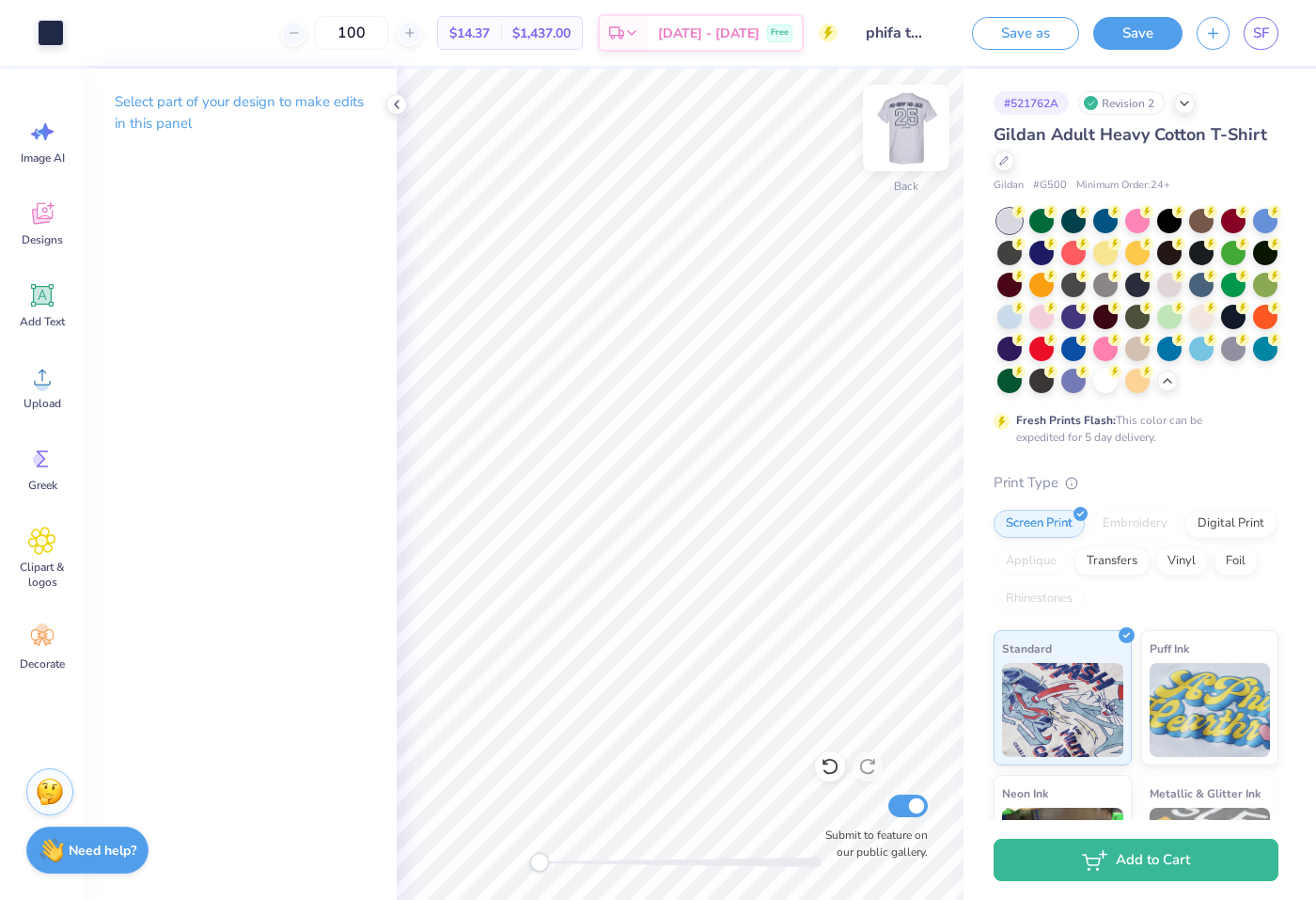
click at [884, 146] on div "Back Submit to feature on our public gallery." at bounding box center [679, 484] width 566 height 831
click at [23, 405] on span "Upload" at bounding box center [42, 403] width 38 height 15
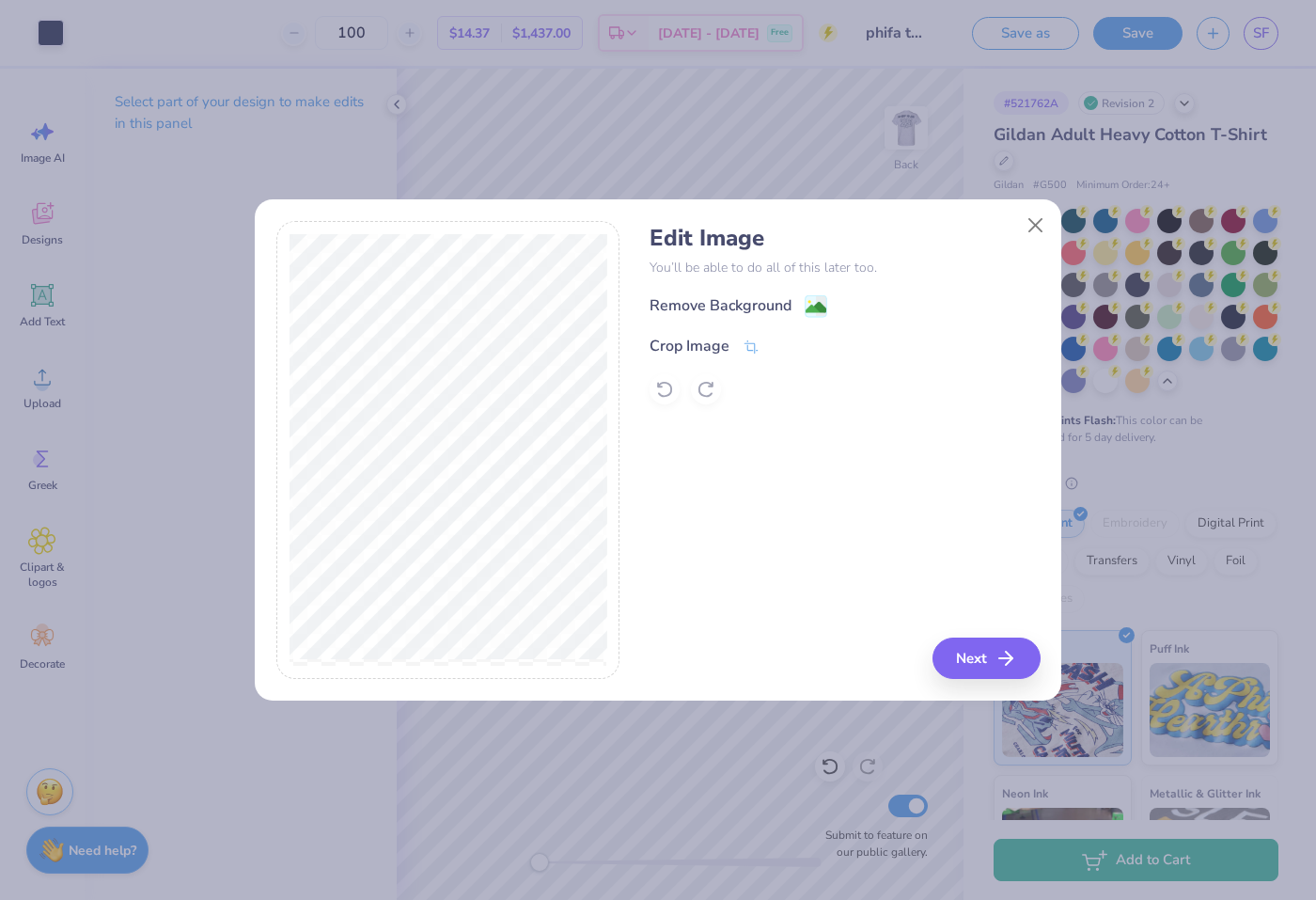
click at [745, 309] on div "Remove Background" at bounding box center [720, 305] width 142 height 22
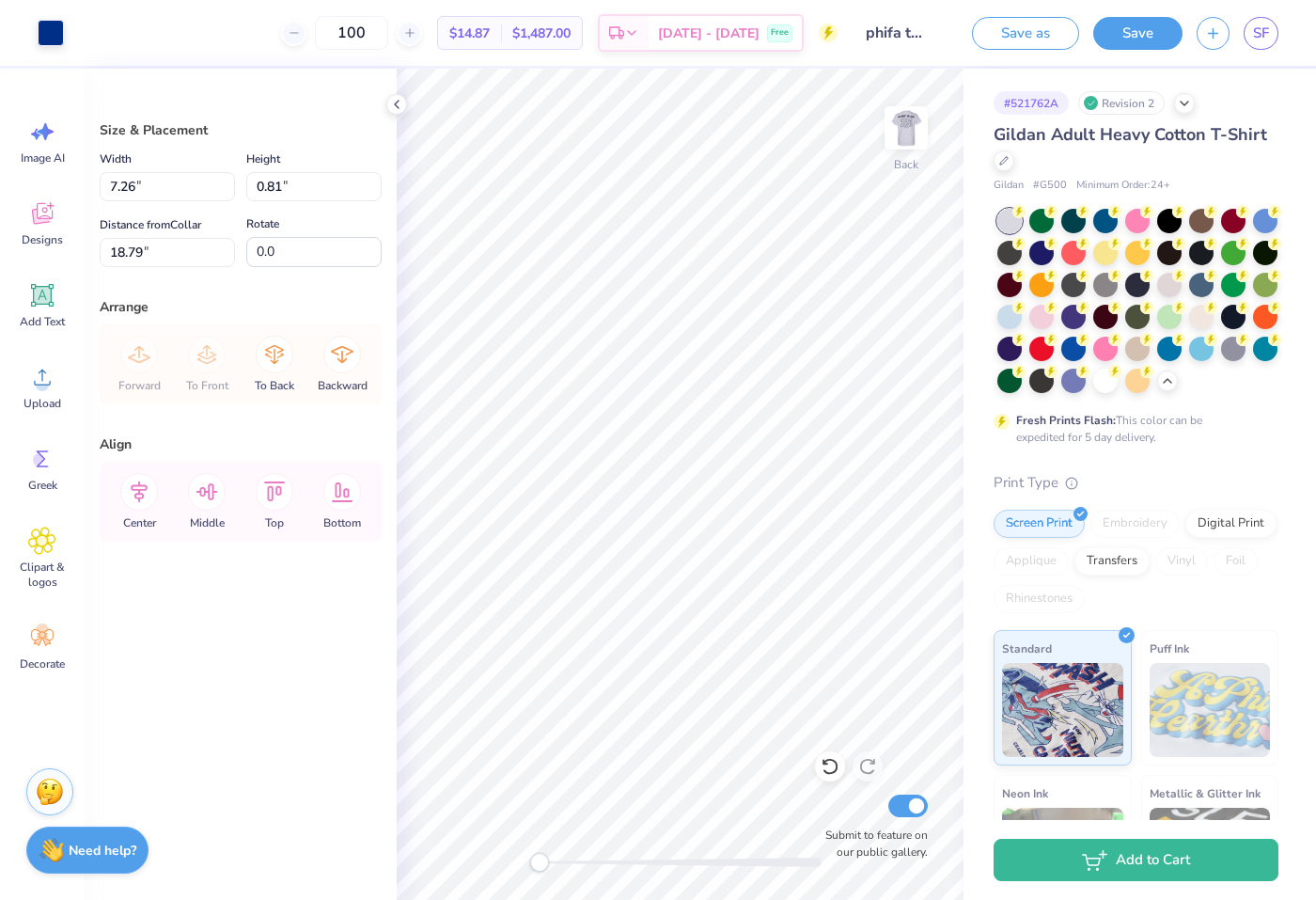
type input "12.85"
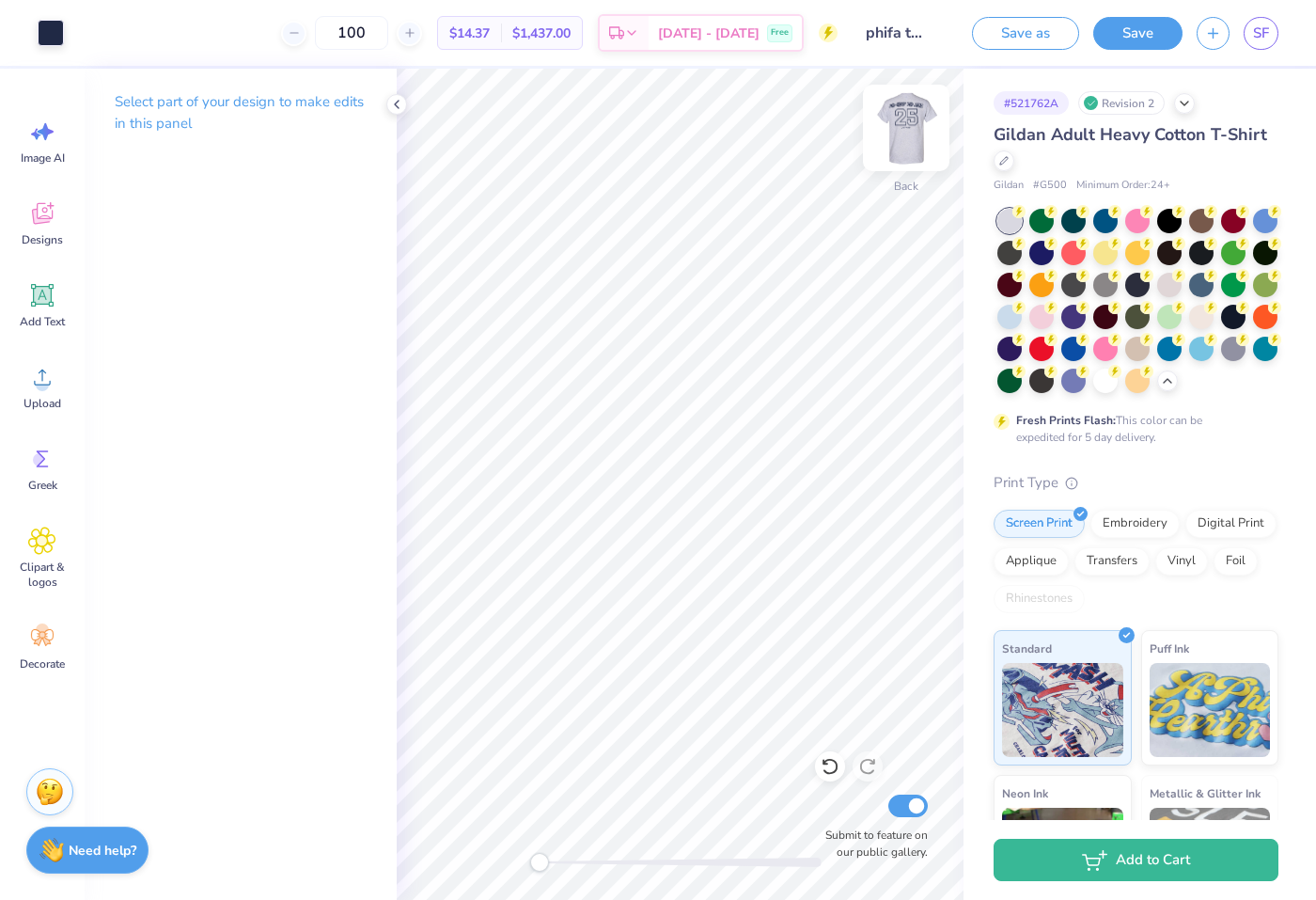
click at [920, 127] on img at bounding box center [906, 128] width 75 height 75
click at [903, 126] on img at bounding box center [906, 128] width 75 height 75
click at [896, 124] on img at bounding box center [906, 128] width 75 height 75
click at [1172, 223] on div at bounding box center [1169, 218] width 24 height 24
click at [1130, 223] on div at bounding box center [1137, 218] width 24 height 24
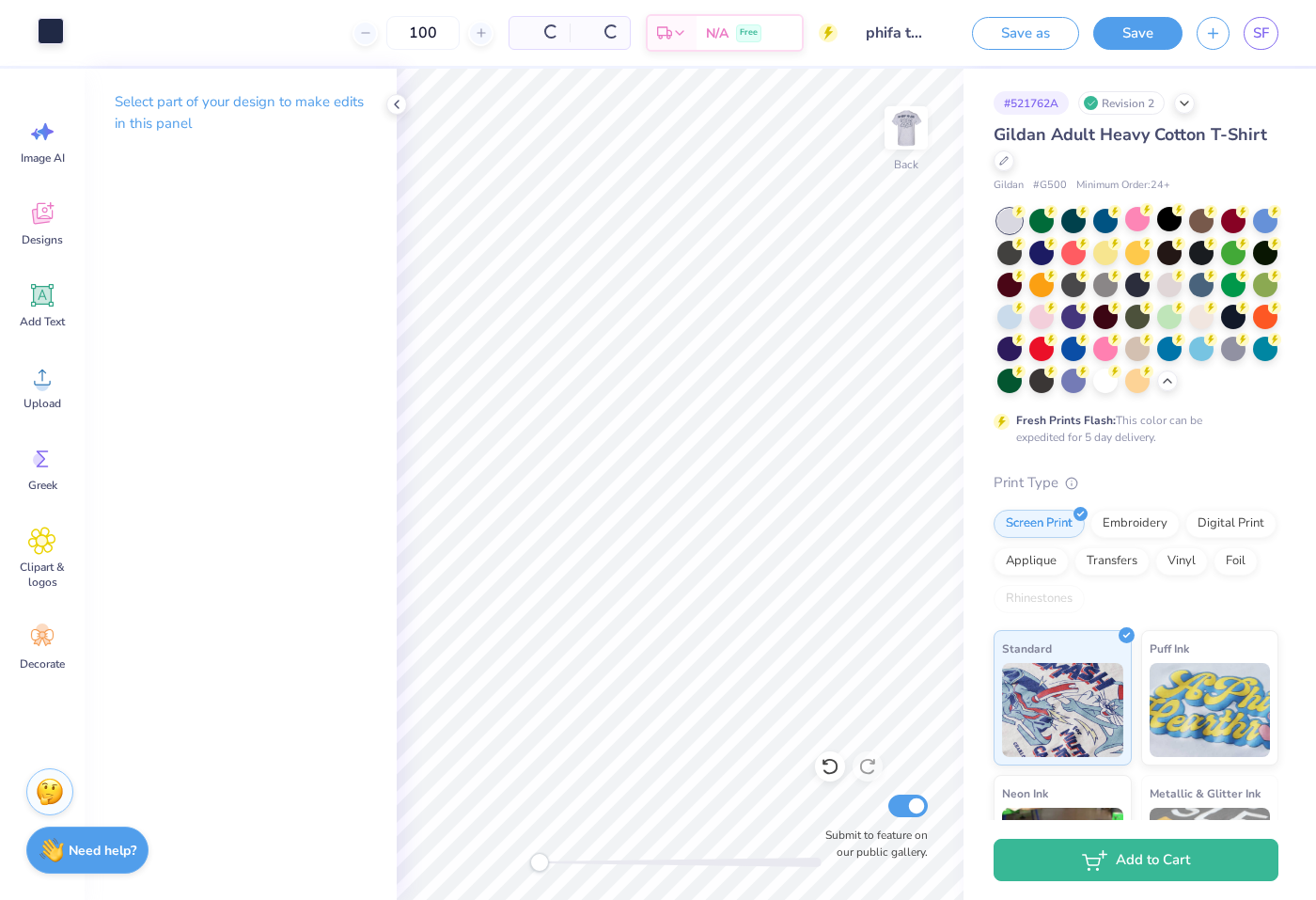
click at [53, 34] on div at bounding box center [51, 30] width 26 height 26
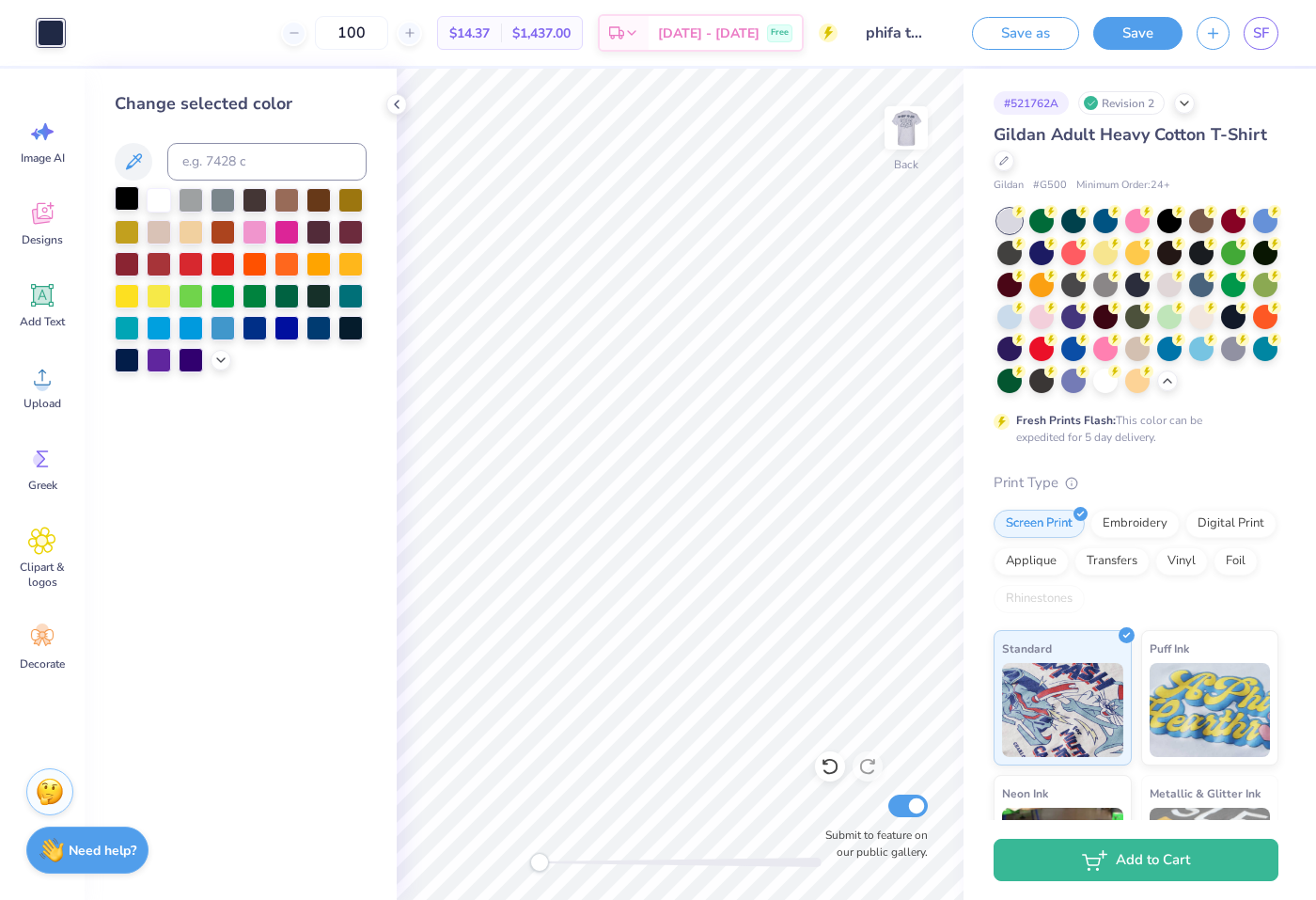
click at [125, 195] on div at bounding box center [127, 198] width 24 height 24
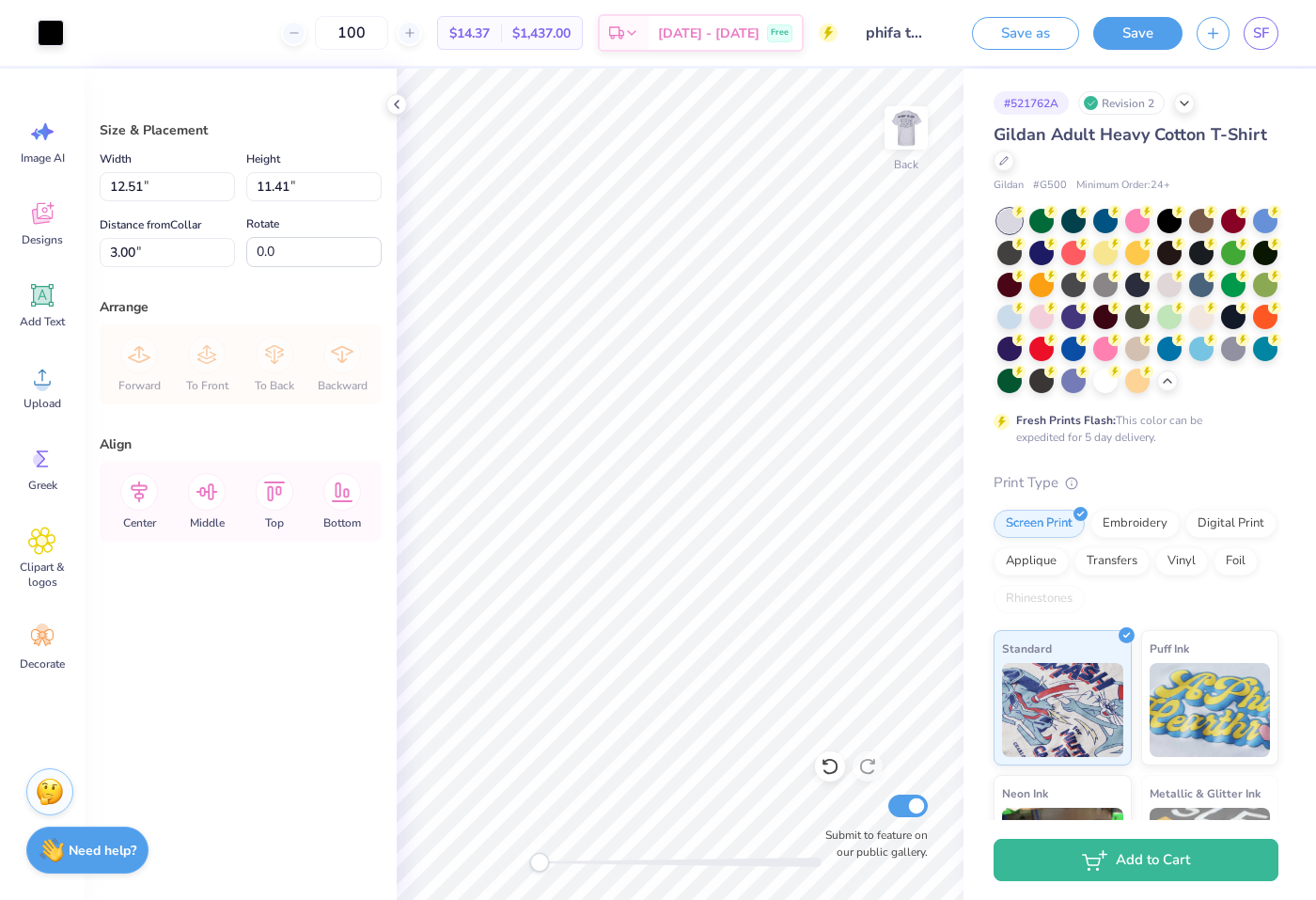
type input "12.51"
type input "11.41"
type input "13.45"
type input "12.27"
type input "12.84"
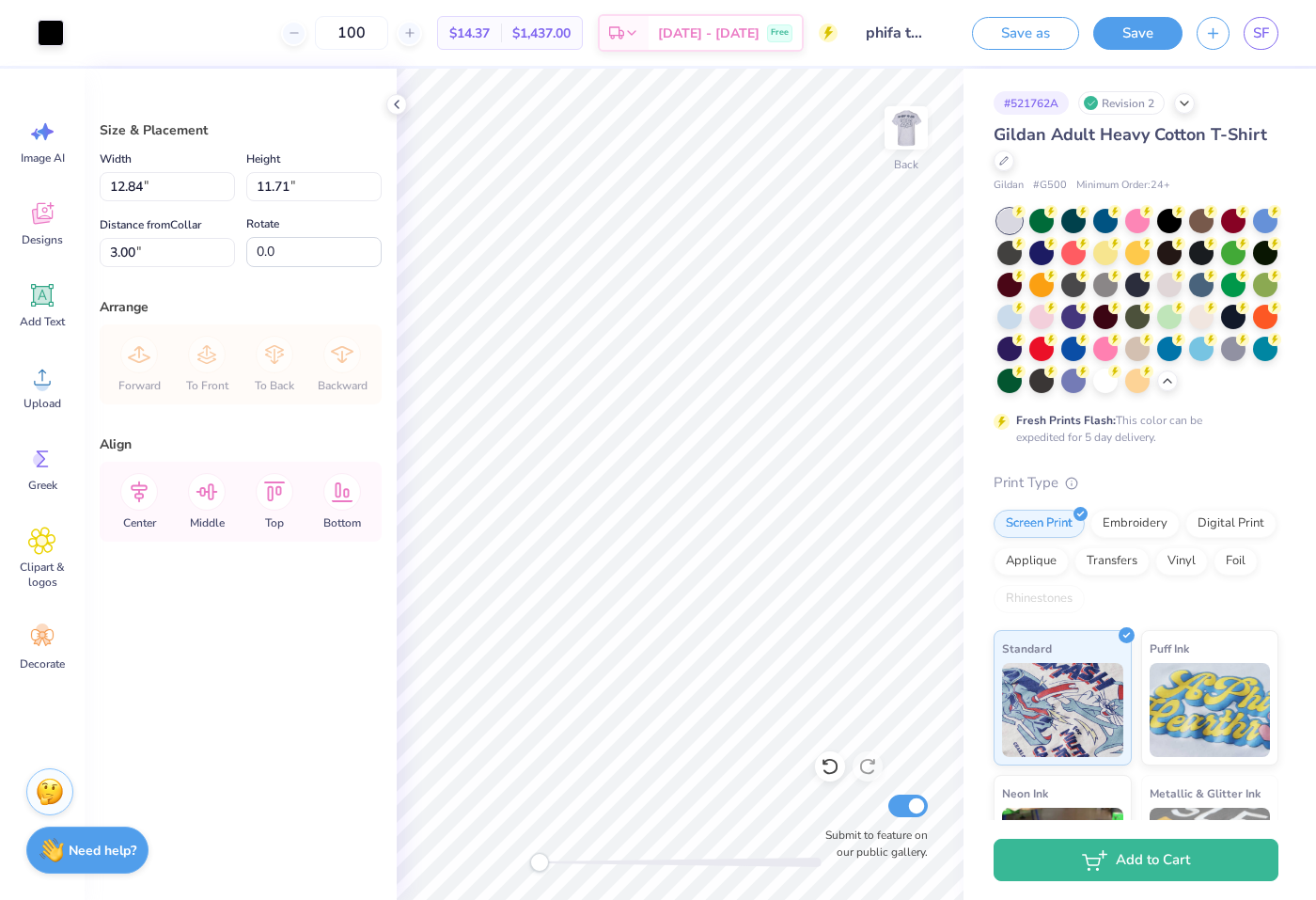
type input "11.71"
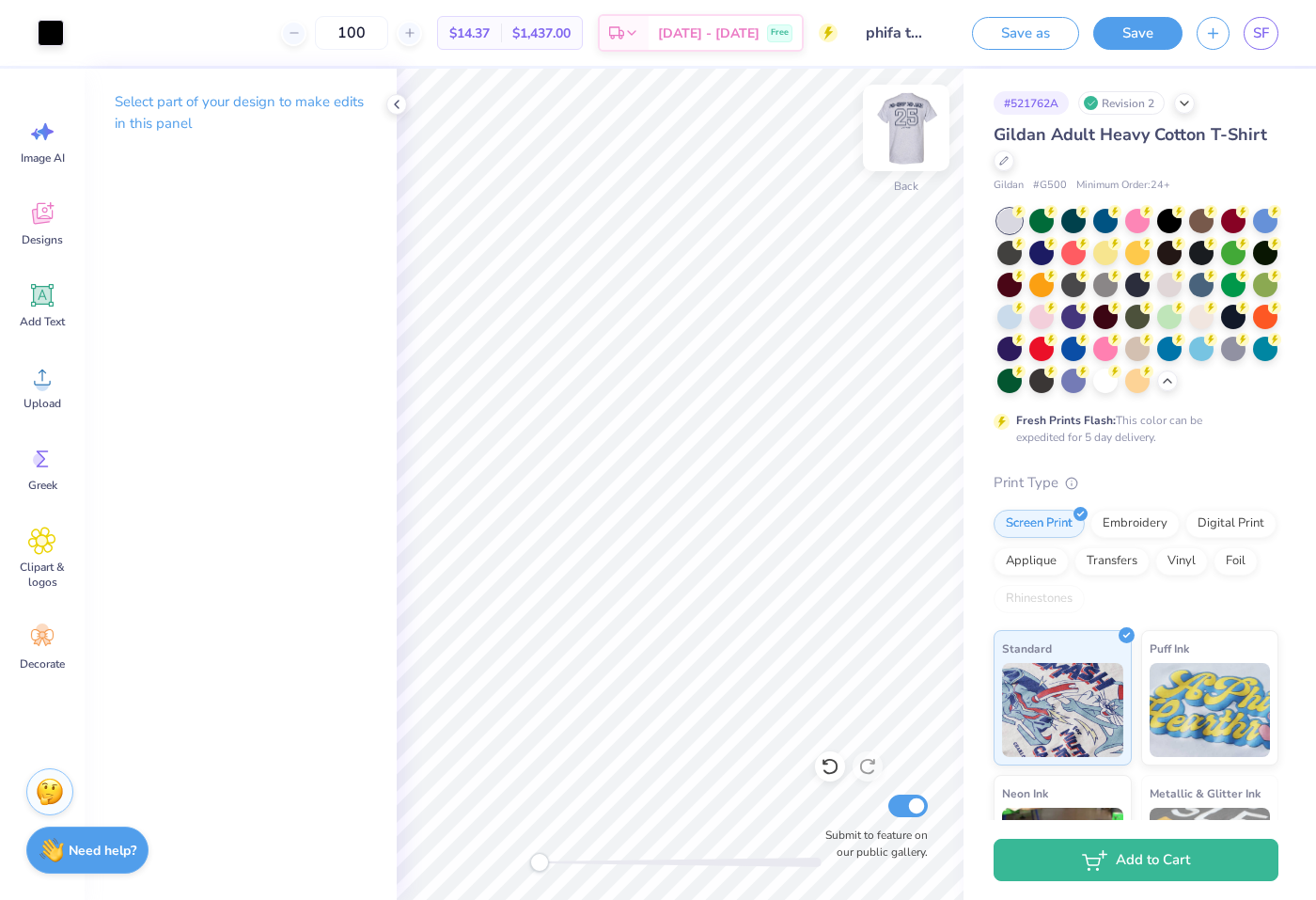
click at [896, 140] on img at bounding box center [906, 128] width 75 height 75
click at [895, 138] on img at bounding box center [906, 128] width 75 height 75
click at [52, 39] on div at bounding box center [51, 30] width 26 height 26
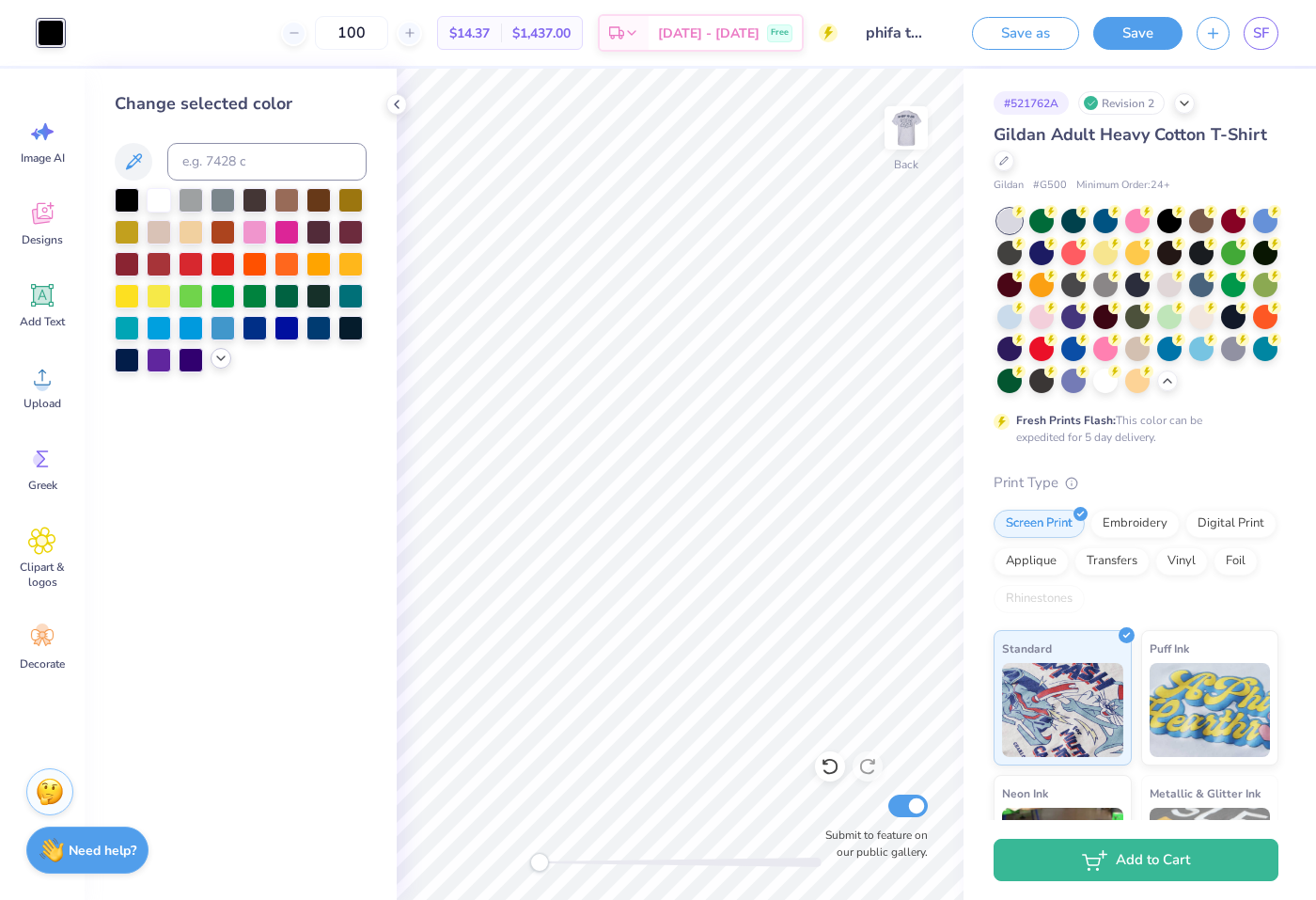
click at [214, 360] on icon at bounding box center [220, 358] width 15 height 15
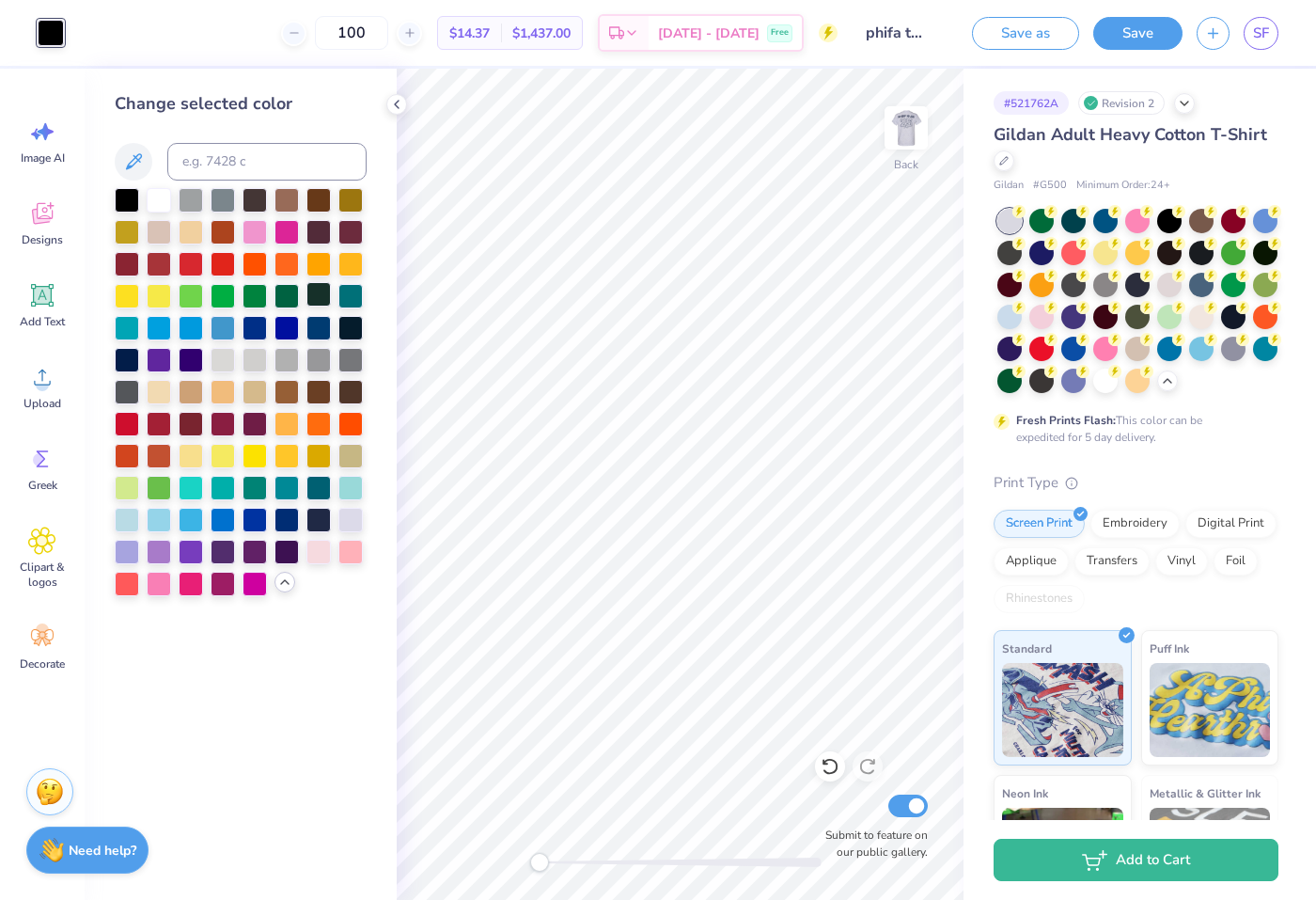
click at [318, 300] on div at bounding box center [318, 293] width 24 height 24
click at [290, 301] on div at bounding box center [287, 293] width 24 height 24
click at [285, 325] on div at bounding box center [287, 326] width 24 height 24
click at [307, 327] on div at bounding box center [318, 326] width 24 height 24
click at [254, 514] on div at bounding box center [254, 518] width 24 height 24
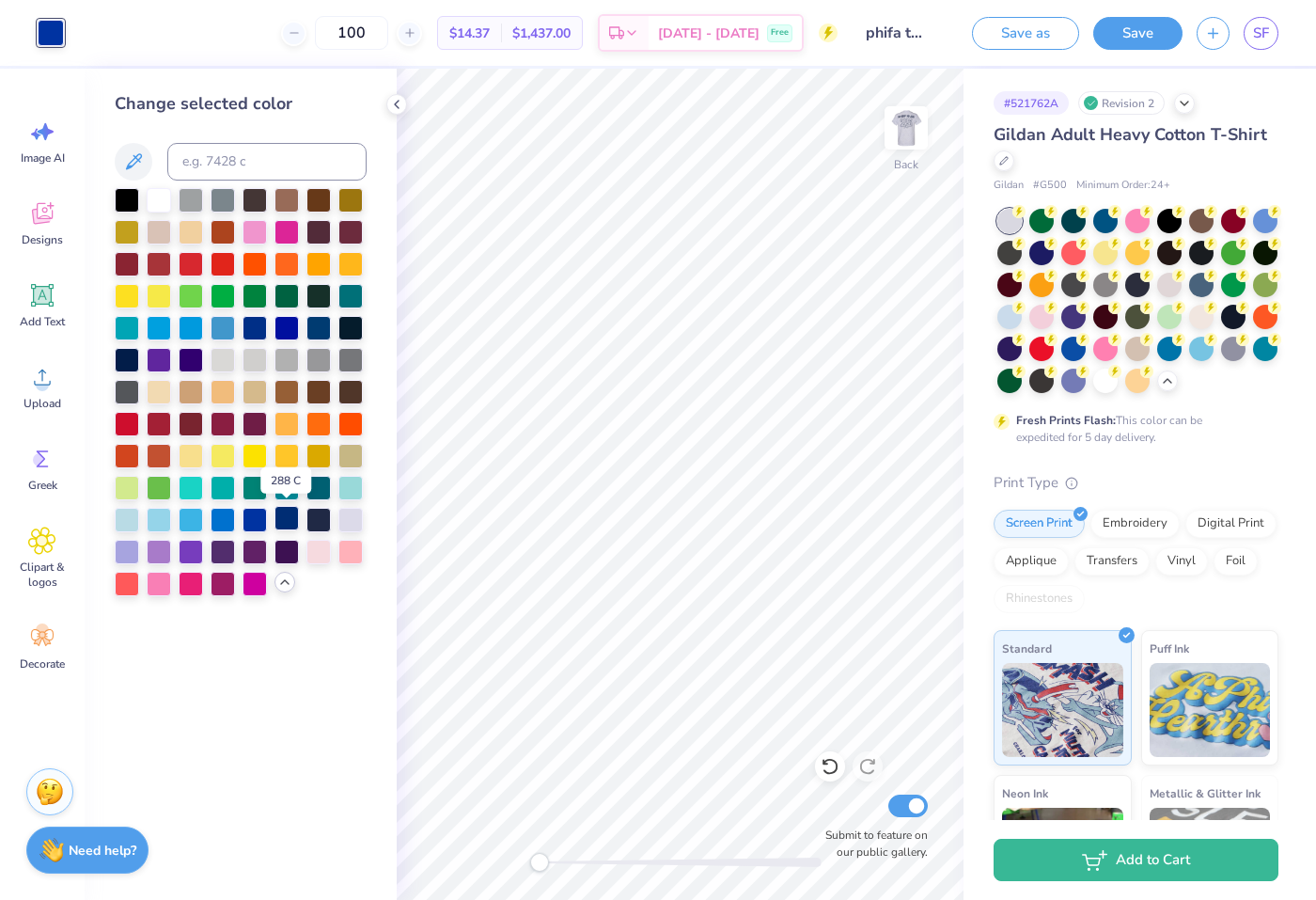
click at [288, 526] on div at bounding box center [287, 518] width 24 height 24
click at [351, 389] on div at bounding box center [350, 390] width 24 height 24
click at [327, 393] on div at bounding box center [318, 390] width 24 height 24
click at [357, 360] on div at bounding box center [350, 358] width 24 height 24
click at [126, 396] on div at bounding box center [127, 390] width 24 height 24
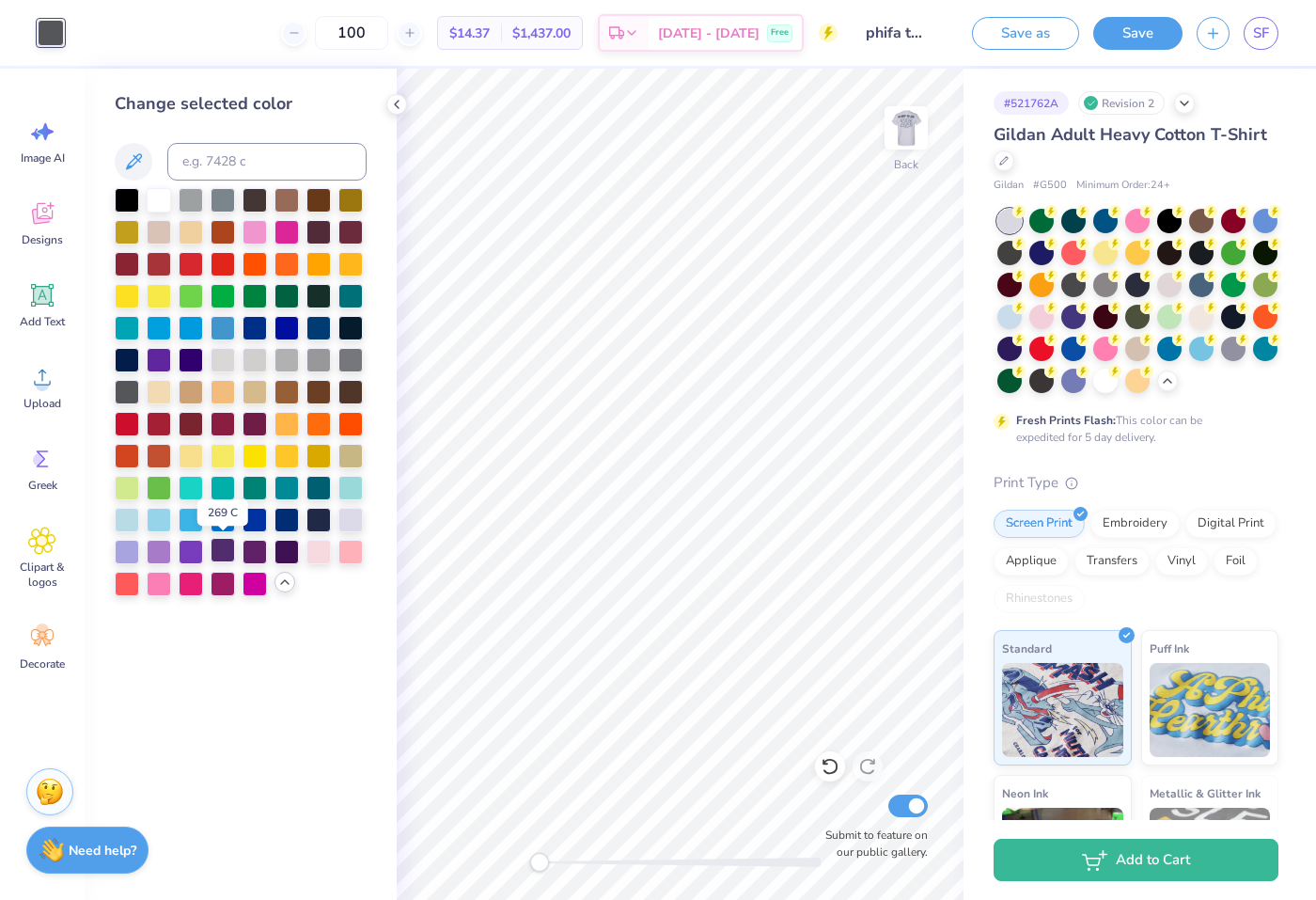
click at [221, 541] on div at bounding box center [222, 549] width 24 height 24
click at [228, 528] on div at bounding box center [222, 518] width 24 height 24
click at [290, 530] on div at bounding box center [287, 518] width 24 height 24
click at [323, 519] on div at bounding box center [318, 518] width 24 height 24
